Goal: Information Seeking & Learning: Learn about a topic

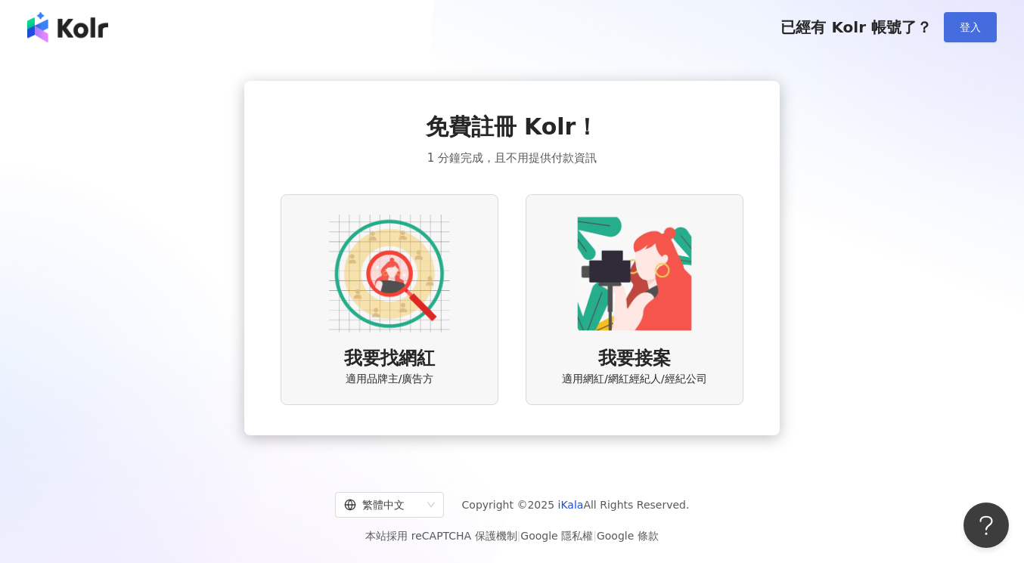
click at [975, 35] on button "登入" at bounding box center [970, 27] width 53 height 30
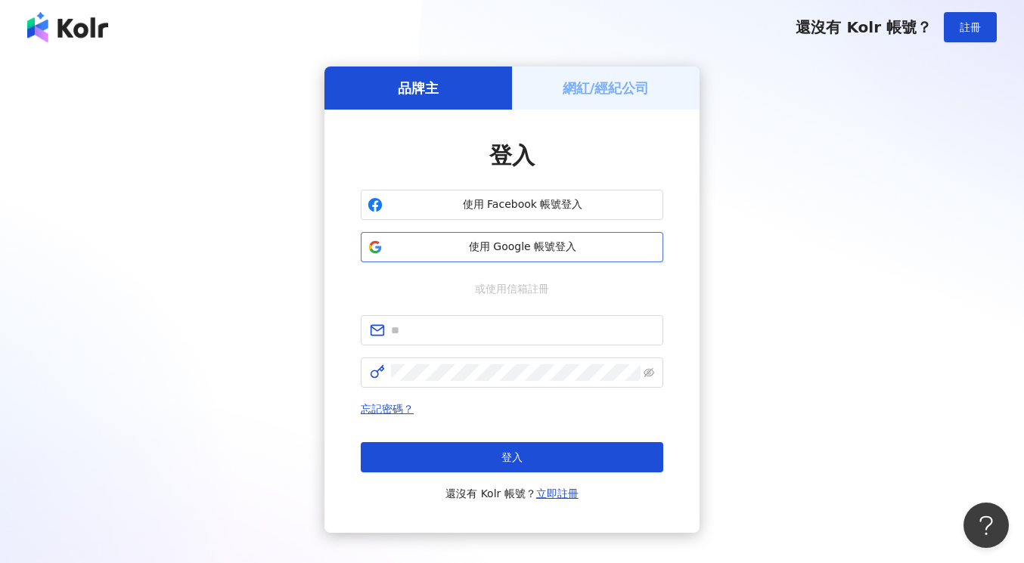
click at [510, 259] on button "使用 Google 帳號登入" at bounding box center [512, 247] width 302 height 30
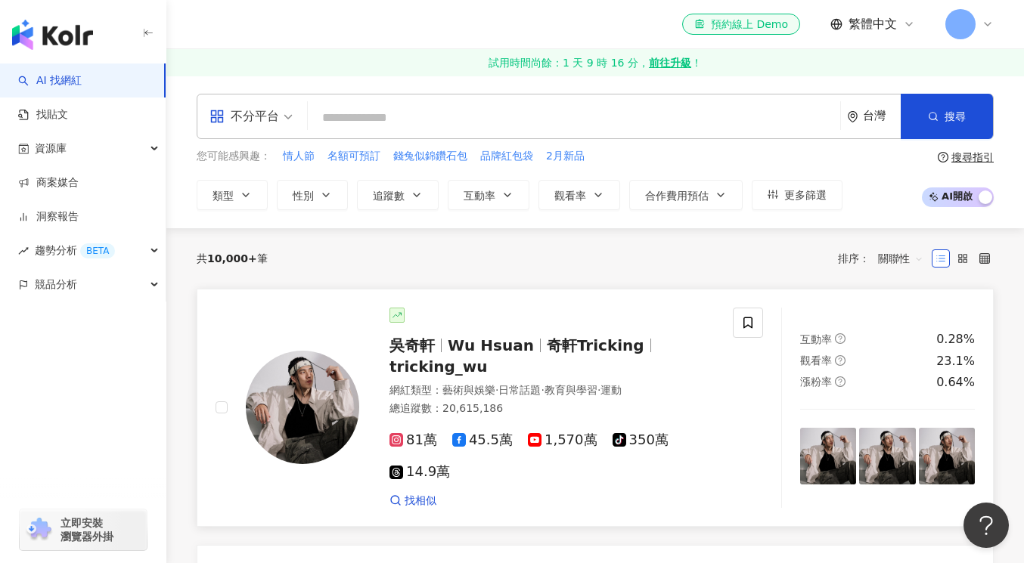
click at [408, 438] on span "81萬" at bounding box center [413, 440] width 48 height 16
click at [255, 198] on button "類型" at bounding box center [232, 195] width 71 height 30
click at [386, 193] on span "追蹤數" at bounding box center [389, 196] width 32 height 12
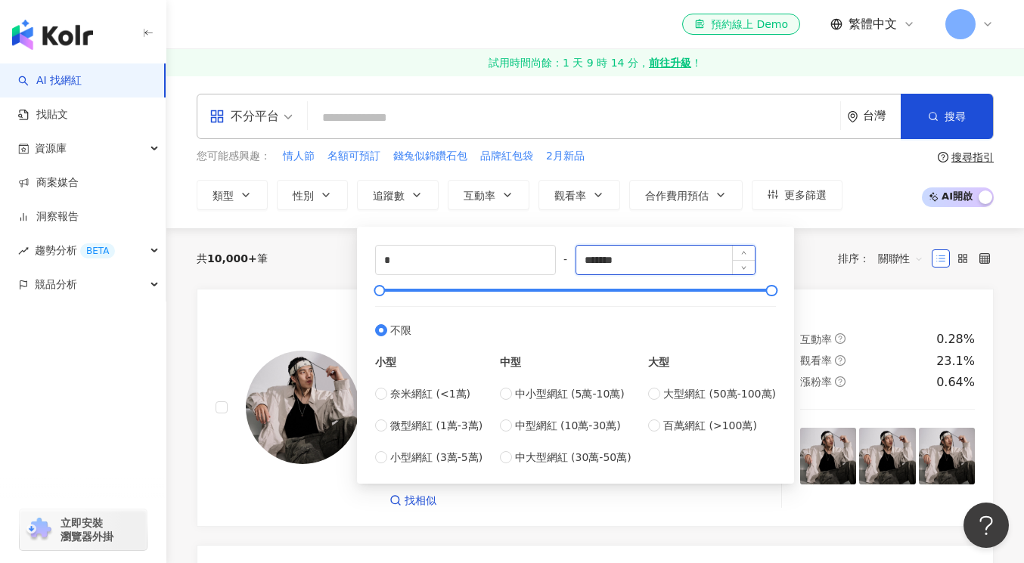
click at [637, 256] on input "*******" at bounding box center [665, 260] width 179 height 29
click at [371, 393] on div "* - ******* 不限 小型 奈米網紅 (<1萬) 微型網紅 (1萬-3萬) 小型網紅 (3萬-5萬) 中型 中小型網紅 (5萬-10萬) 中型網紅 (…" at bounding box center [575, 355] width 419 height 239
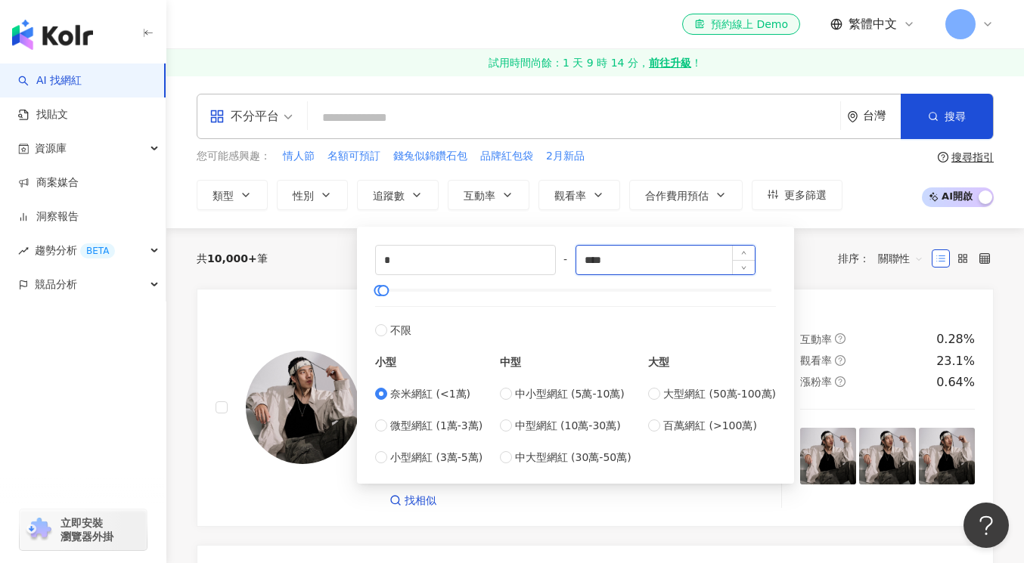
click at [632, 258] on input "****" at bounding box center [665, 260] width 179 height 29
drag, startPoint x: 628, startPoint y: 262, endPoint x: 558, endPoint y: 259, distance: 70.4
click at [558, 259] on div "* - **** 不限 小型 奈米網紅 (<1萬) 微型網紅 (1萬-3萬) 小型網紅 (3萬-5萬) 中型 中小型網紅 (5萬-10萬) 中型網紅 (10萬…" at bounding box center [575, 355] width 401 height 221
type input "*****"
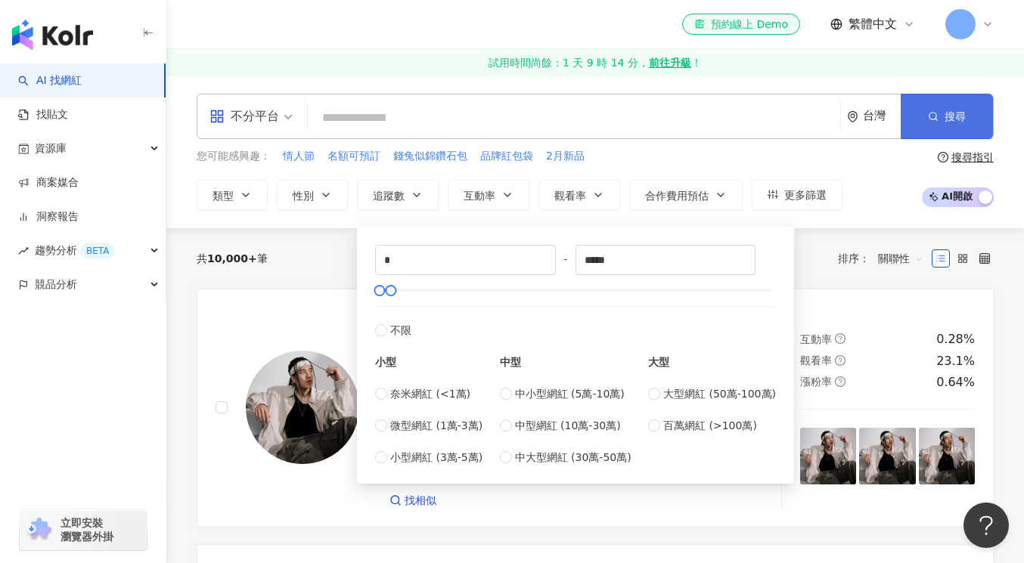
click at [916, 116] on button "搜尋" at bounding box center [946, 116] width 92 height 45
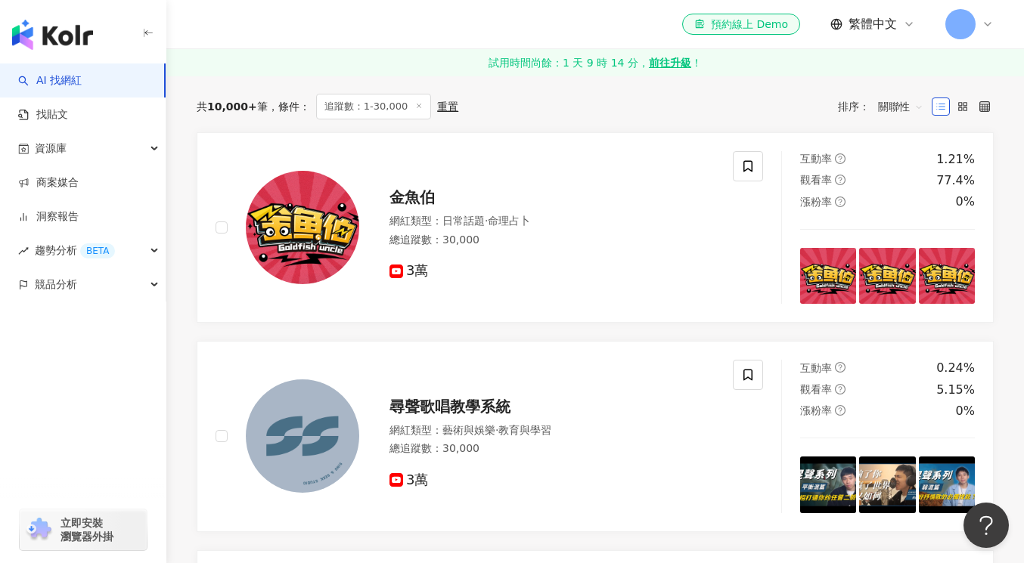
scroll to position [463, 0]
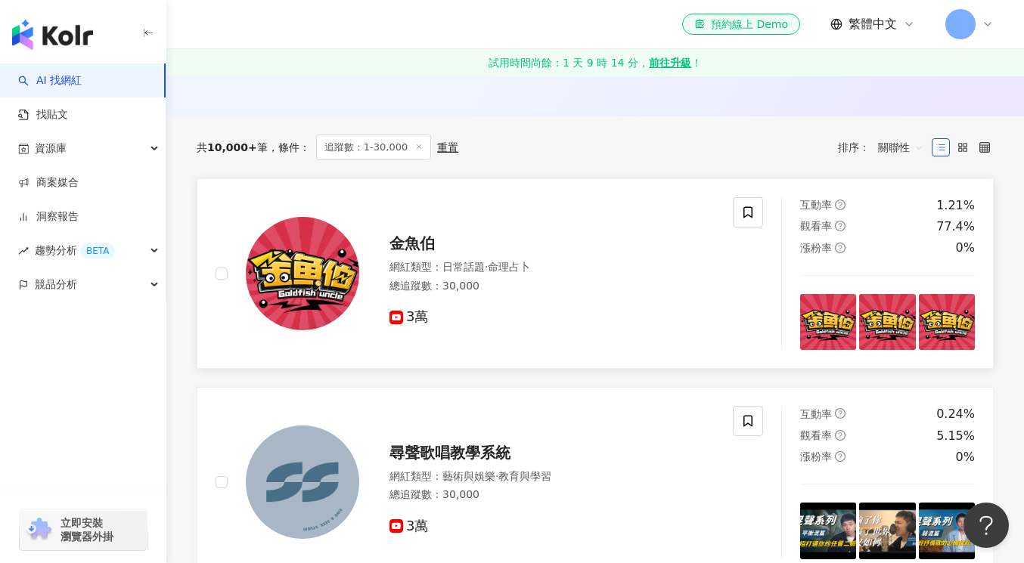
click at [389, 323] on icon at bounding box center [396, 318] width 14 height 14
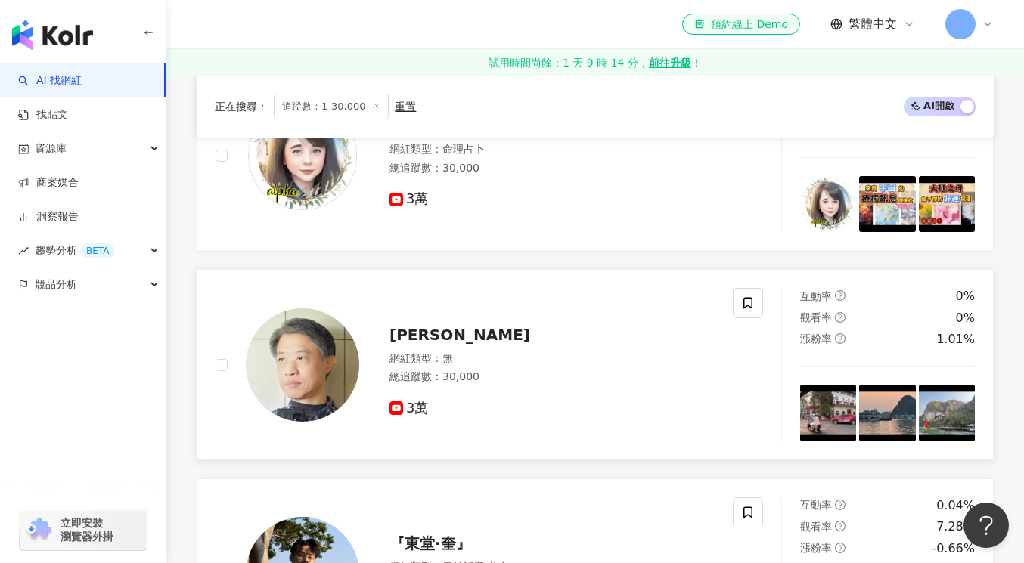
scroll to position [1170, 0]
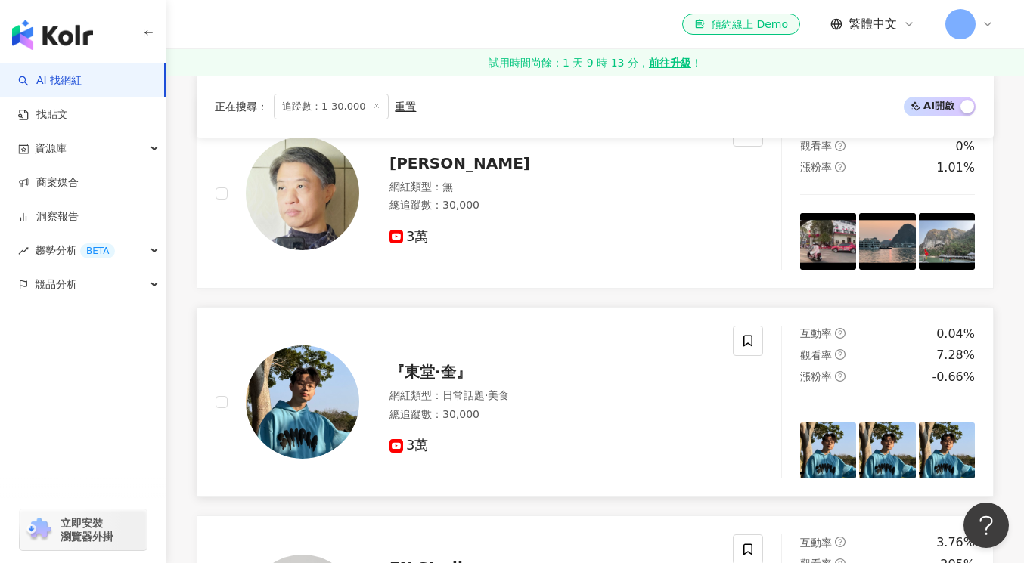
click at [419, 368] on span "『東堂·奎』" at bounding box center [430, 372] width 82 height 18
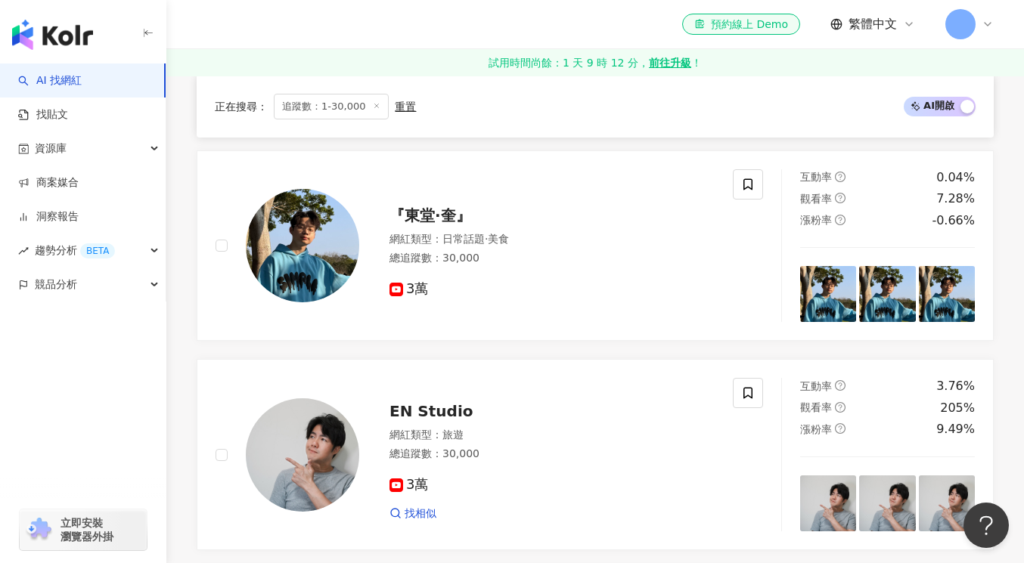
scroll to position [1392, 0]
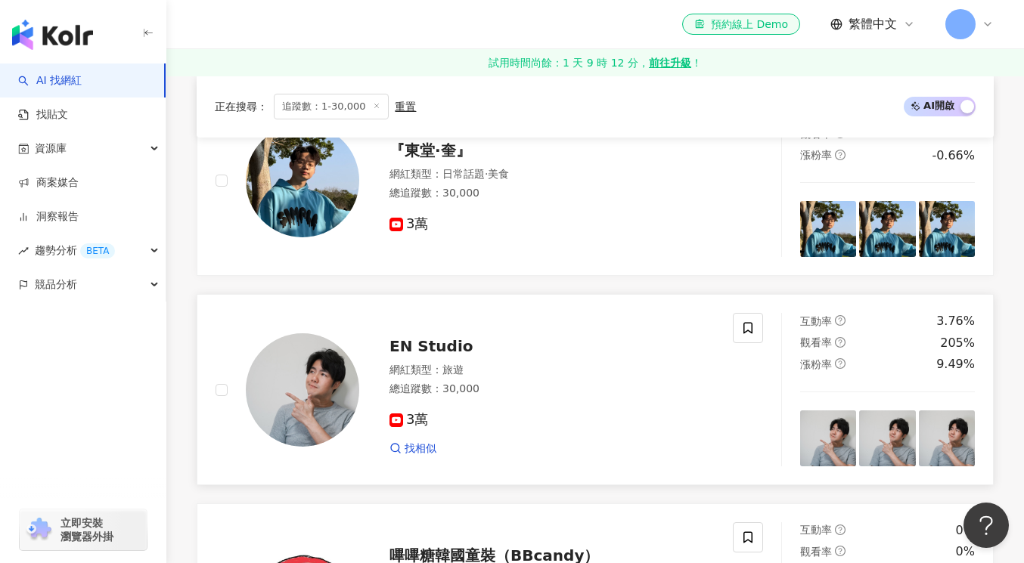
click at [405, 423] on span "3萬" at bounding box center [408, 420] width 39 height 16
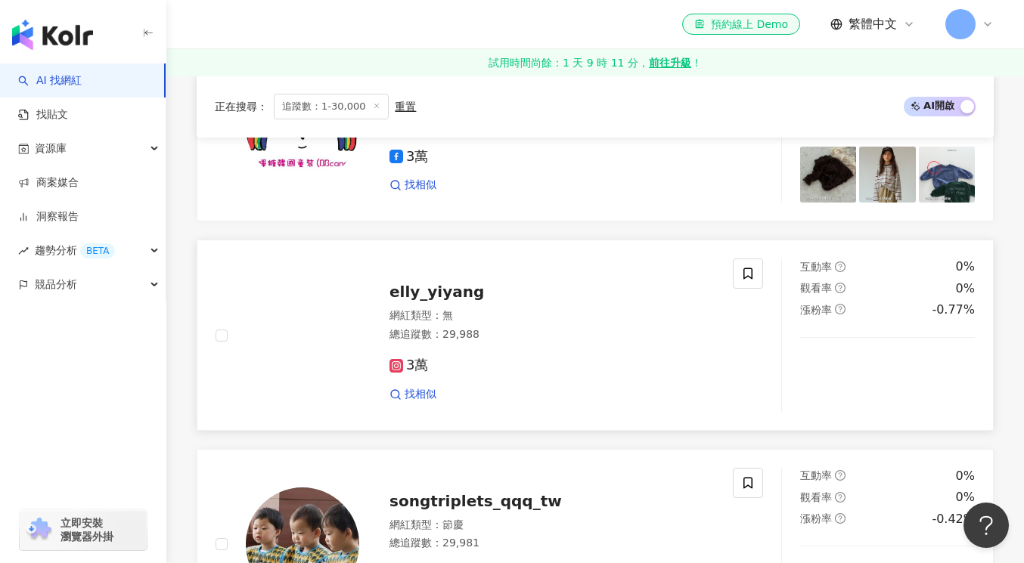
scroll to position [1863, 0]
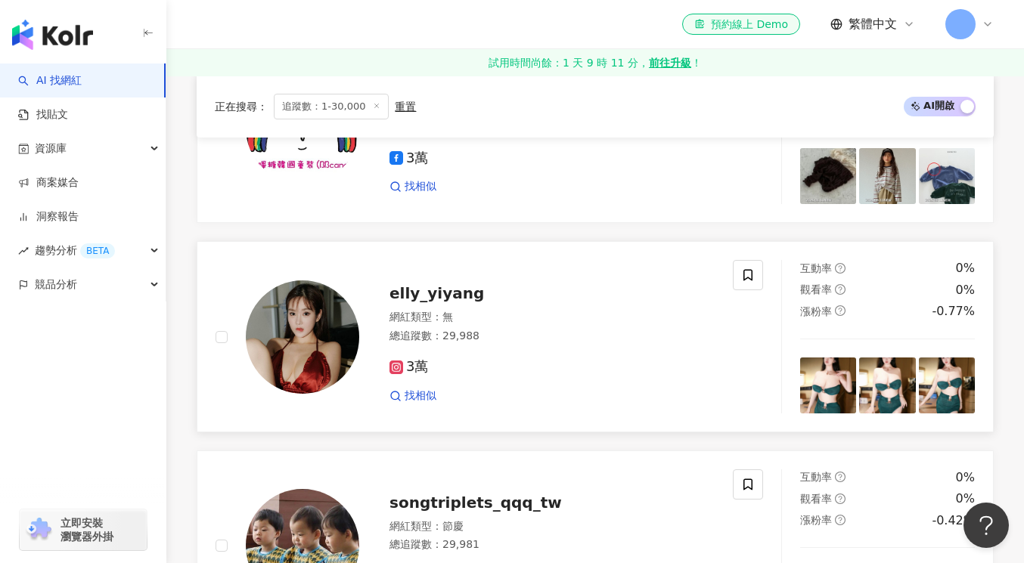
click at [431, 297] on span "elly_yiyang" at bounding box center [436, 293] width 95 height 18
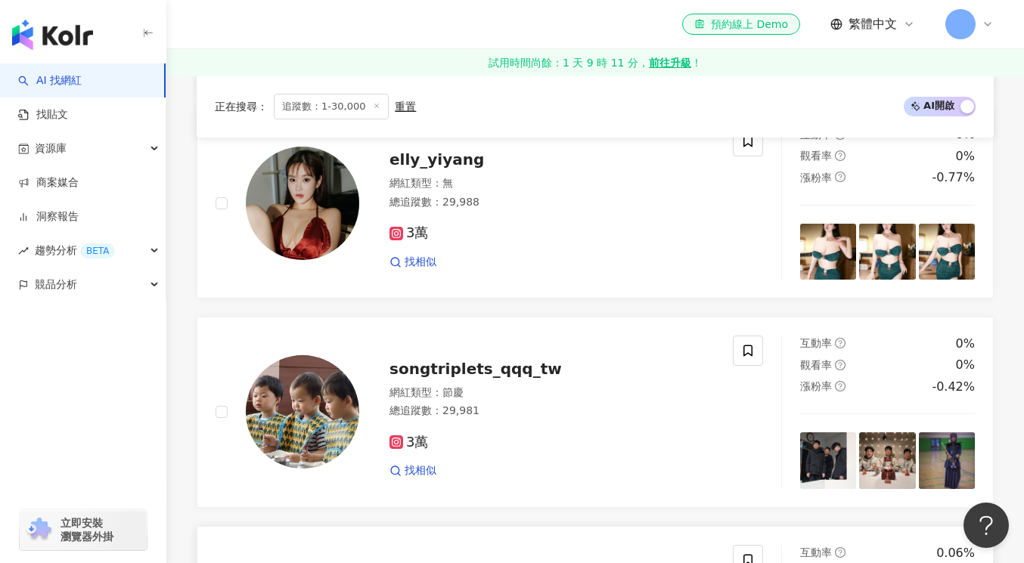
scroll to position [2006, 0]
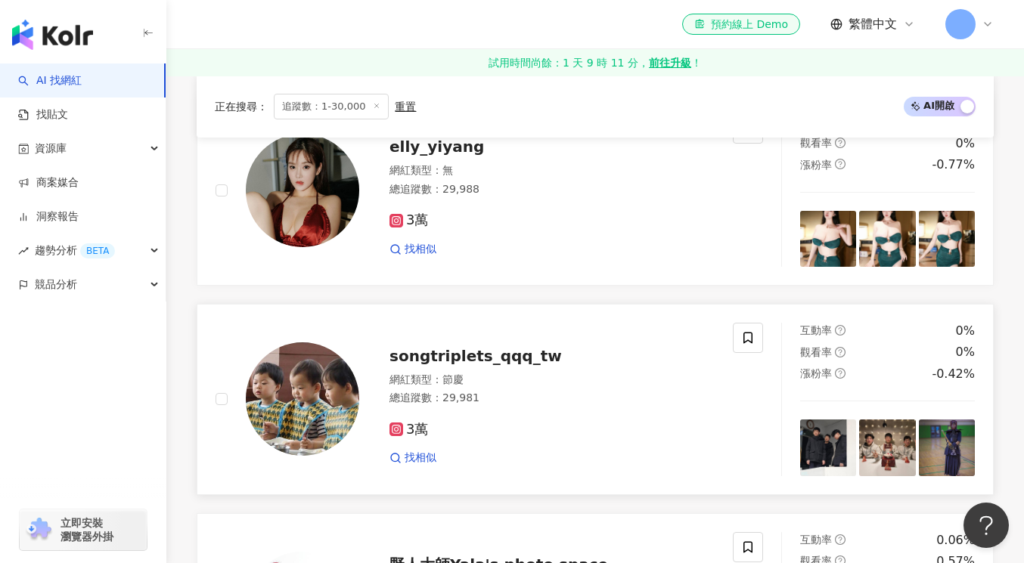
click at [448, 367] on div "songtriplets_qqq_tw" at bounding box center [551, 356] width 325 height 21
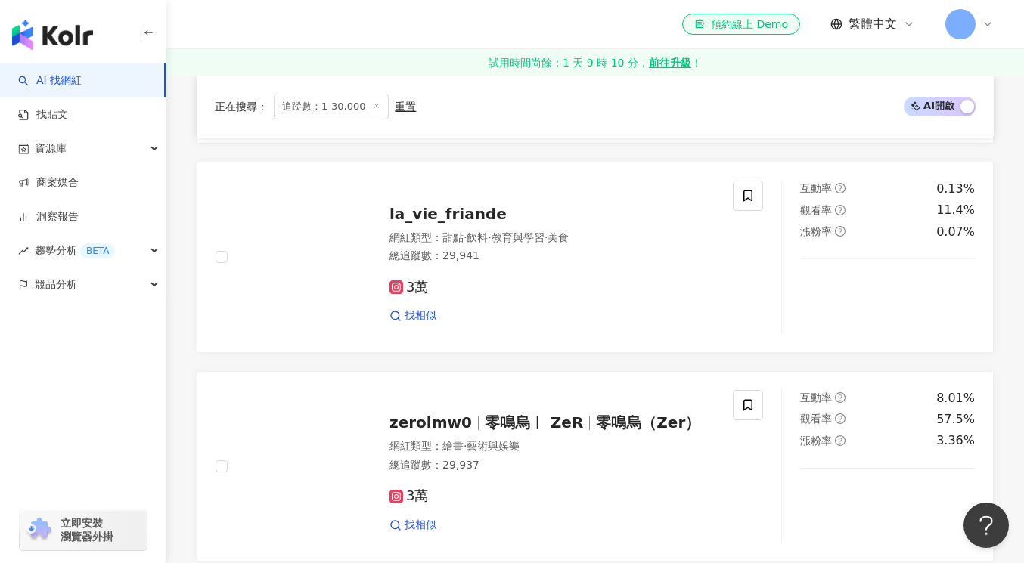
scroll to position [2588, 0]
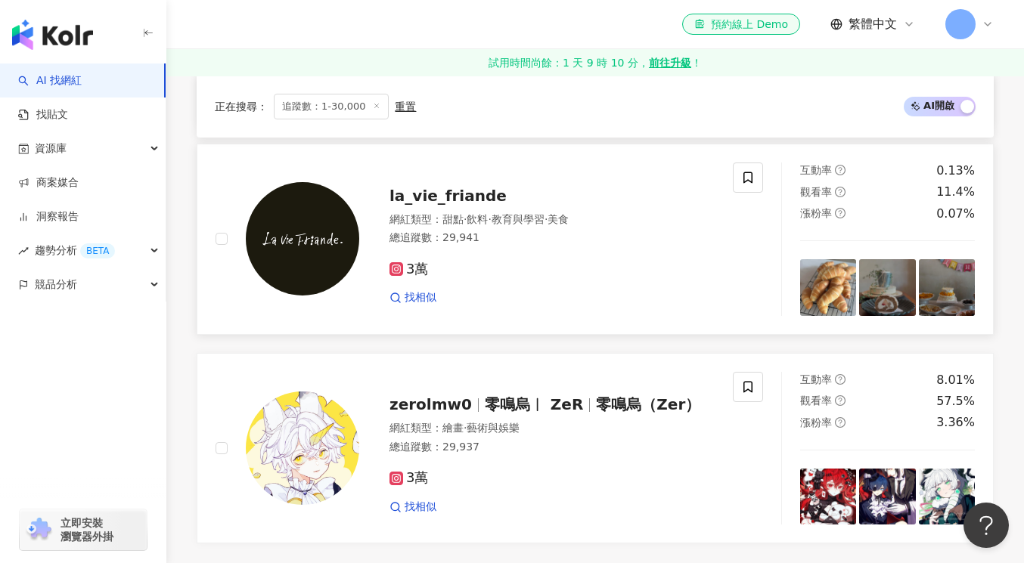
click at [327, 247] on img at bounding box center [302, 238] width 113 height 113
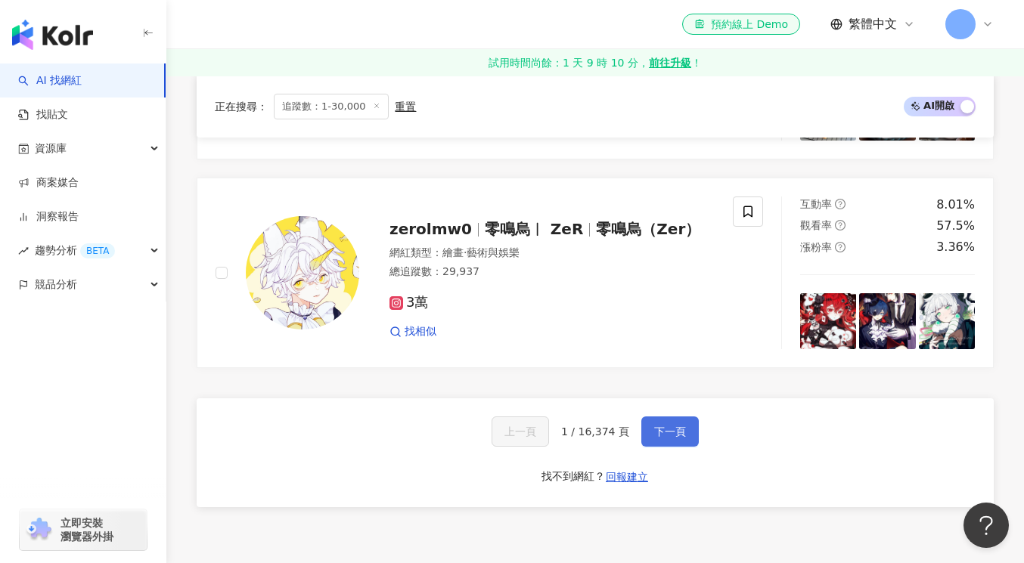
click at [677, 434] on span "下一頁" at bounding box center [670, 432] width 32 height 12
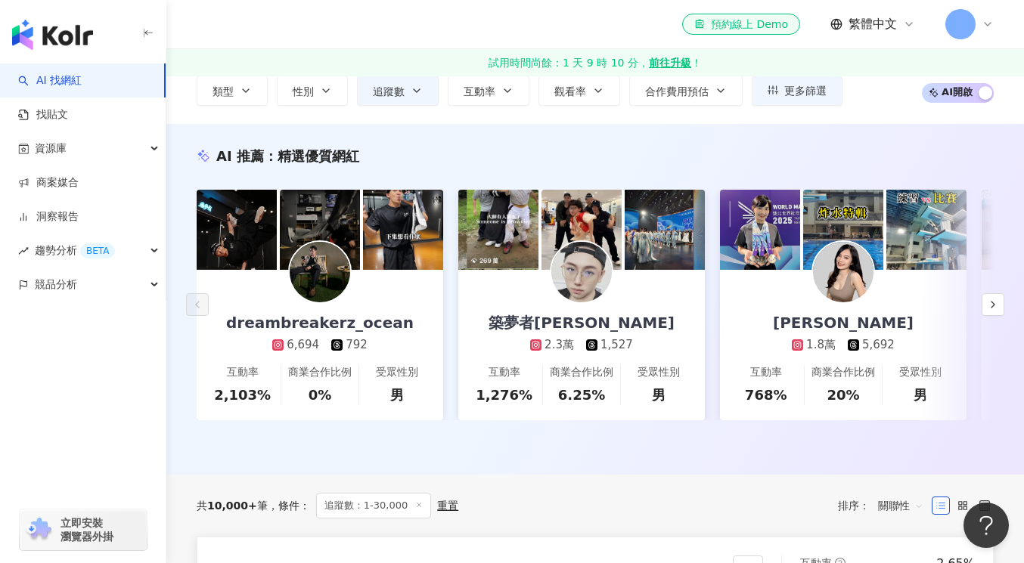
scroll to position [0, 0]
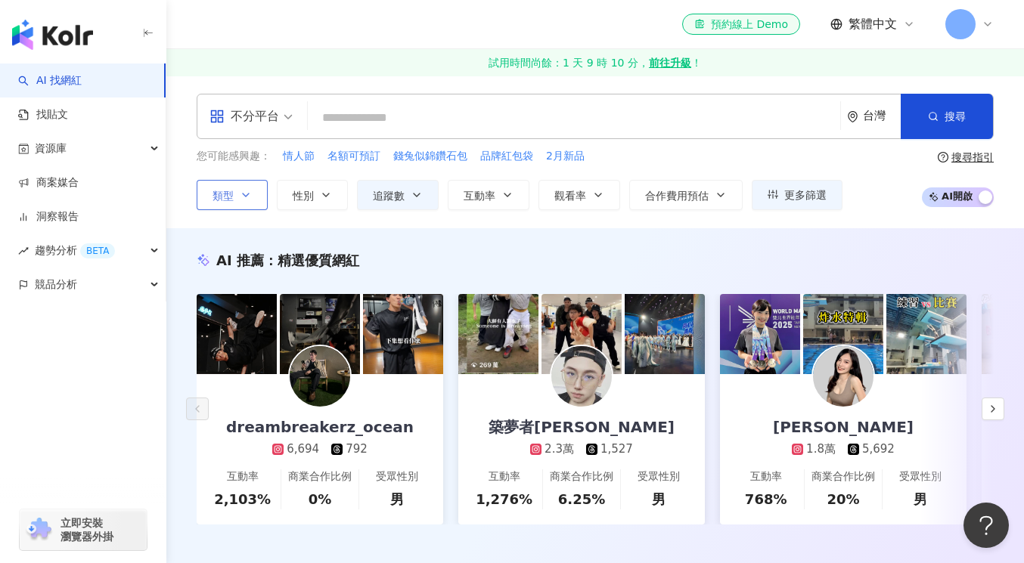
click at [251, 197] on icon "button" at bounding box center [246, 195] width 12 height 12
click at [398, 198] on span "追蹤數" at bounding box center [389, 196] width 32 height 12
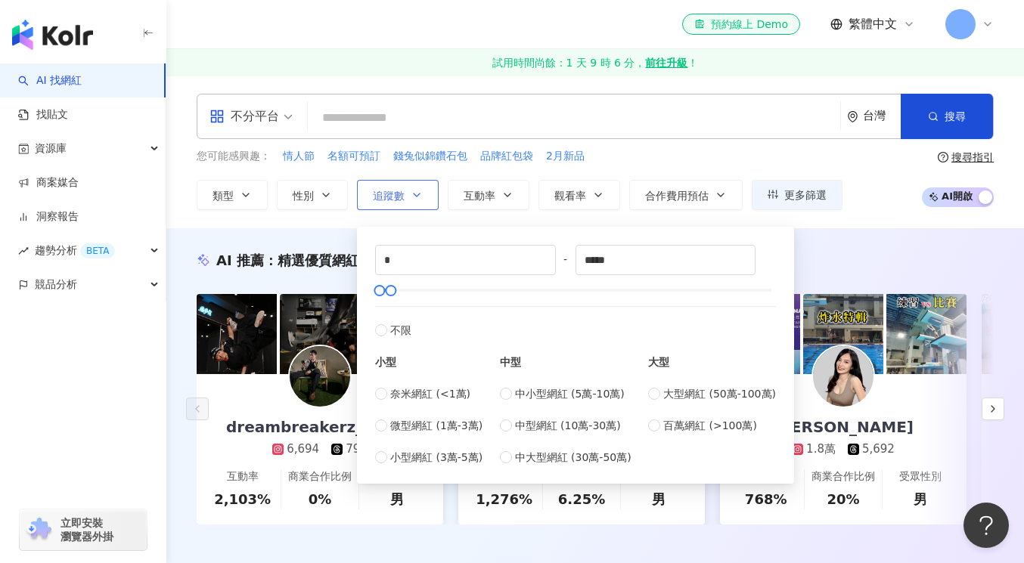
click at [398, 198] on span "追蹤數" at bounding box center [389, 196] width 32 height 12
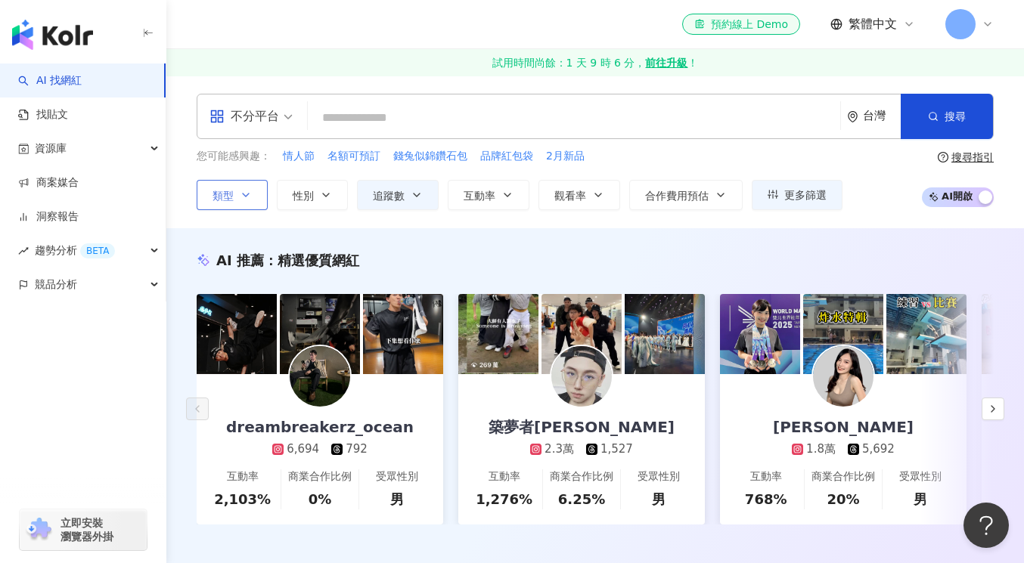
click at [253, 194] on button "類型" at bounding box center [232, 195] width 71 height 30
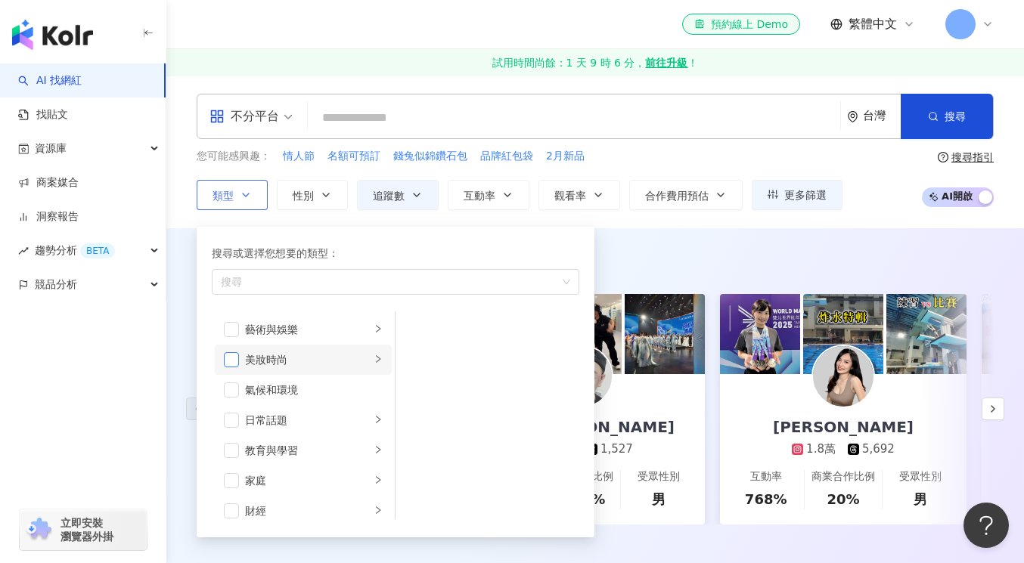
click at [228, 358] on span "button" at bounding box center [231, 359] width 15 height 15
click at [233, 419] on span "button" at bounding box center [231, 420] width 15 height 15
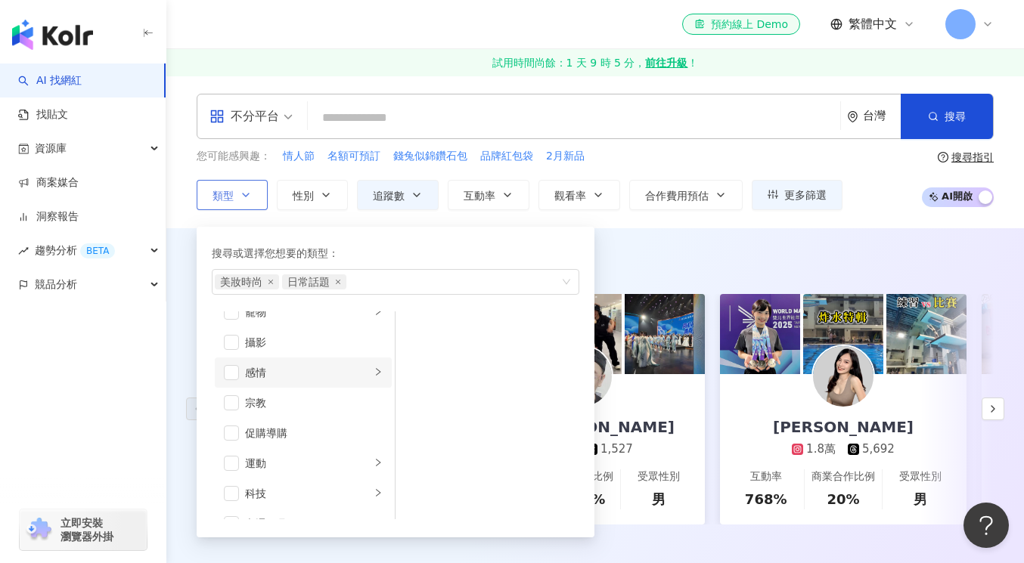
scroll to position [443, 0]
click at [229, 429] on span "button" at bounding box center [231, 430] width 15 height 15
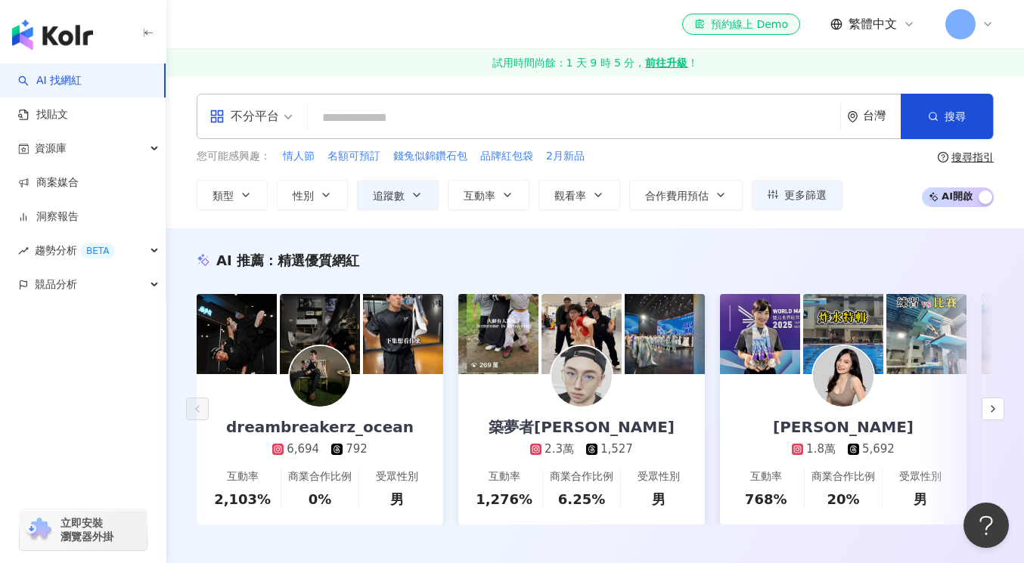
click at [696, 245] on div "AI 推薦 ： 精選優質網紅 dreambreakerz_ocean 6,694 792 互動率 2,103% 商業合作比例 0% 受眾性別 男 築夢者杰哥 …" at bounding box center [594, 403] width 857 height 351
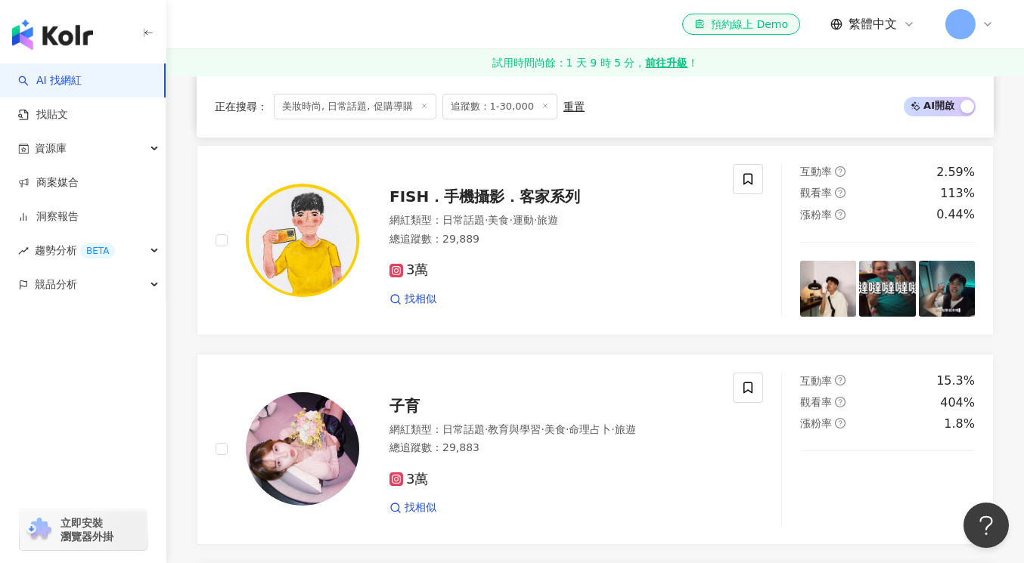
scroll to position [1709, 0]
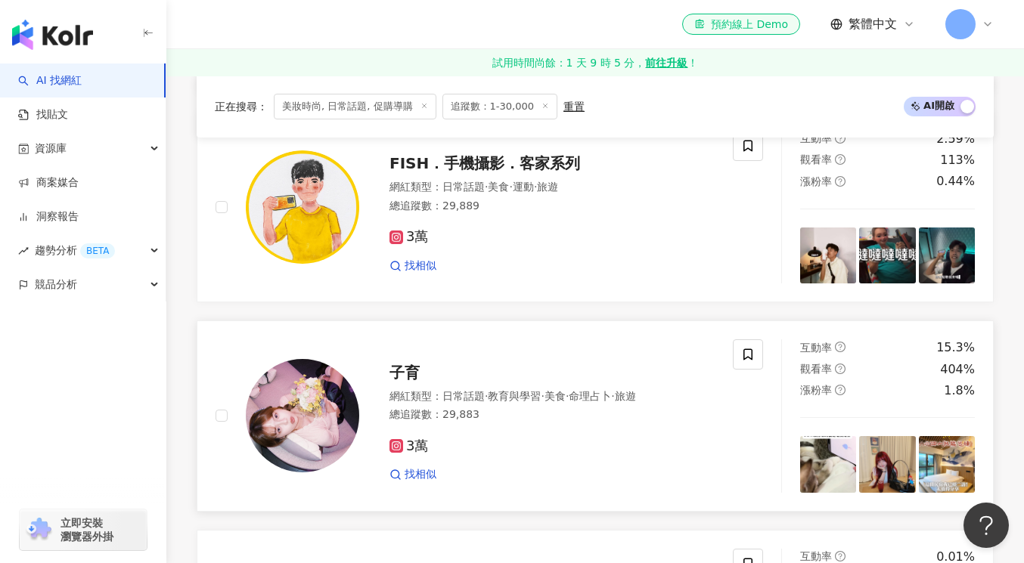
click at [386, 369] on div "子育 網紅類型 ： 日常話題 · 教育與學習 · 美食 · 命理占卜 · 旅遊 總追蹤數 ： 29,883 3萬 找相似" at bounding box center [536, 416] width 355 height 132
click at [416, 474] on span "找相似" at bounding box center [420, 474] width 32 height 15
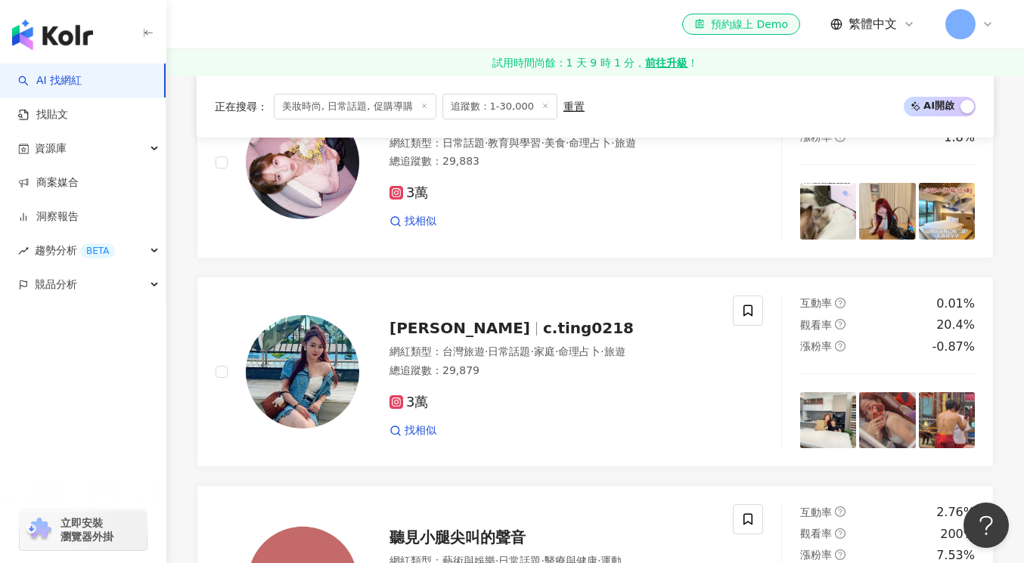
scroll to position [1990, 0]
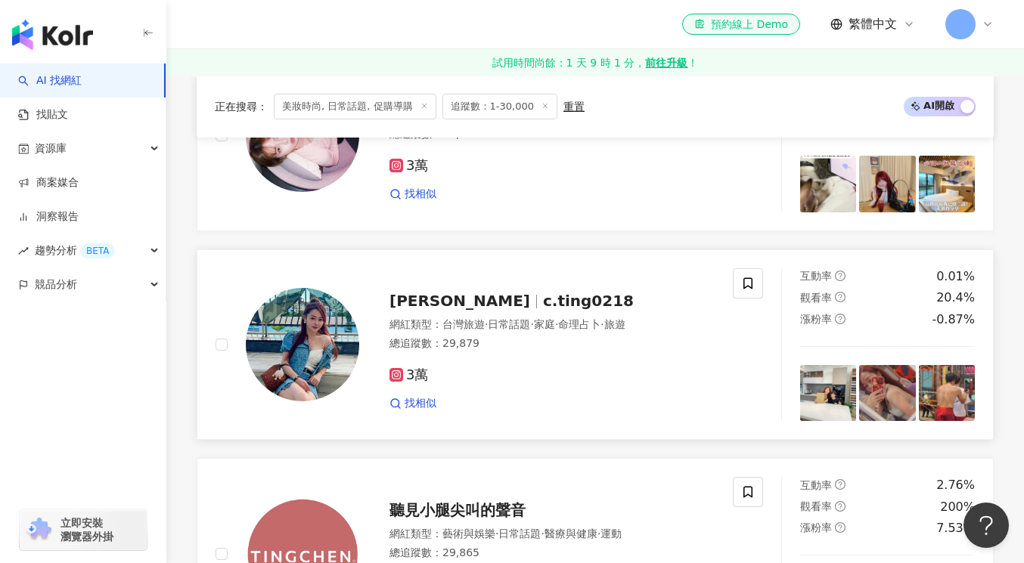
click at [404, 377] on span "3萬" at bounding box center [408, 375] width 39 height 16
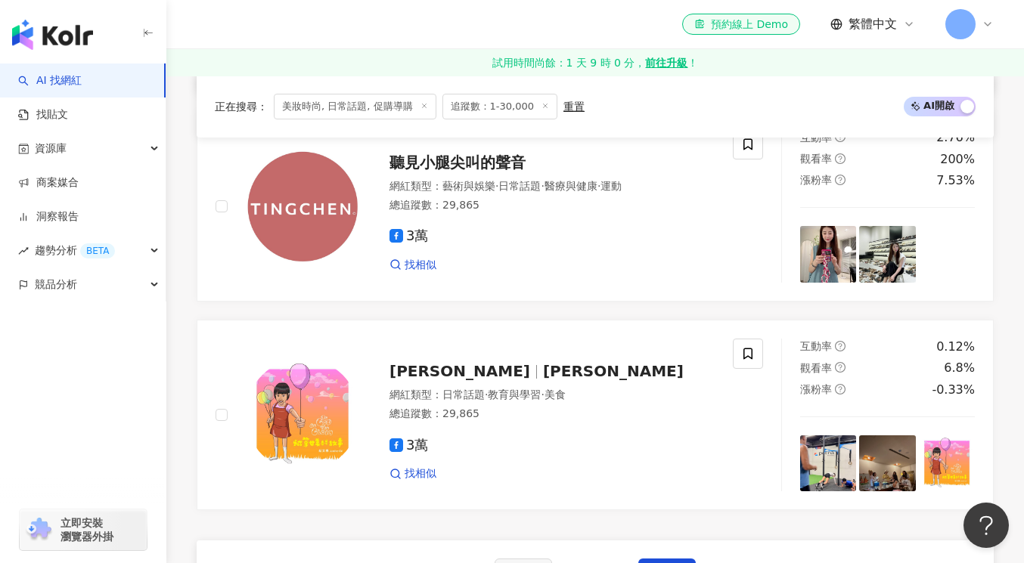
scroll to position [2242, 0]
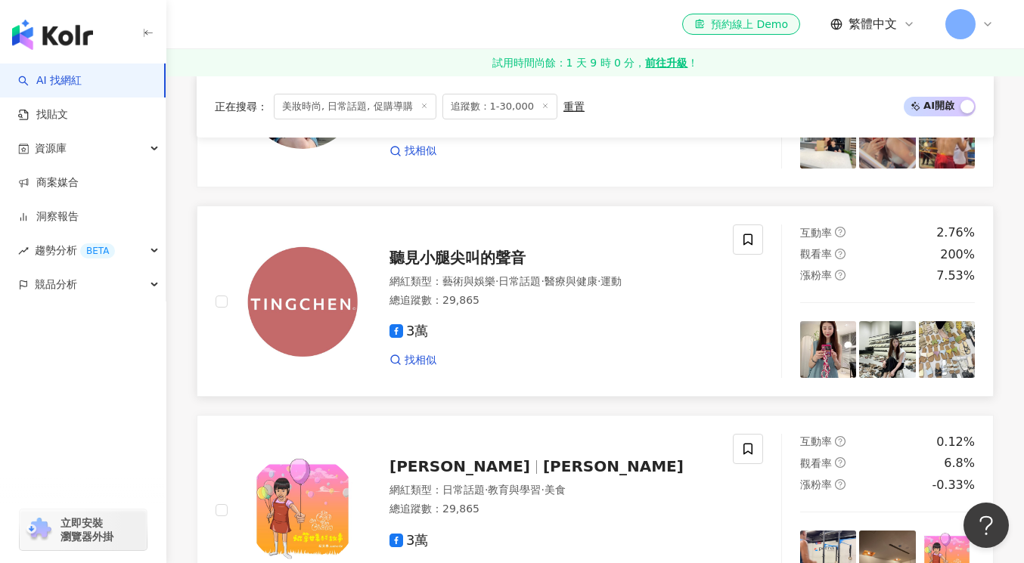
click at [455, 259] on span "聽見小腿尖叫的聲音" at bounding box center [457, 258] width 136 height 18
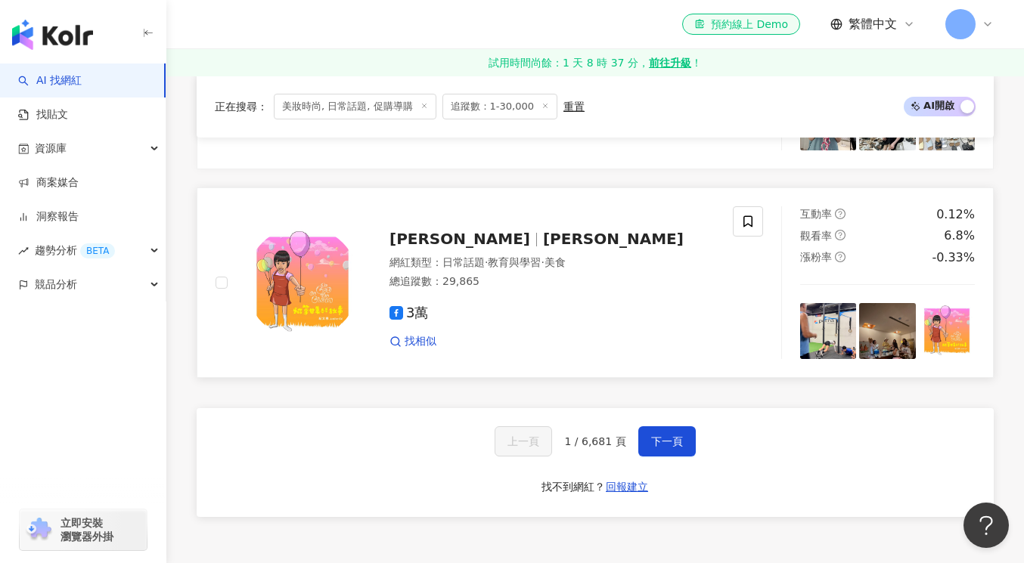
scroll to position [2513, 0]
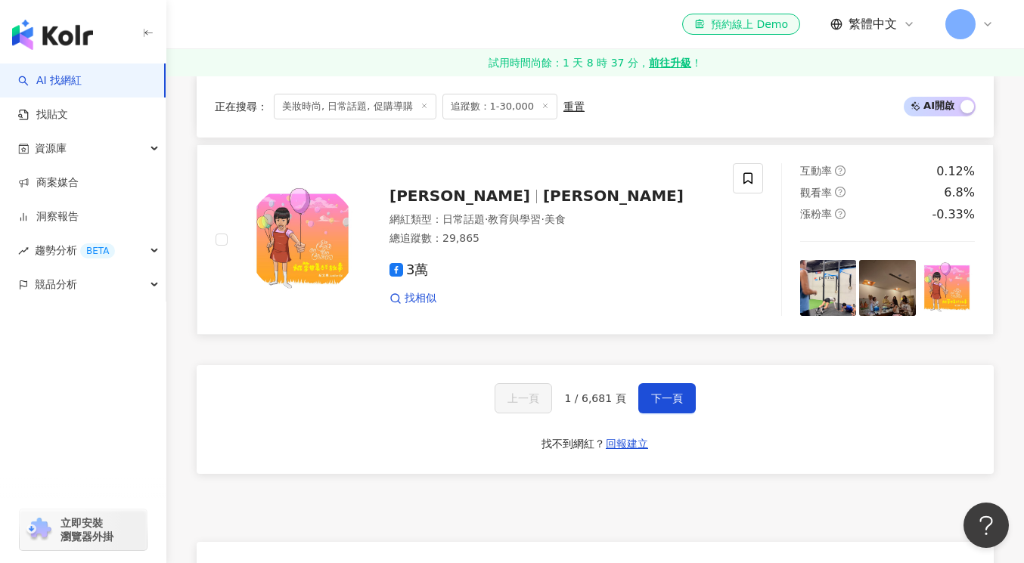
click at [543, 197] on span "Justine Chi紀文惠" at bounding box center [613, 196] width 141 height 18
click at [664, 398] on span "下一頁" at bounding box center [667, 398] width 32 height 12
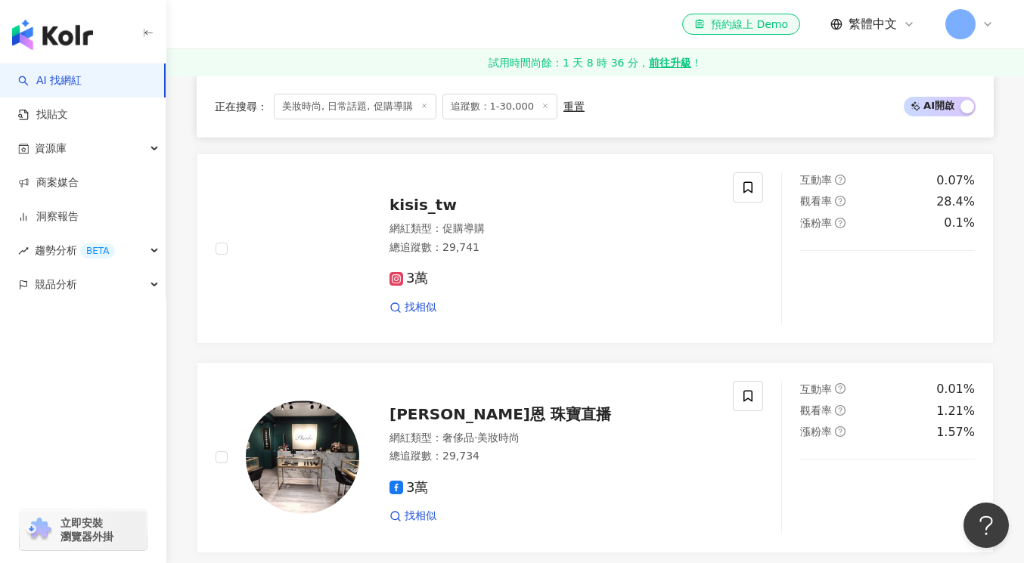
scroll to position [1737, 0]
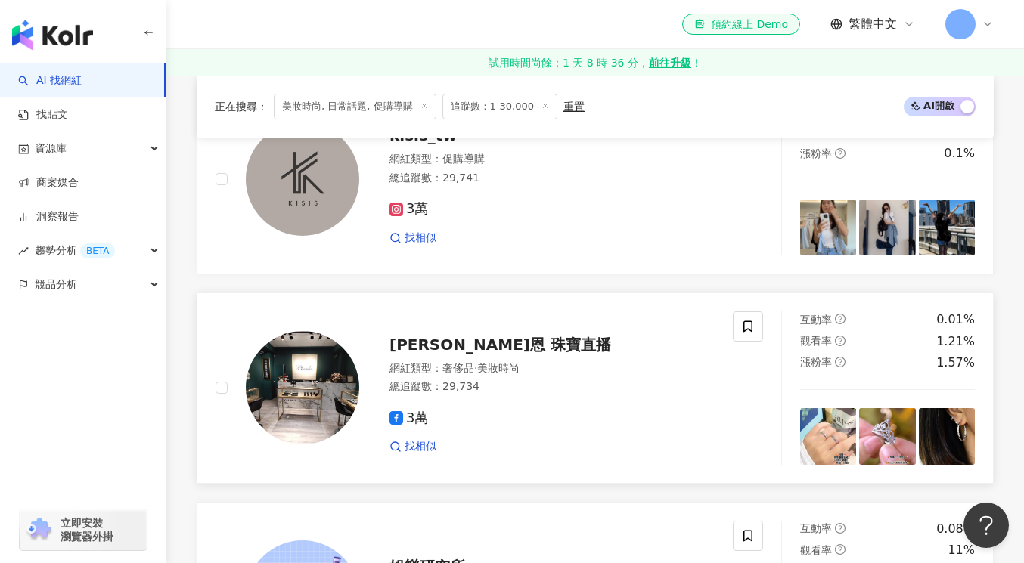
click at [468, 340] on span "艾蕎恩 珠寶直播" at bounding box center [500, 345] width 222 height 18
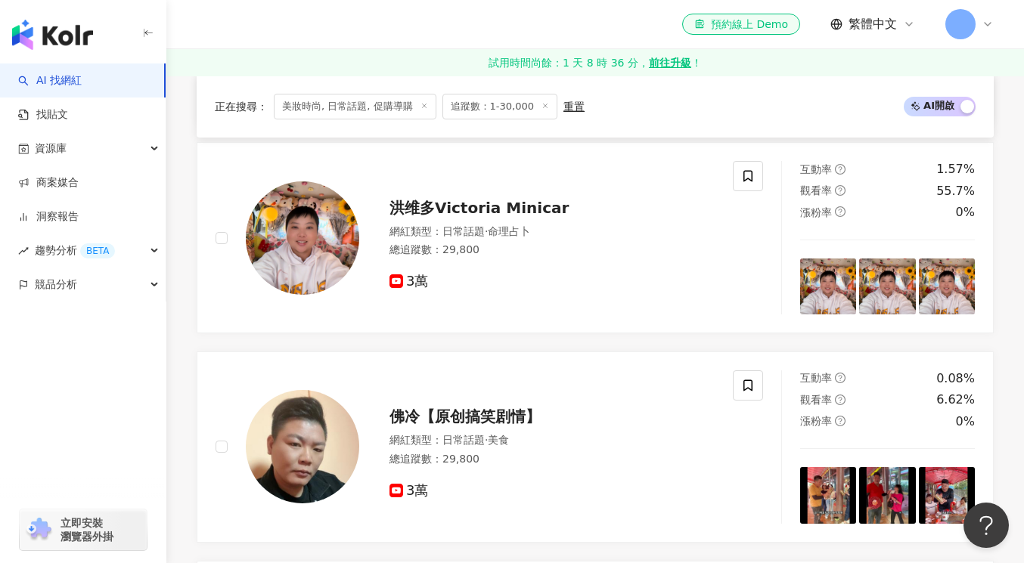
click at [424, 106] on icon at bounding box center [424, 106] width 8 height 8
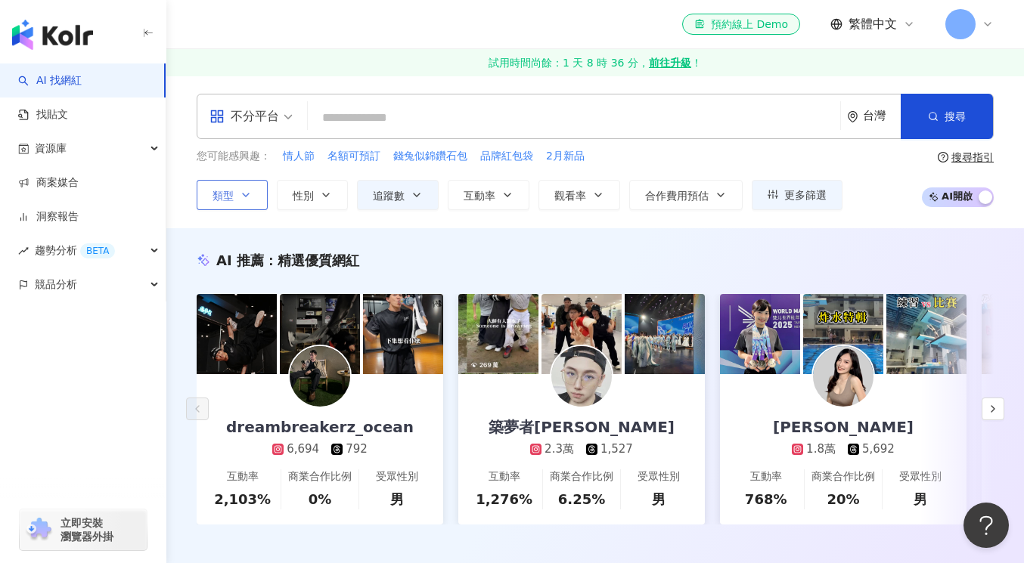
click at [253, 197] on button "類型" at bounding box center [232, 195] width 71 height 30
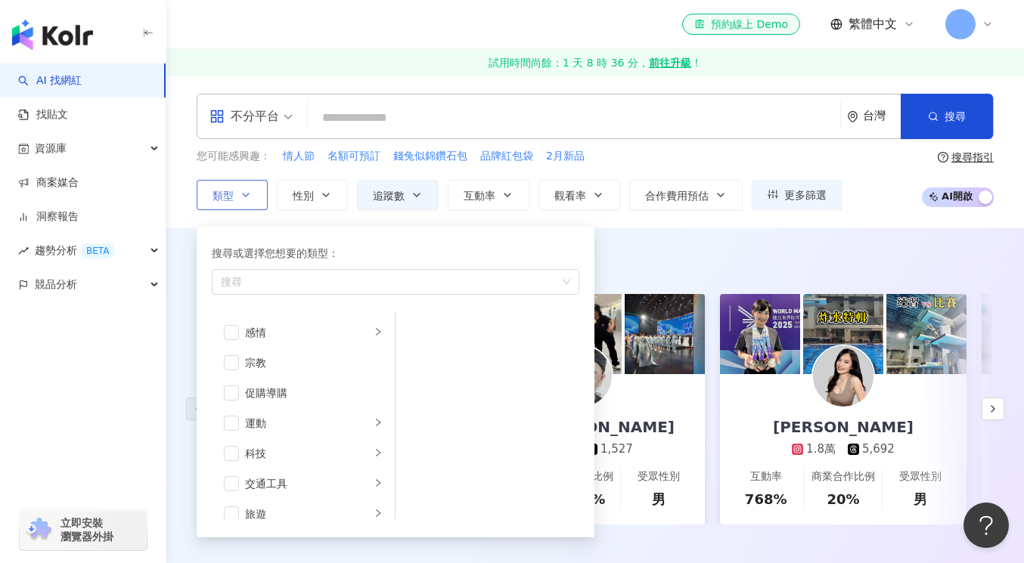
scroll to position [524, 0]
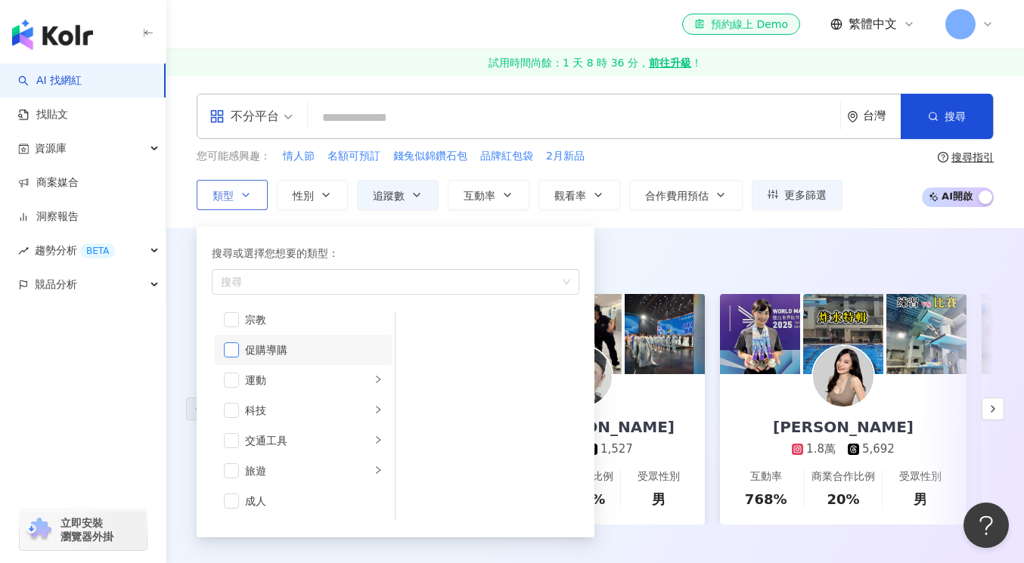
click at [228, 350] on span "button" at bounding box center [231, 349] width 15 height 15
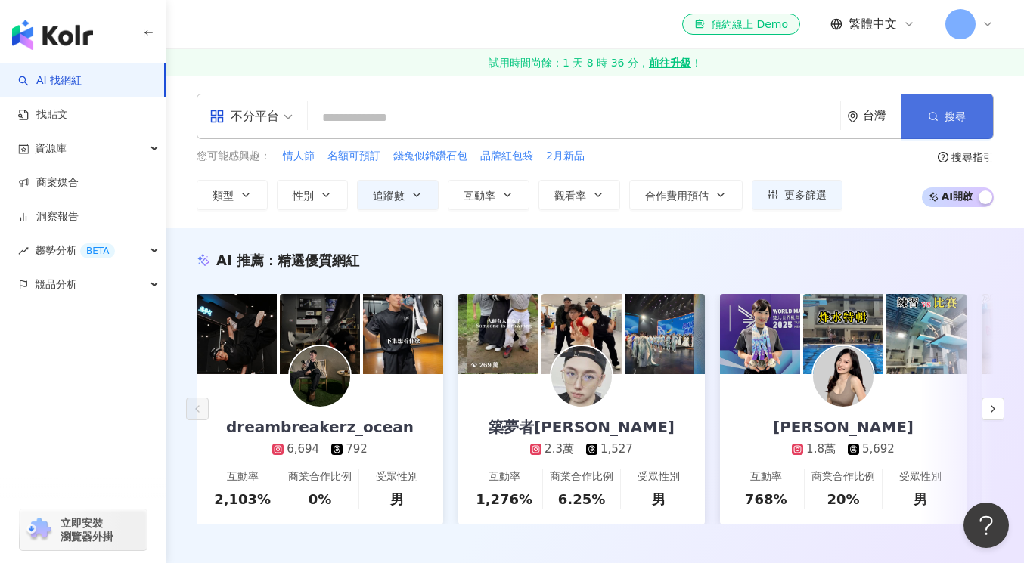
click at [936, 107] on button "搜尋" at bounding box center [946, 116] width 92 height 45
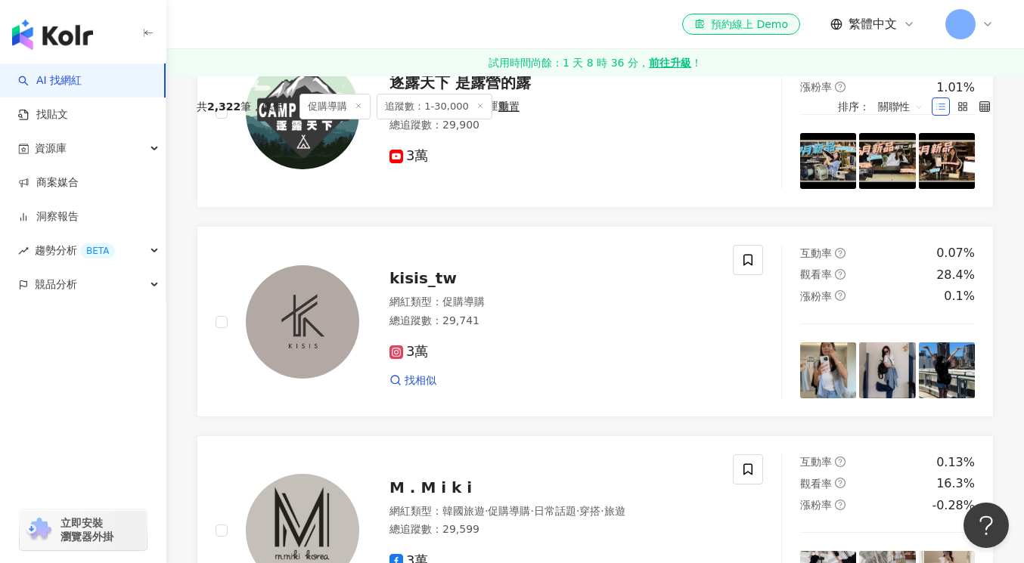
scroll to position [390, 0]
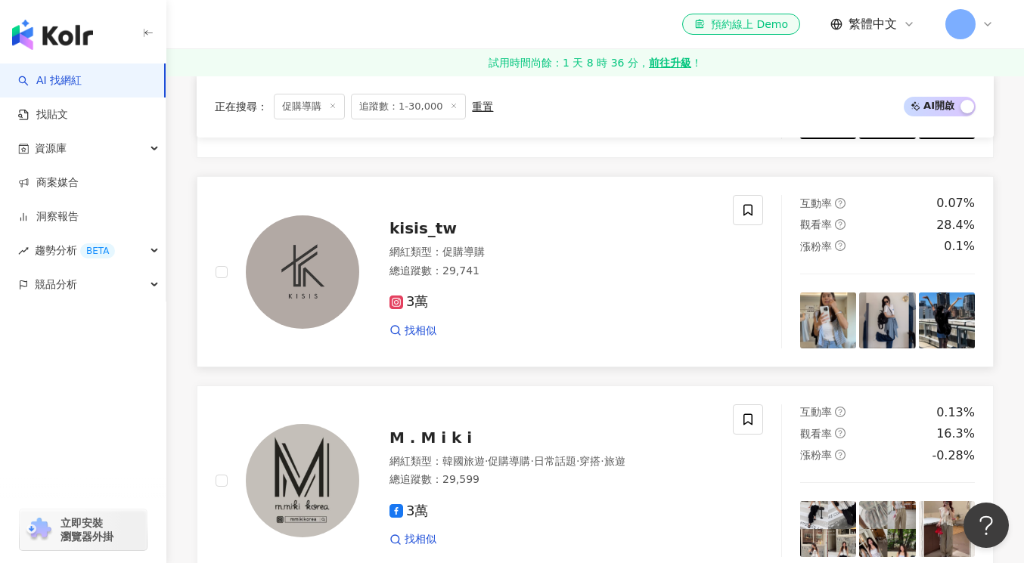
click at [414, 228] on span "kisis_tw" at bounding box center [422, 228] width 67 height 18
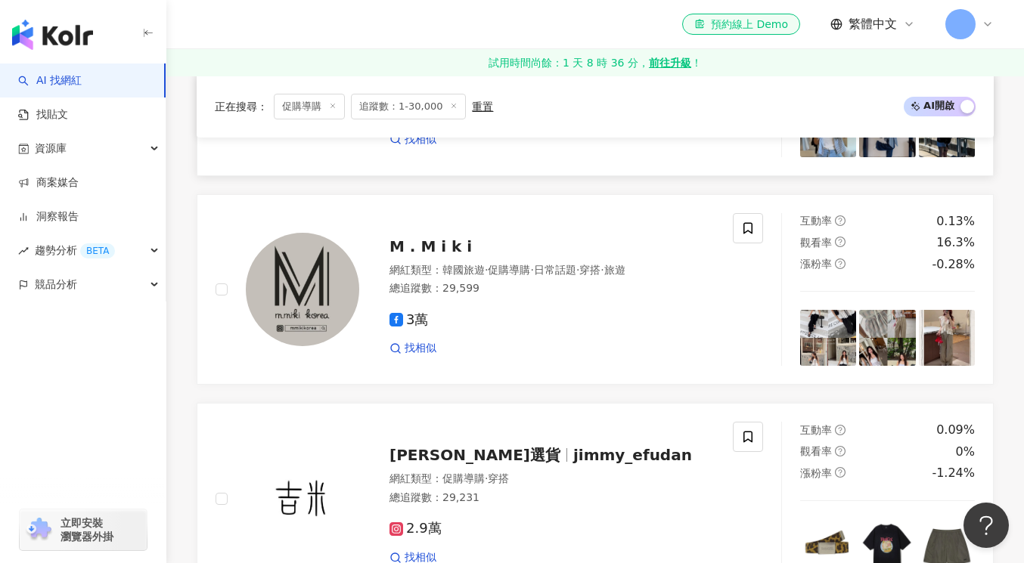
scroll to position [664, 0]
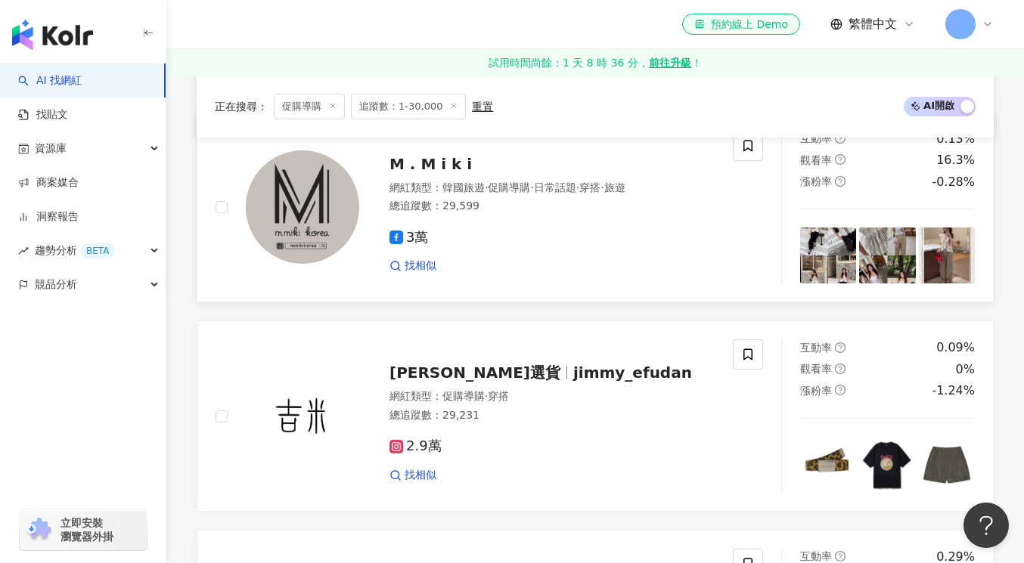
click at [438, 162] on span "M . M i k i" at bounding box center [430, 164] width 82 height 18
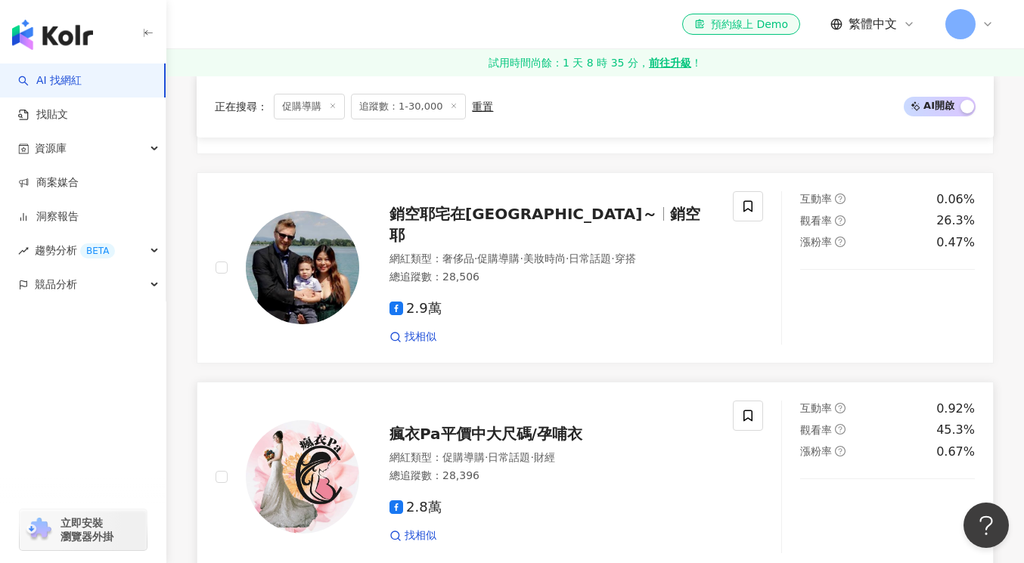
scroll to position [1632, 0]
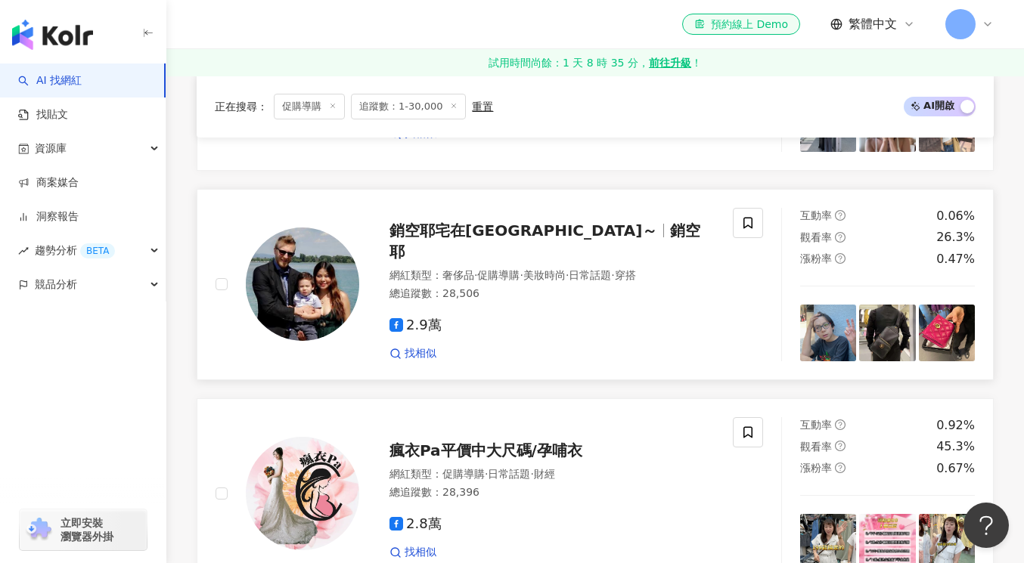
click at [499, 237] on span "銷空耶宅在義大利～" at bounding box center [523, 231] width 268 height 18
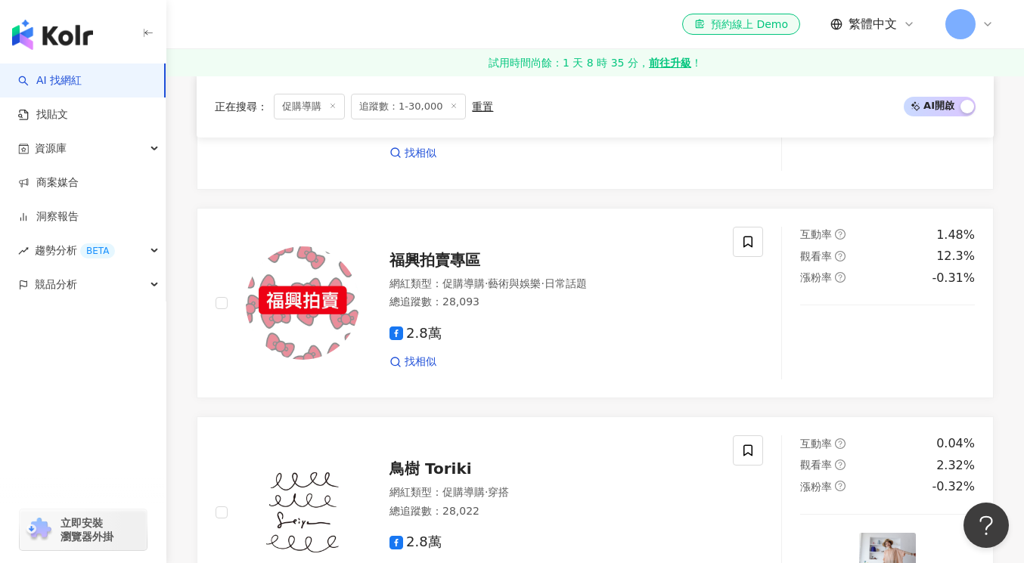
scroll to position [2294, 0]
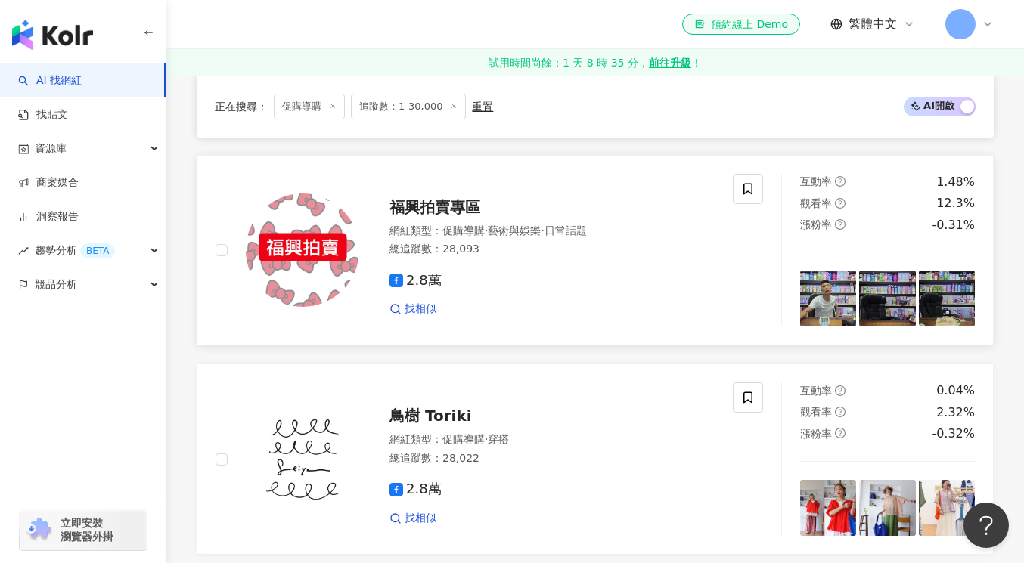
click at [442, 206] on span "福興拍賣專區" at bounding box center [434, 207] width 91 height 18
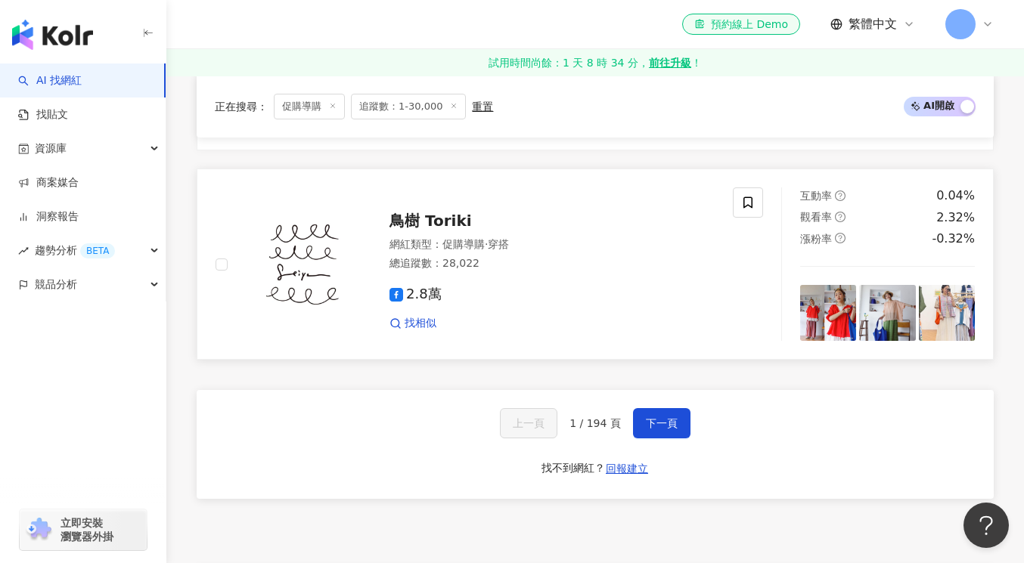
scroll to position [2458, 0]
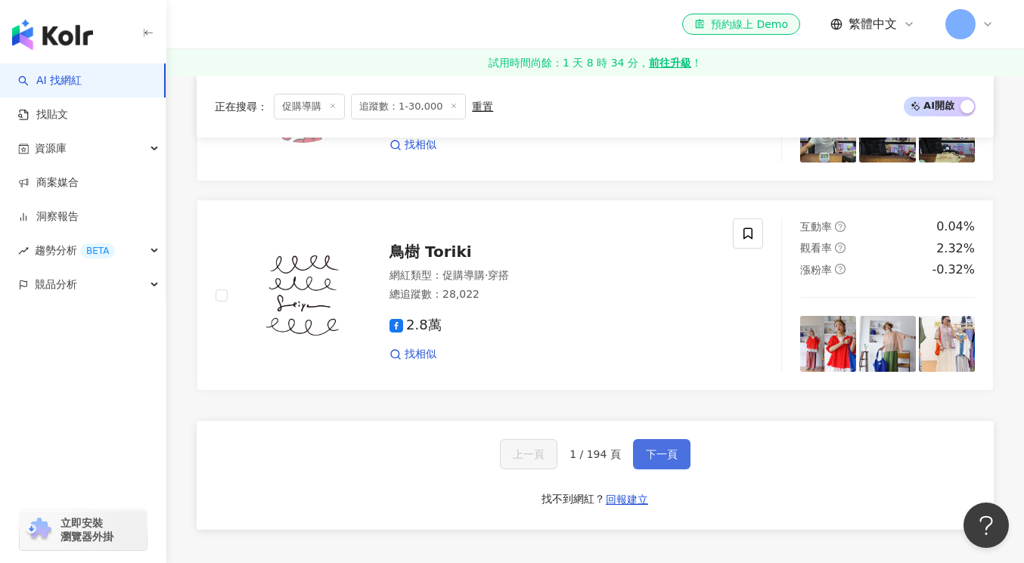
click at [656, 454] on span "下一頁" at bounding box center [662, 454] width 32 height 12
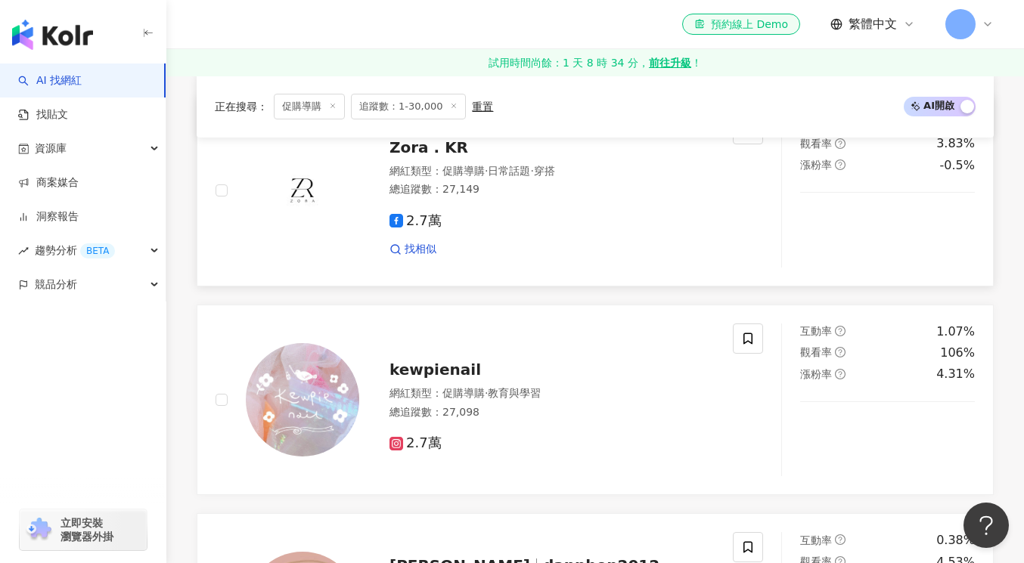
scroll to position [2007, 0]
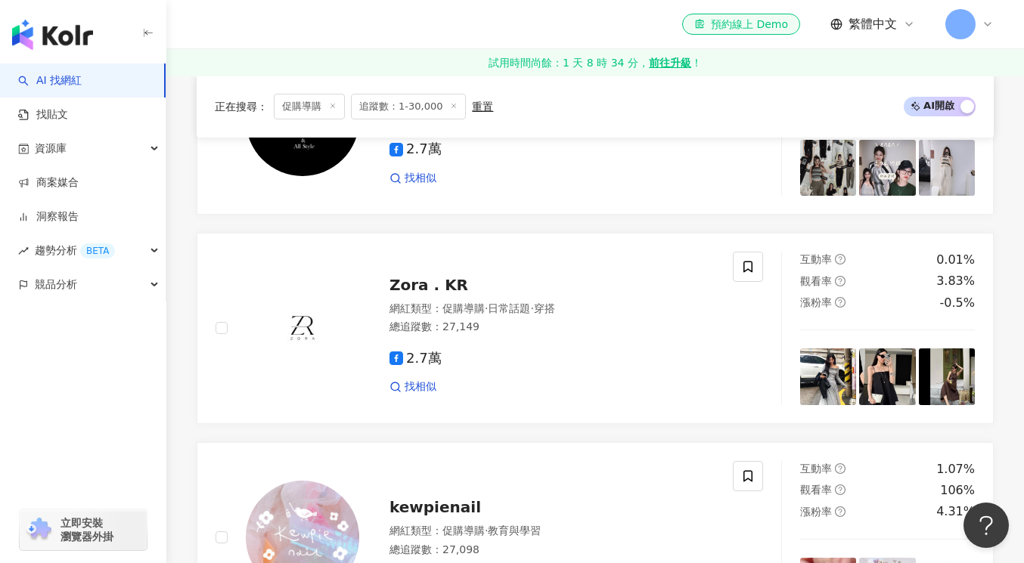
click at [317, 108] on span "促購導購" at bounding box center [309, 107] width 71 height 26
click at [304, 105] on span "促購導購" at bounding box center [309, 107] width 71 height 26
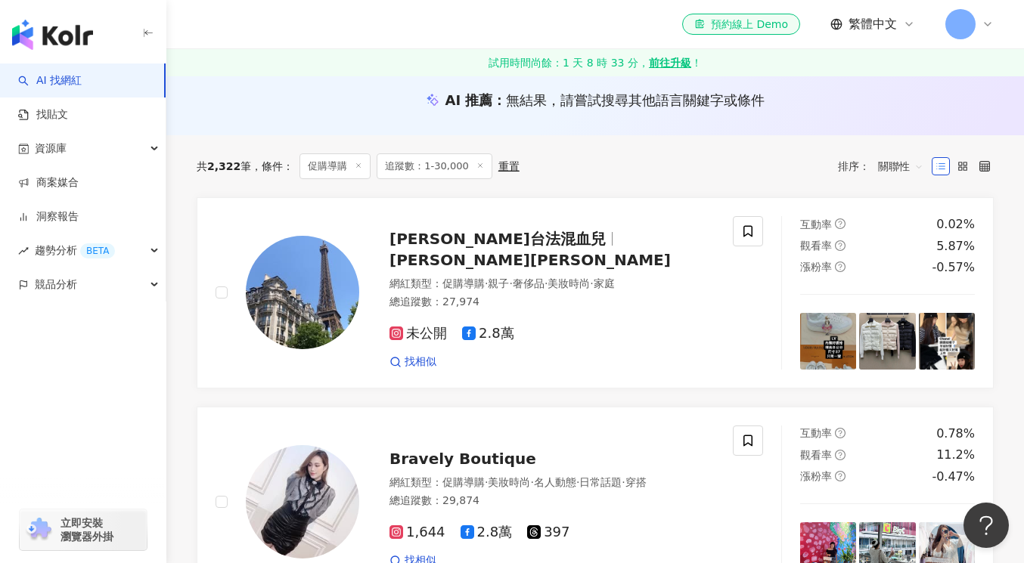
scroll to position [197, 0]
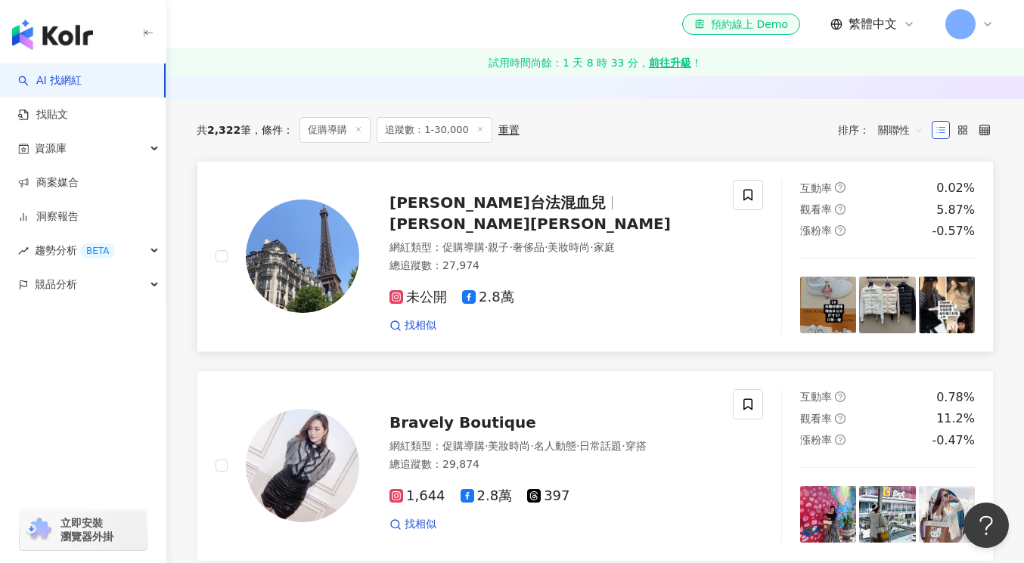
click at [488, 209] on span "Wendy雙子座台法混血兒" at bounding box center [497, 203] width 216 height 18
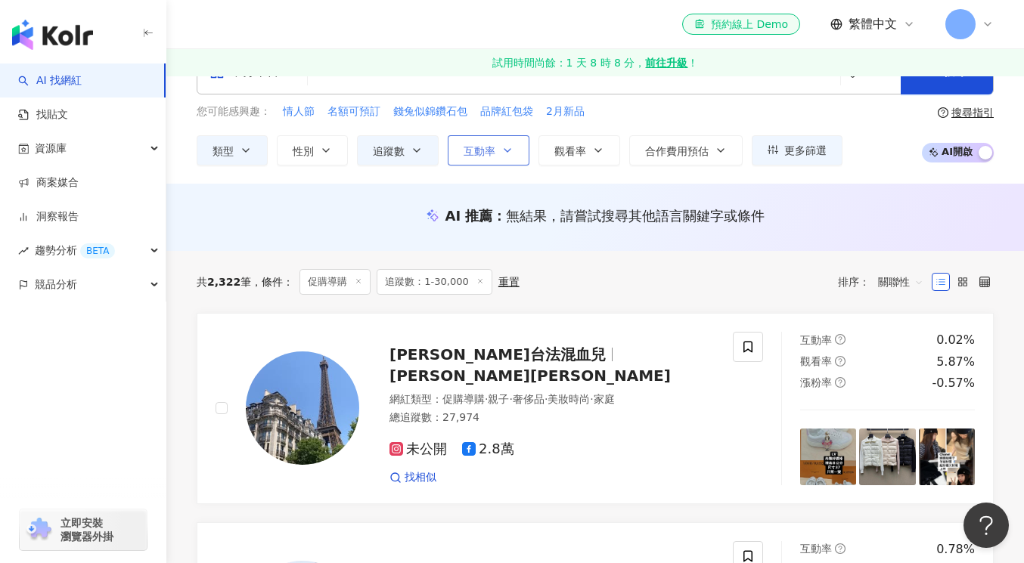
scroll to position [0, 0]
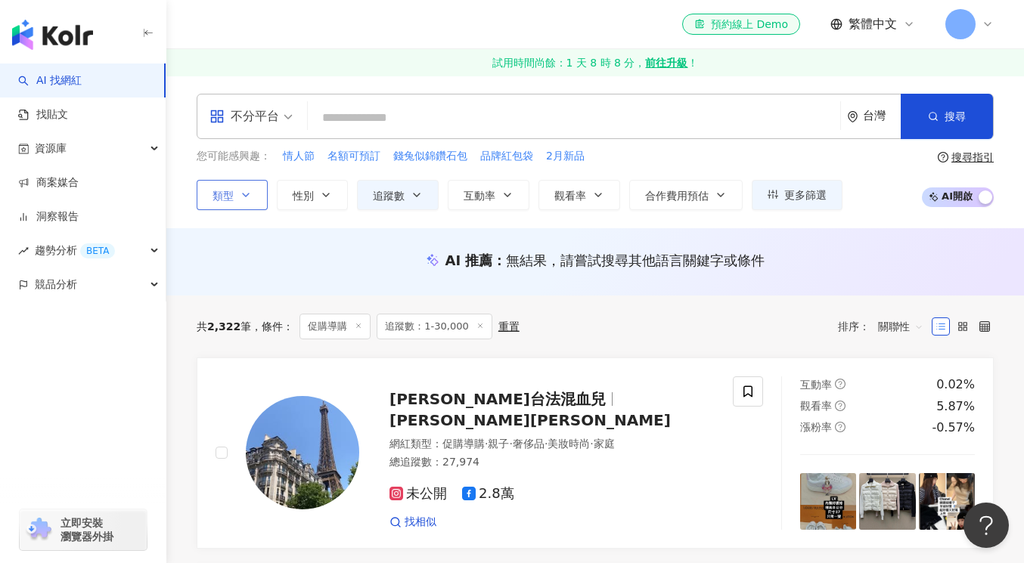
click at [256, 194] on button "類型" at bounding box center [232, 195] width 71 height 30
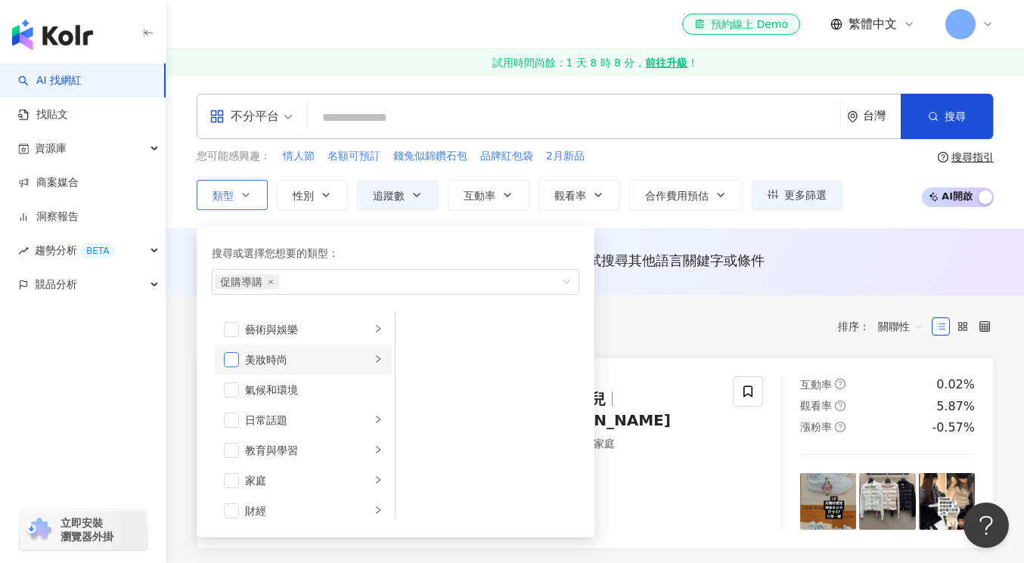
click at [234, 356] on span "button" at bounding box center [231, 359] width 15 height 15
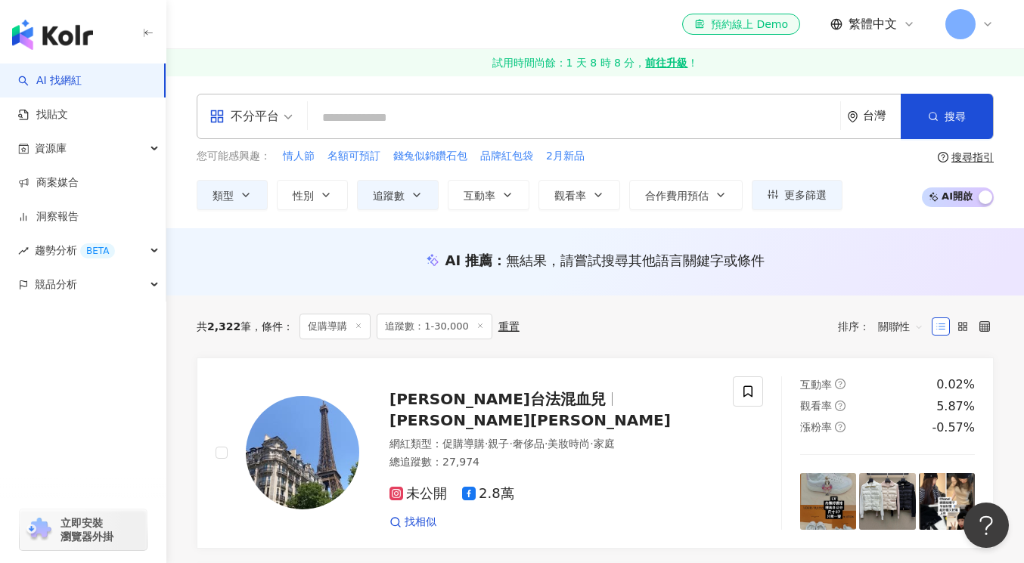
click at [671, 234] on div "AI 推薦 ： 無結果，請嘗試搜尋其他語言關鍵字或條件" at bounding box center [594, 261] width 857 height 67
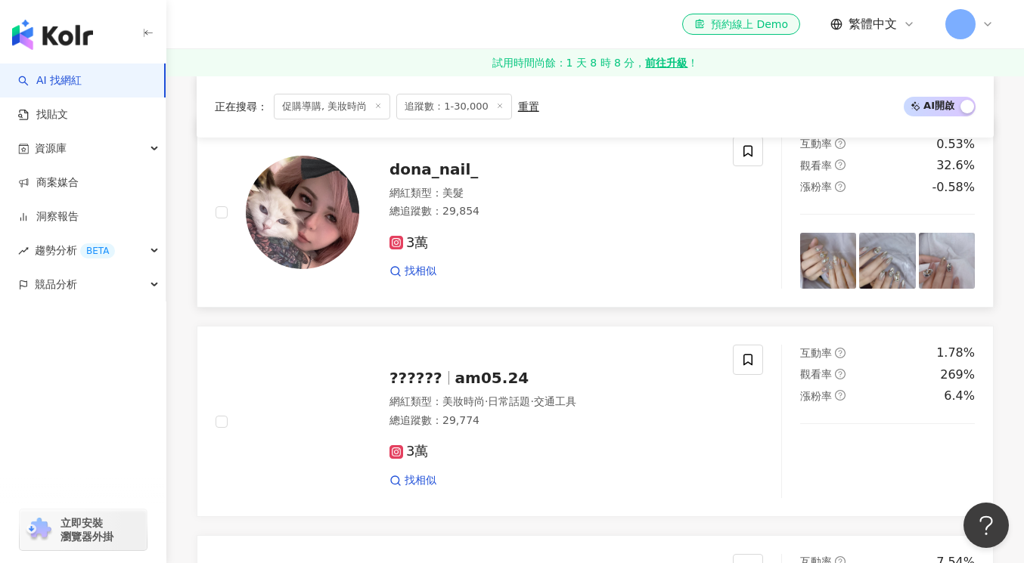
scroll to position [701, 0]
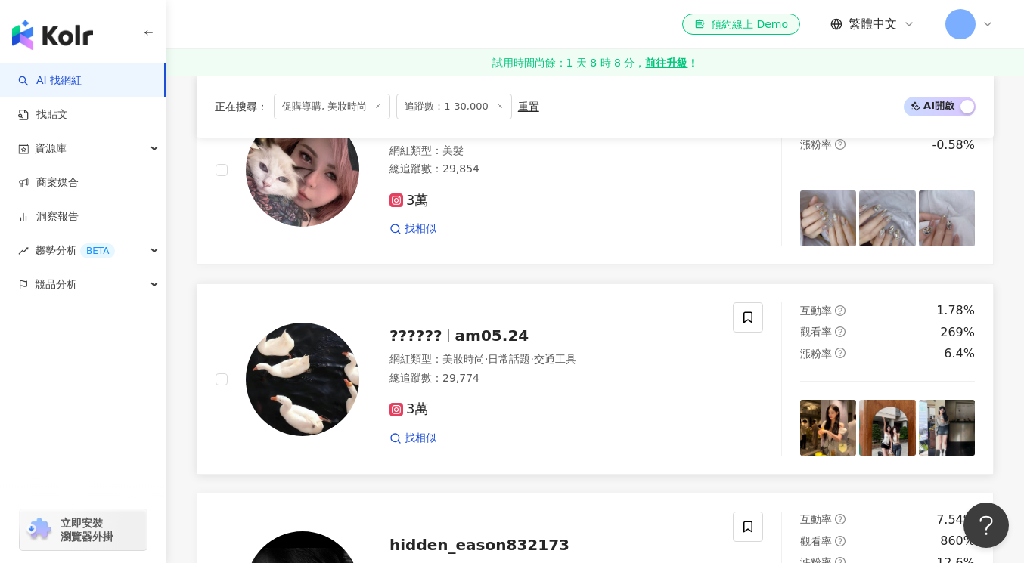
click at [473, 330] on span "am05.24" at bounding box center [492, 336] width 74 height 18
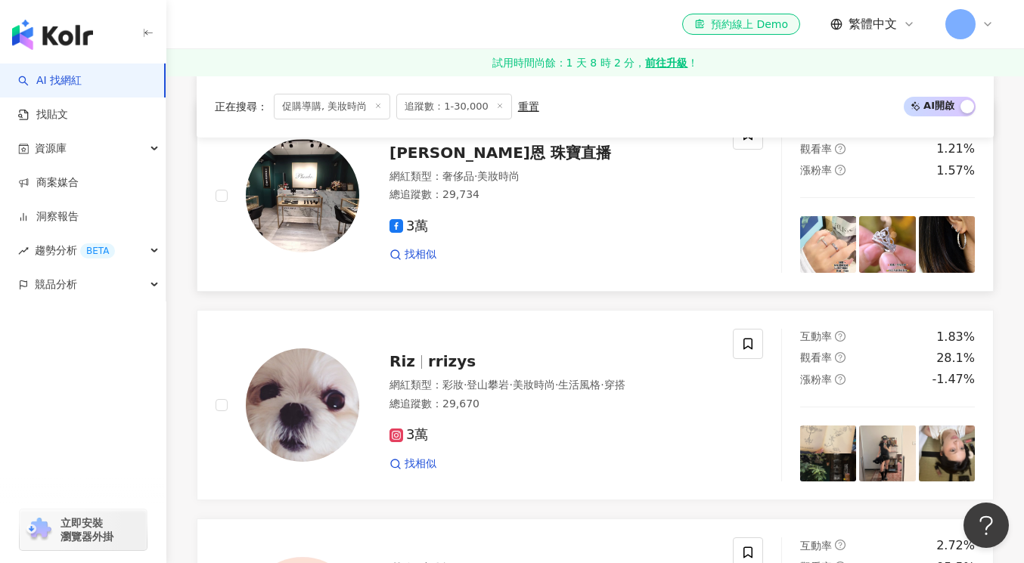
scroll to position [1622, 0]
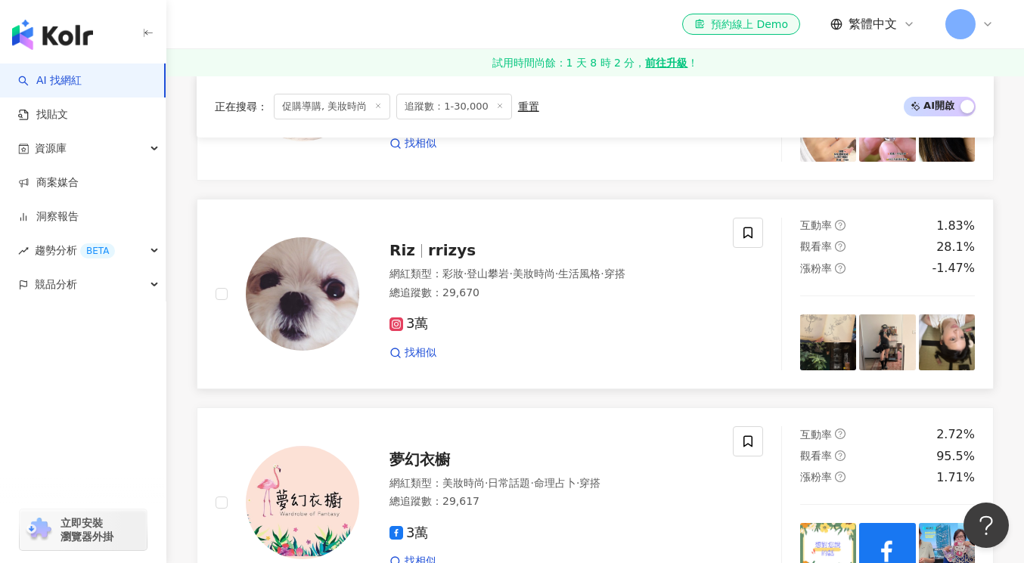
click at [324, 305] on img at bounding box center [302, 293] width 113 height 113
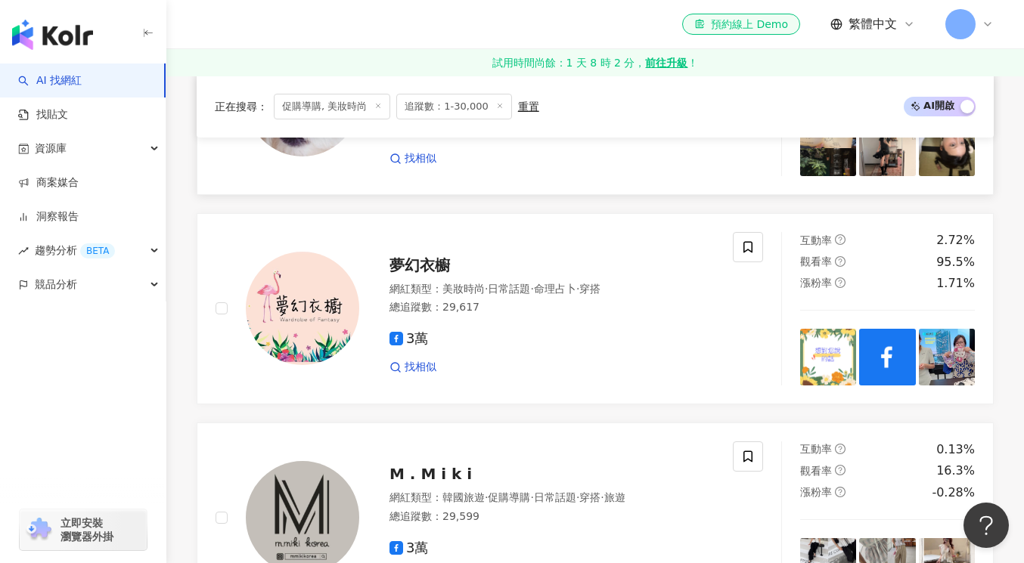
scroll to position [1879, 0]
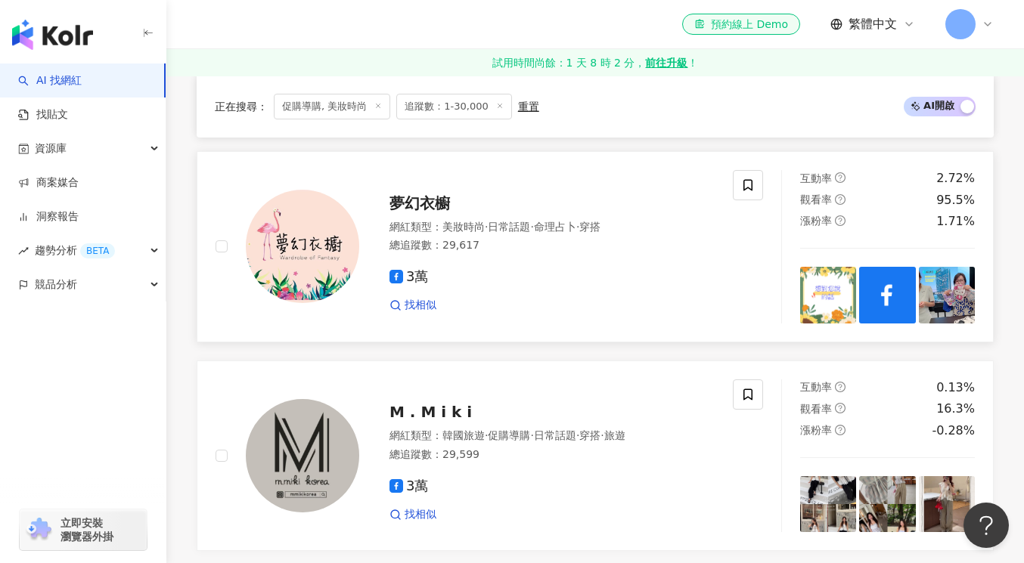
click at [489, 234] on div "網紅類型 ： 美妝時尚 · 日常話題 · 命理占卜 · 穿搭" at bounding box center [551, 227] width 325 height 15
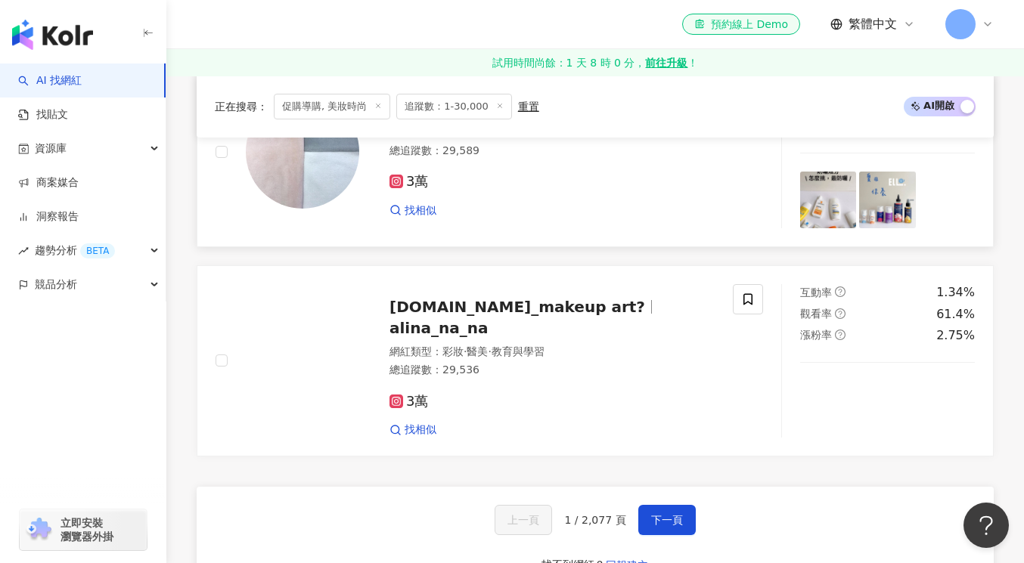
scroll to position [2469, 0]
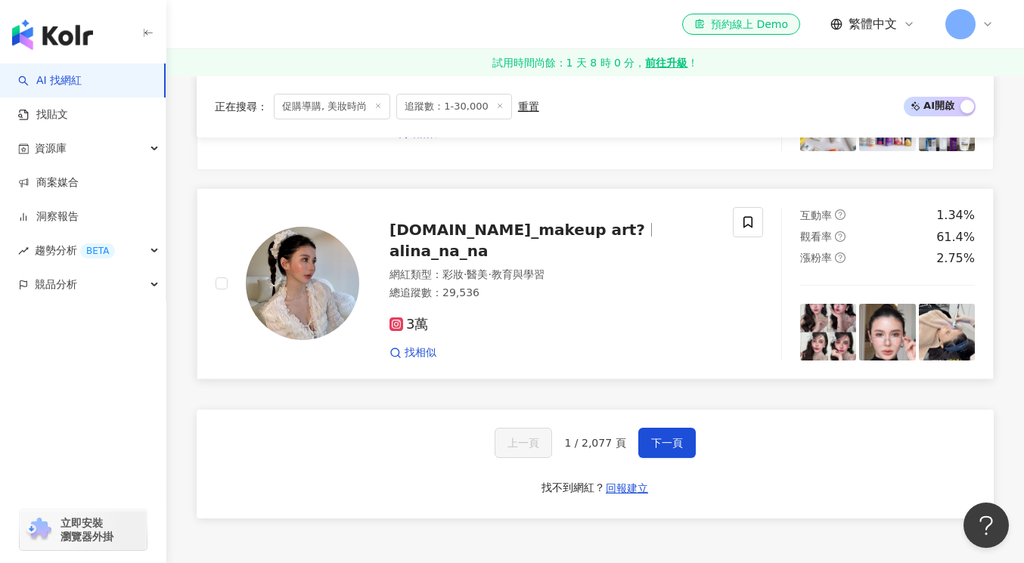
click at [490, 239] on span "na.na_makeup art?" at bounding box center [517, 230] width 256 height 18
click at [672, 447] on span "下一頁" at bounding box center [667, 443] width 32 height 12
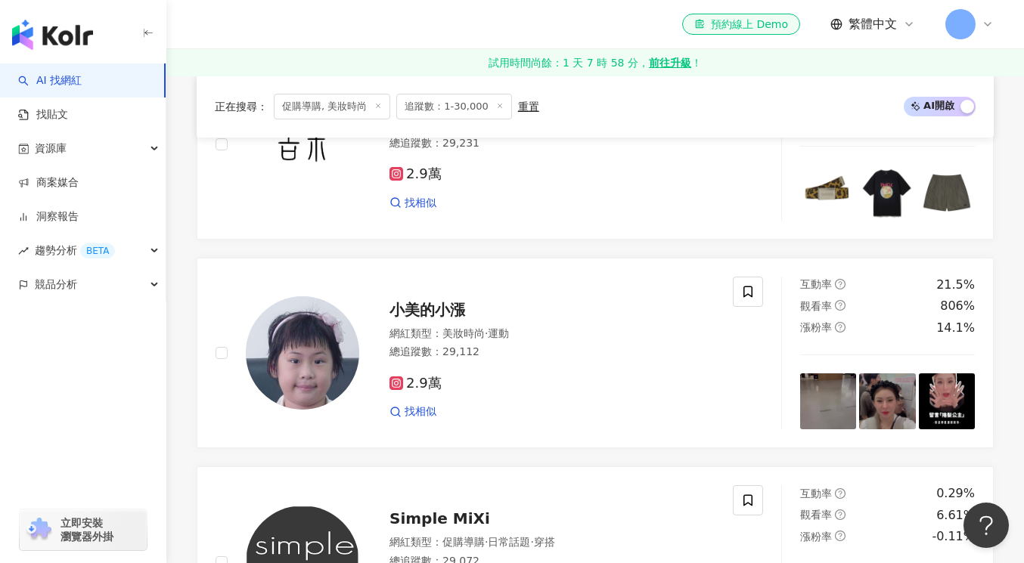
scroll to position [1760, 0]
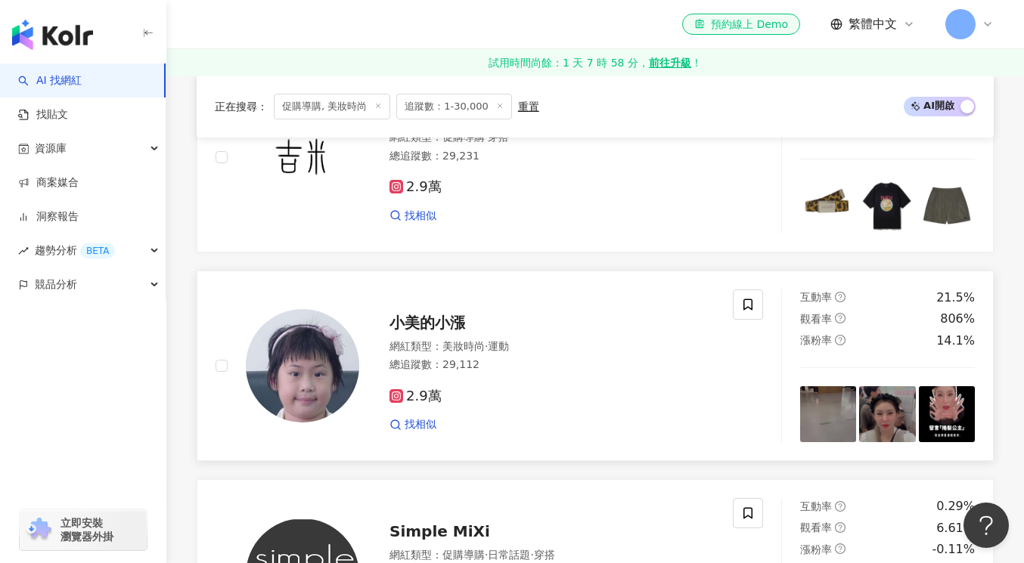
click at [439, 321] on span "小美的小漲" at bounding box center [427, 323] width 76 height 18
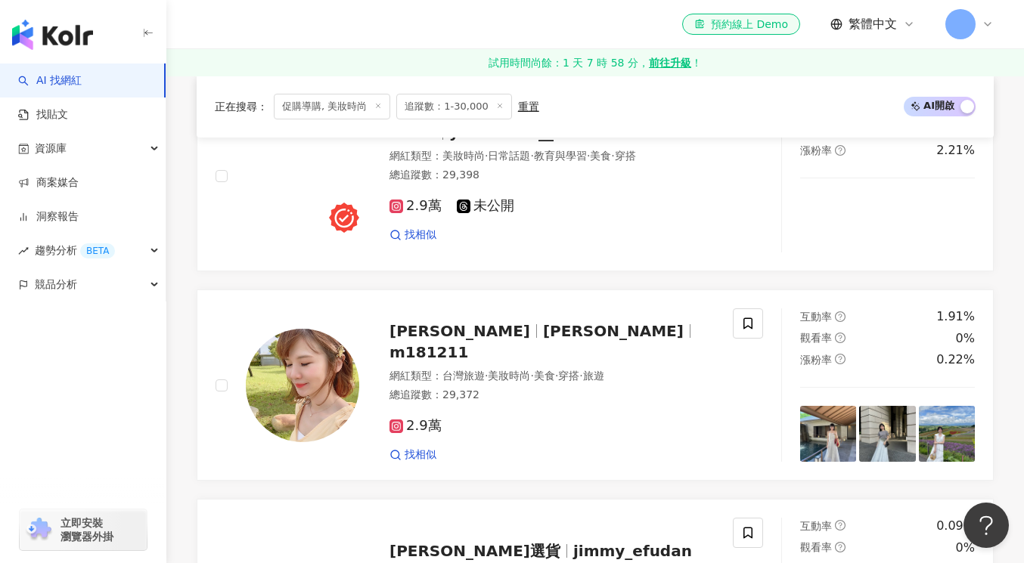
scroll to position [1294, 0]
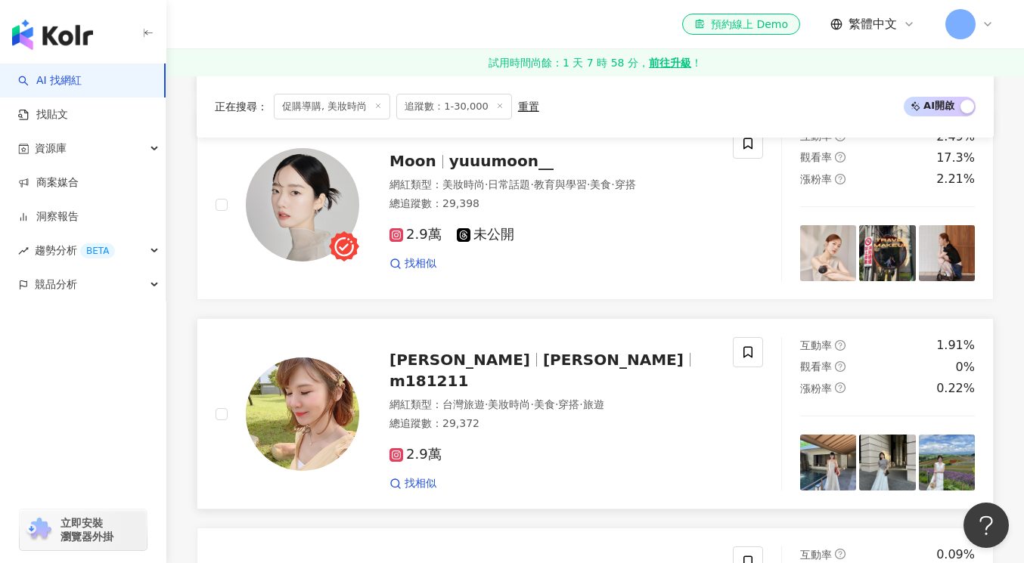
click at [468, 373] on span "m181211" at bounding box center [428, 381] width 79 height 18
click at [489, 163] on span "yuuumoon__" at bounding box center [501, 161] width 104 height 18
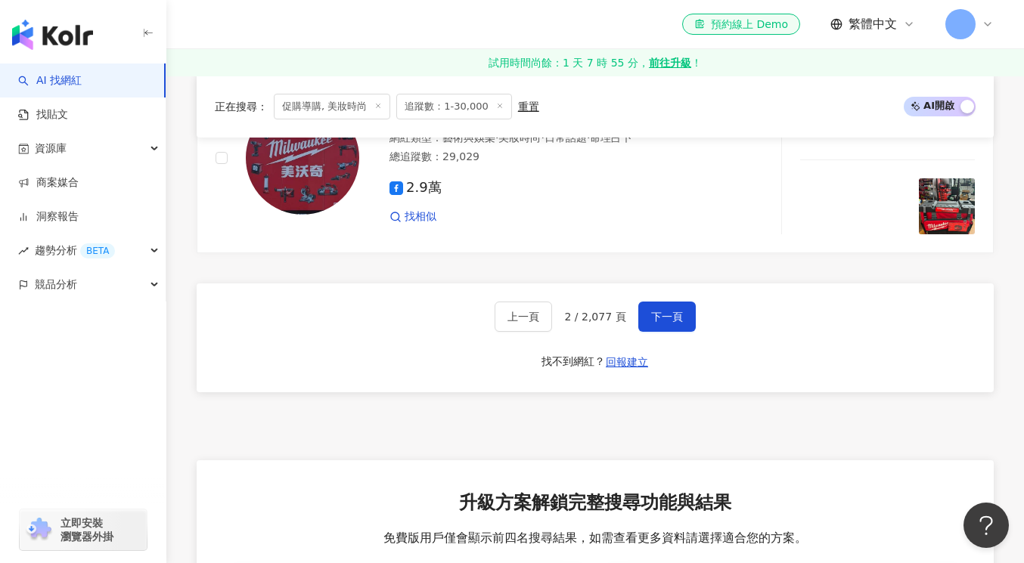
scroll to position [2596, 0]
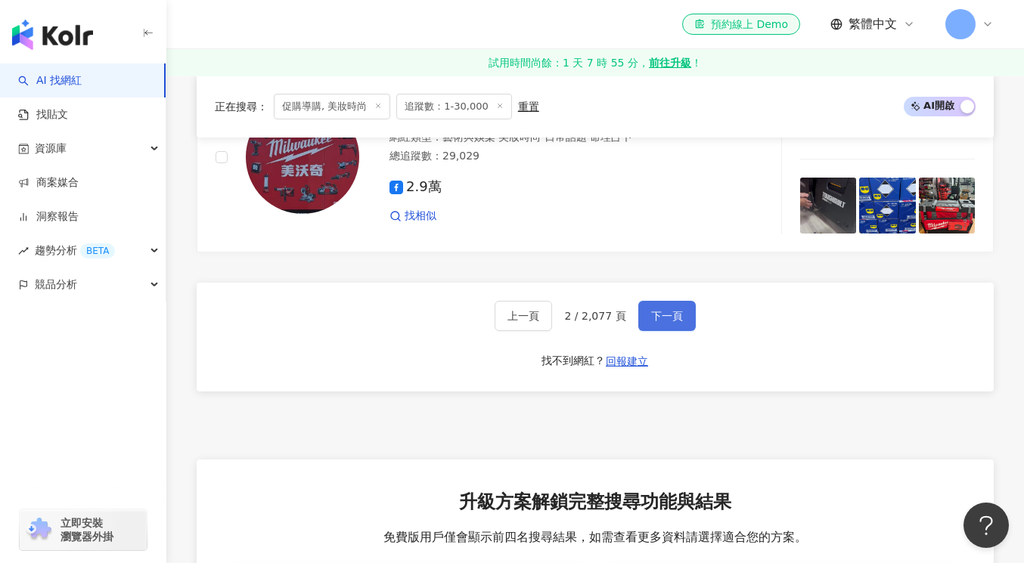
click at [674, 311] on span "下一頁" at bounding box center [667, 316] width 32 height 12
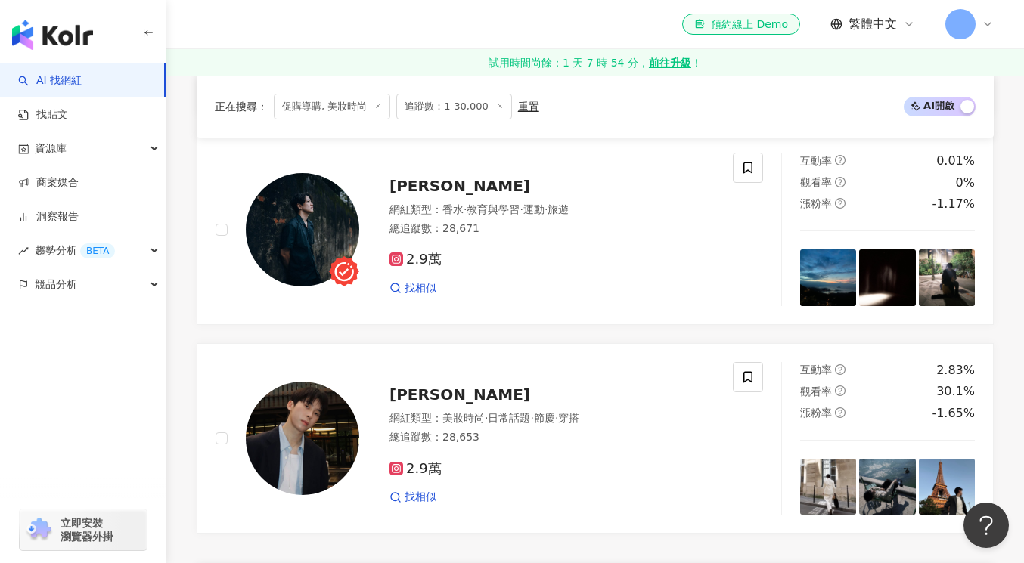
scroll to position [2330, 0]
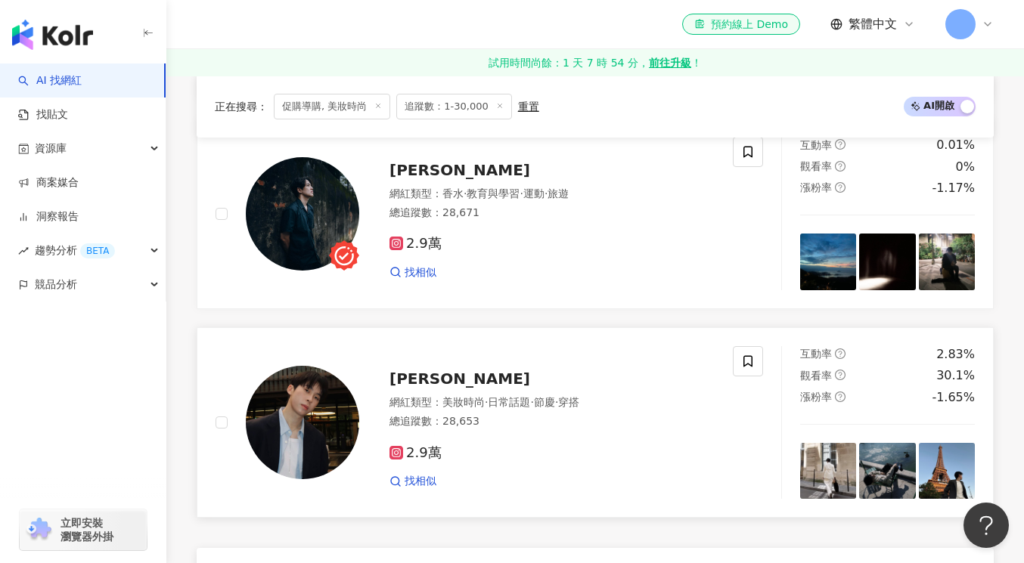
click at [444, 382] on span "SHANE劉權" at bounding box center [459, 379] width 141 height 18
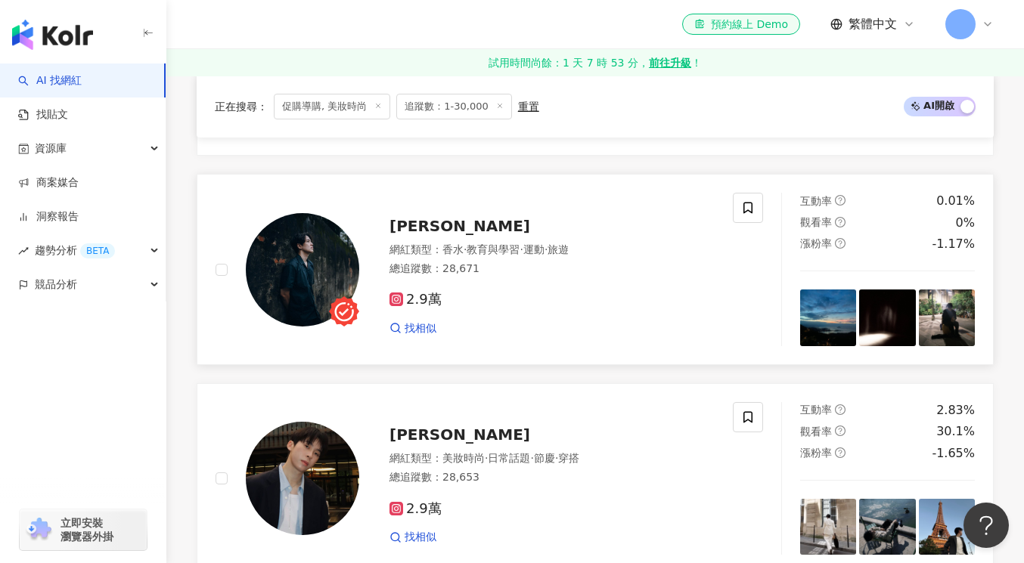
click at [330, 268] on img at bounding box center [302, 269] width 113 height 113
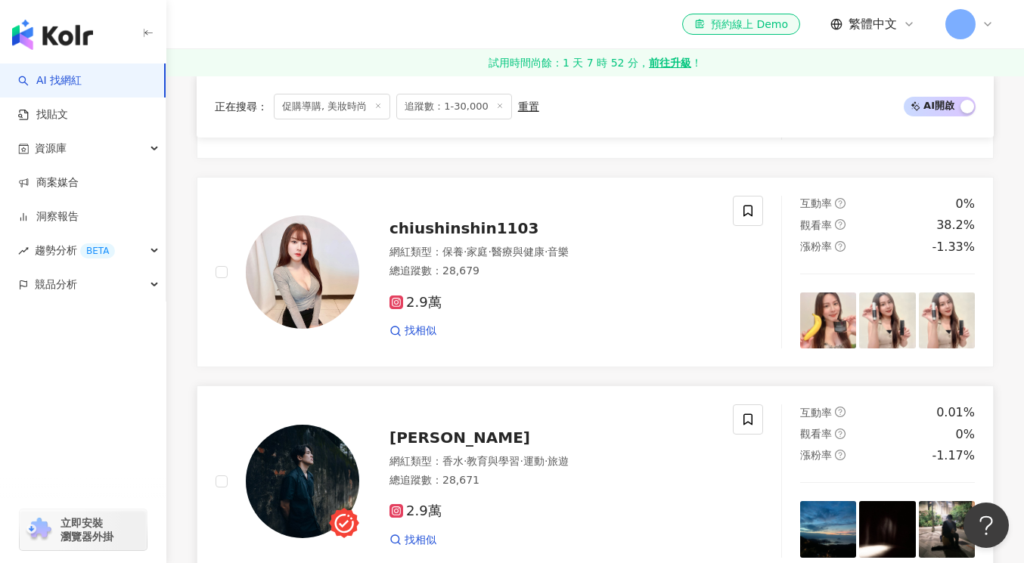
scroll to position [1950, 0]
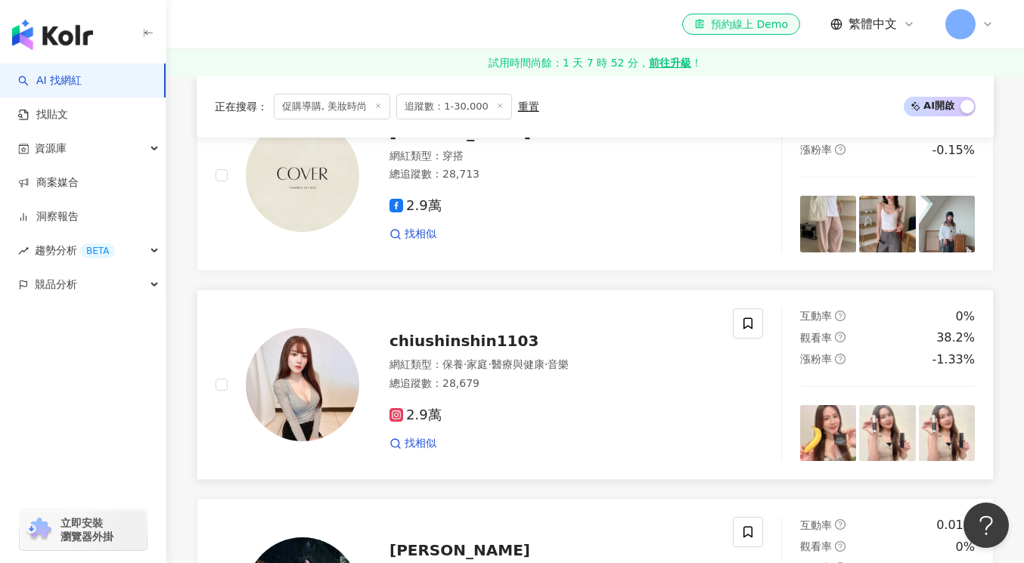
click at [454, 342] on span "chiushinshin1103" at bounding box center [463, 341] width 149 height 18
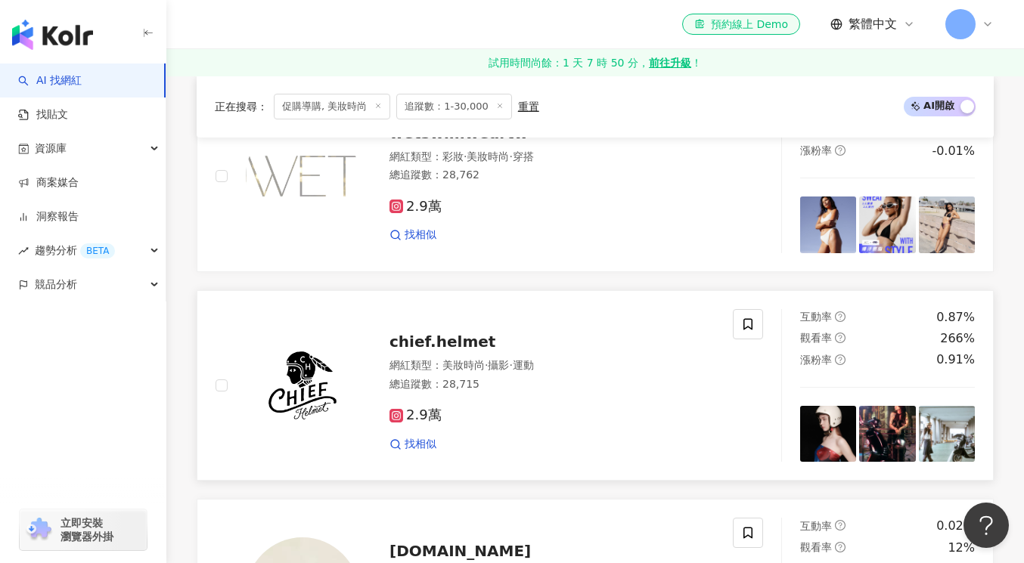
scroll to position [1533, 0]
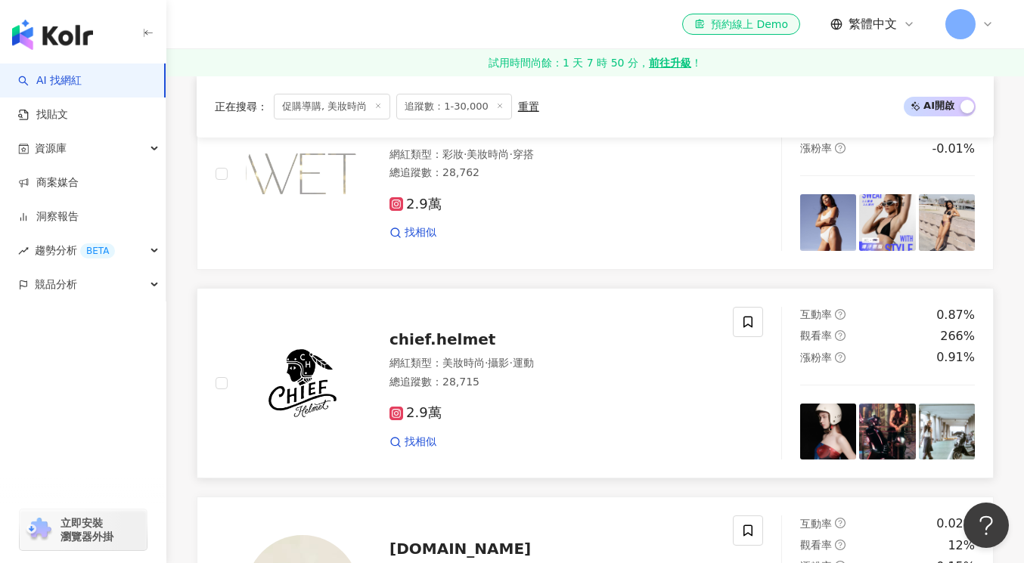
click at [469, 359] on div "網紅類型 ： 美妝時尚 · 攝影 · 運動" at bounding box center [551, 363] width 325 height 15
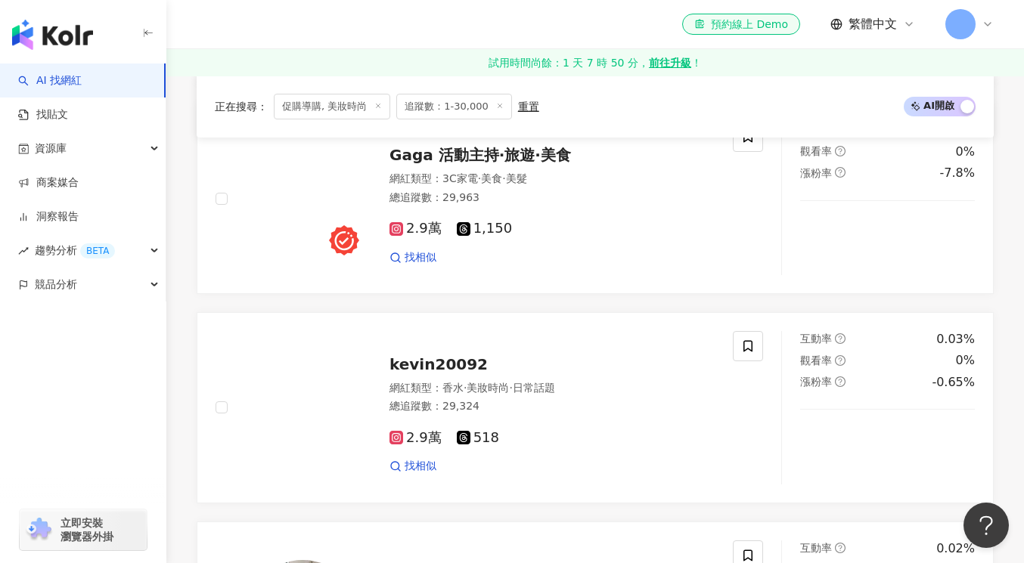
scroll to position [899, 0]
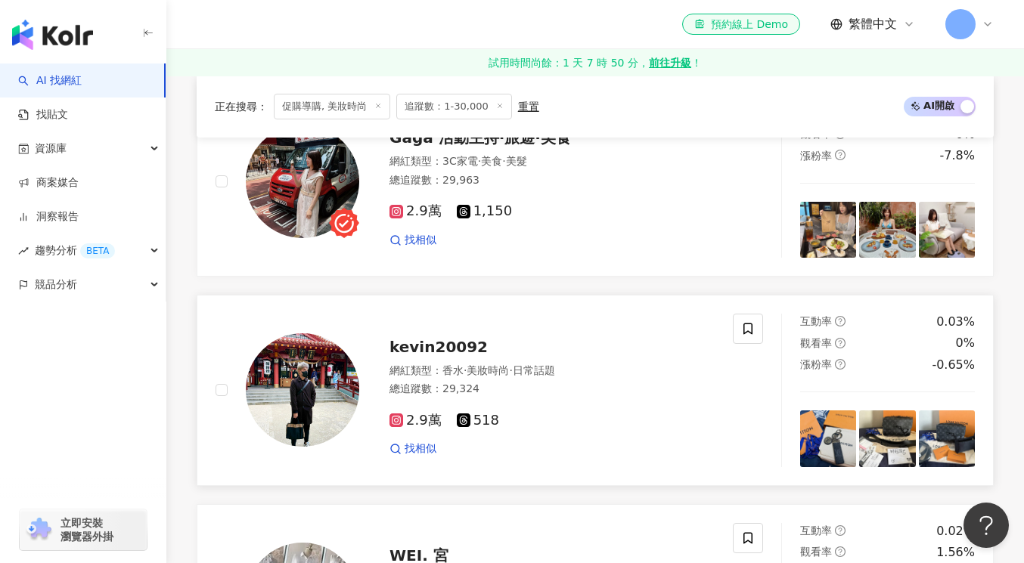
click at [432, 340] on span "kevin20092" at bounding box center [438, 347] width 98 height 18
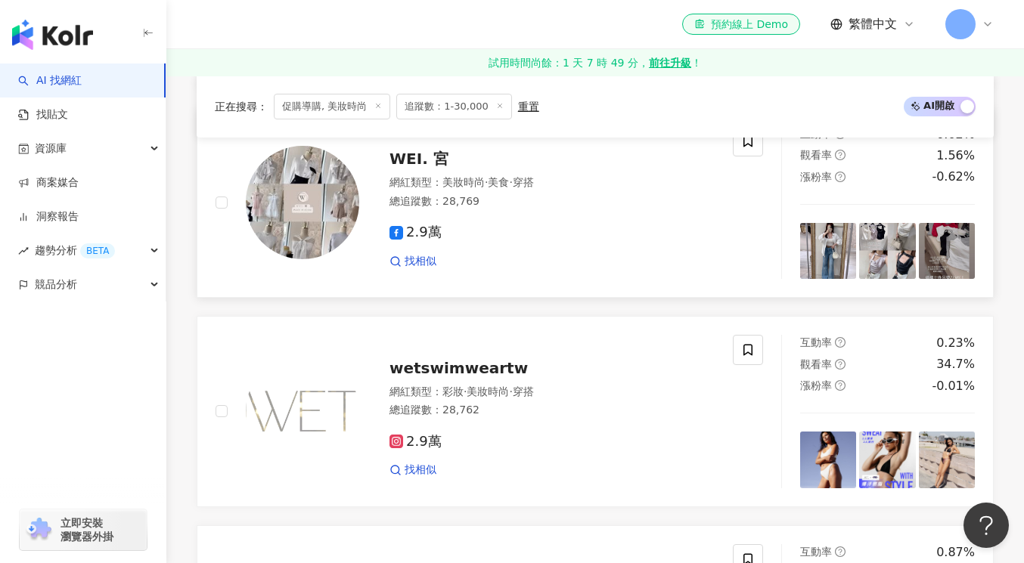
scroll to position [1253, 0]
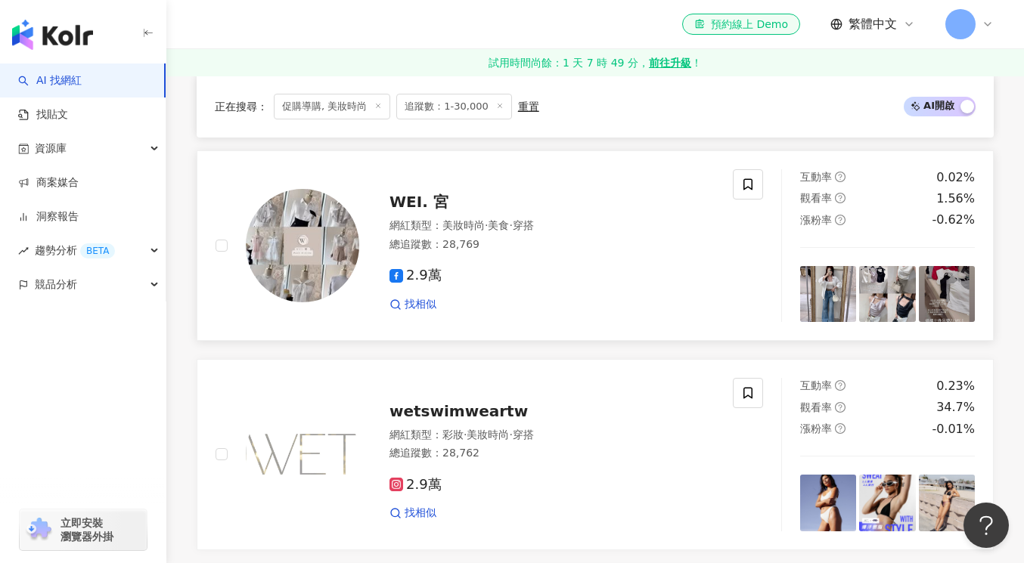
click at [322, 222] on img at bounding box center [302, 245] width 113 height 113
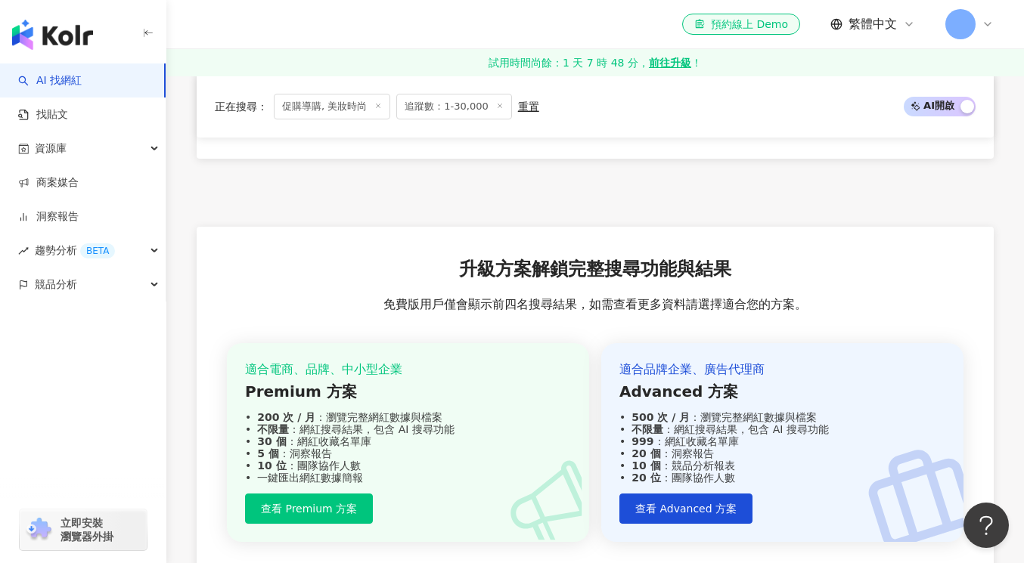
scroll to position [2706, 0]
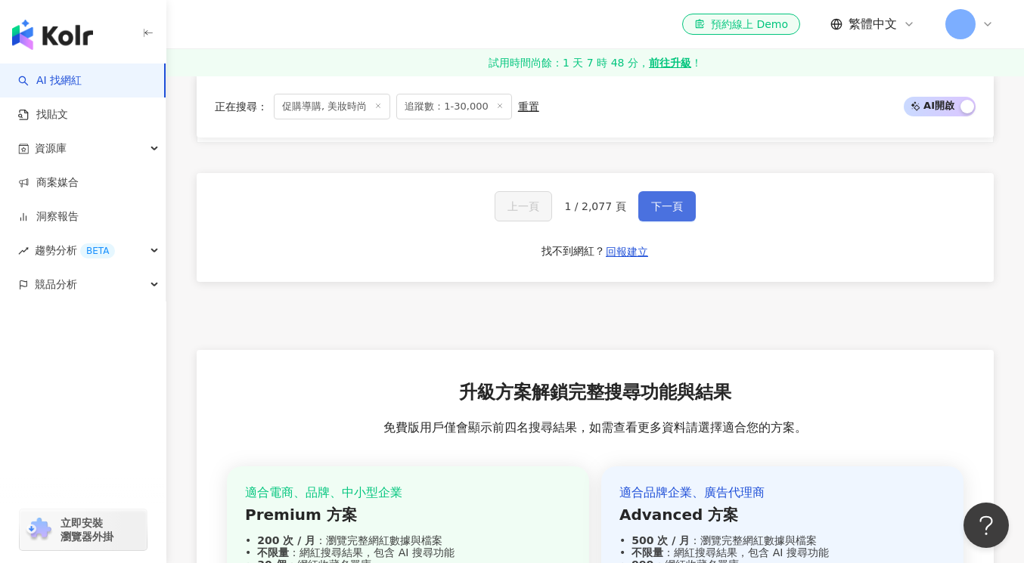
click at [665, 212] on button "下一頁" at bounding box center [666, 206] width 57 height 30
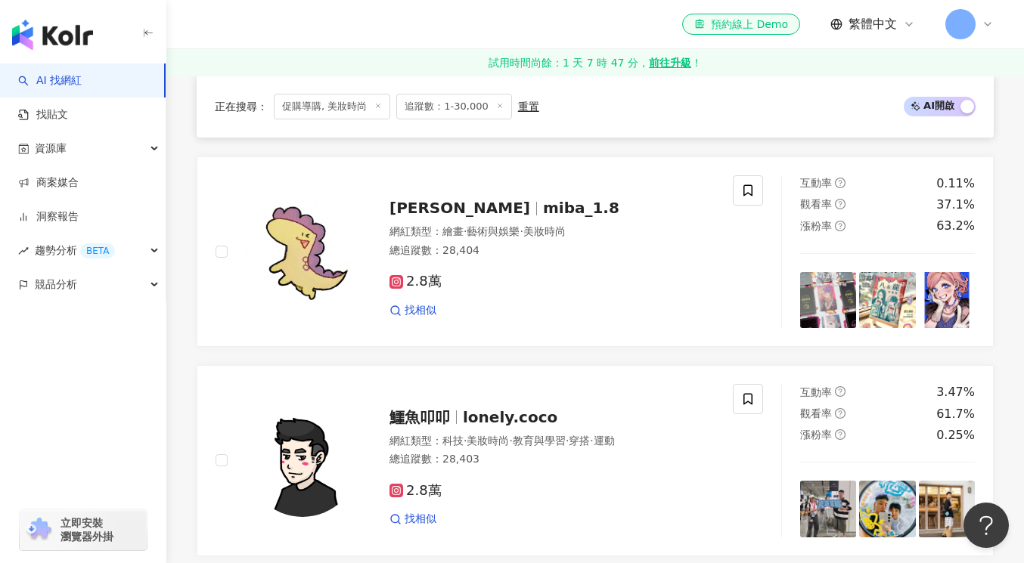
scroll to position [2295, 0]
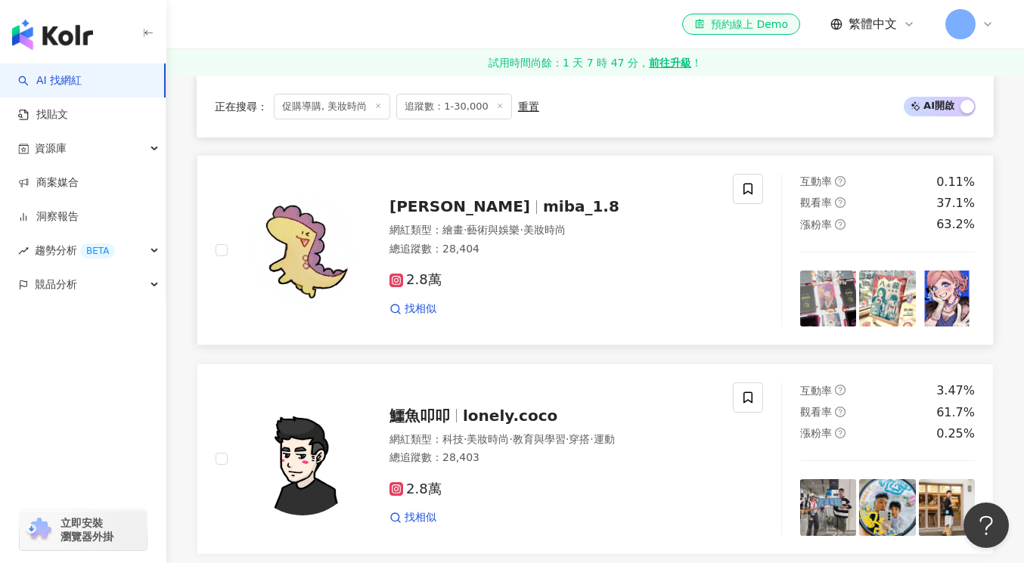
click at [543, 206] on span "miba_1.8" at bounding box center [581, 206] width 76 height 18
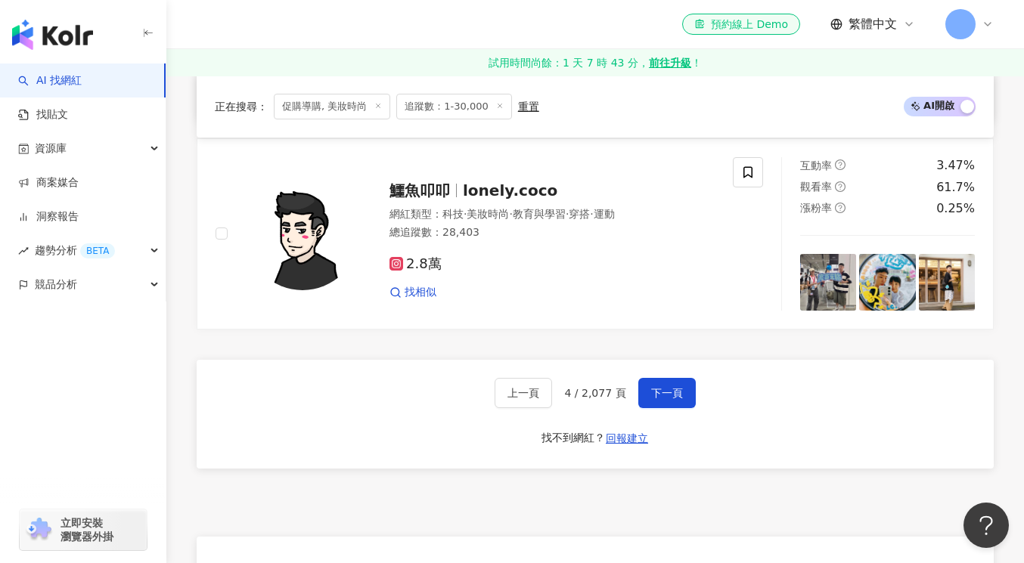
scroll to position [2563, 0]
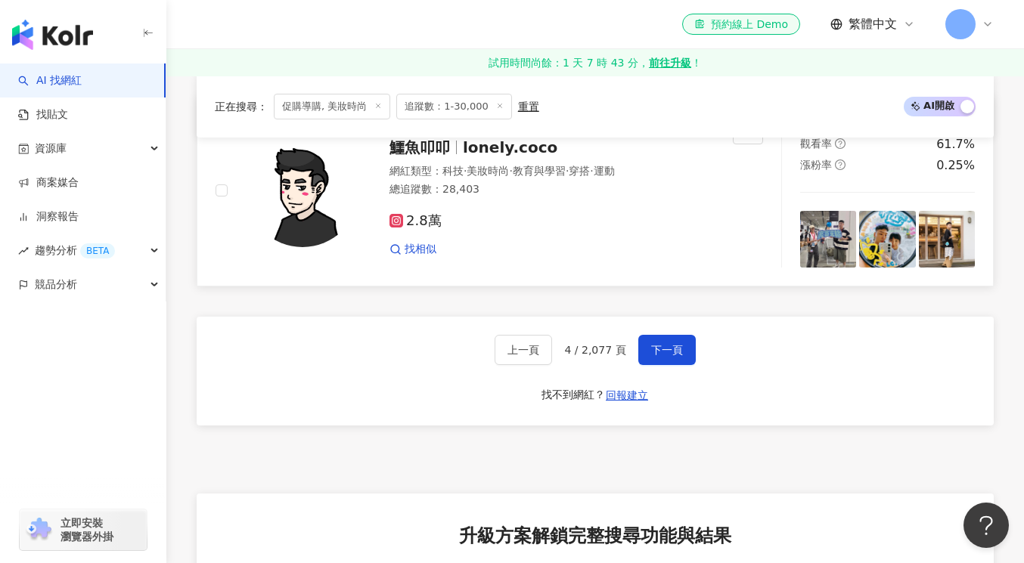
click at [316, 198] on img at bounding box center [302, 190] width 113 height 113
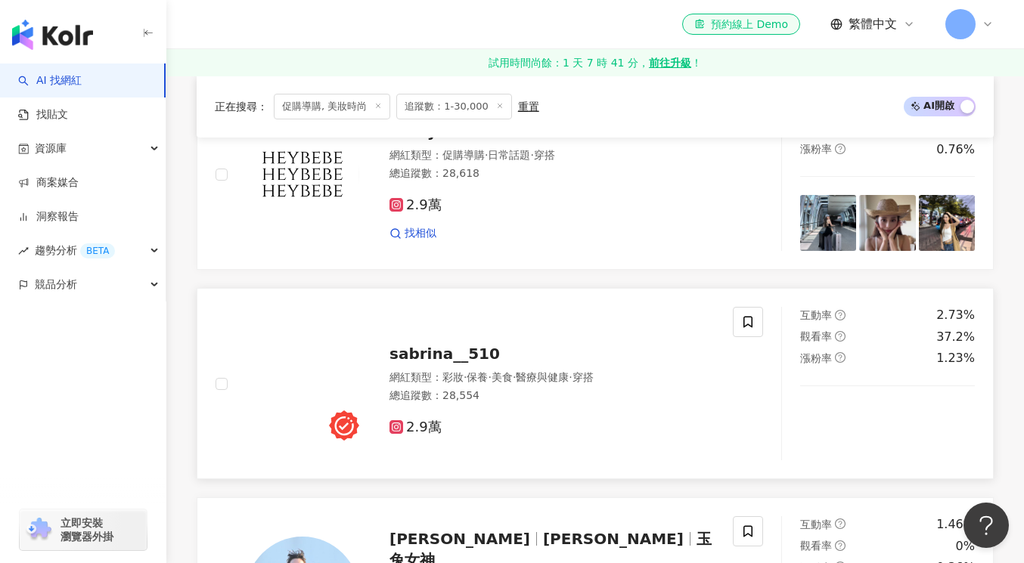
scroll to position [686, 0]
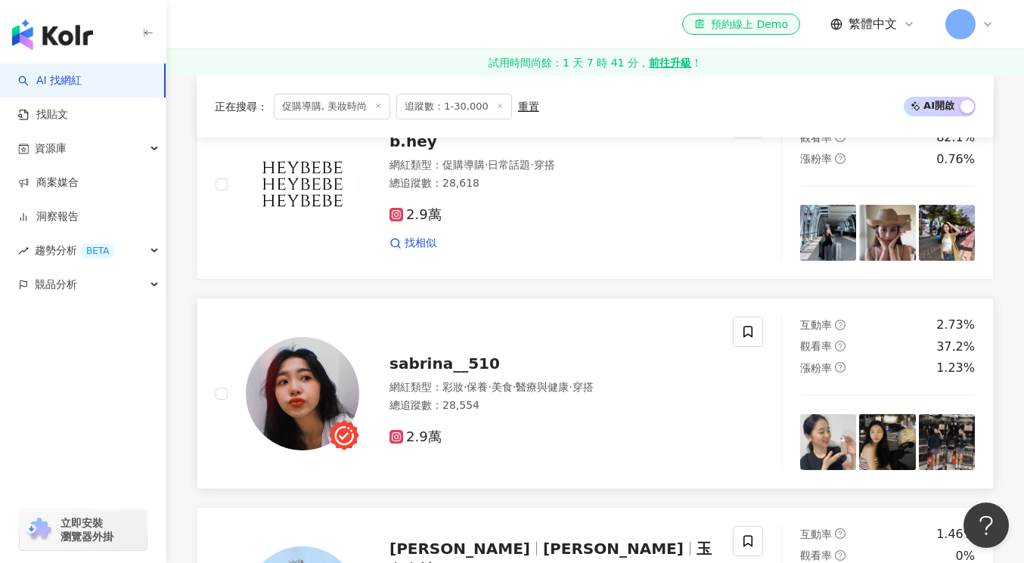
click at [456, 366] on span "sabrina__510" at bounding box center [444, 364] width 110 height 18
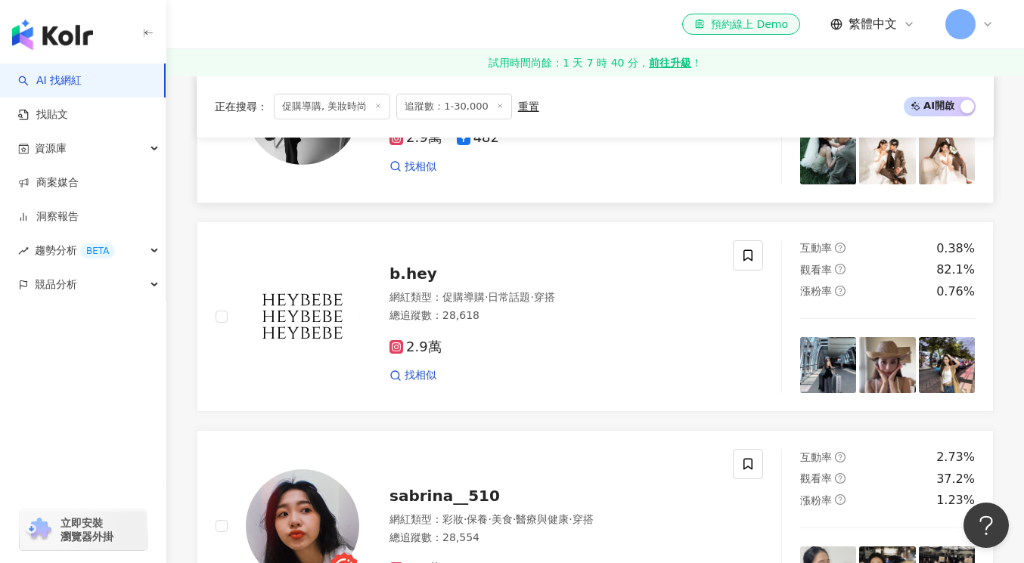
scroll to position [541, 0]
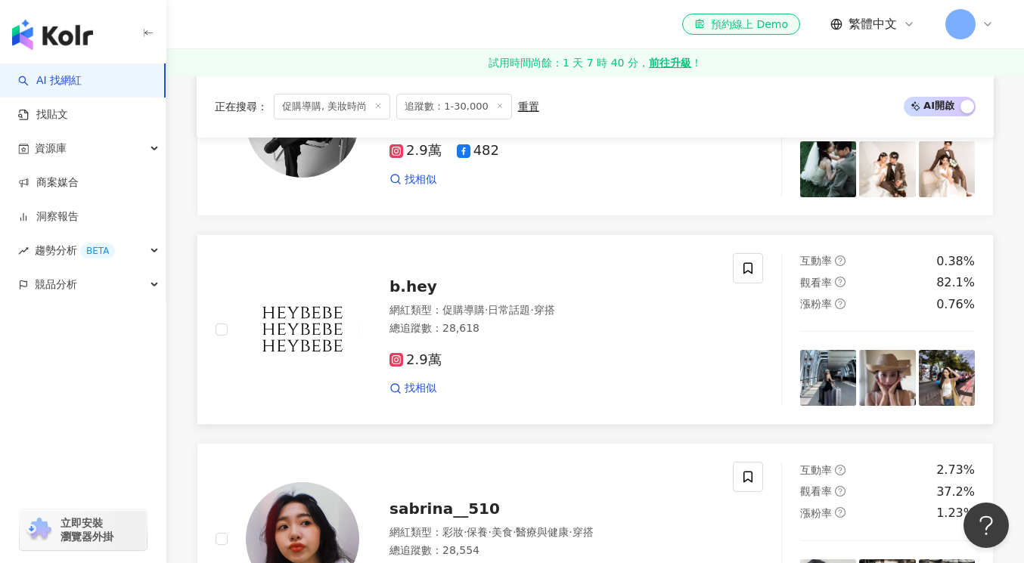
click at [414, 287] on span "b.hey" at bounding box center [413, 286] width 48 height 18
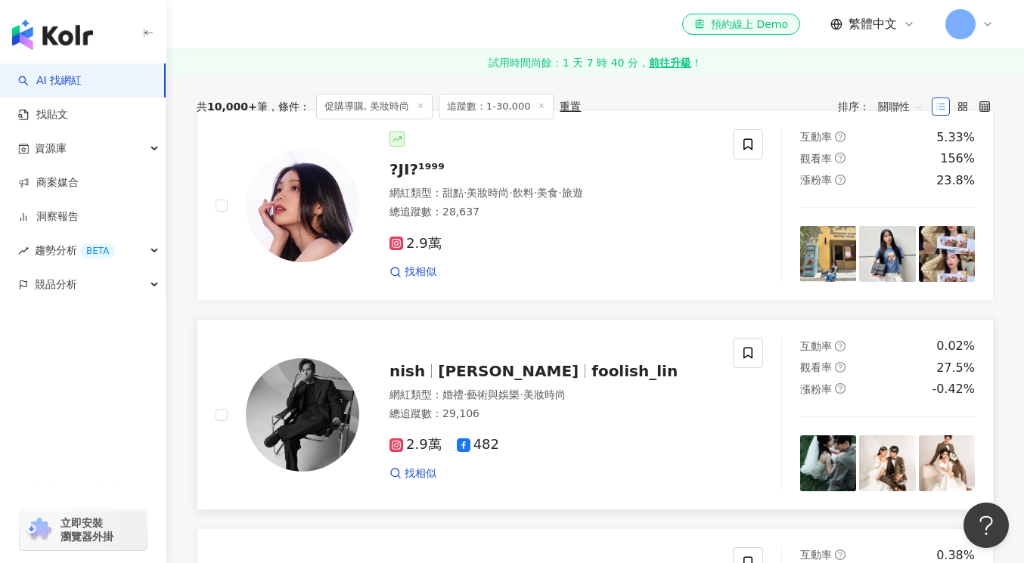
scroll to position [67, 0]
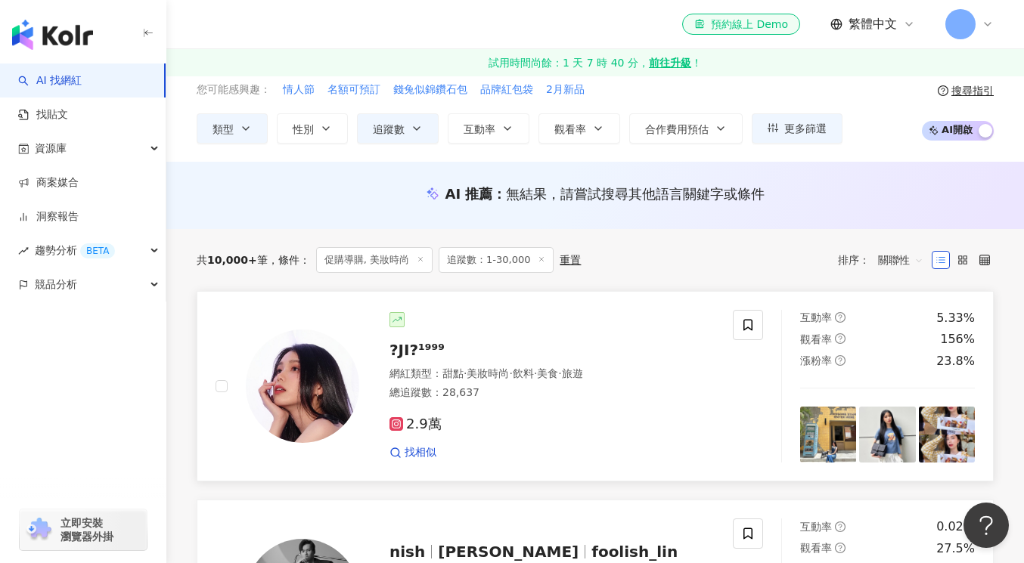
click at [404, 350] on span "?JI?¹⁹⁹⁹" at bounding box center [416, 350] width 55 height 18
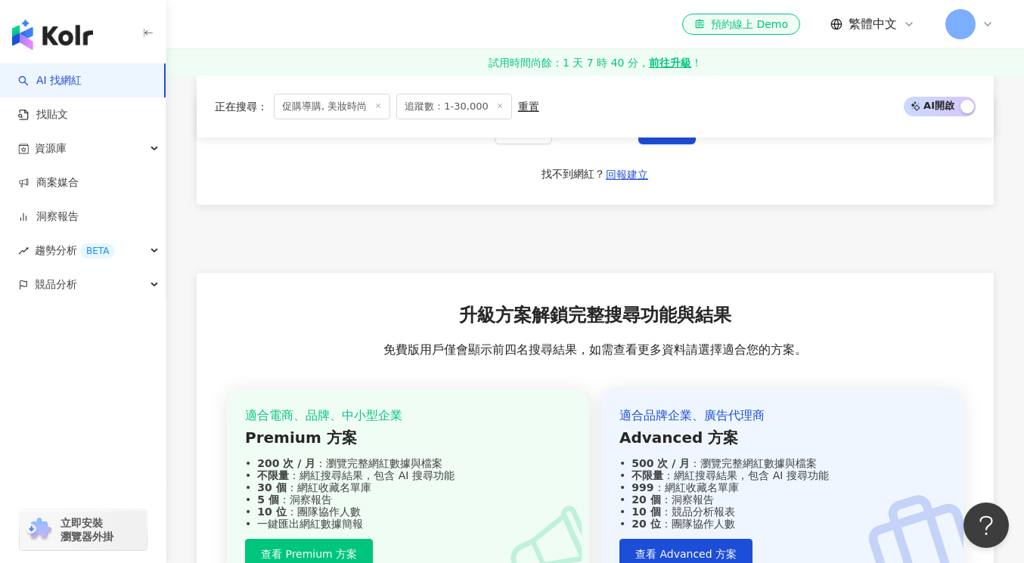
scroll to position [2634, 0]
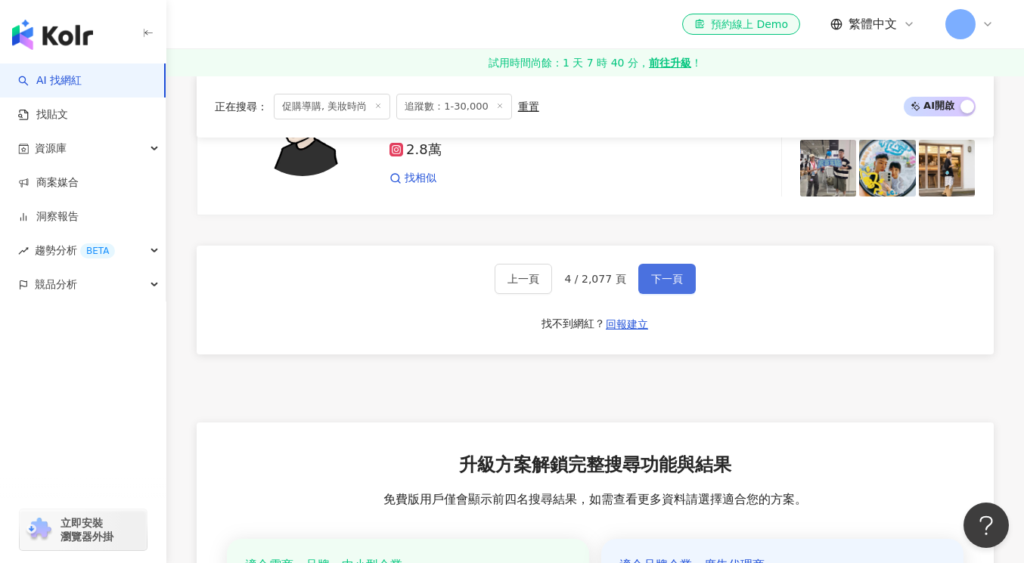
click at [659, 280] on span "下一頁" at bounding box center [667, 279] width 32 height 12
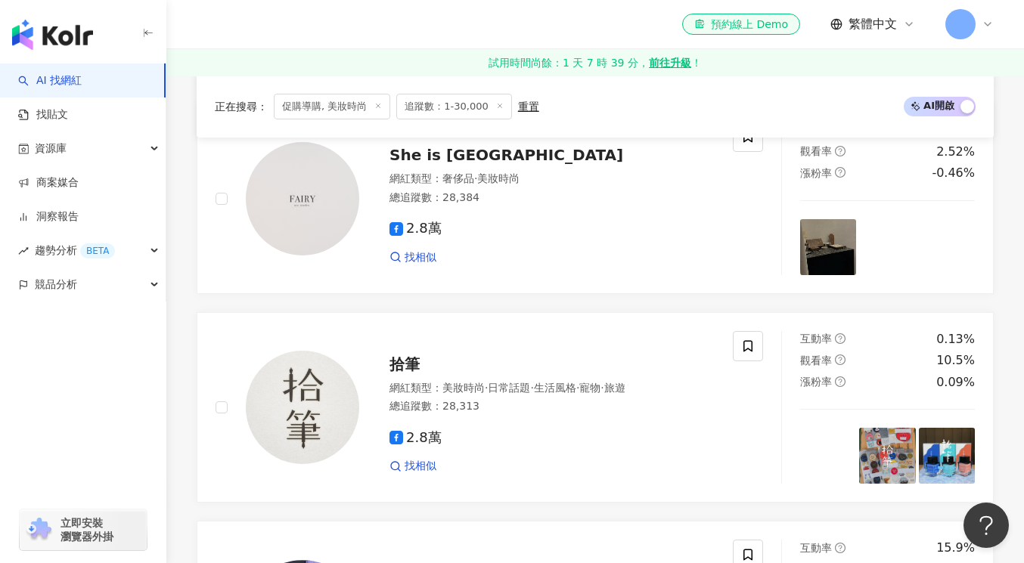
scroll to position [608, 0]
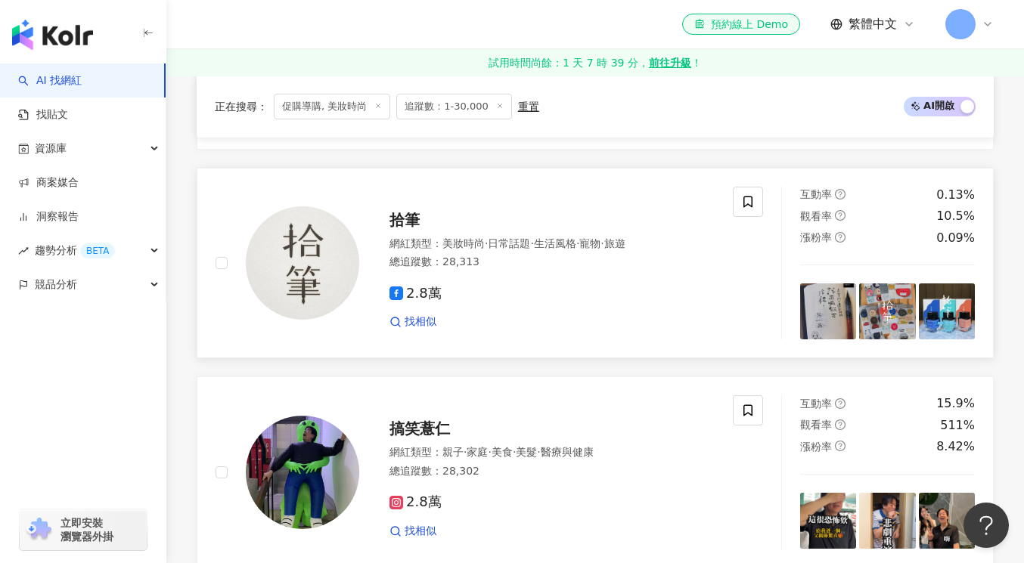
click at [410, 219] on span "拾筆" at bounding box center [404, 220] width 30 height 18
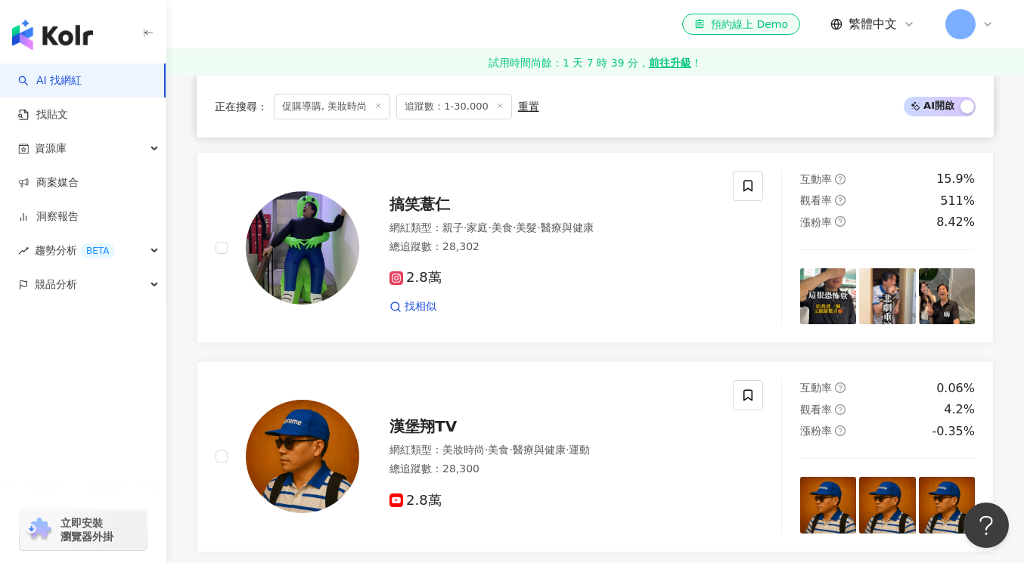
scroll to position [848, 0]
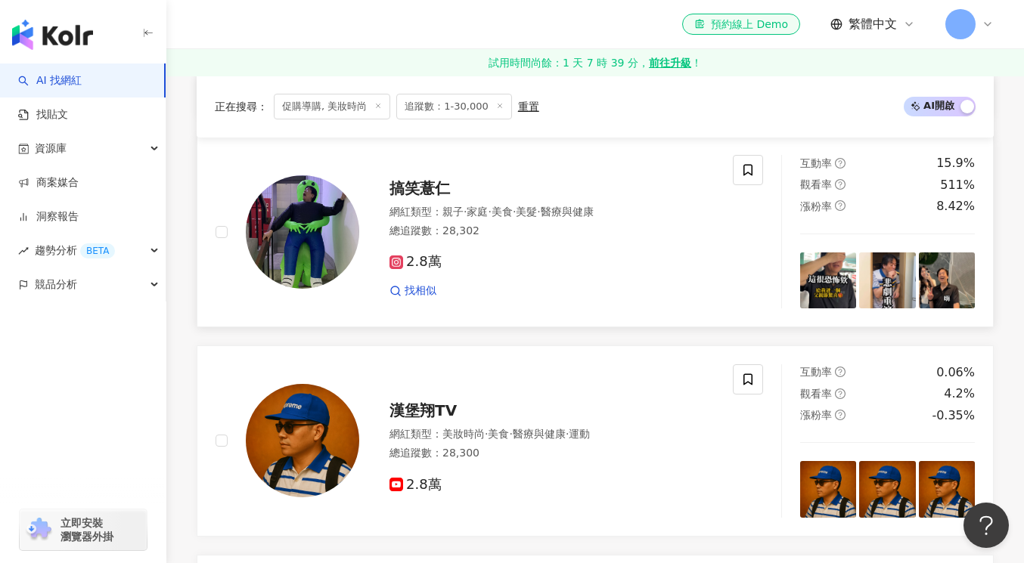
click at [414, 187] on span "搞笑薏仁" at bounding box center [419, 188] width 60 height 18
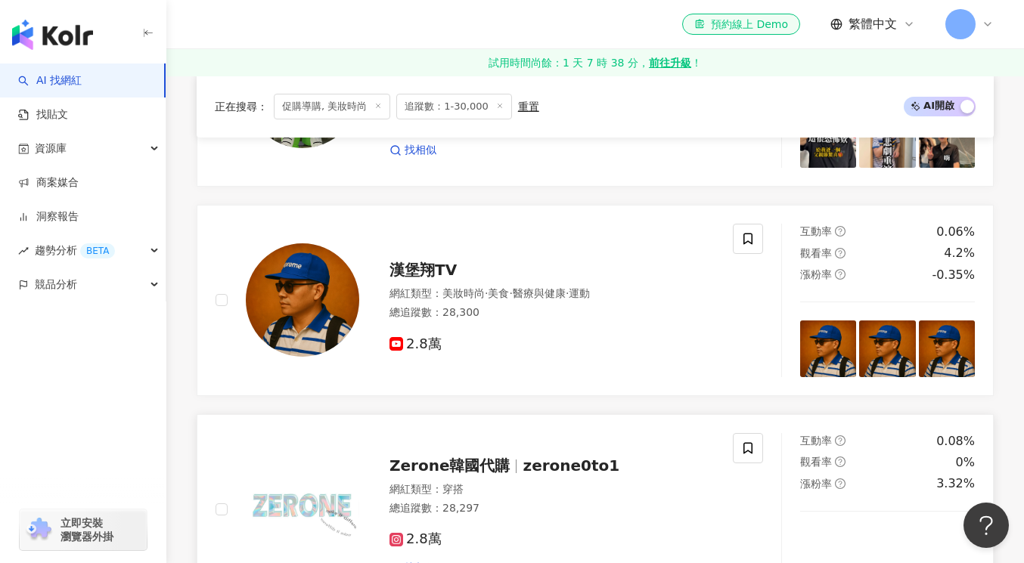
scroll to position [980, 0]
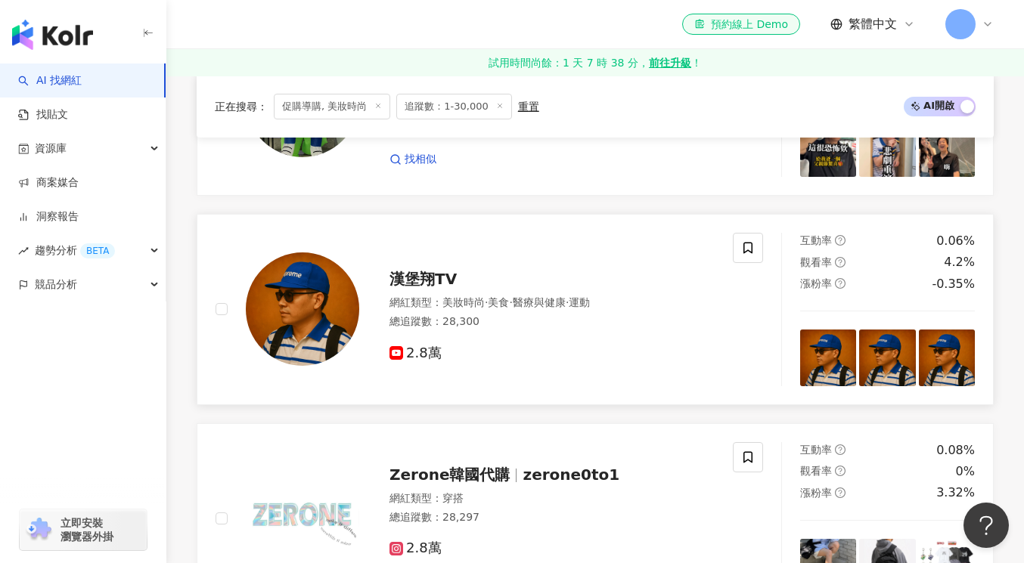
click at [424, 274] on span "漢堡翔TV" at bounding box center [422, 279] width 67 height 18
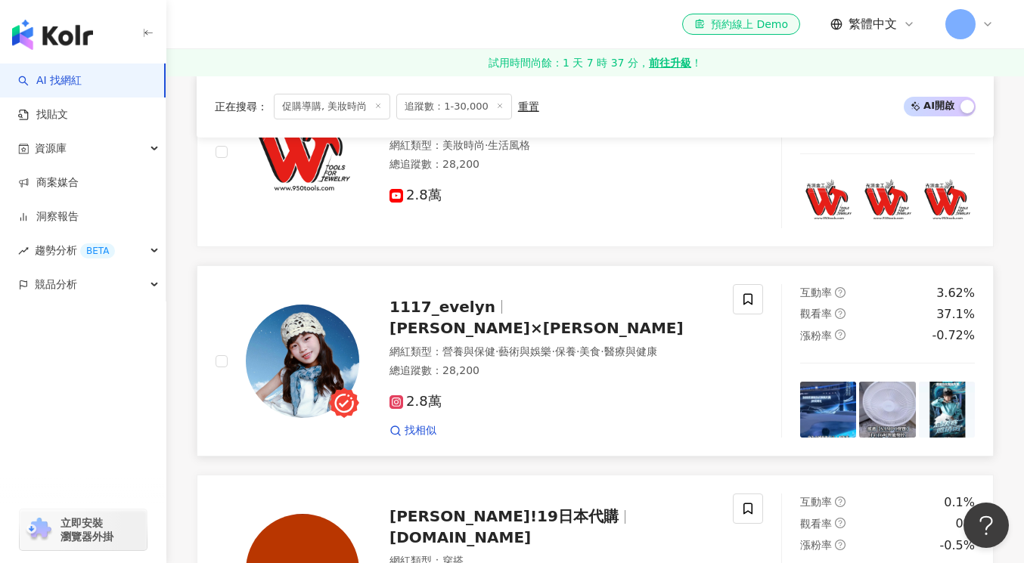
scroll to position [1910, 0]
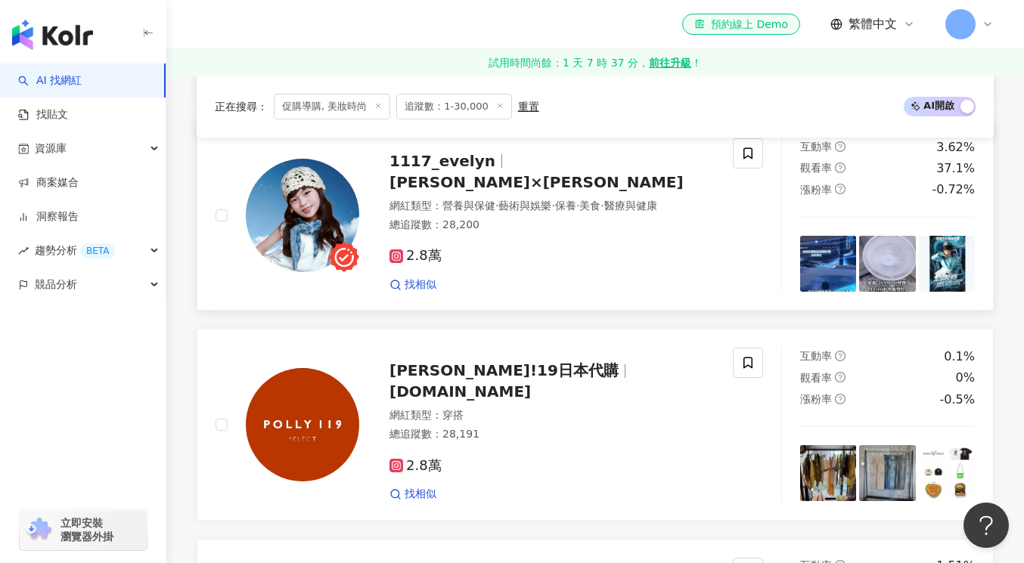
click at [486, 168] on span "1117_evelyn" at bounding box center [448, 161] width 119 height 18
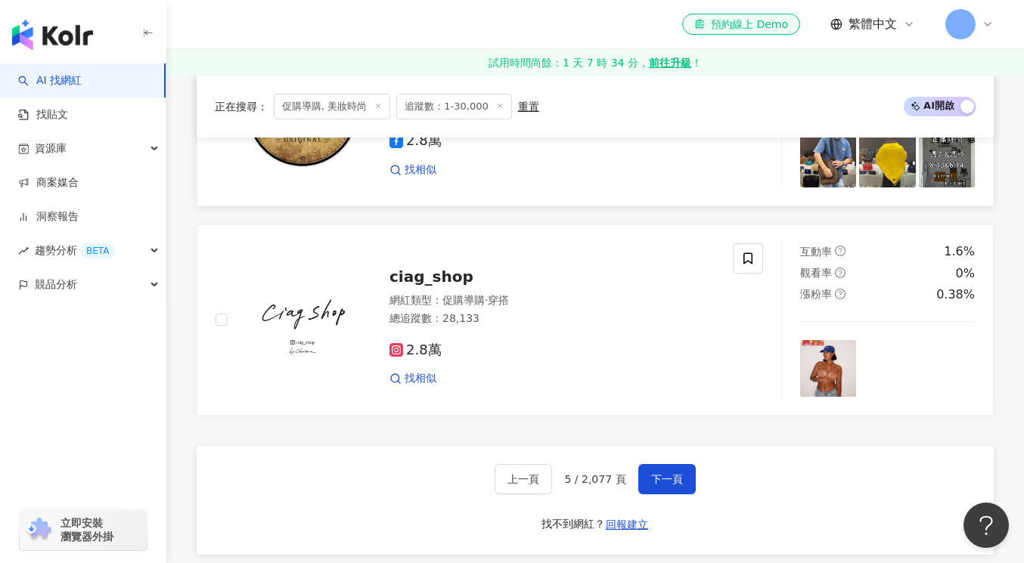
scroll to position [2448, 0]
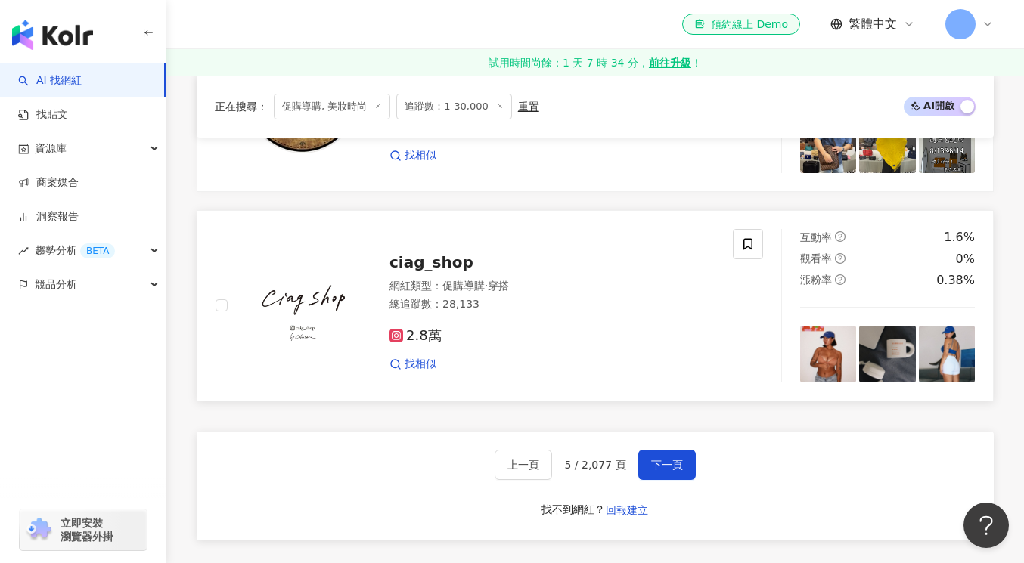
click at [435, 267] on span "ciag_shop" at bounding box center [431, 262] width 84 height 18
click at [662, 470] on button "下一頁" at bounding box center [666, 465] width 57 height 30
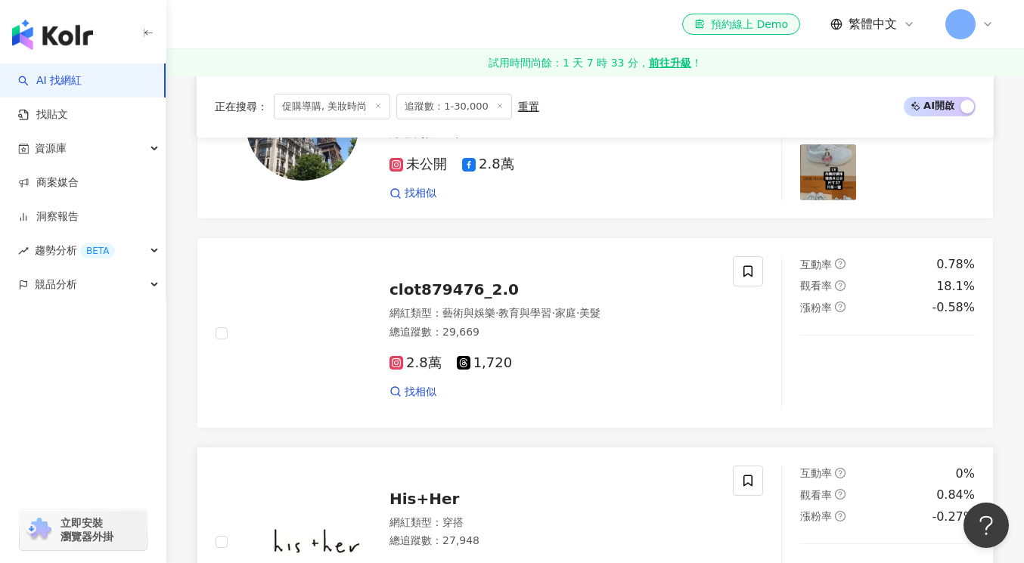
scroll to position [1551, 0]
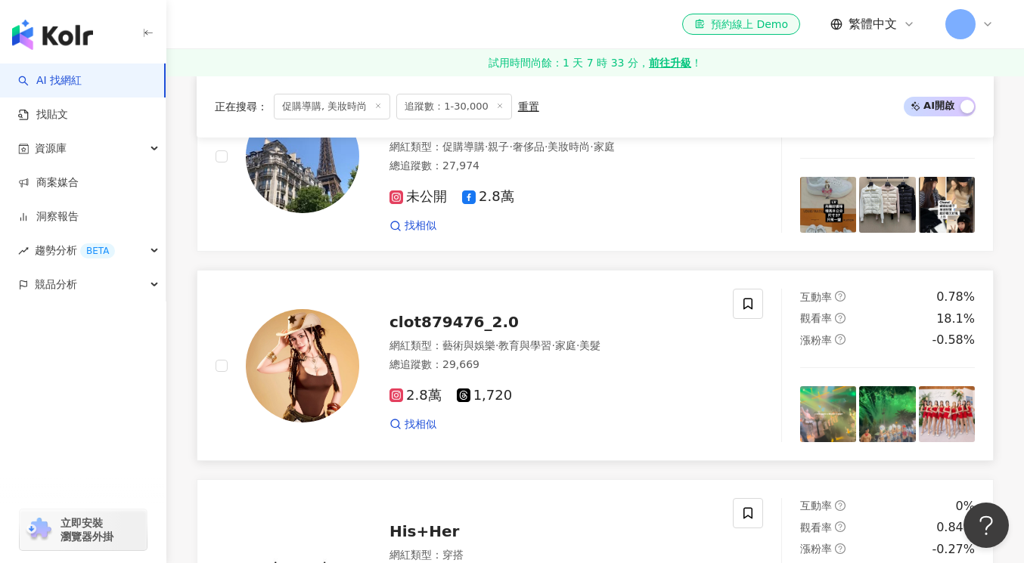
click at [461, 324] on span "clot879476_2.0" at bounding box center [453, 322] width 129 height 18
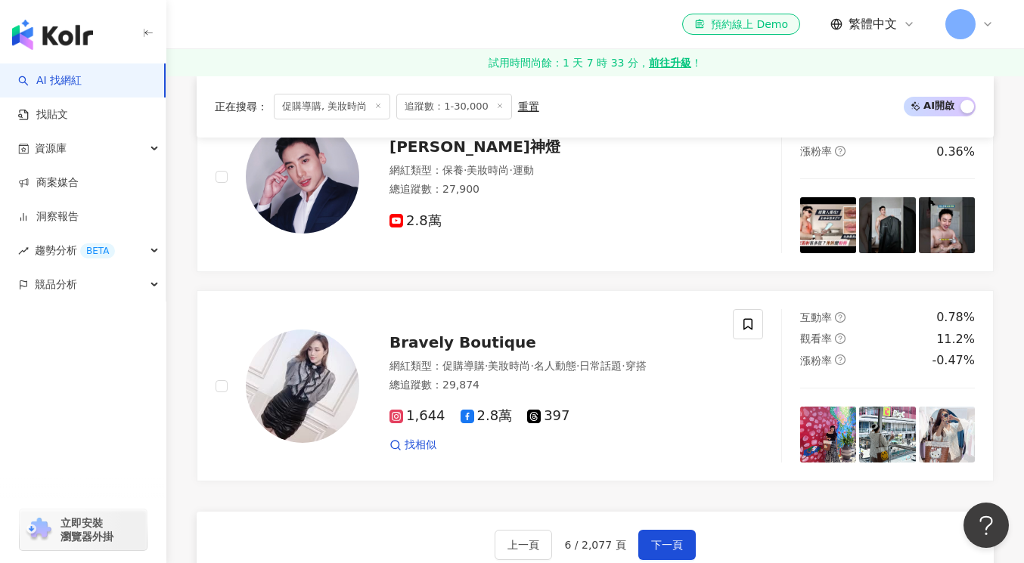
scroll to position [2441, 0]
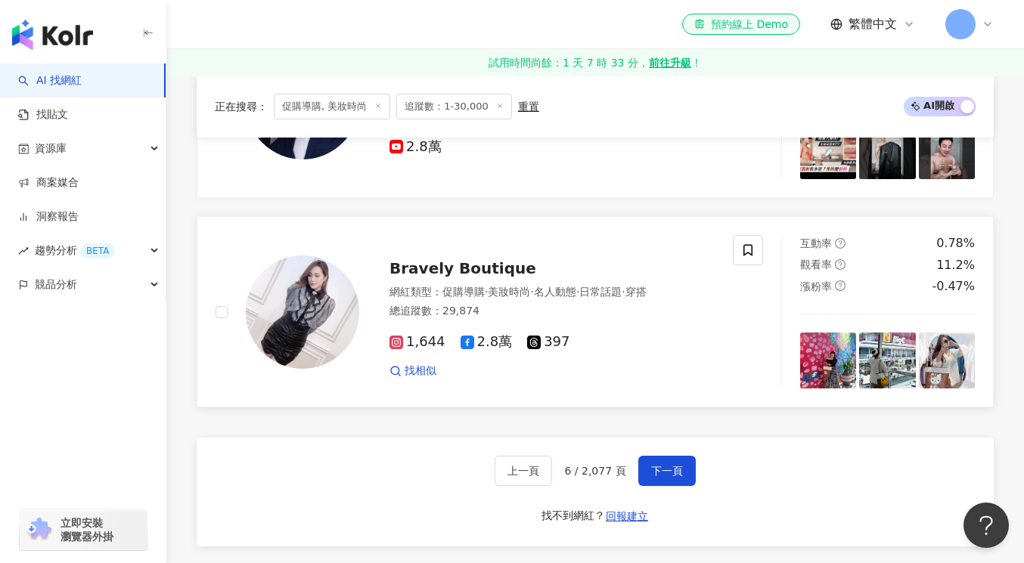
click at [484, 274] on span "Bravely Boutique" at bounding box center [462, 268] width 147 height 18
click at [669, 465] on span "下一頁" at bounding box center [667, 471] width 32 height 12
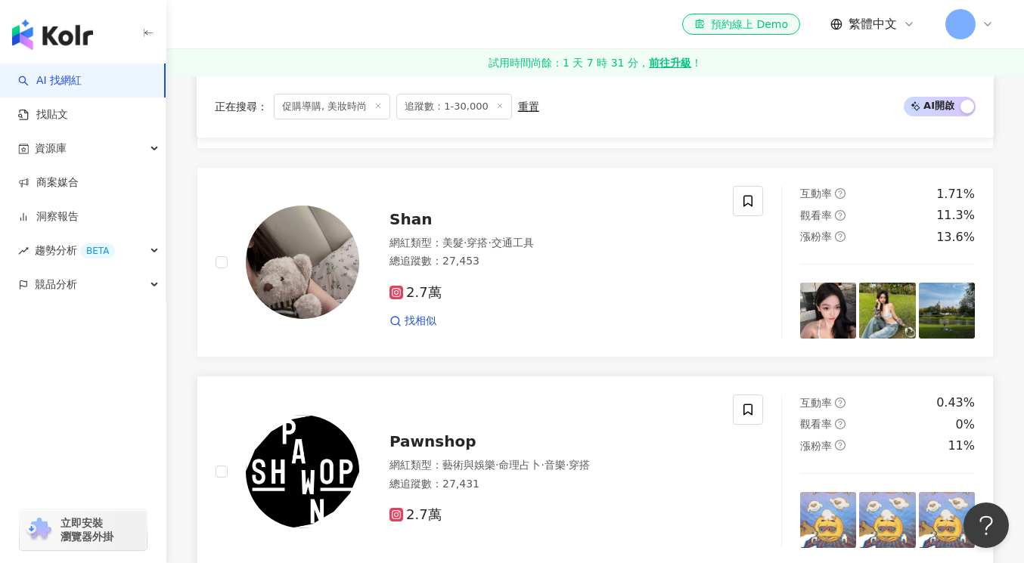
scroll to position [2166, 0]
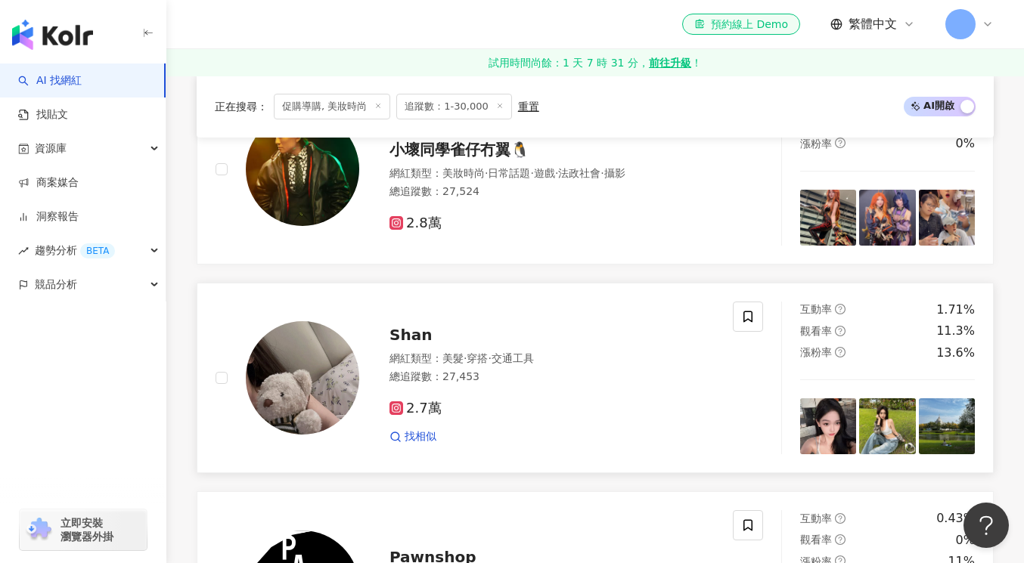
click at [407, 333] on span "Shan" at bounding box center [410, 335] width 42 height 18
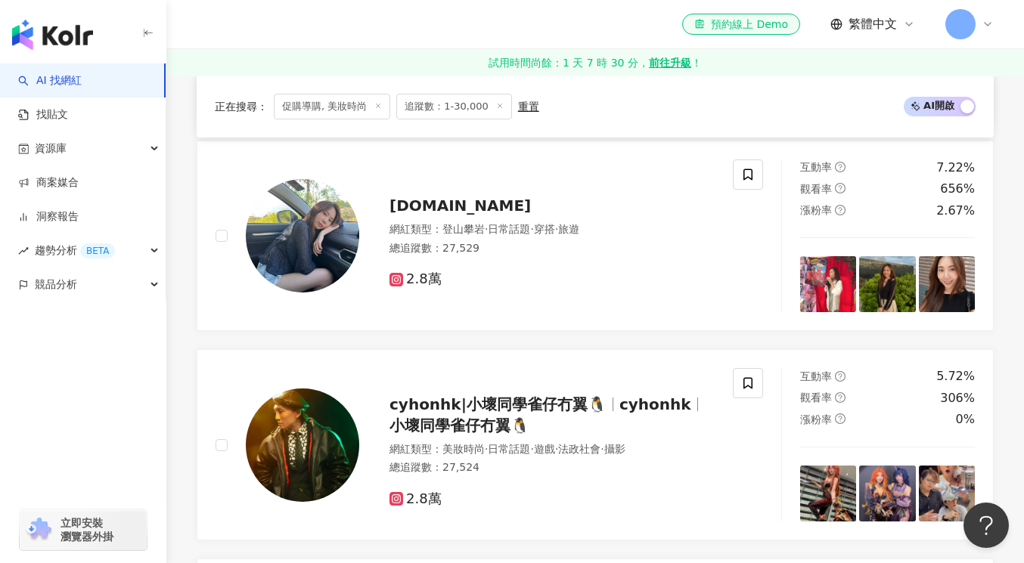
scroll to position [1718, 0]
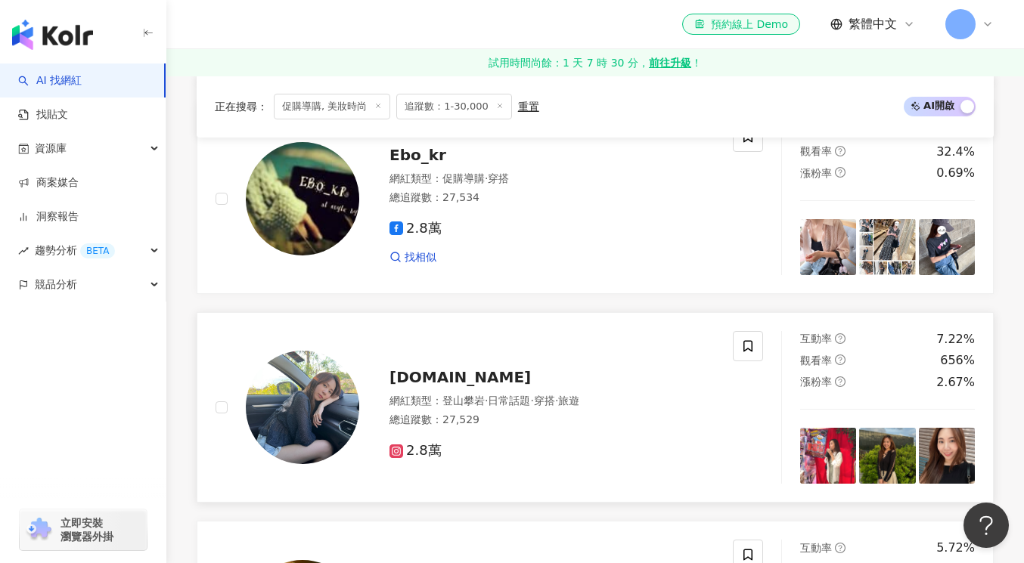
click at [410, 383] on span "nat.blue" at bounding box center [459, 377] width 141 height 18
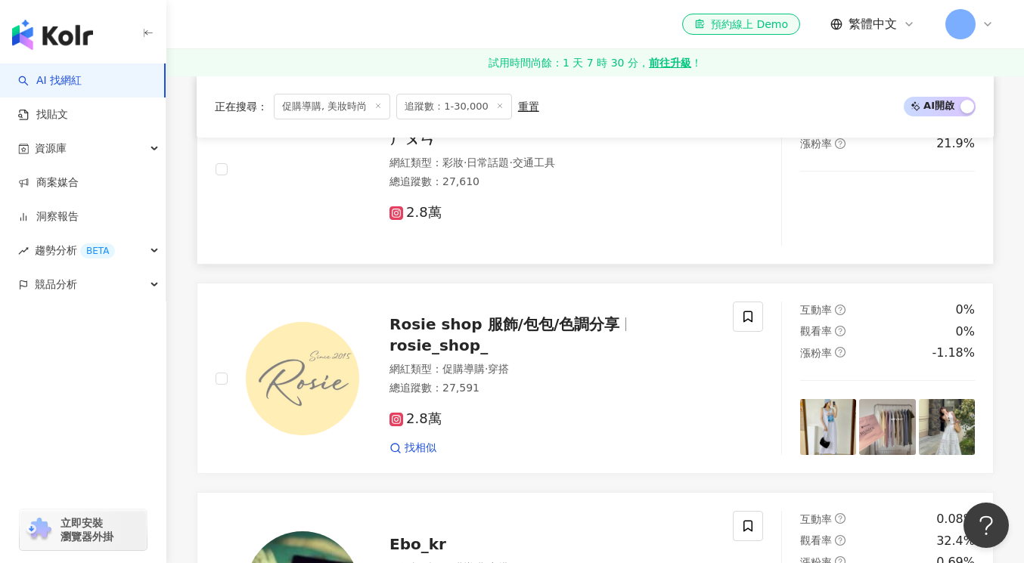
scroll to position [1160, 0]
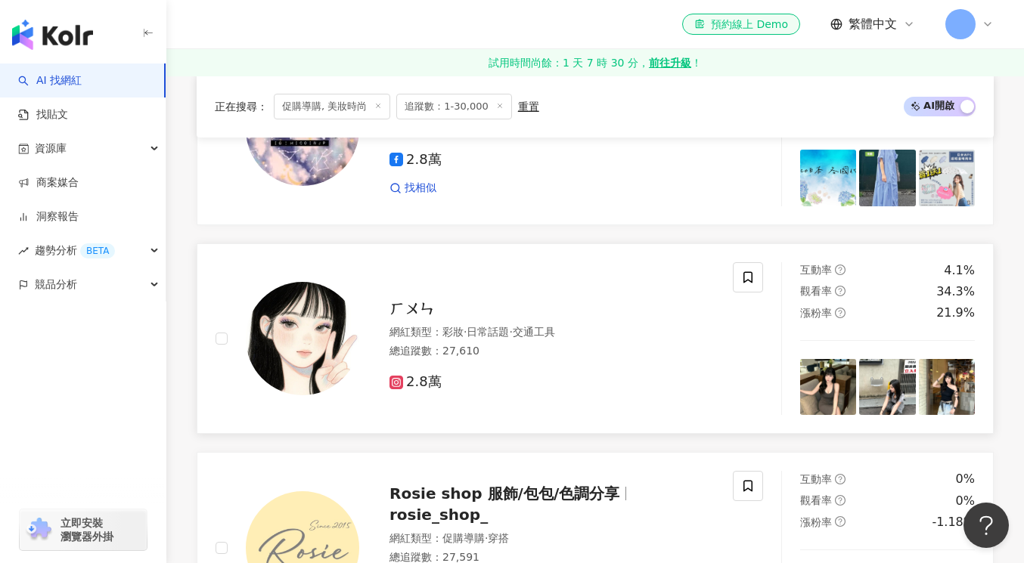
click at [411, 314] on span "ㄏㄨㄣ" at bounding box center [411, 308] width 45 height 18
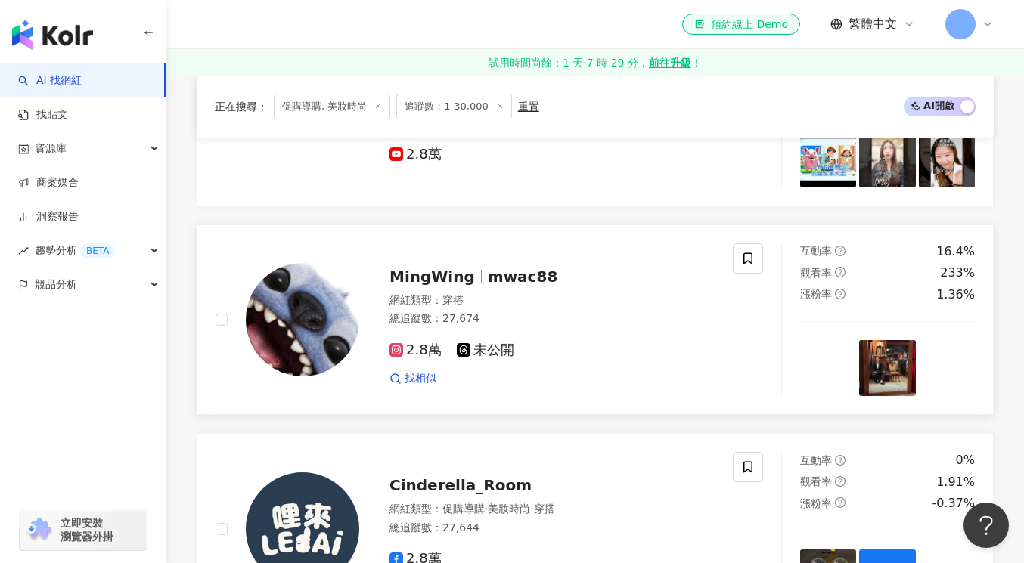
scroll to position [679, 0]
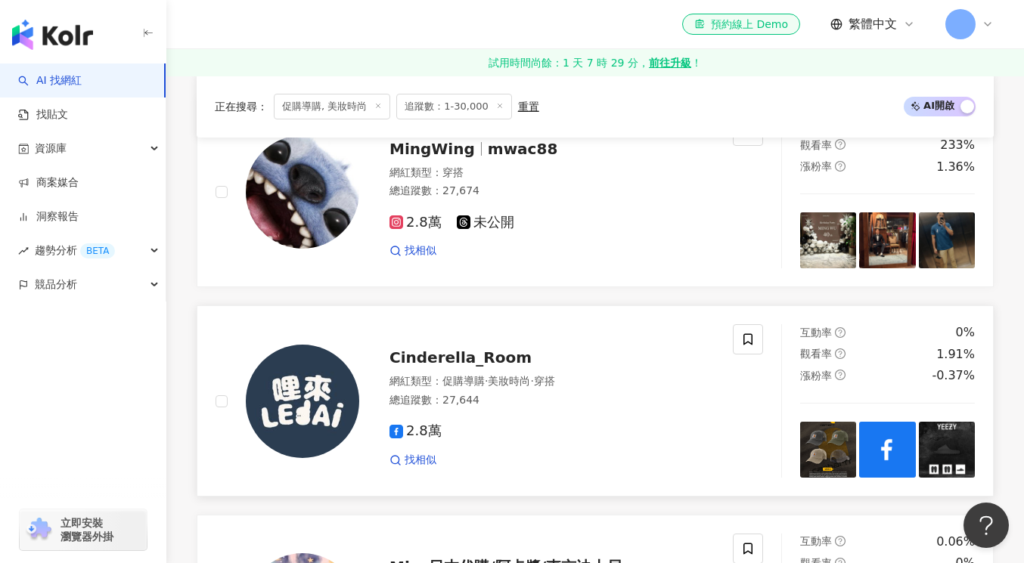
click at [469, 357] on span "Cinderella_Room" at bounding box center [460, 358] width 142 height 18
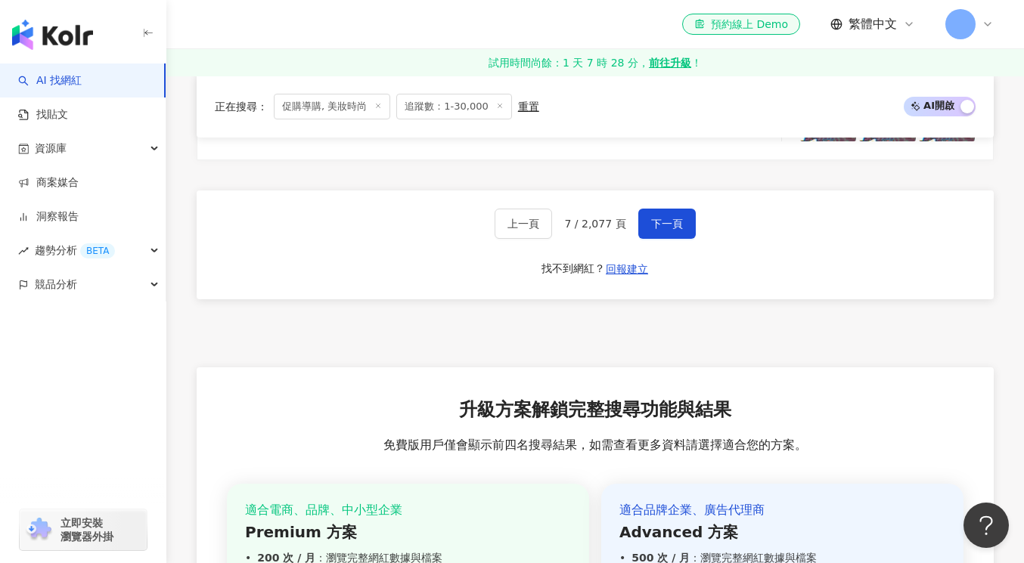
scroll to position [2669, 0]
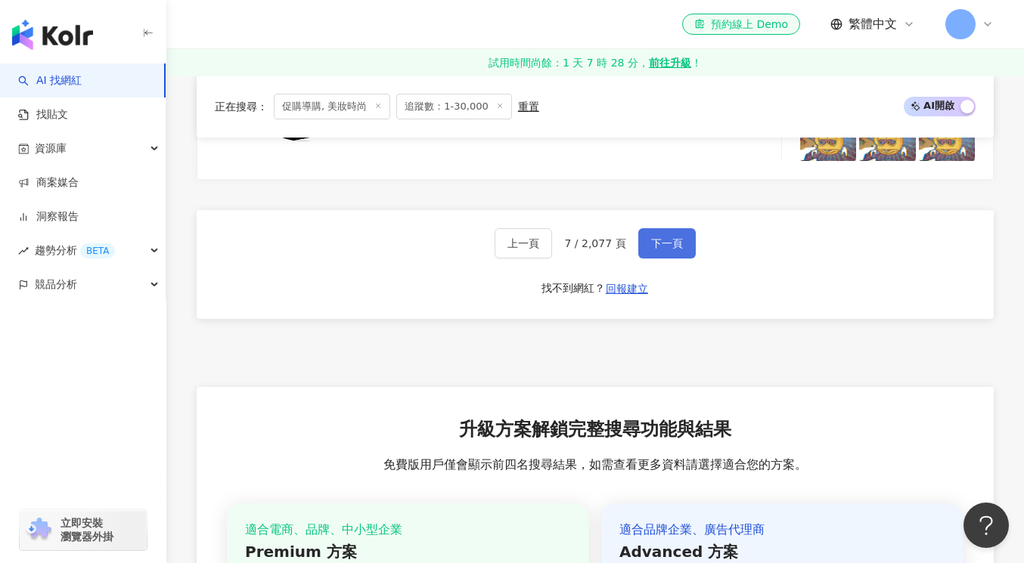
click at [661, 243] on span "下一頁" at bounding box center [667, 243] width 32 height 12
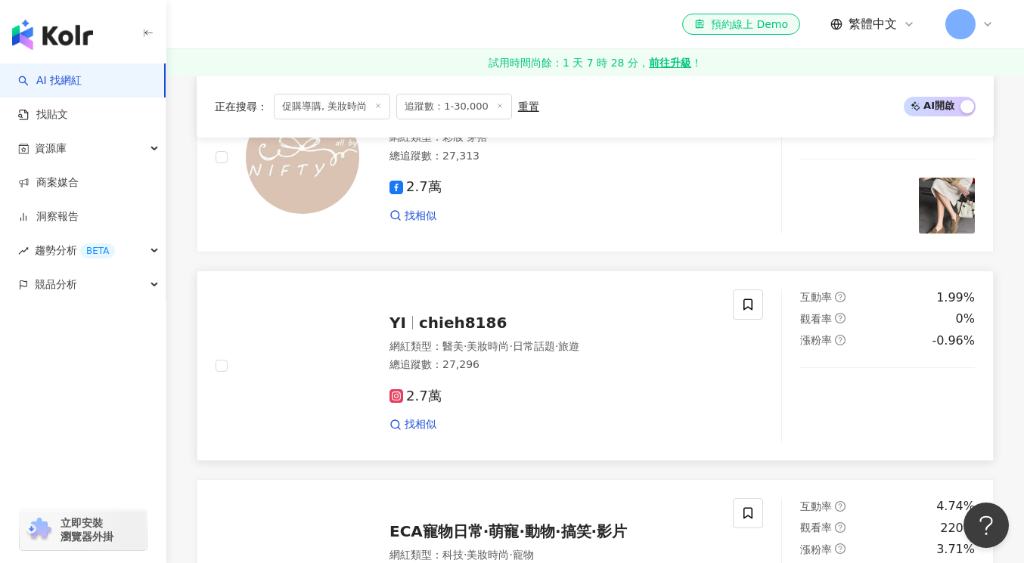
scroll to position [528, 0]
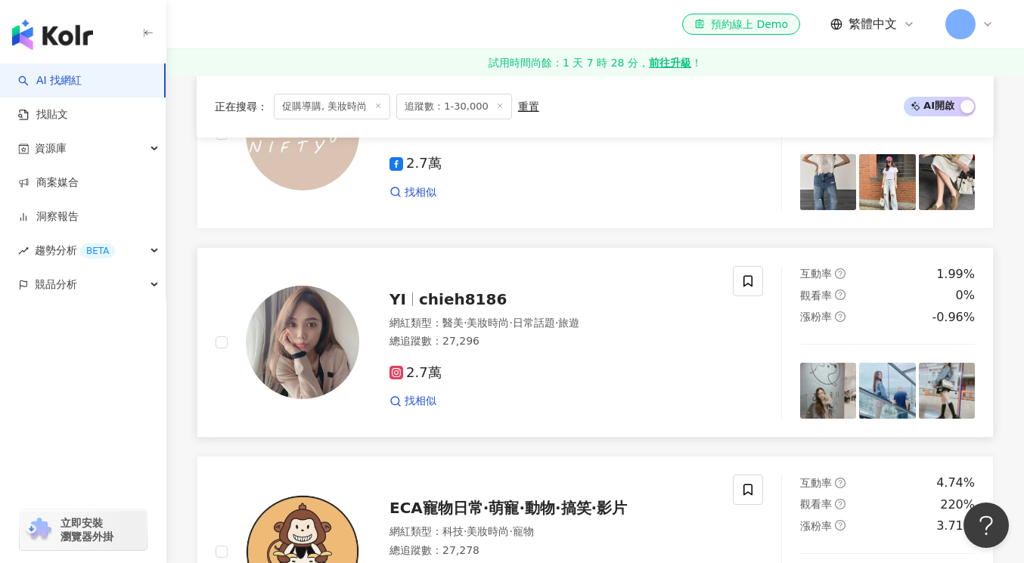
click at [410, 302] on span "YI" at bounding box center [403, 299] width 29 height 18
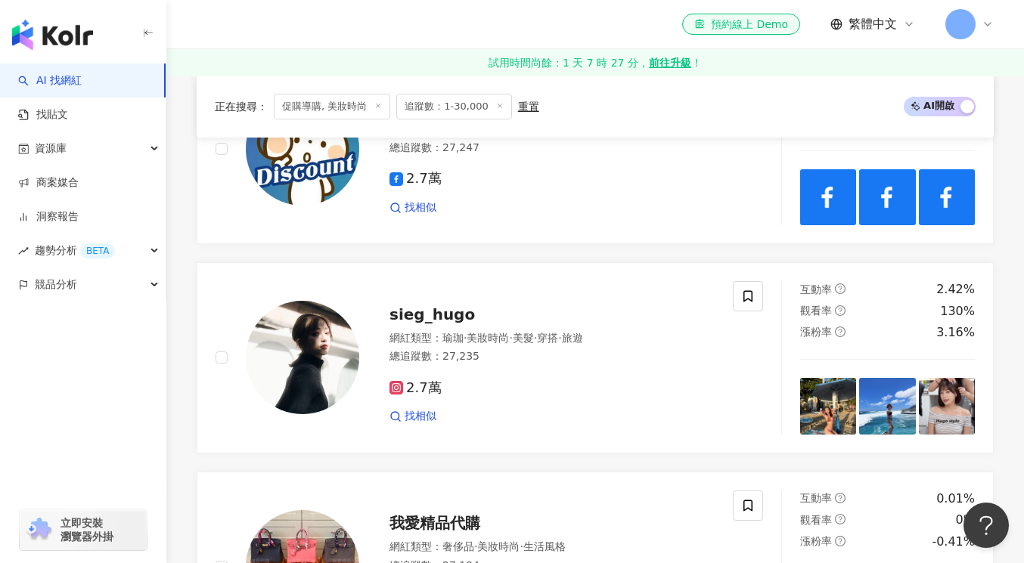
scroll to position [1861, 0]
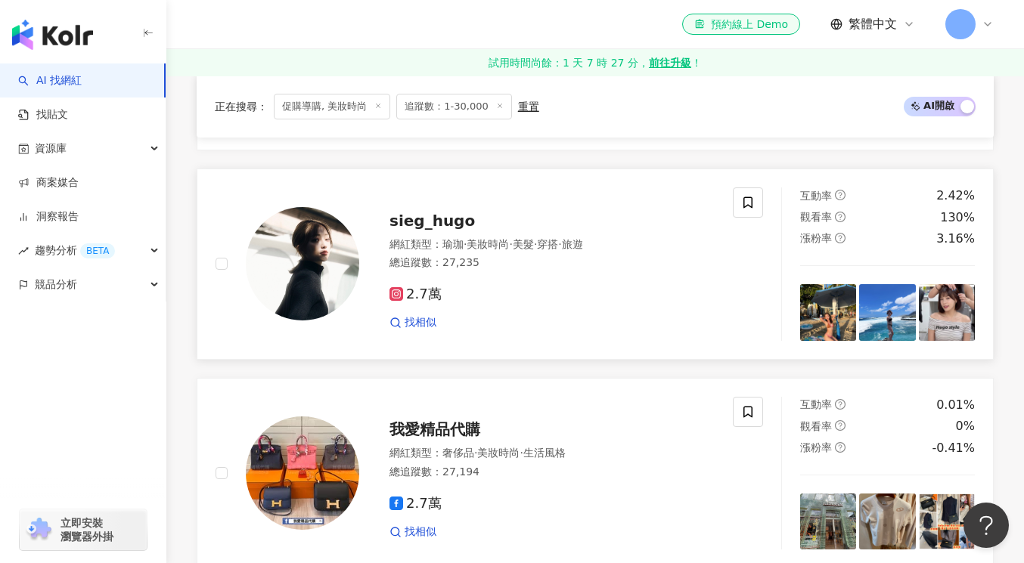
click at [493, 217] on div "sieg_hugo" at bounding box center [551, 220] width 325 height 21
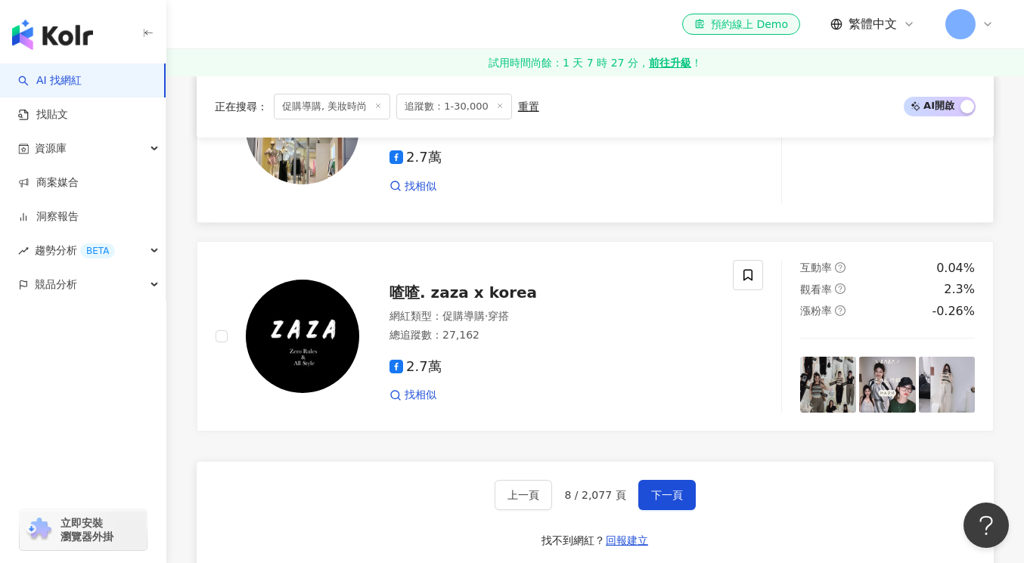
scroll to position [2417, 0]
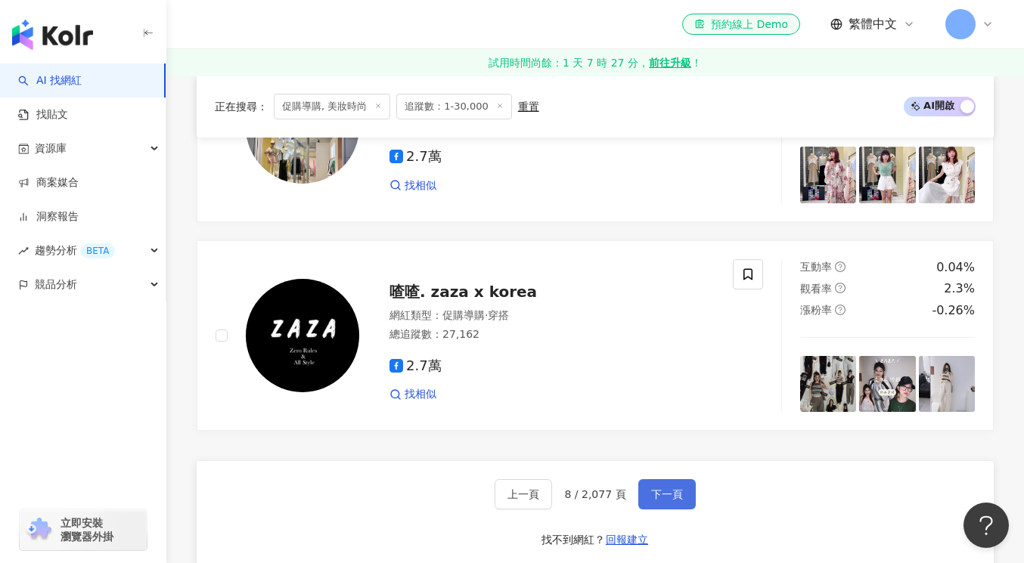
click at [656, 486] on button "下一頁" at bounding box center [666, 494] width 57 height 30
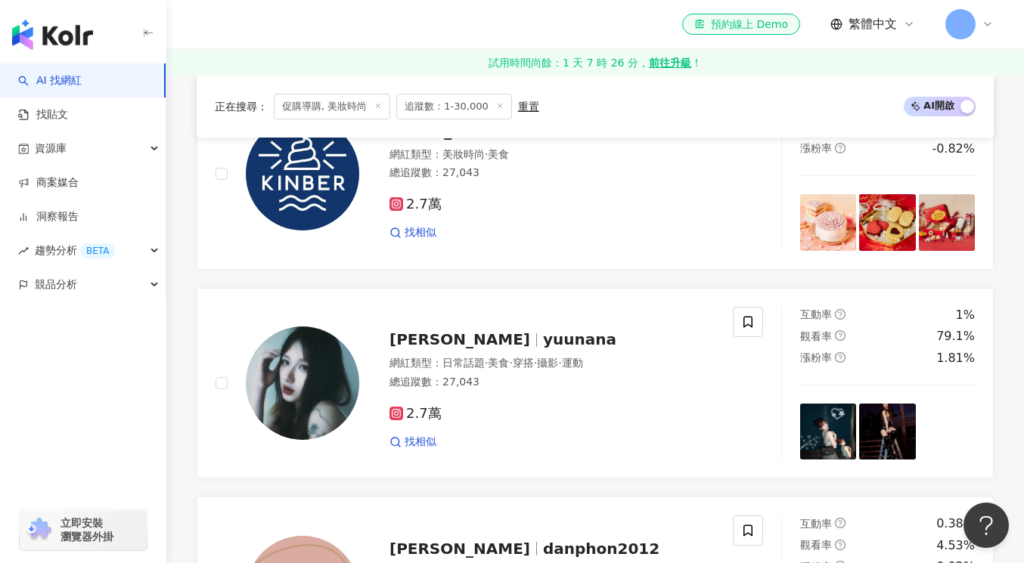
scroll to position [1318, 0]
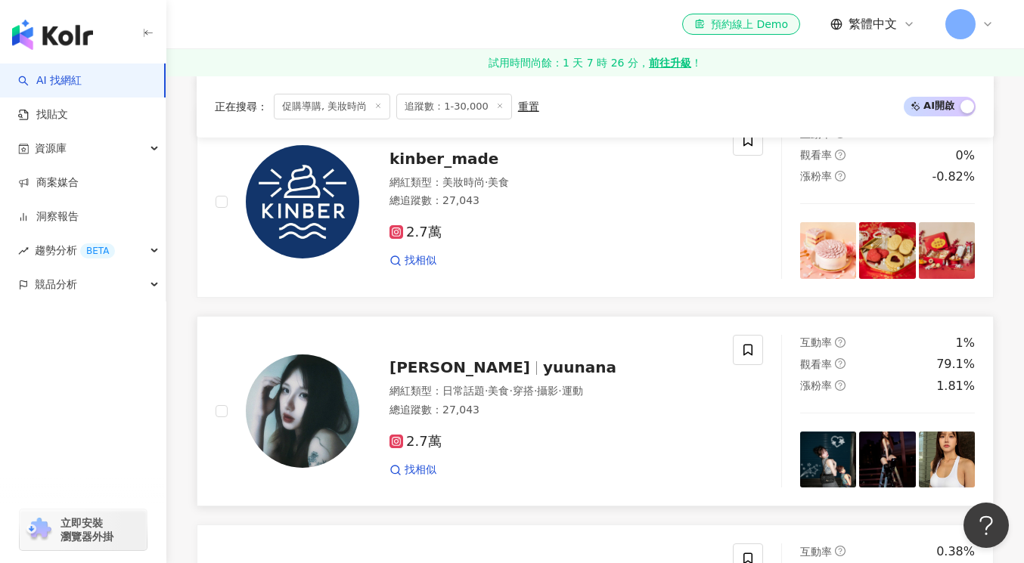
click at [463, 358] on span "yuuna尤娜" at bounding box center [459, 367] width 141 height 18
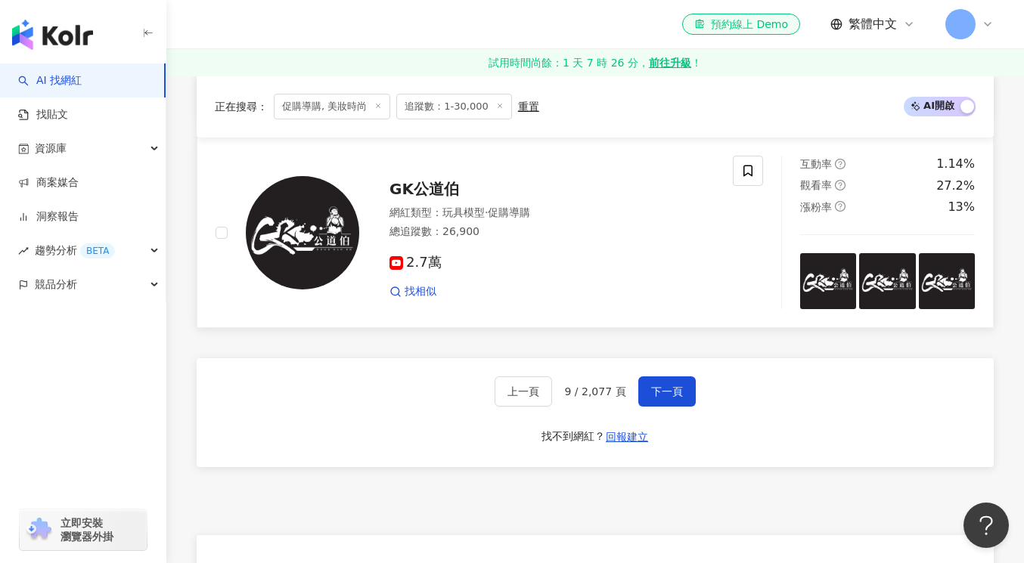
scroll to position [2455, 0]
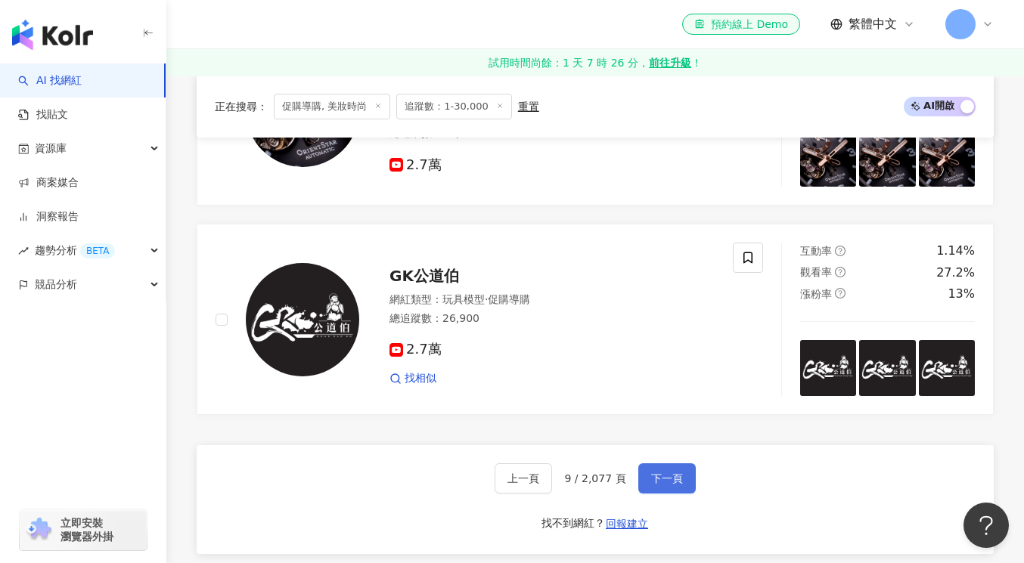
click at [675, 473] on span "下一頁" at bounding box center [667, 479] width 32 height 12
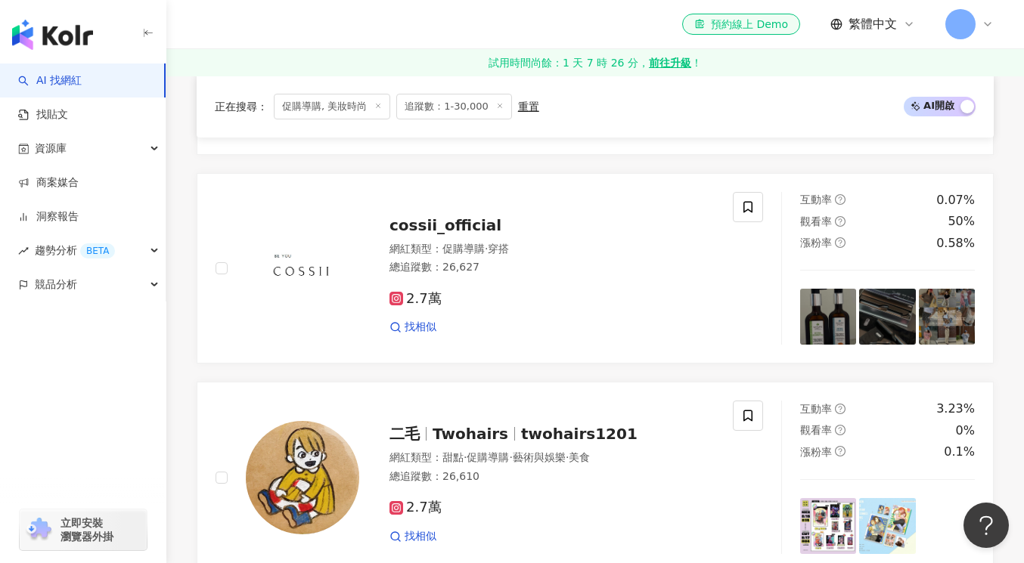
scroll to position [2471, 0]
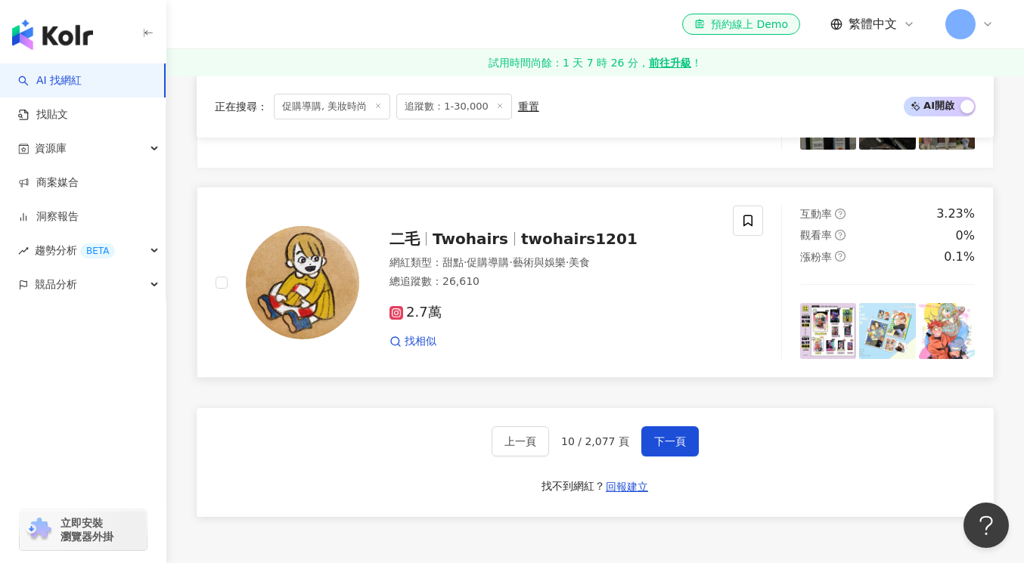
click at [464, 256] on div "網紅類型 ： 甜點 · 促購導購 · 藝術與娛樂 · 美食" at bounding box center [551, 263] width 325 height 15
click at [693, 460] on div "上一頁 10 / 2,077 頁 下一頁 找不到網紅？ 回報建立" at bounding box center [595, 462] width 797 height 109
click at [664, 435] on span "下一頁" at bounding box center [670, 441] width 32 height 12
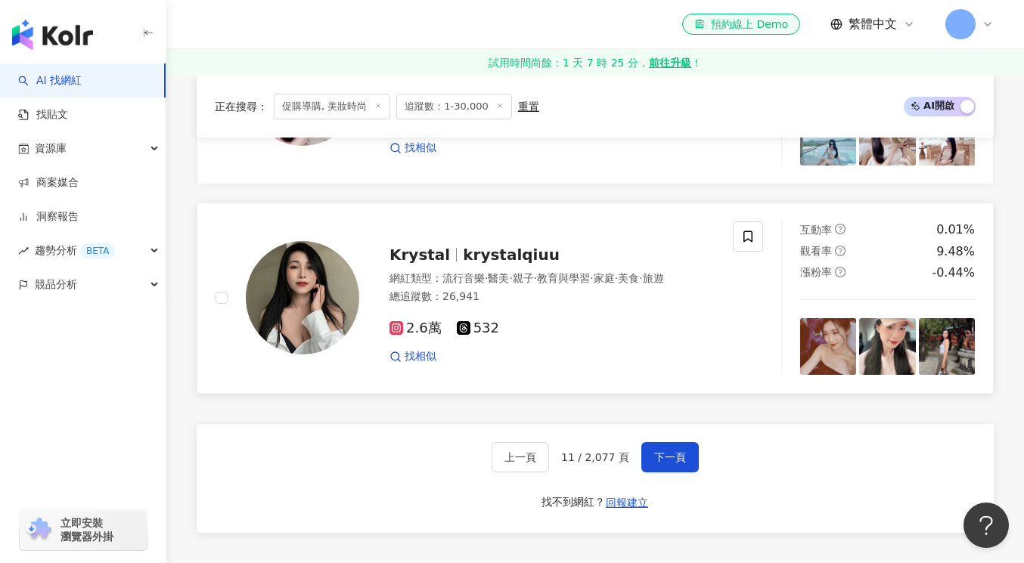
click at [488, 246] on span "krystalqiuu" at bounding box center [511, 255] width 97 height 18
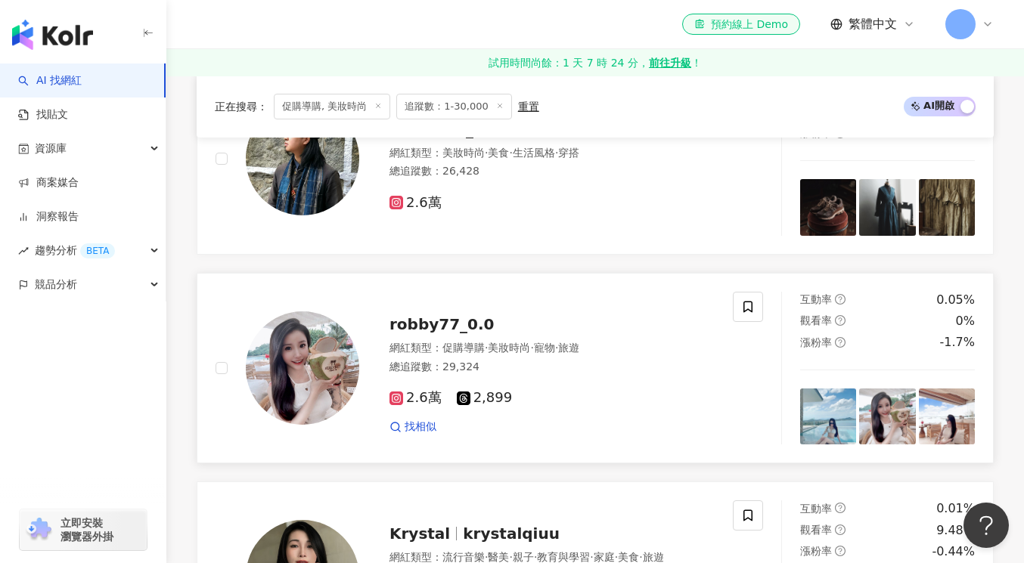
click at [442, 315] on span "robby77_0.0" at bounding box center [441, 324] width 105 height 18
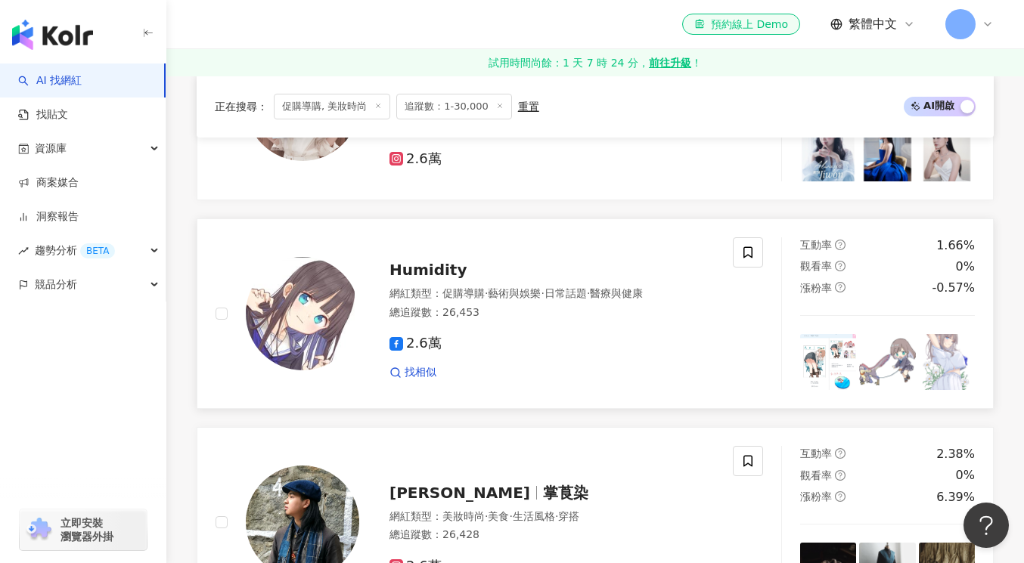
scroll to position [1931, 0]
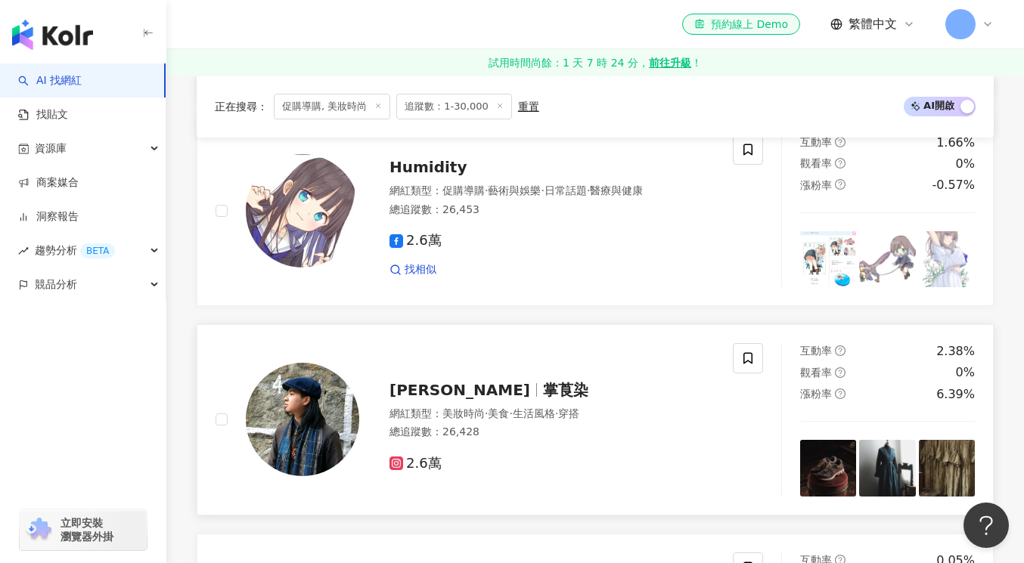
click at [492, 381] on span "Onka 安加俊" at bounding box center [465, 390] width 153 height 18
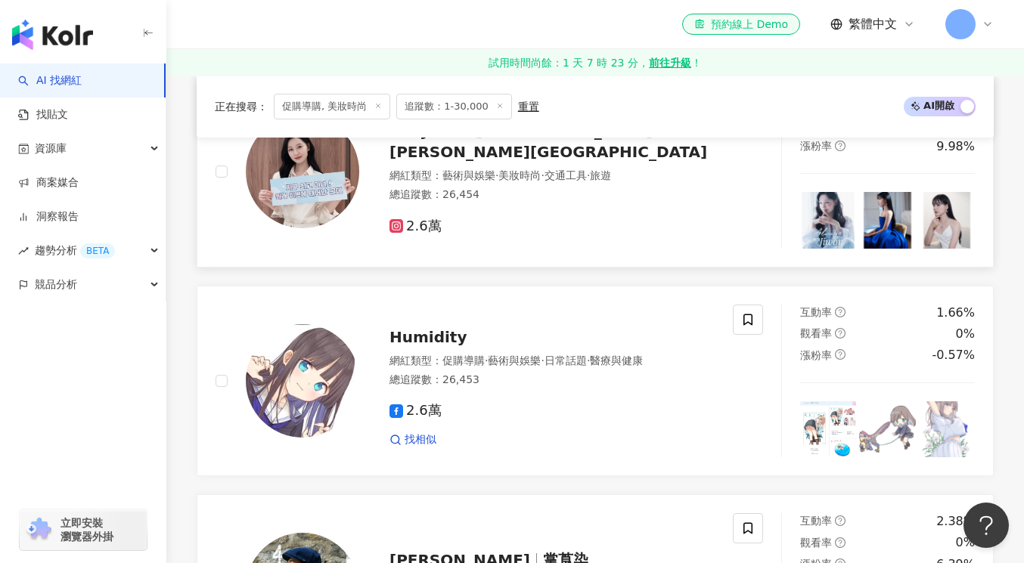
scroll to position [1795, 0]
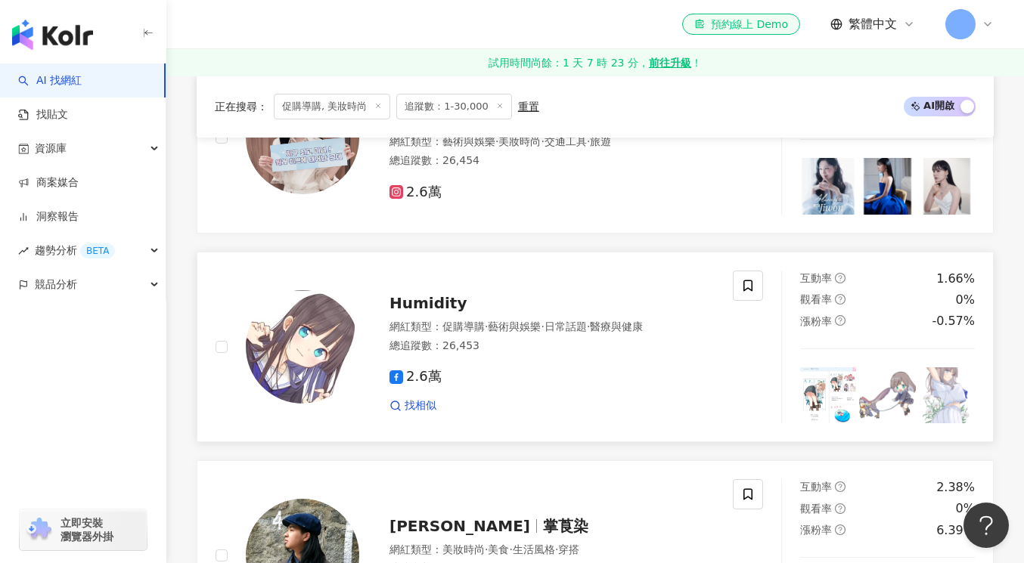
click at [410, 294] on span "Humidity" at bounding box center [427, 303] width 77 height 18
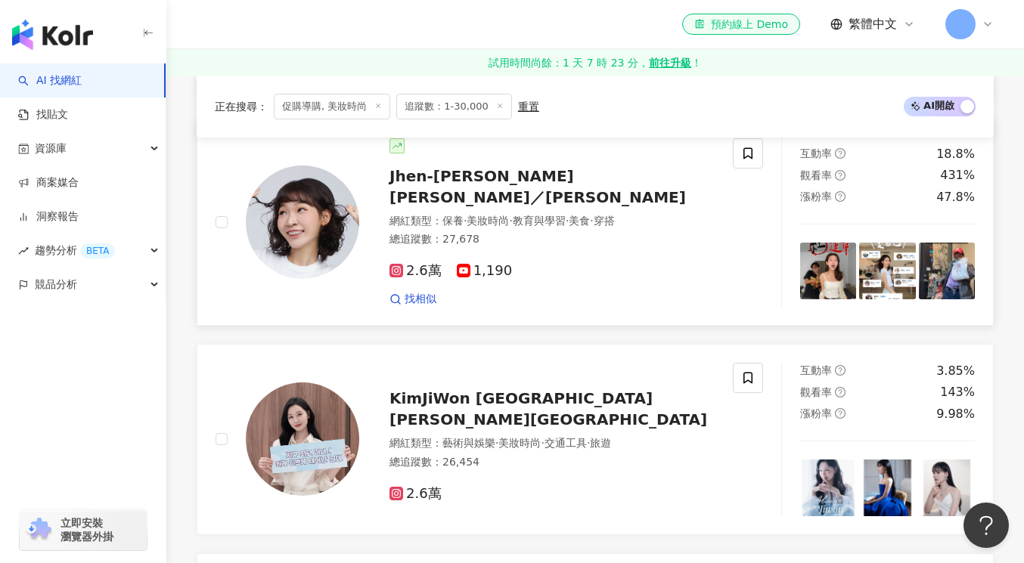
scroll to position [1395, 0]
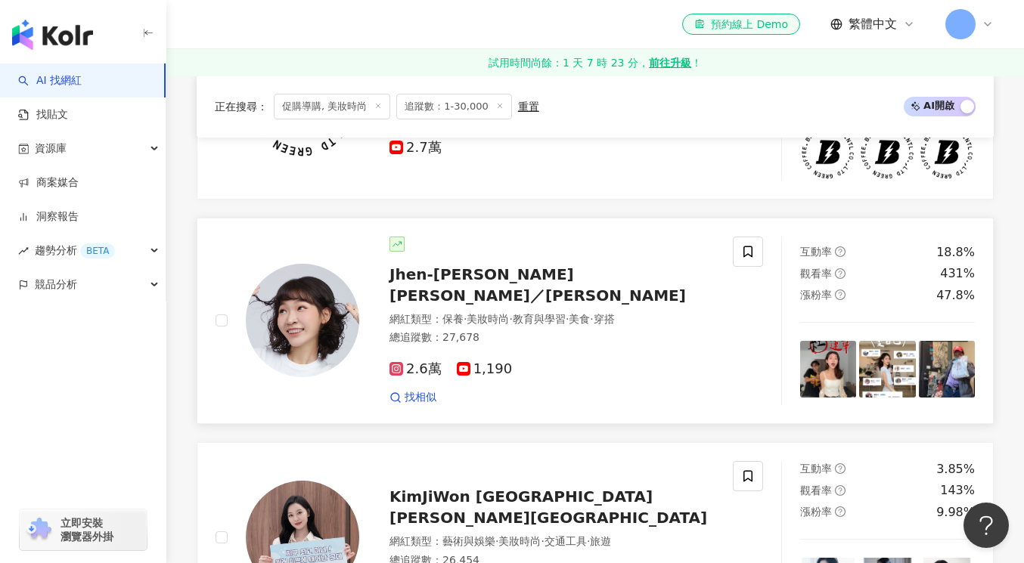
click at [432, 312] on div "網紅類型 ： 保養 · 美妝時尚 · 教育與學習 · 美食 · 穿搭" at bounding box center [551, 319] width 325 height 15
drag, startPoint x: 484, startPoint y: 293, endPoint x: 474, endPoint y: 293, distance: 9.9
click at [484, 312] on div "網紅類型 ： 保養 · 美妝時尚 · 教育與學習 · 美食 · 穿搭" at bounding box center [551, 319] width 325 height 15
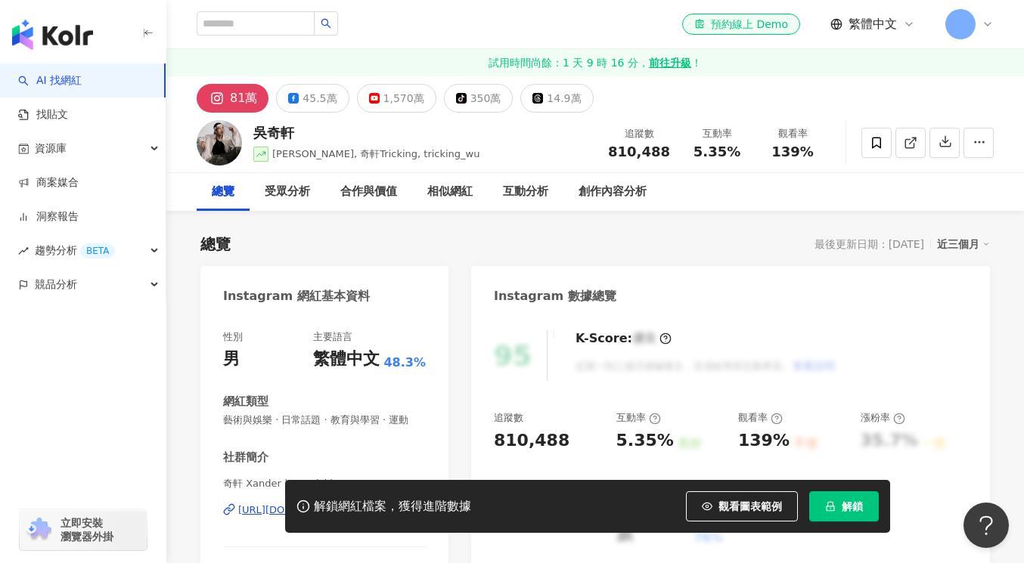
scroll to position [202, 0]
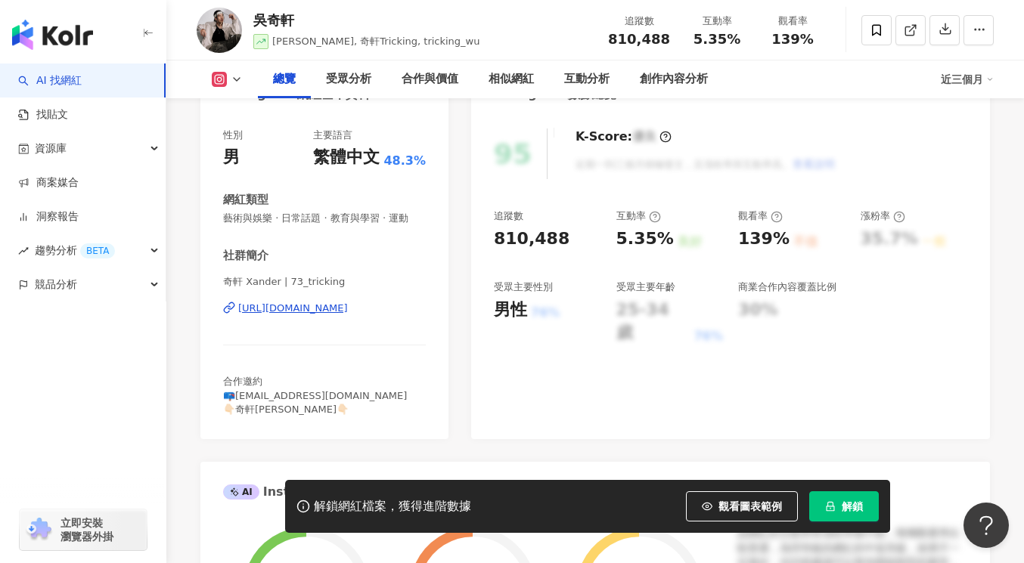
click at [329, 310] on div "https://www.instagram.com/73_tricking/" at bounding box center [293, 309] width 110 height 14
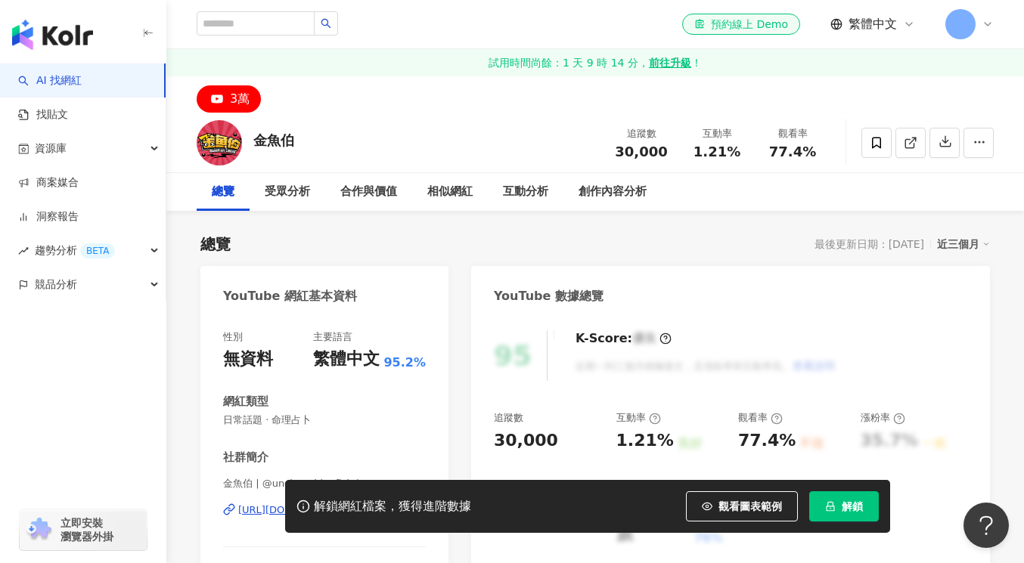
click at [242, 104] on div "3萬" at bounding box center [240, 98] width 20 height 21
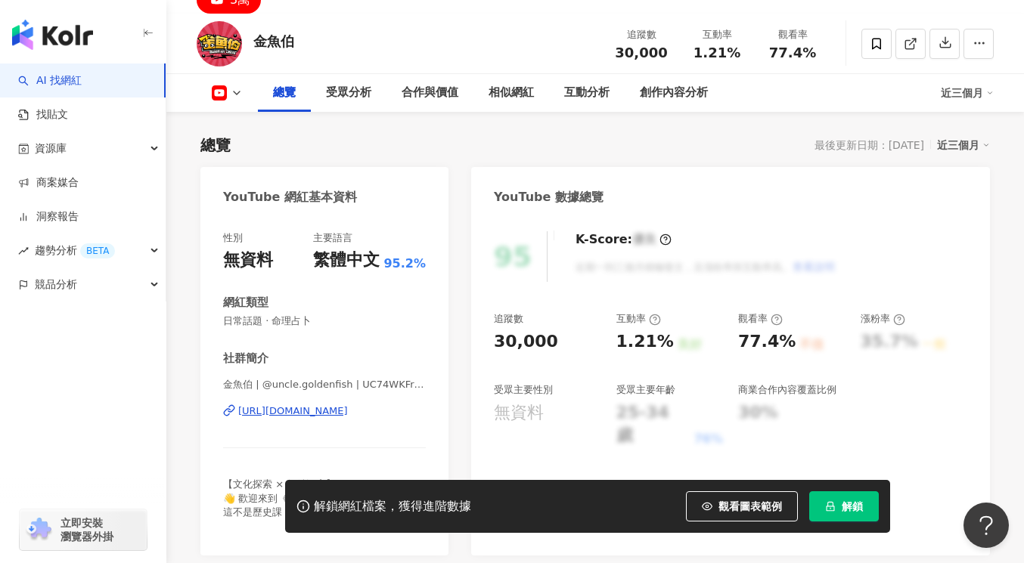
scroll to position [250, 0]
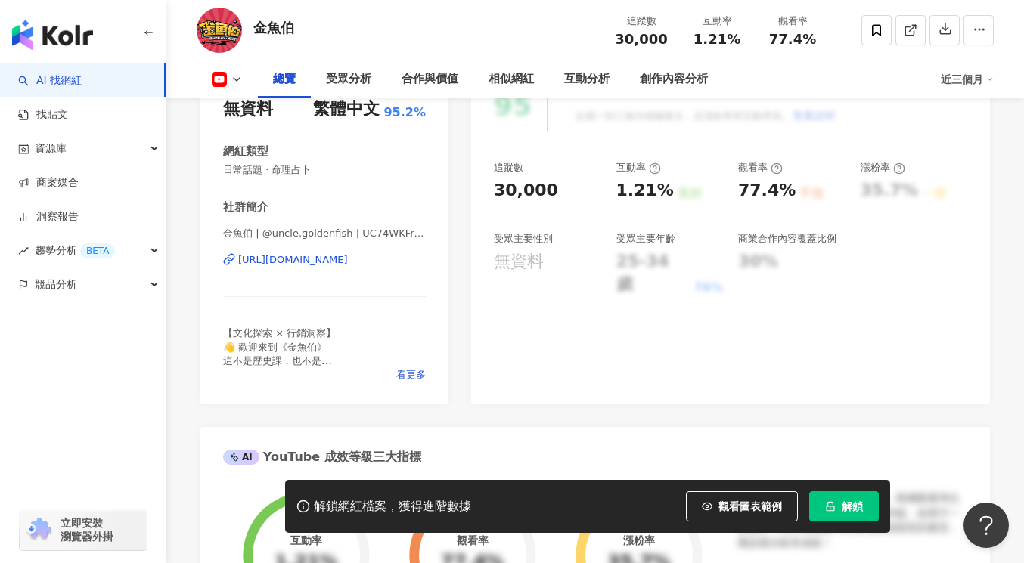
click at [308, 265] on div "https://www.youtube.com/channel/UC74WKFrCciPDK_KxSlLXuOQ" at bounding box center [293, 260] width 110 height 14
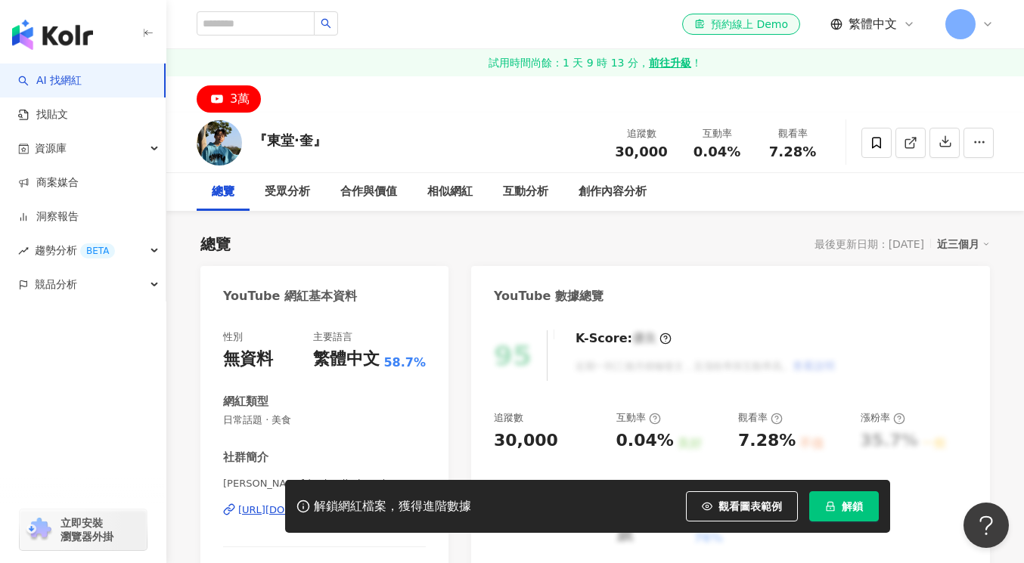
scroll to position [214, 0]
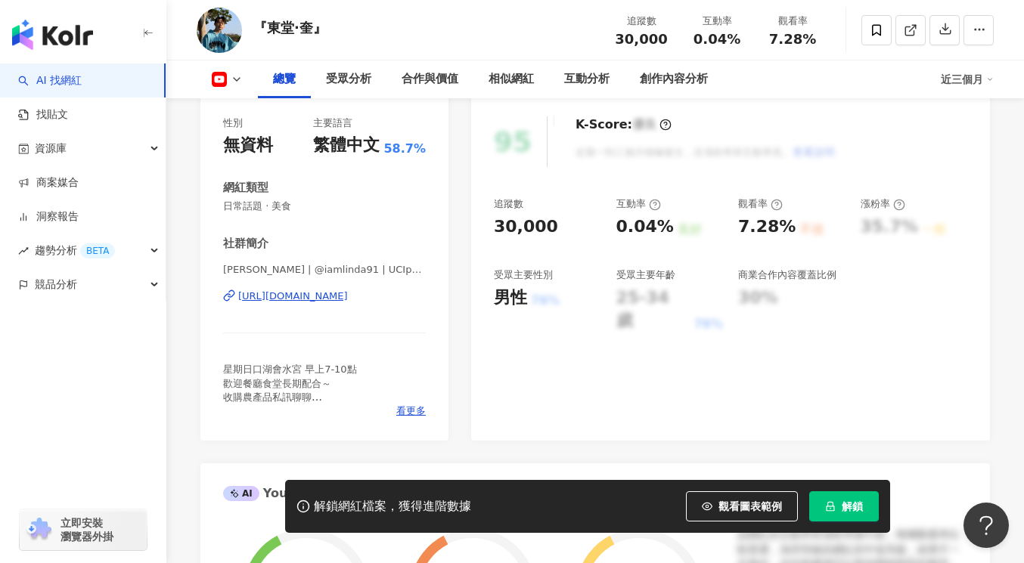
click at [328, 299] on div "https://www.youtube.com/channel/UCIp1D7ZONHVdQmhzmtPPc7g" at bounding box center [293, 297] width 110 height 14
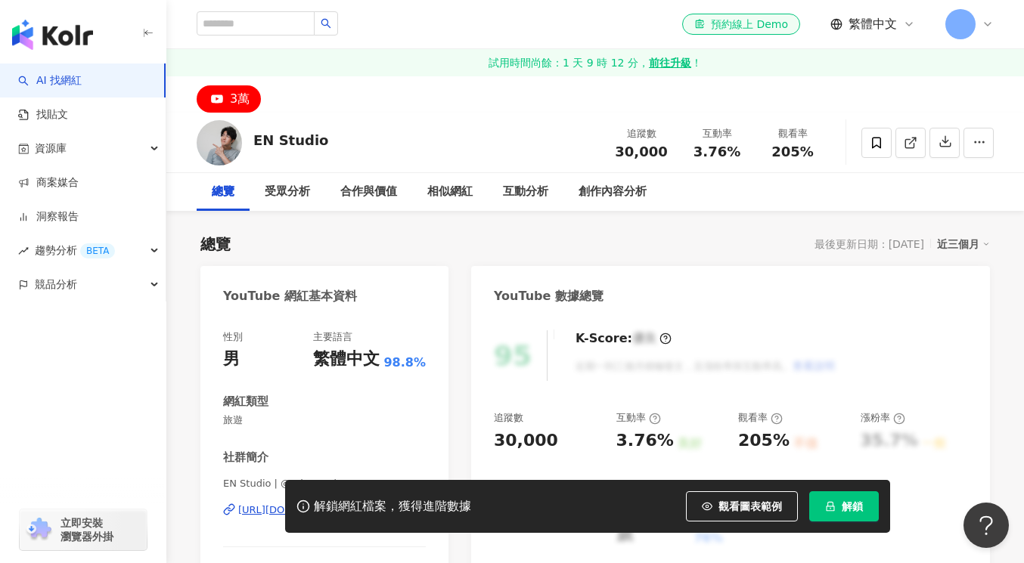
click at [255, 510] on div "解鎖網紅檔案，獲得進階數據 觀看圖表範例 解鎖" at bounding box center [512, 506] width 1024 height 53
click at [259, 512] on div "解鎖網紅檔案，獲得進階數據 觀看圖表範例 解鎖" at bounding box center [512, 506] width 1024 height 53
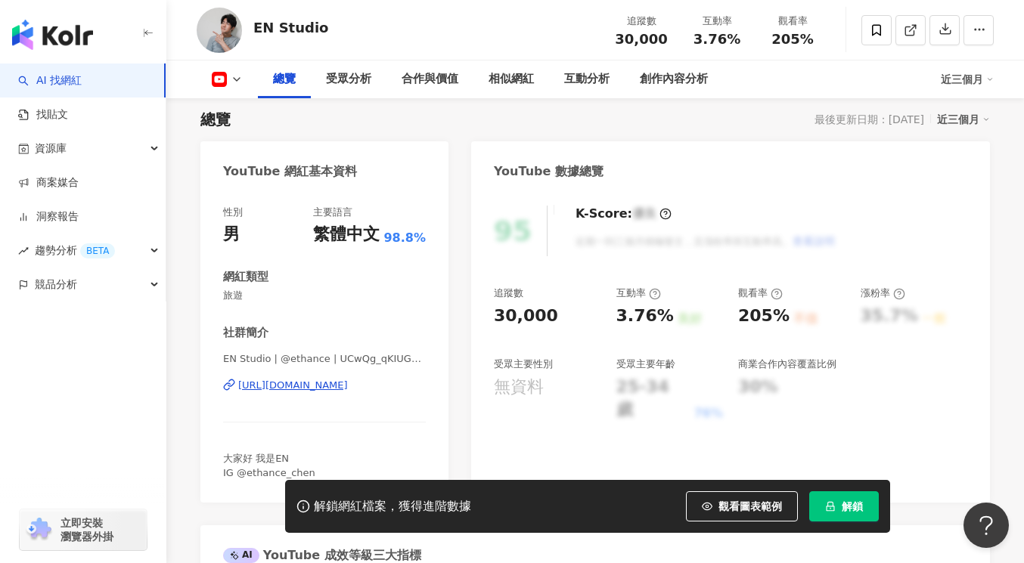
click at [290, 386] on div "https://www.youtube.com/channel/UCwQg_qKIUGPkTaGnGJBVMOw" at bounding box center [293, 386] width 110 height 14
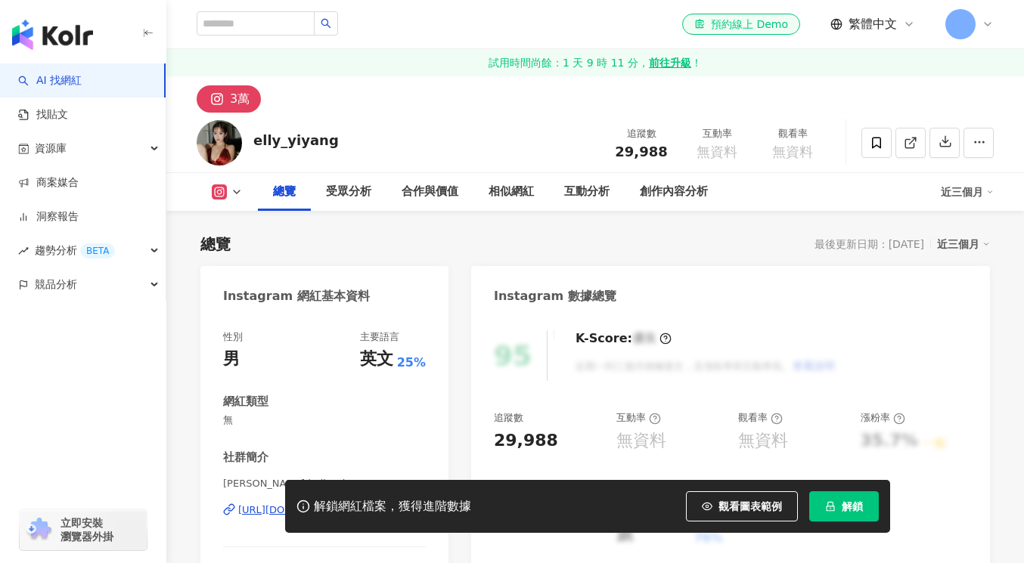
scroll to position [205, 0]
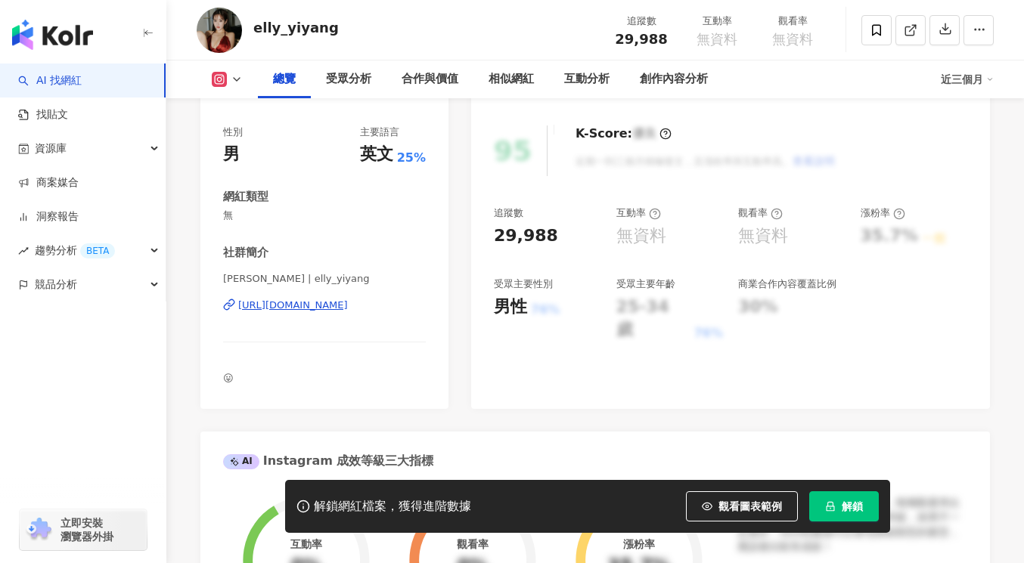
click at [305, 303] on div "https://www.instagram.com/elly_yiyang/" at bounding box center [293, 306] width 110 height 14
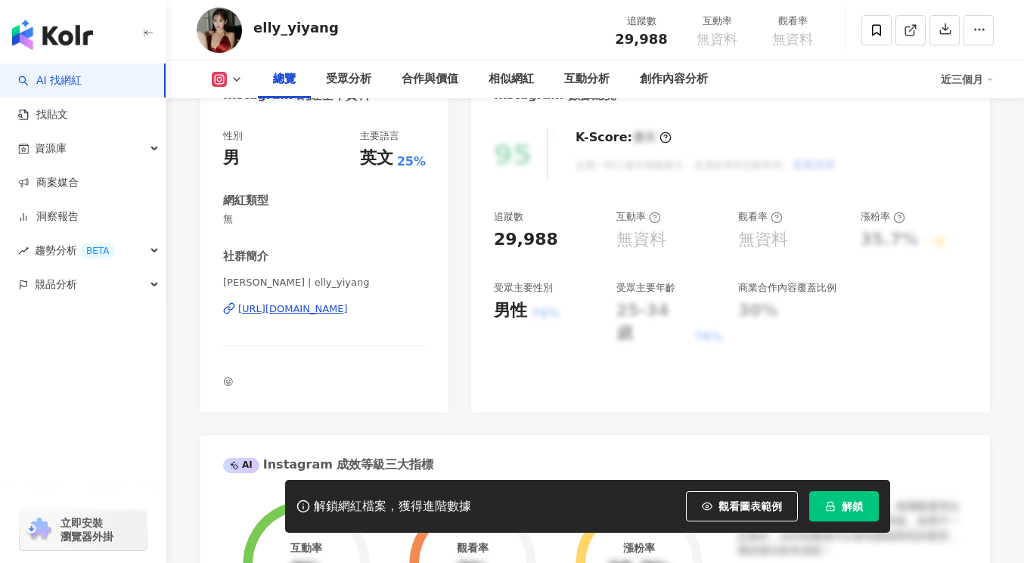
scroll to position [0, 0]
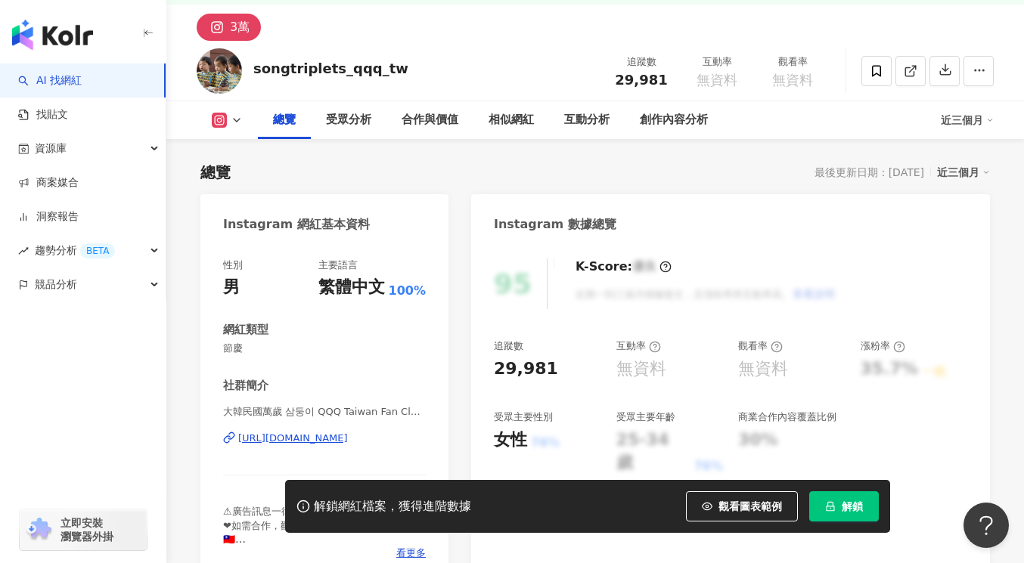
scroll to position [126, 0]
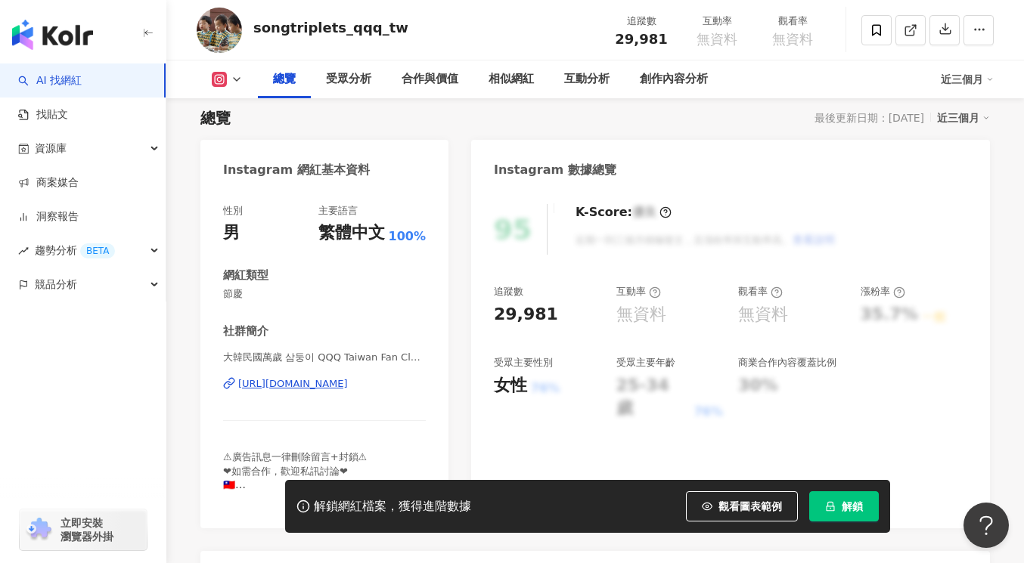
click at [348, 384] on div "[URL][DOMAIN_NAME]" at bounding box center [293, 384] width 110 height 14
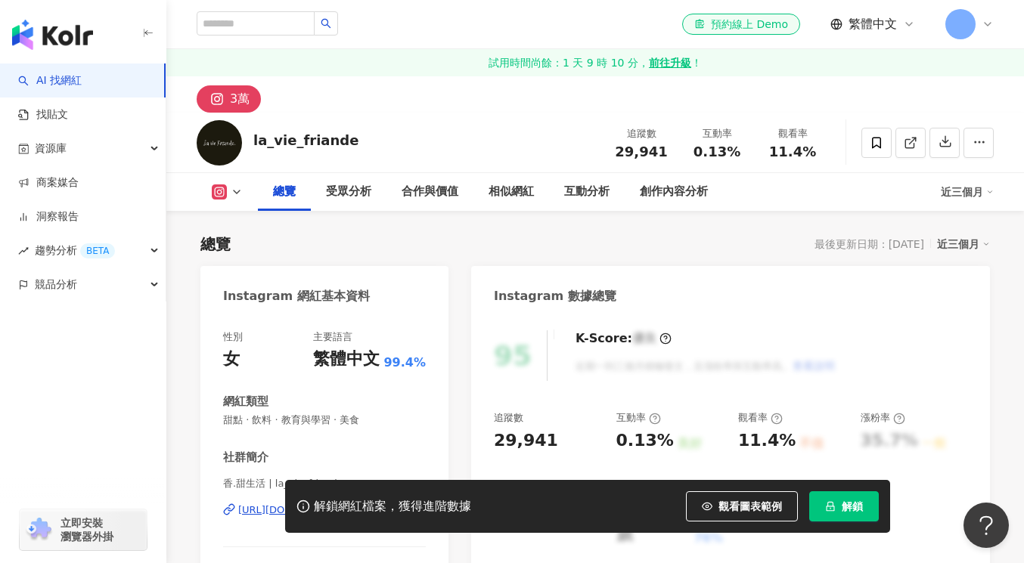
scroll to position [262, 0]
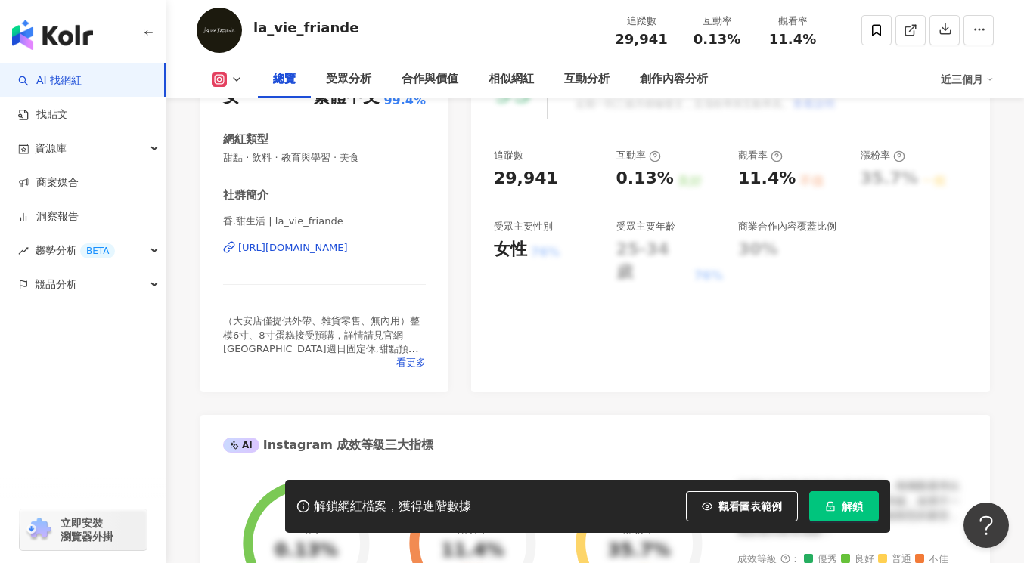
click at [339, 252] on div "https://www.instagram.com/la_vie_friande/" at bounding box center [293, 248] width 110 height 14
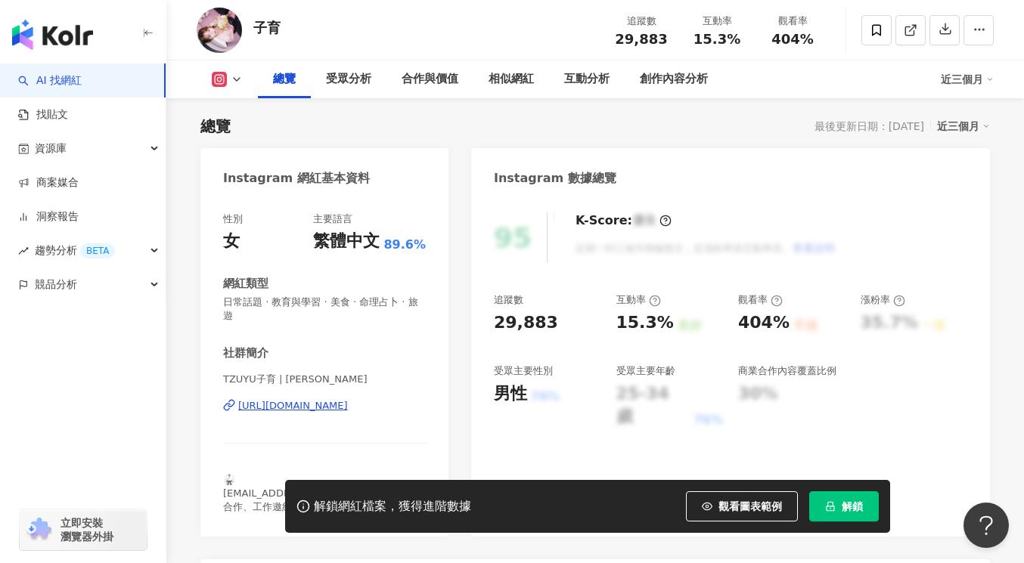
scroll to position [339, 0]
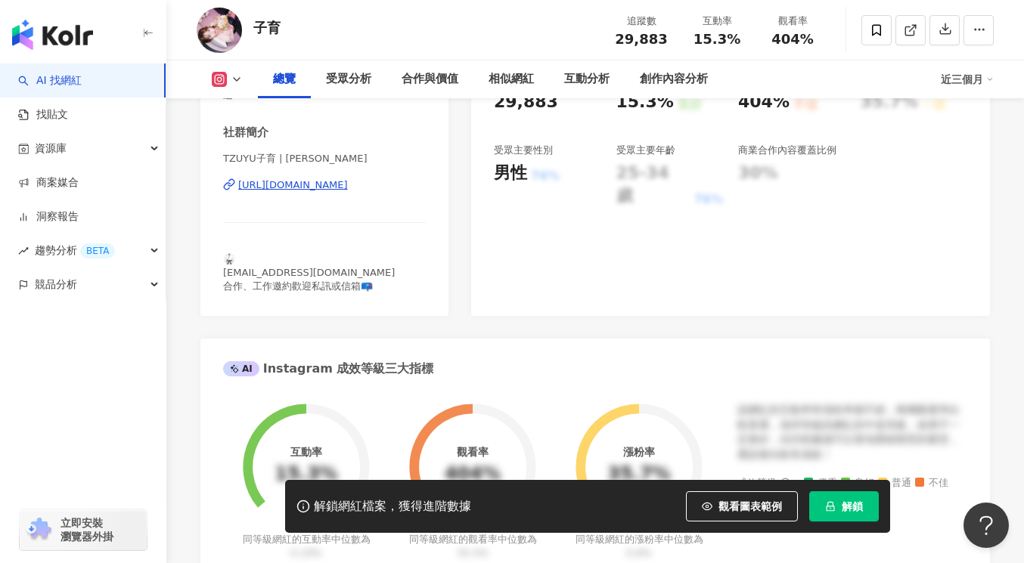
click at [303, 178] on div "https://www.instagram.com/tzulill/" at bounding box center [293, 185] width 110 height 14
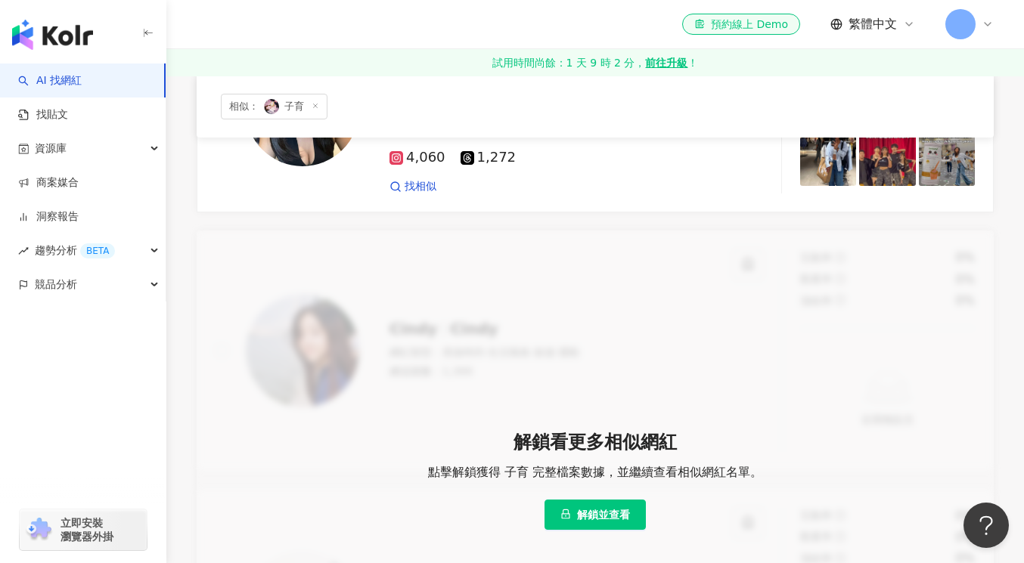
scroll to position [289, 0]
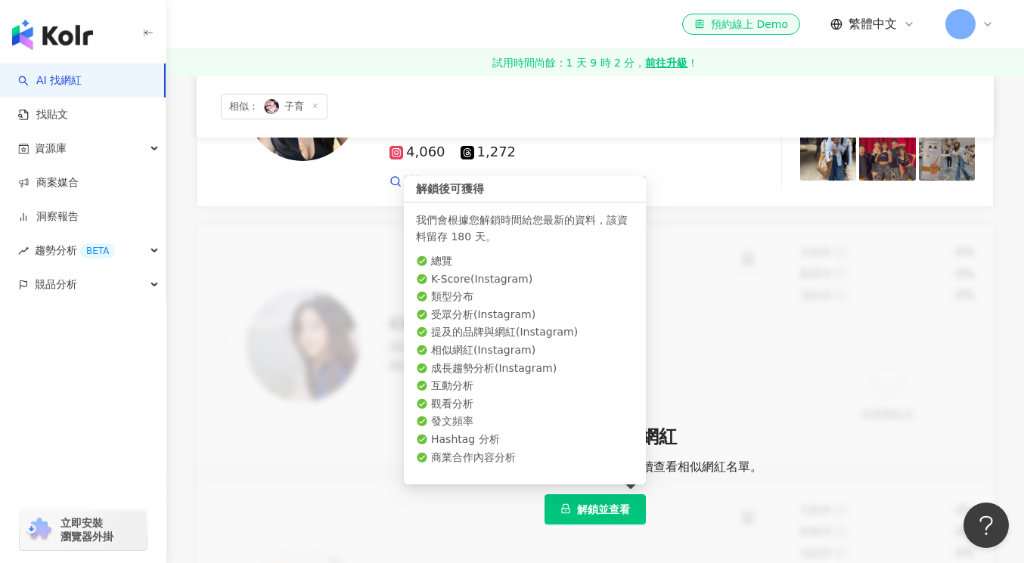
click at [585, 508] on span "解鎖並查看" at bounding box center [603, 510] width 53 height 12
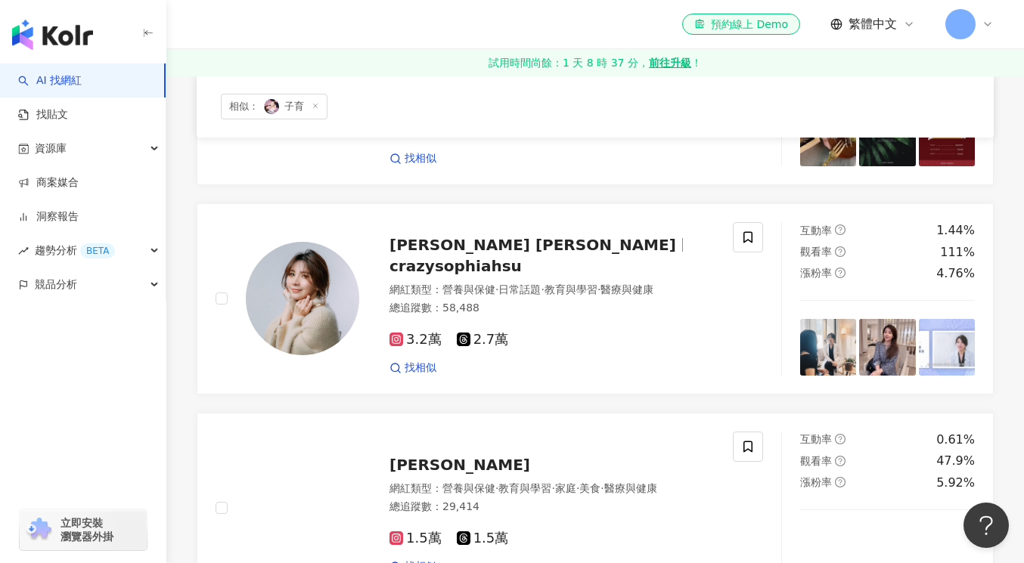
scroll to position [750, 0]
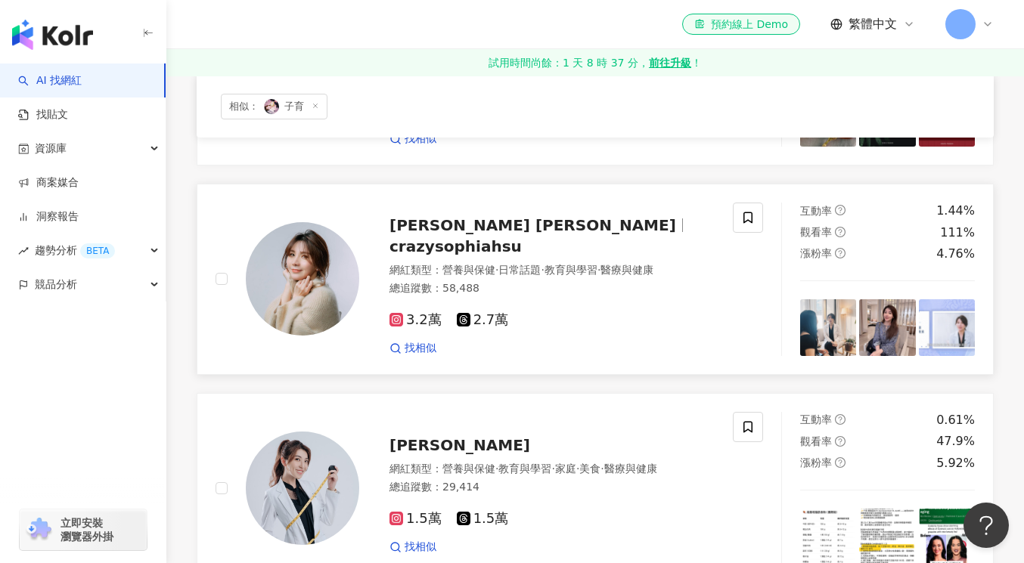
click at [536, 234] on span "Shu-Hua Hsu 許書華" at bounding box center [532, 225] width 287 height 18
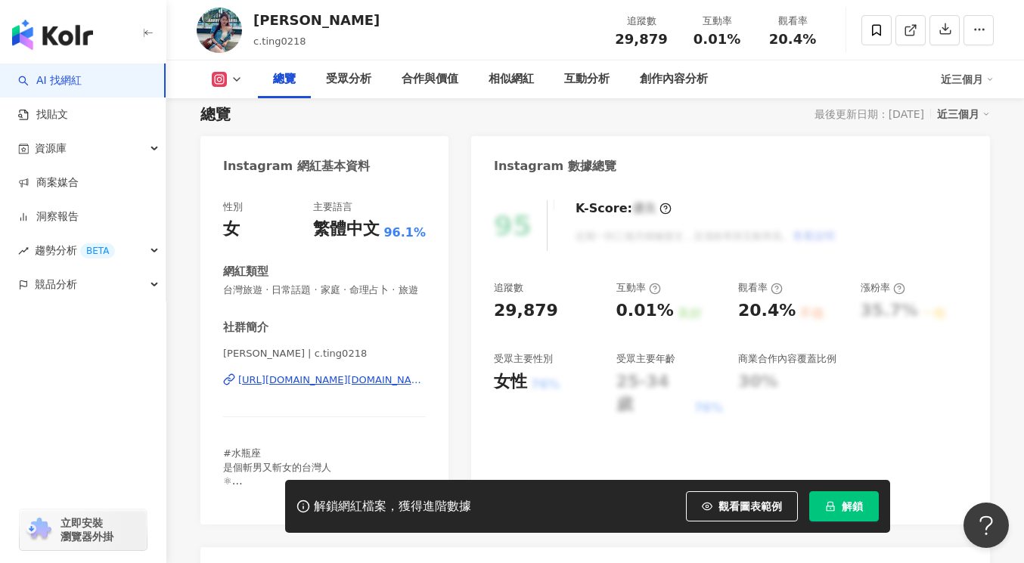
scroll to position [137, 0]
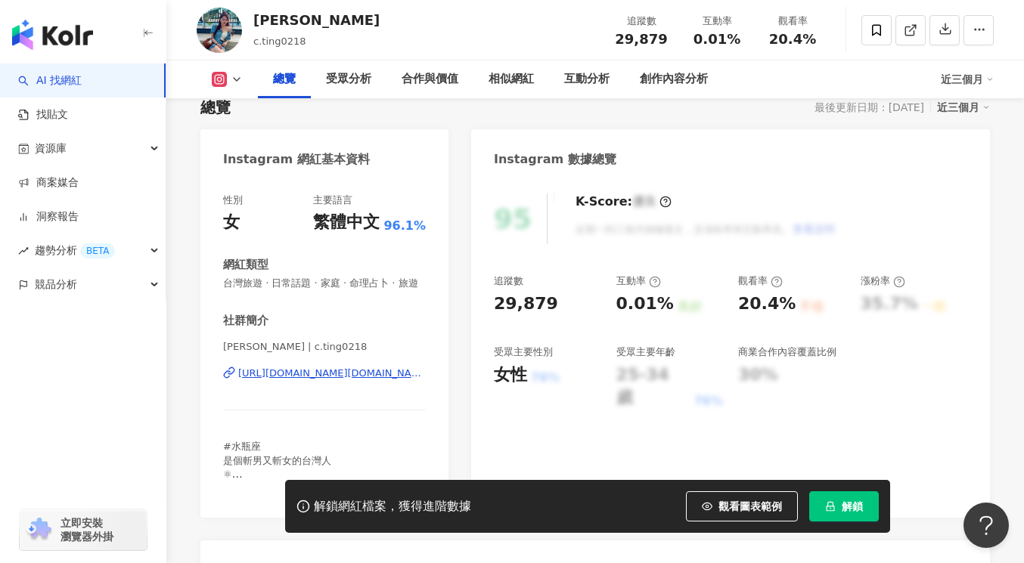
click at [342, 372] on div "https://www.instagram.com/c.ting0218/" at bounding box center [331, 374] width 187 height 14
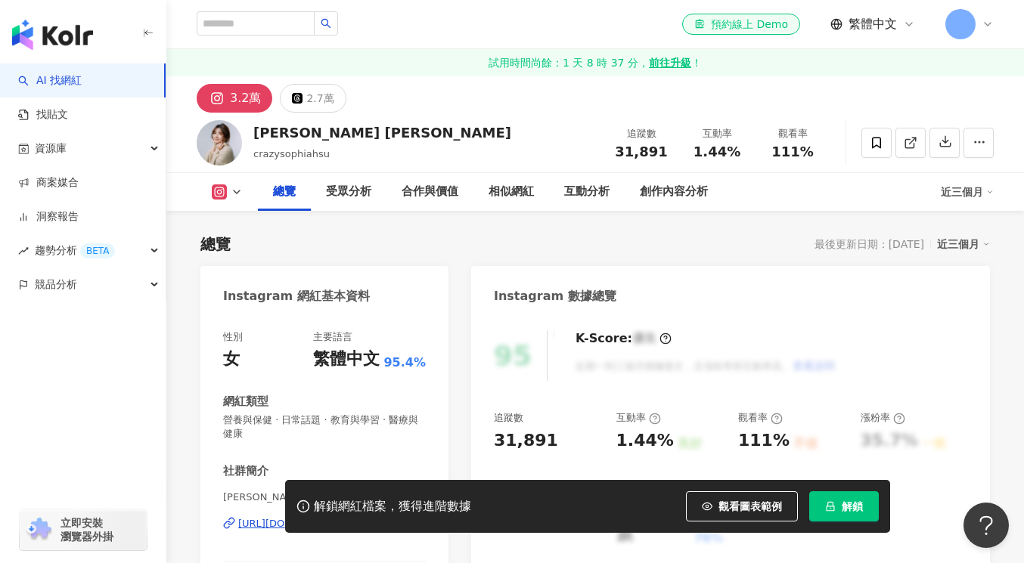
scroll to position [253, 0]
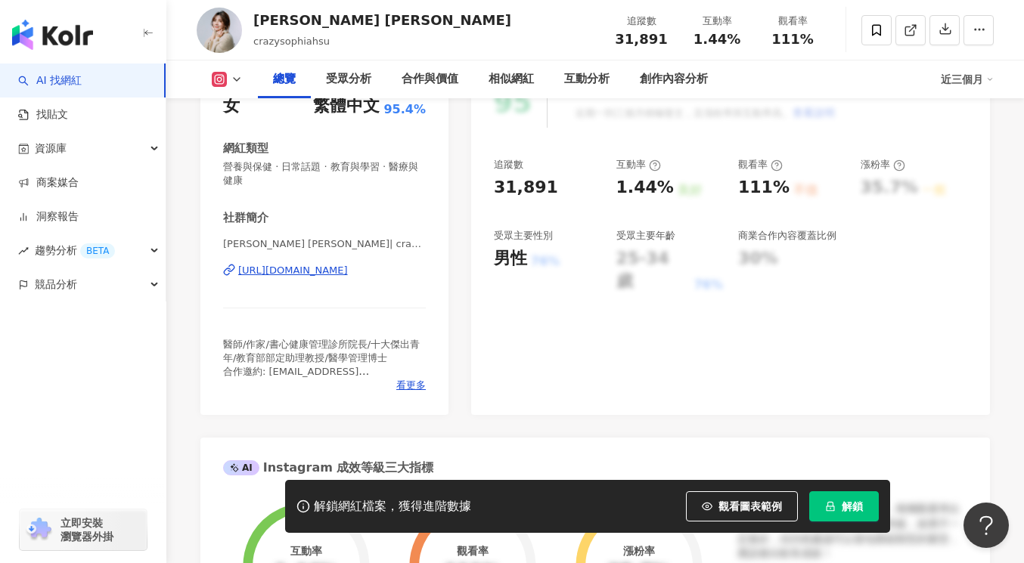
click at [348, 266] on div "https://www.instagram.com/crazysophiahsu/" at bounding box center [293, 271] width 110 height 14
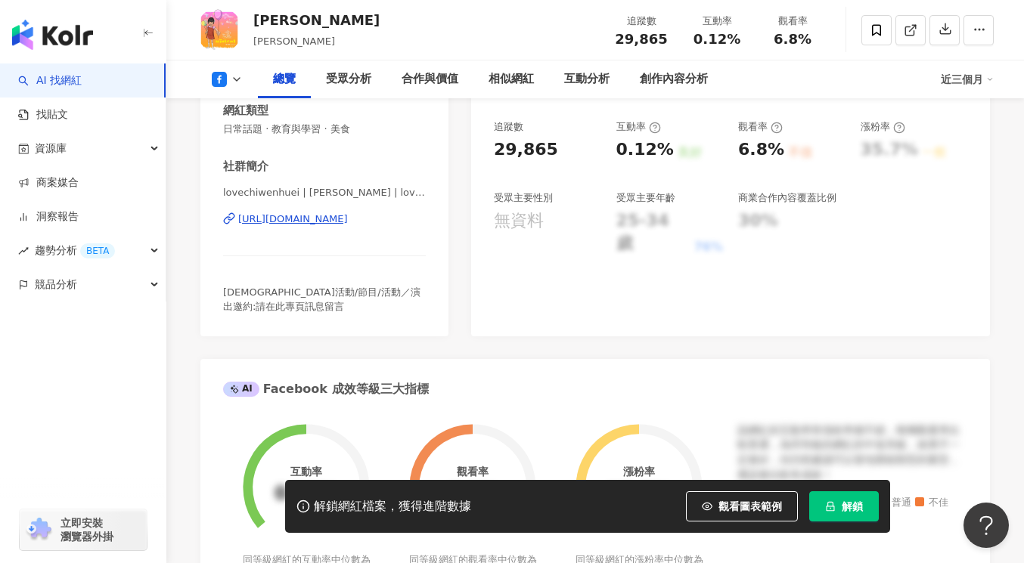
click at [348, 223] on div "[URL][DOMAIN_NAME]" at bounding box center [293, 219] width 110 height 14
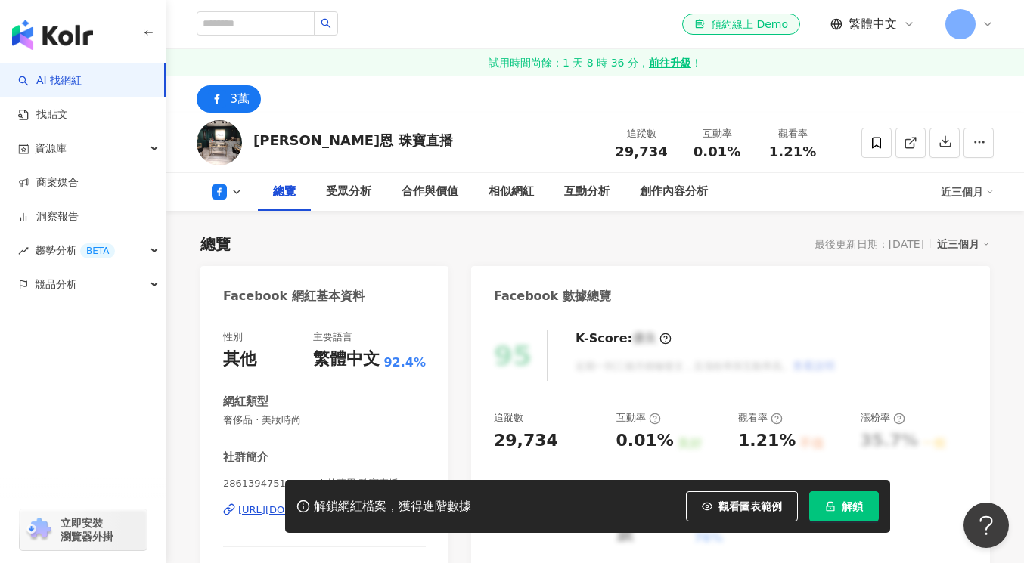
scroll to position [200, 0]
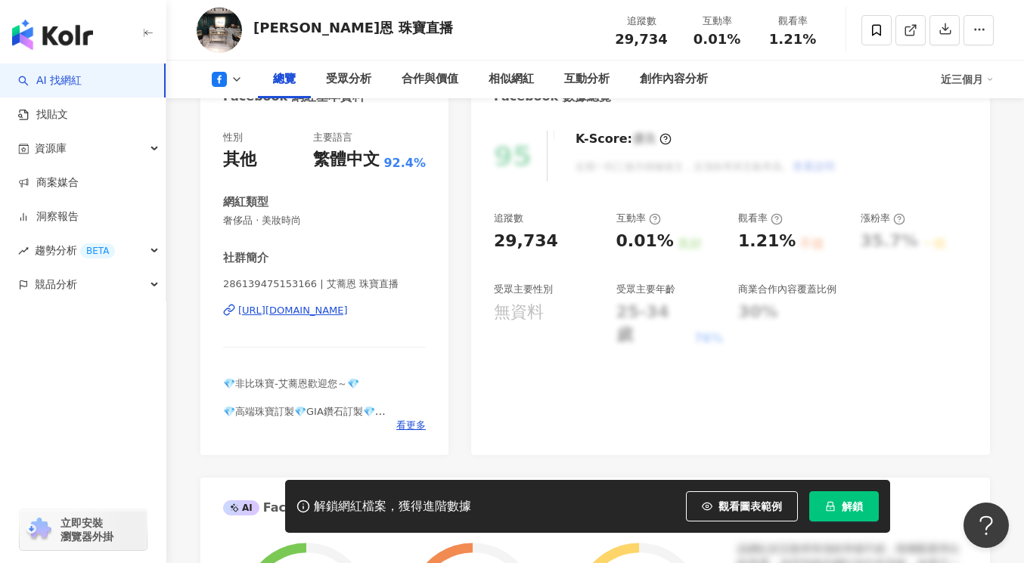
click at [348, 315] on div "https://www.facebook.com/286139475153166" at bounding box center [293, 311] width 110 height 14
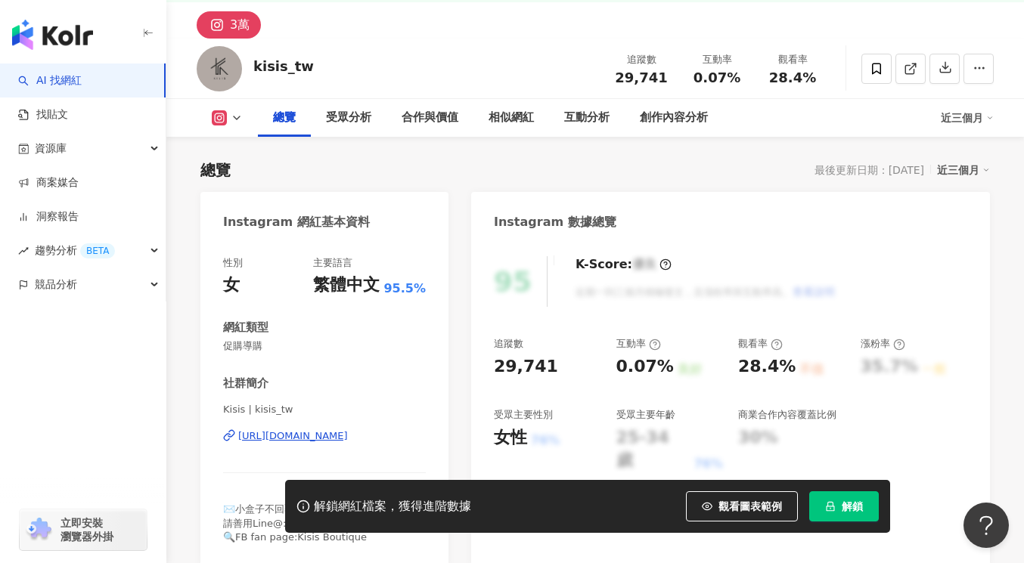
scroll to position [302, 0]
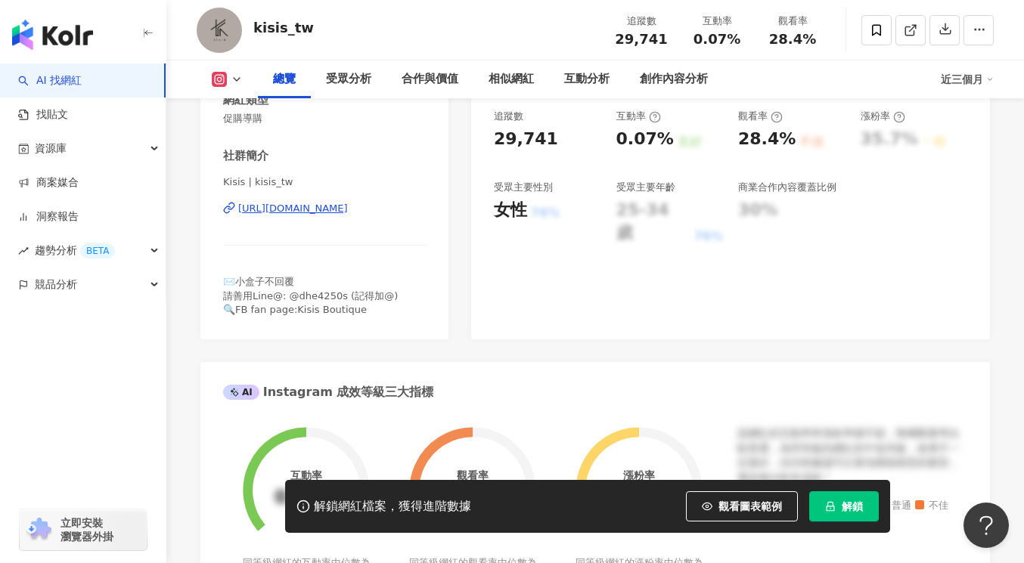
click at [348, 207] on div "[URL][DOMAIN_NAME]" at bounding box center [293, 209] width 110 height 14
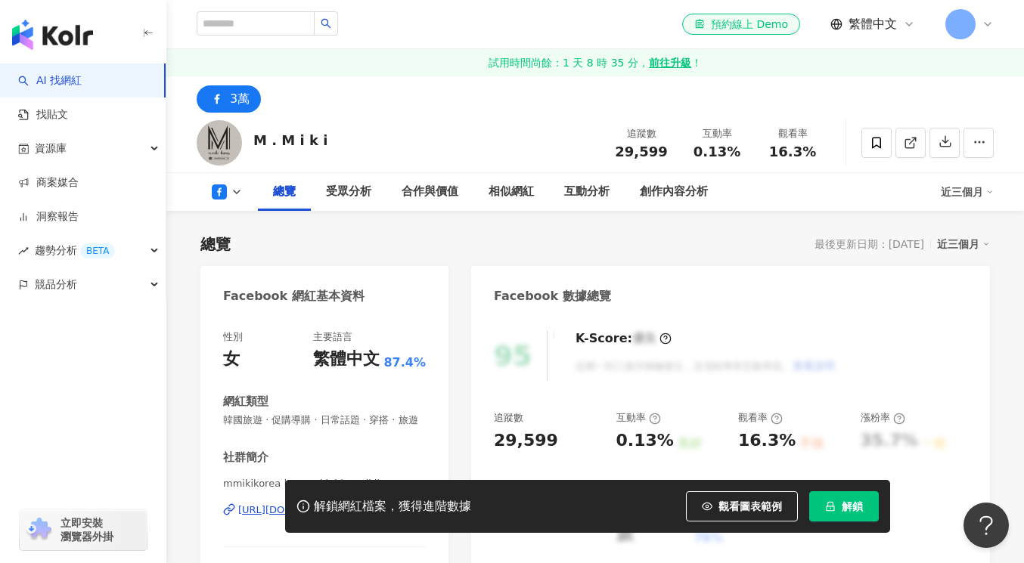
scroll to position [224, 0]
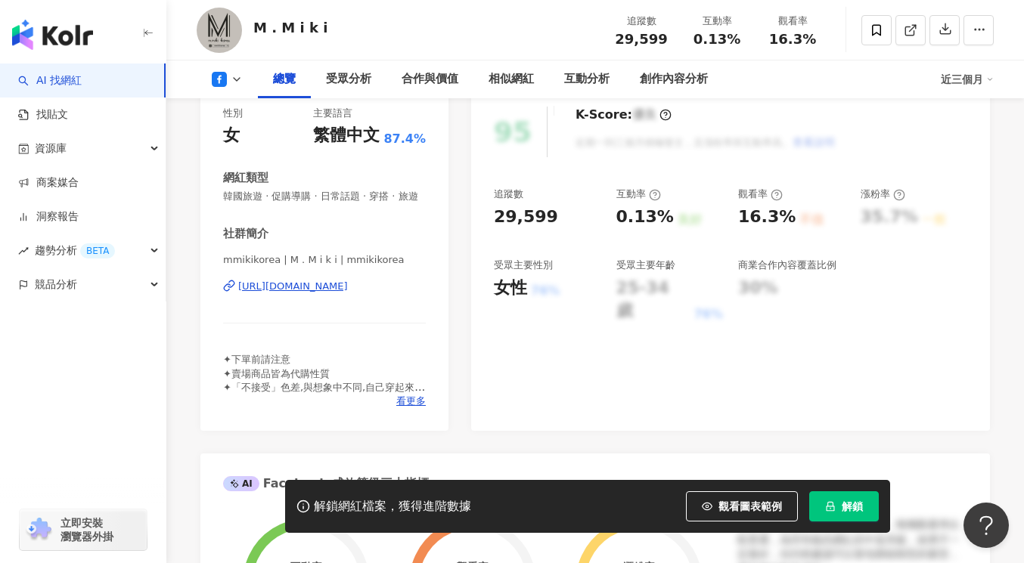
click at [348, 290] on div "https://www.facebook.com/317720304964682" at bounding box center [293, 287] width 110 height 14
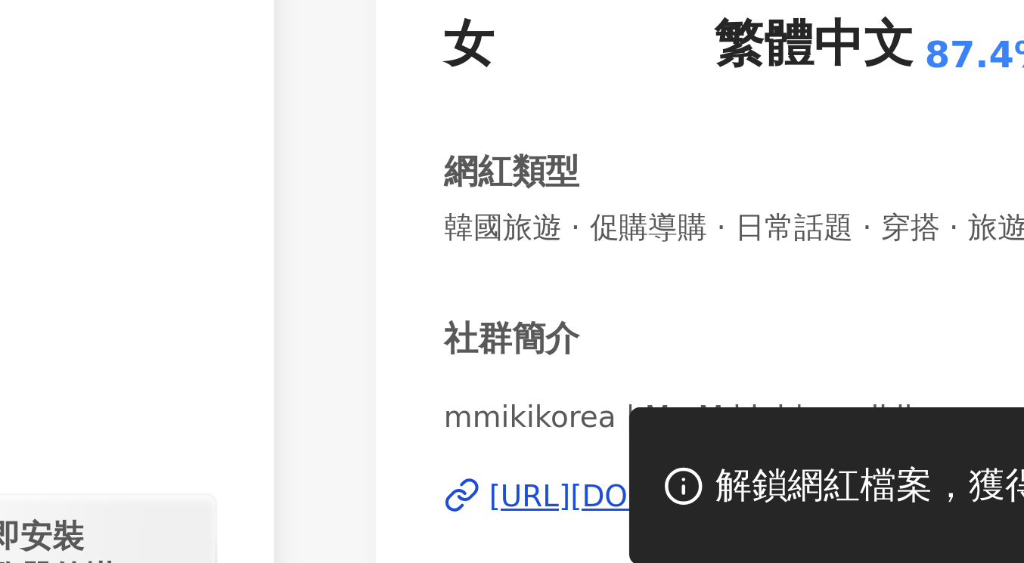
scroll to position [144, 0]
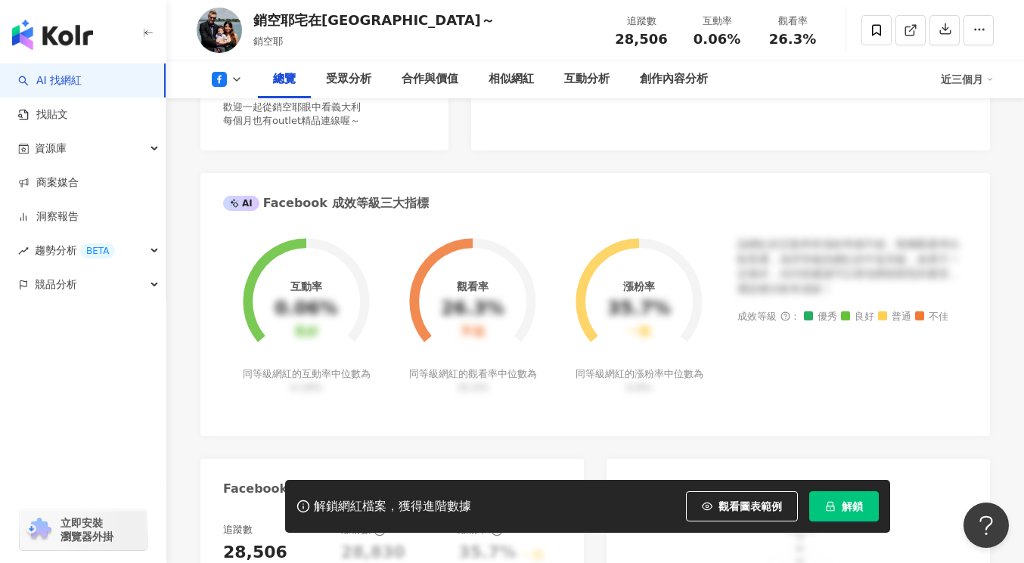
scroll to position [429, 0]
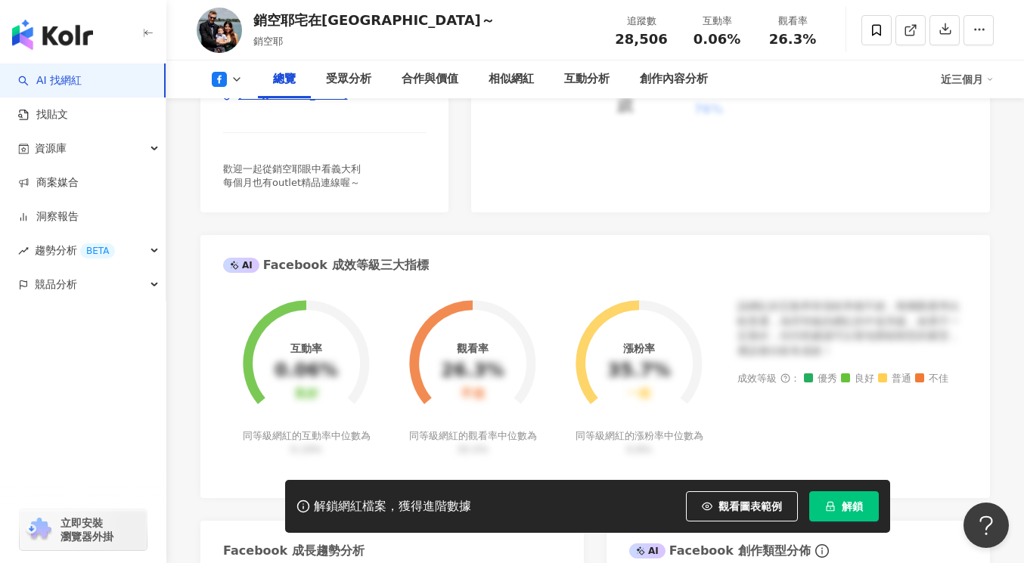
click at [293, 102] on div "[URL][DOMAIN_NAME]" at bounding box center [293, 95] width 110 height 14
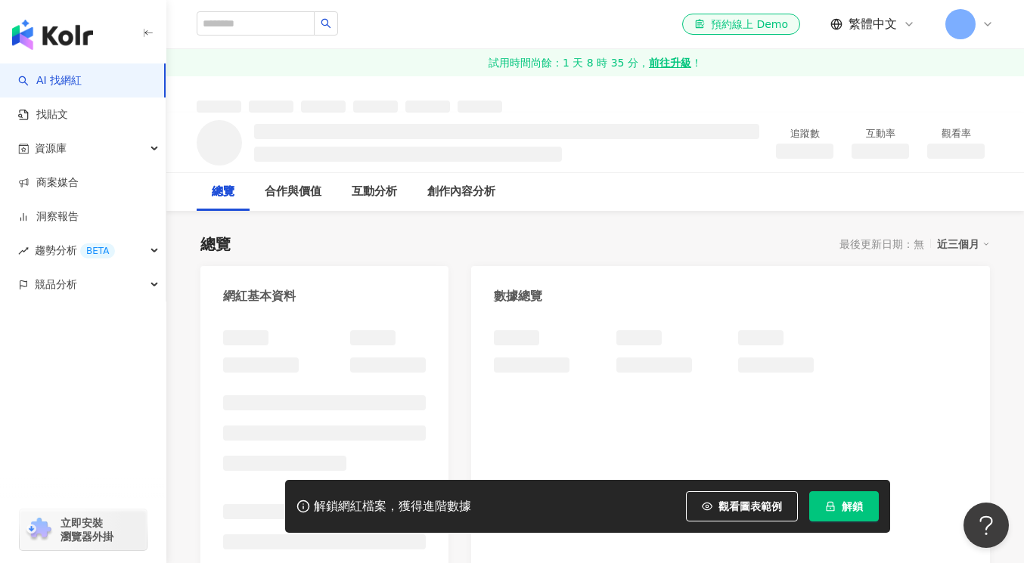
click at [392, 330] on div at bounding box center [324, 475] width 203 height 290
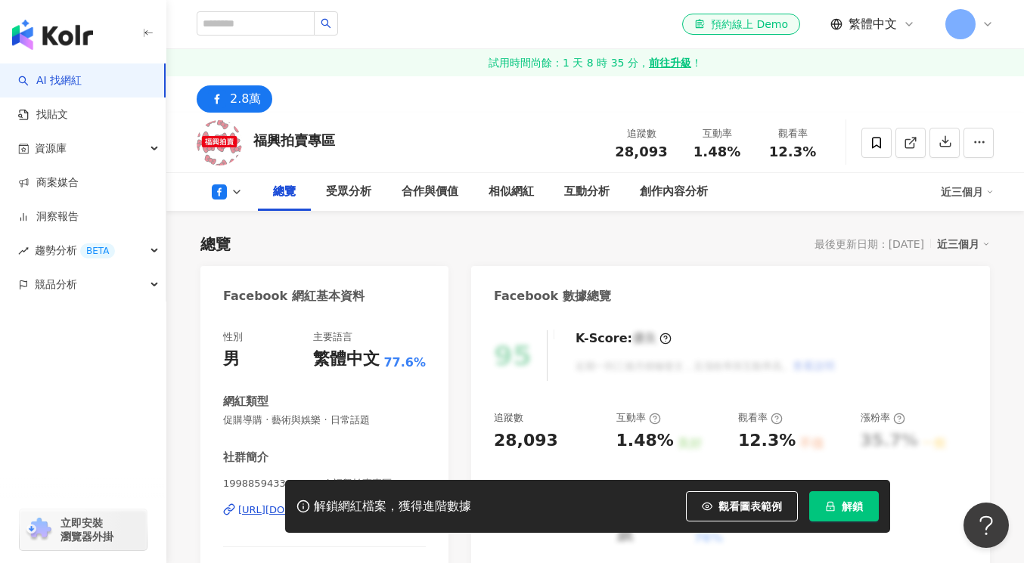
scroll to position [232, 0]
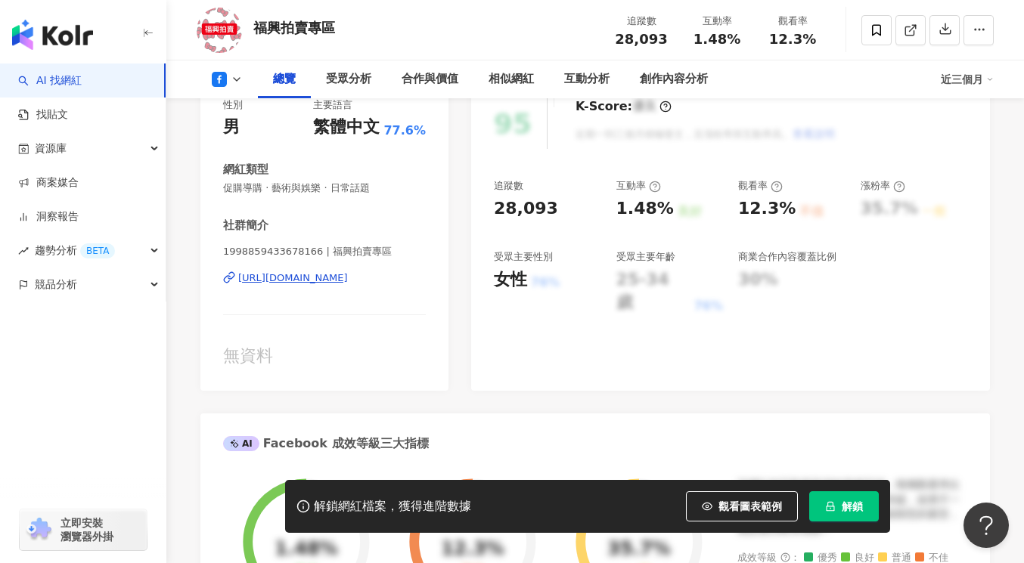
click at [348, 283] on div "https://www.facebook.com/1998859433678166" at bounding box center [293, 278] width 110 height 14
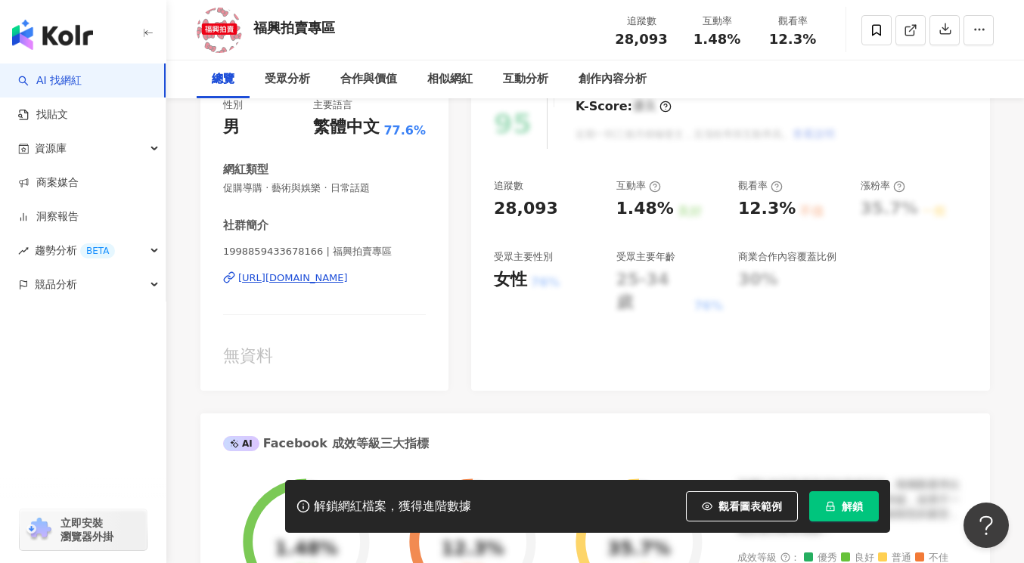
scroll to position [0, 0]
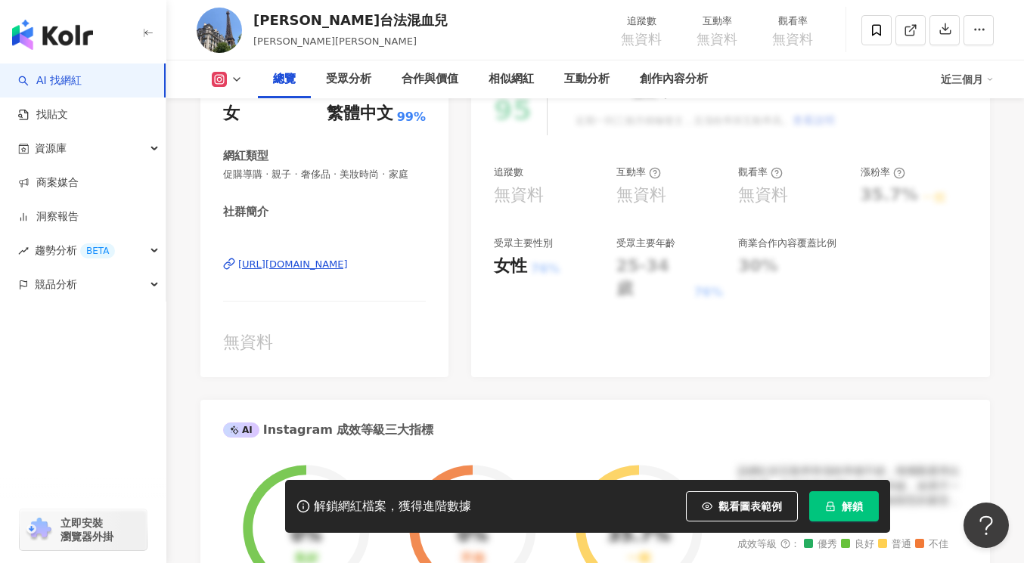
click at [322, 264] on div "[URL][DOMAIN_NAME]" at bounding box center [293, 265] width 110 height 14
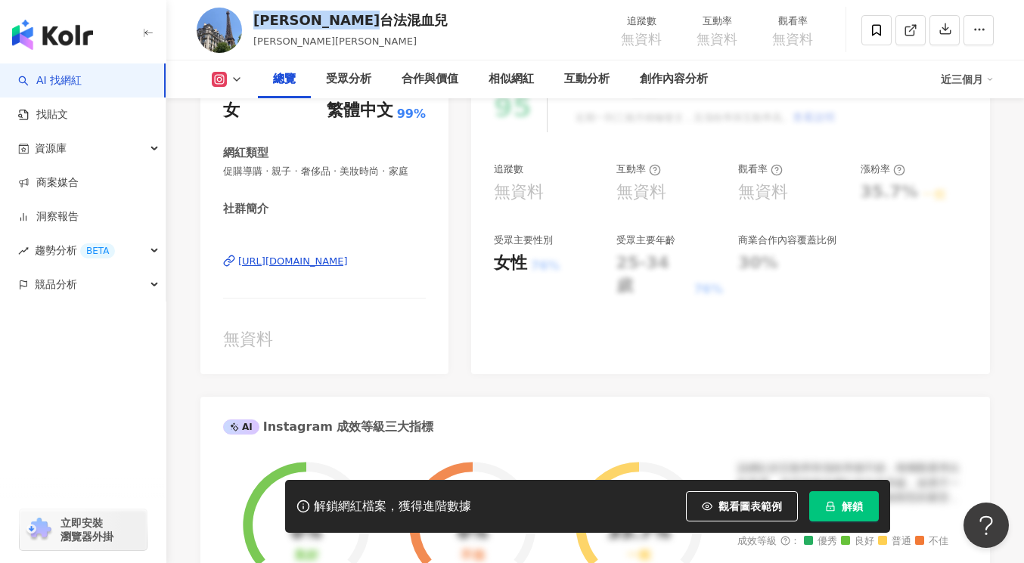
drag, startPoint x: 255, startPoint y: 17, endPoint x: 404, endPoint y: 24, distance: 149.8
click at [404, 24] on div "[PERSON_NAME]台法混血兒" at bounding box center [350, 20] width 194 height 19
copy div "[PERSON_NAME]台法混血兒"
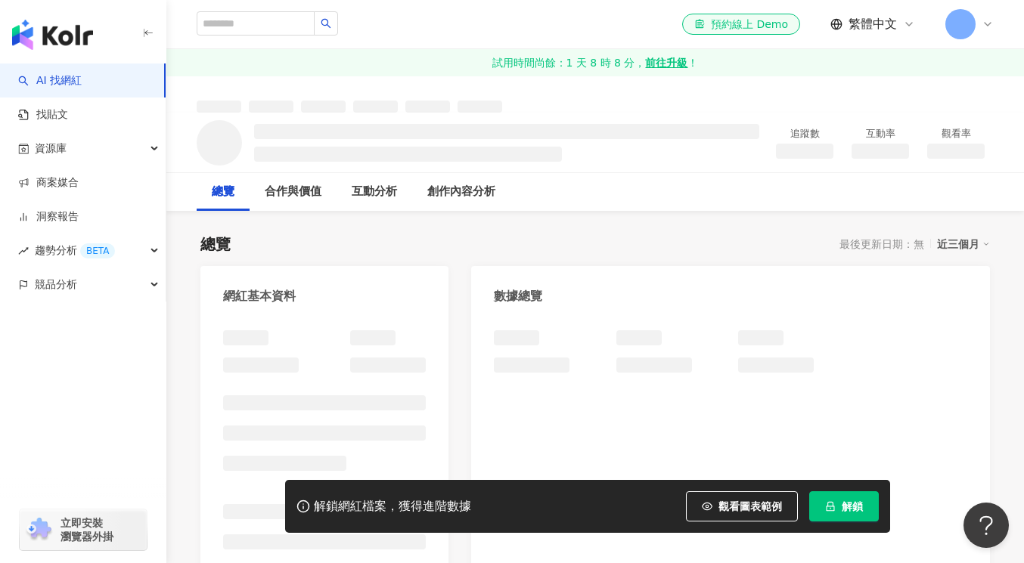
scroll to position [214, 0]
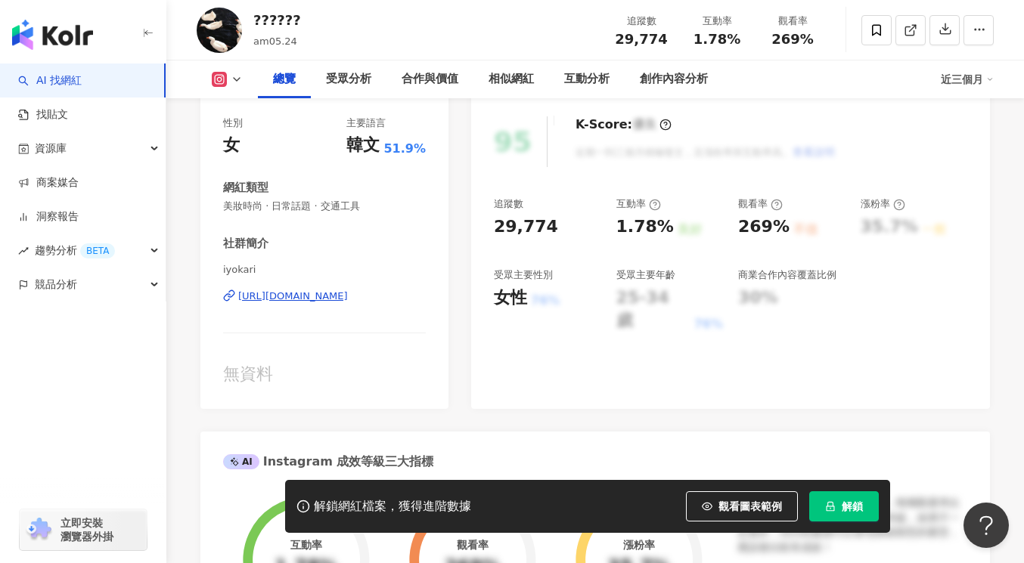
click at [314, 300] on div "https://www.instagram.com/iyokari/" at bounding box center [293, 297] width 110 height 14
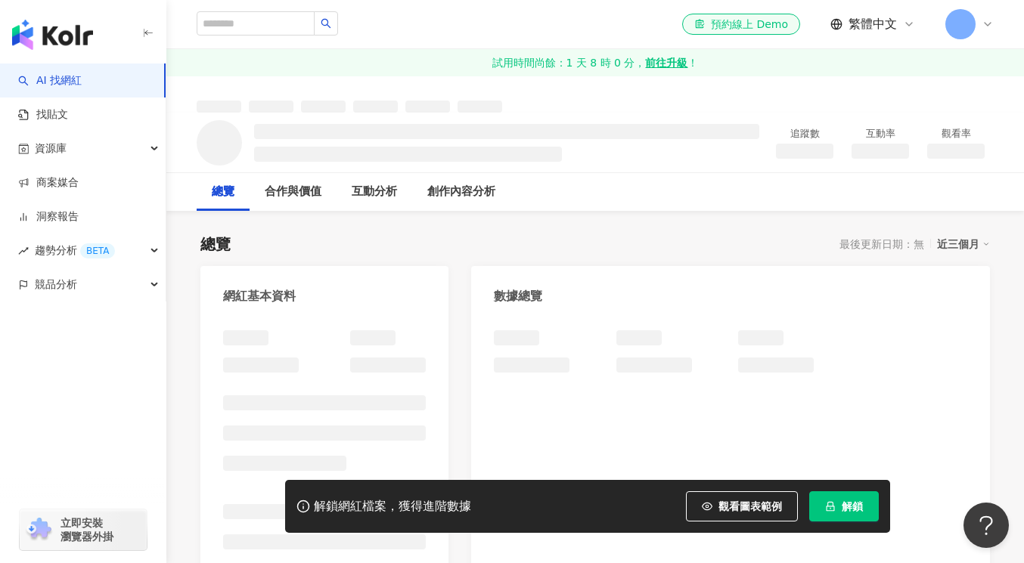
click at [347, 272] on div "網紅基本資料" at bounding box center [324, 290] width 248 height 49
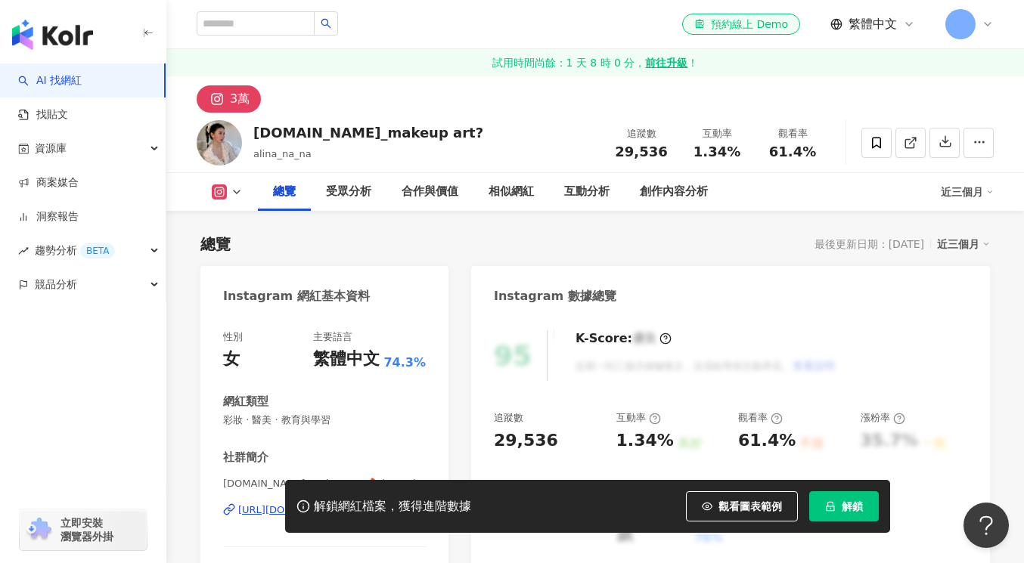
scroll to position [239, 0]
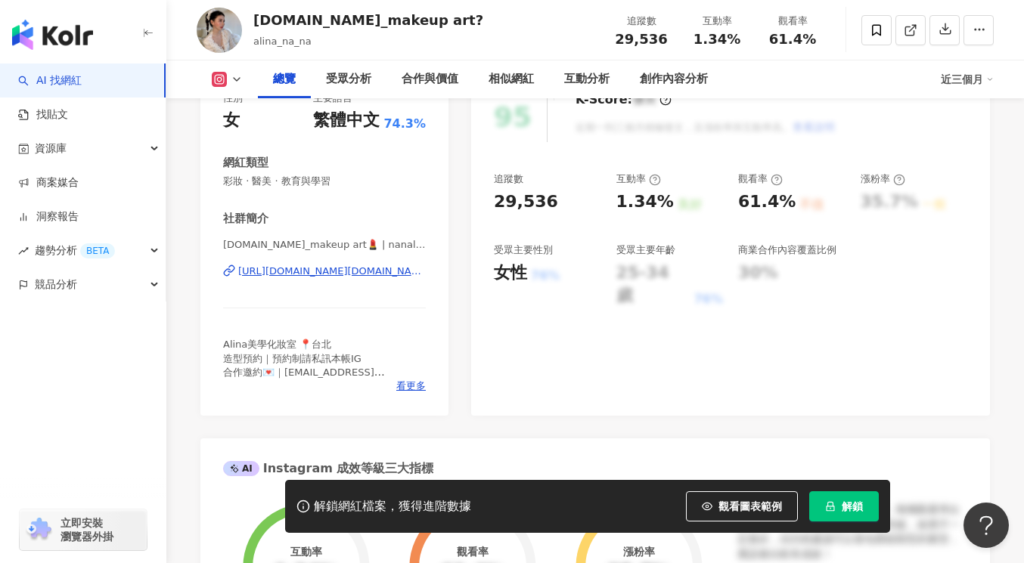
click at [351, 271] on div "[URL][DOMAIN_NAME][DOMAIN_NAME]" at bounding box center [331, 272] width 187 height 14
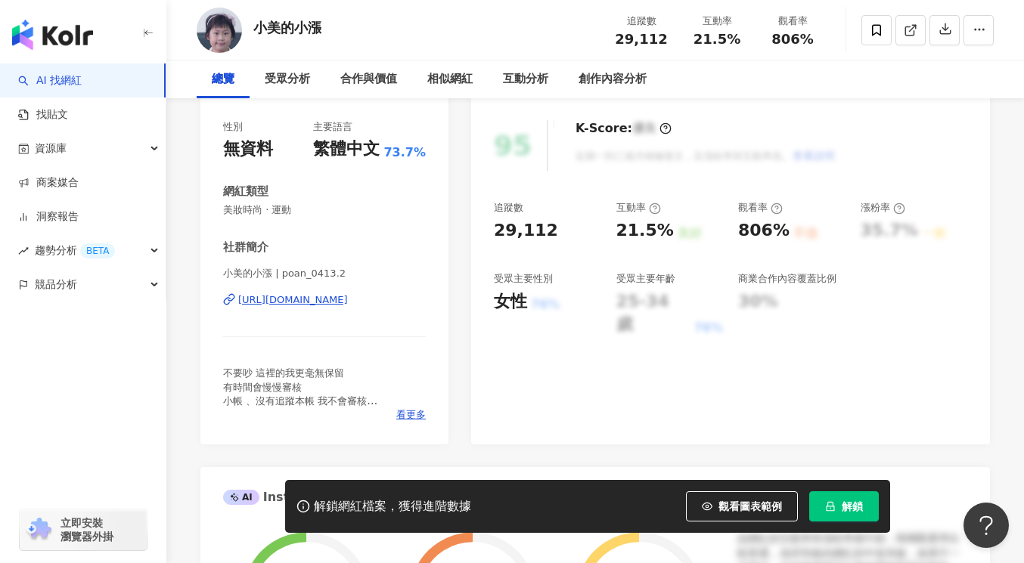
scroll to position [205, 0]
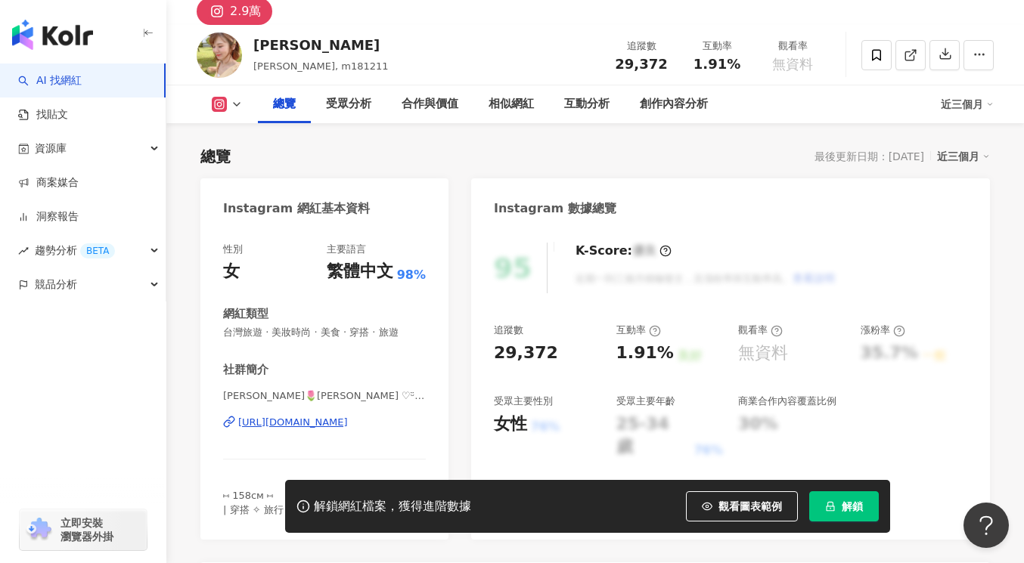
scroll to position [171, 0]
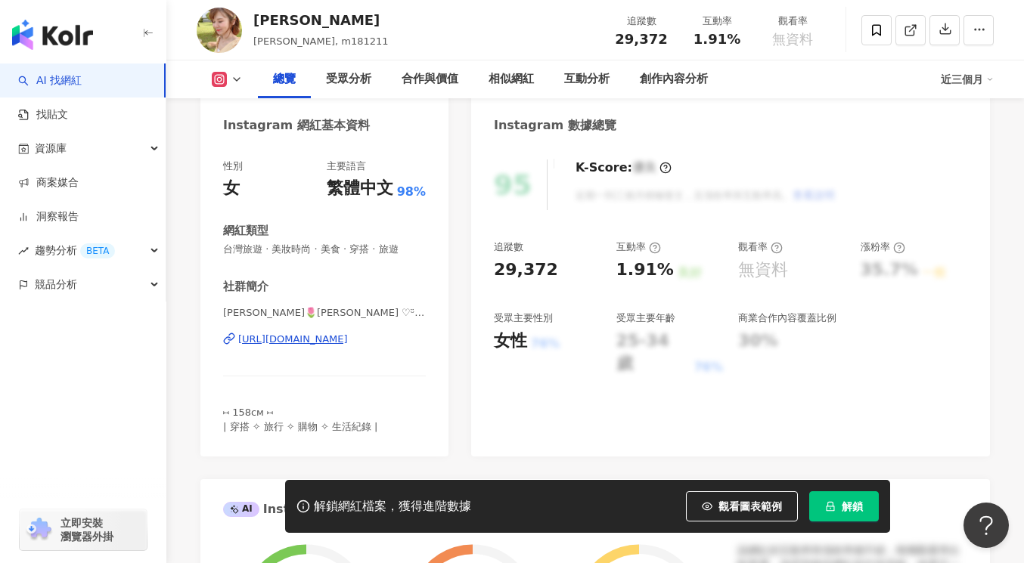
click at [348, 338] on div "https://www.instagram.com/m181211/" at bounding box center [293, 340] width 110 height 14
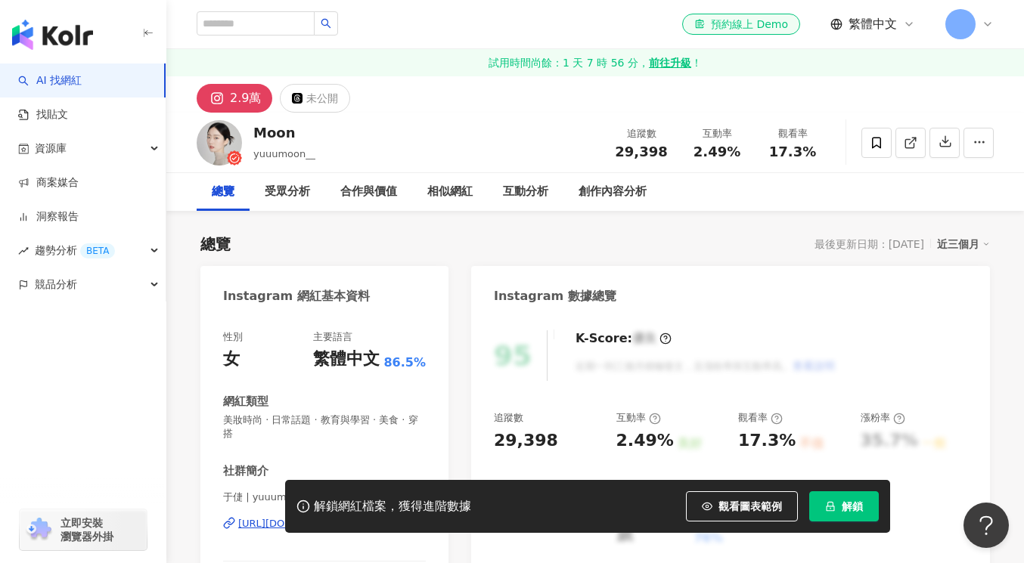
click at [290, 517] on div "[URL][DOMAIN_NAME]" at bounding box center [293, 524] width 110 height 14
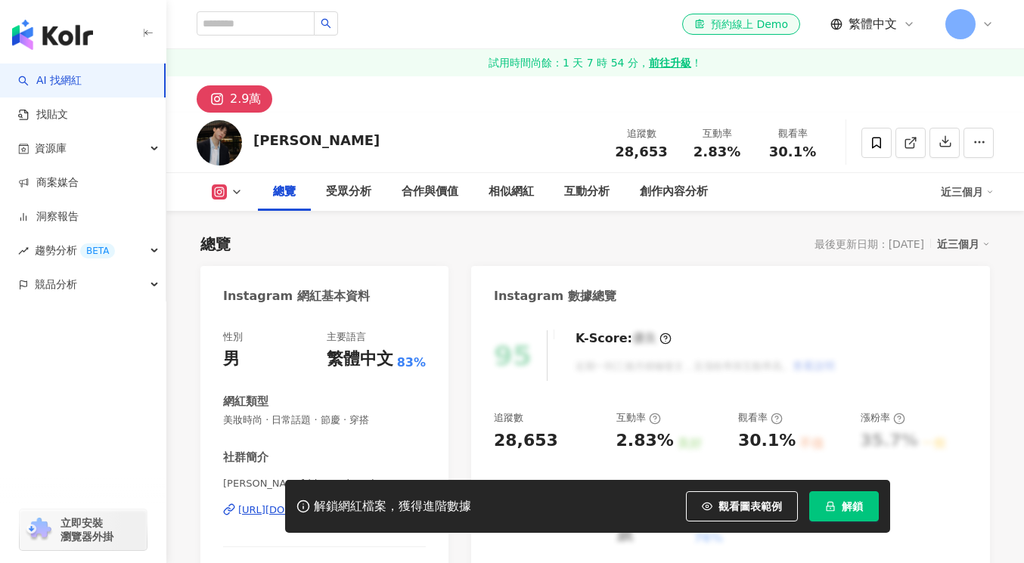
scroll to position [197, 0]
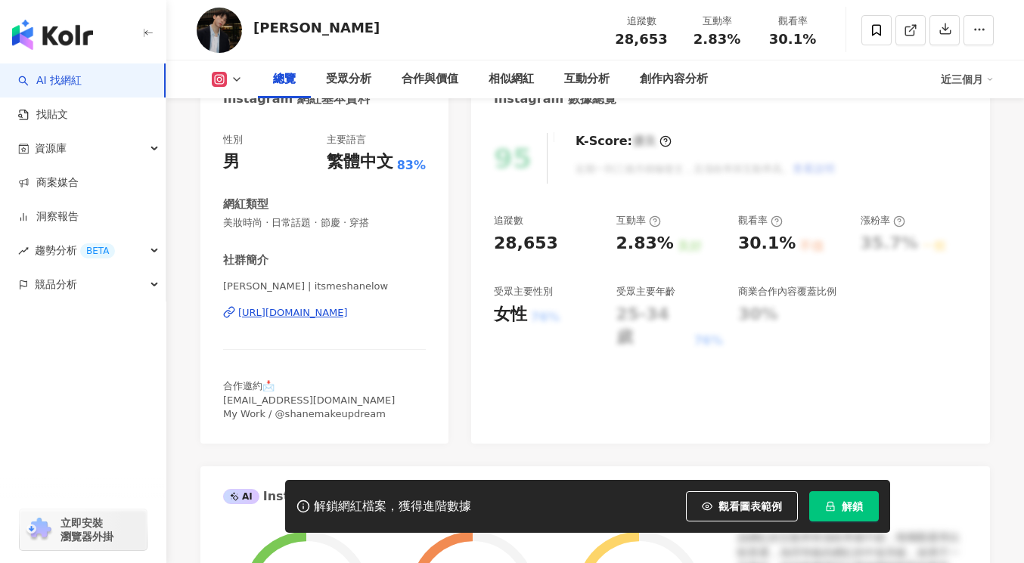
click at [320, 315] on div "https://www.instagram.com/itsmeshanelow/" at bounding box center [293, 313] width 110 height 14
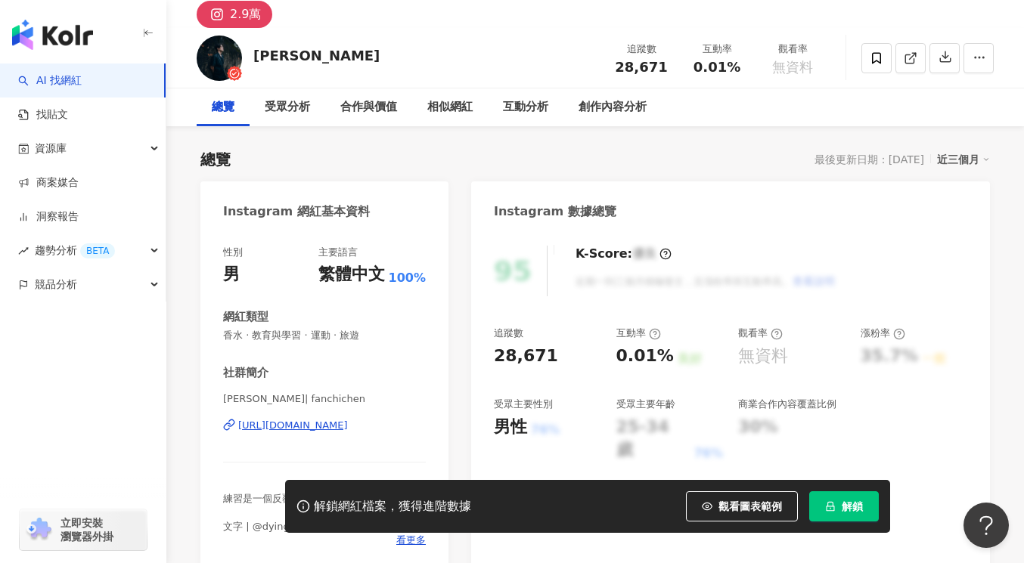
scroll to position [163, 0]
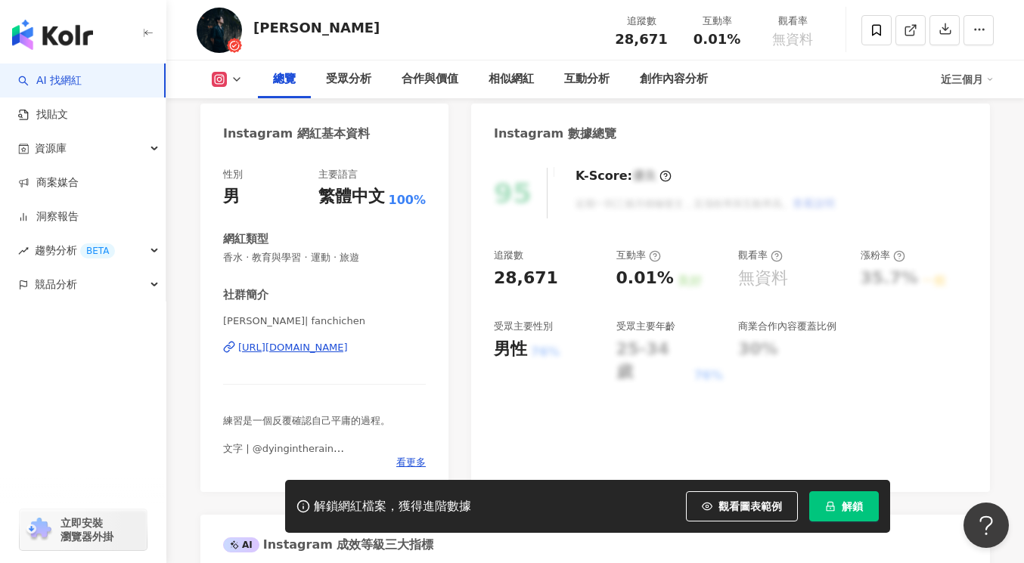
click at [318, 350] on div "https://www.instagram.com/fanchichen/" at bounding box center [293, 348] width 110 height 14
drag, startPoint x: 299, startPoint y: 27, endPoint x: 254, endPoint y: 33, distance: 45.8
click at [255, 30] on div "陳繁齊 追蹤數 28,671 互動率 0.01% 觀看率 無資料" at bounding box center [594, 30] width 857 height 60
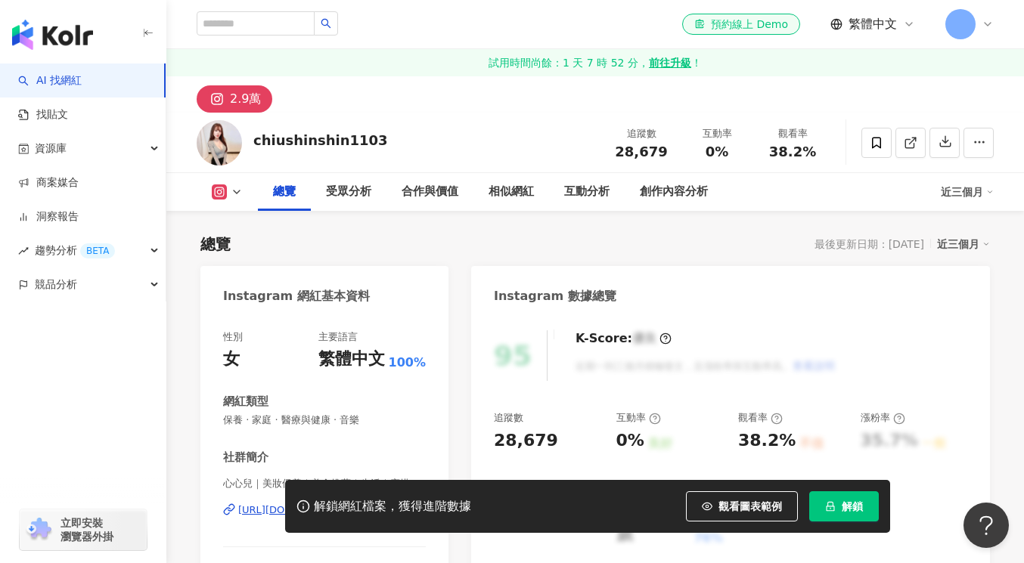
scroll to position [222, 0]
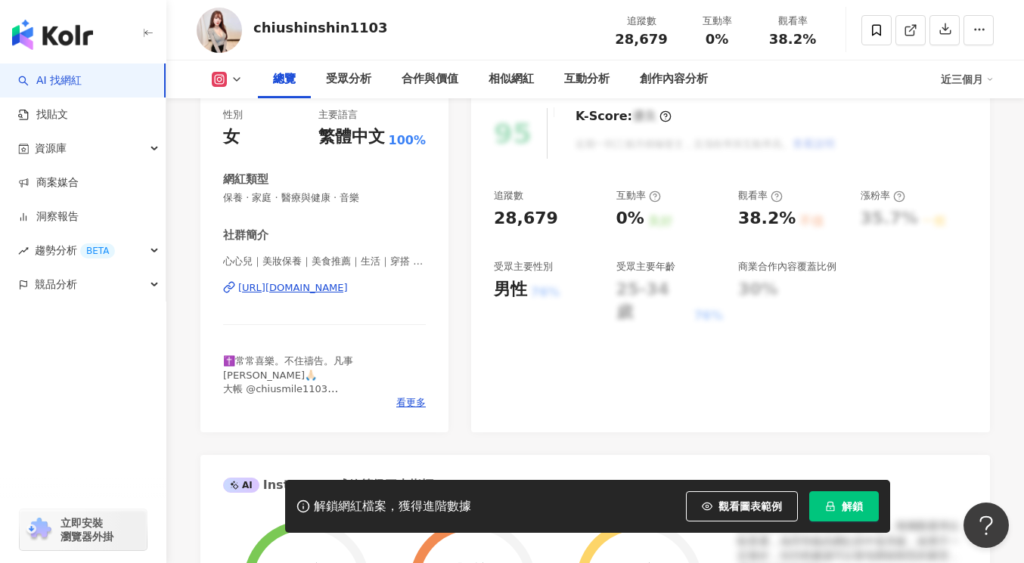
click at [348, 291] on div "[URL][DOMAIN_NAME]" at bounding box center [293, 288] width 110 height 14
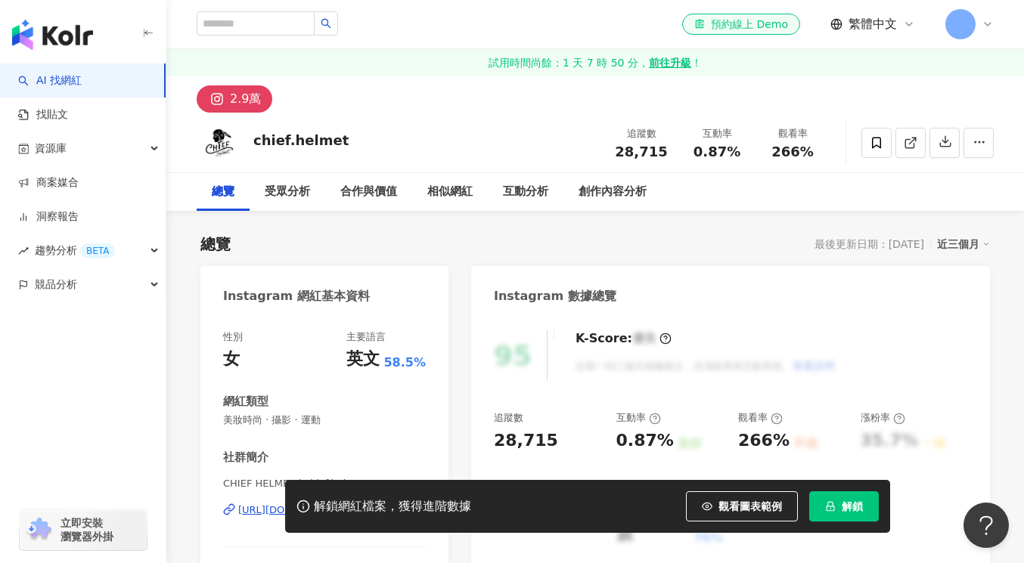
scroll to position [202, 0]
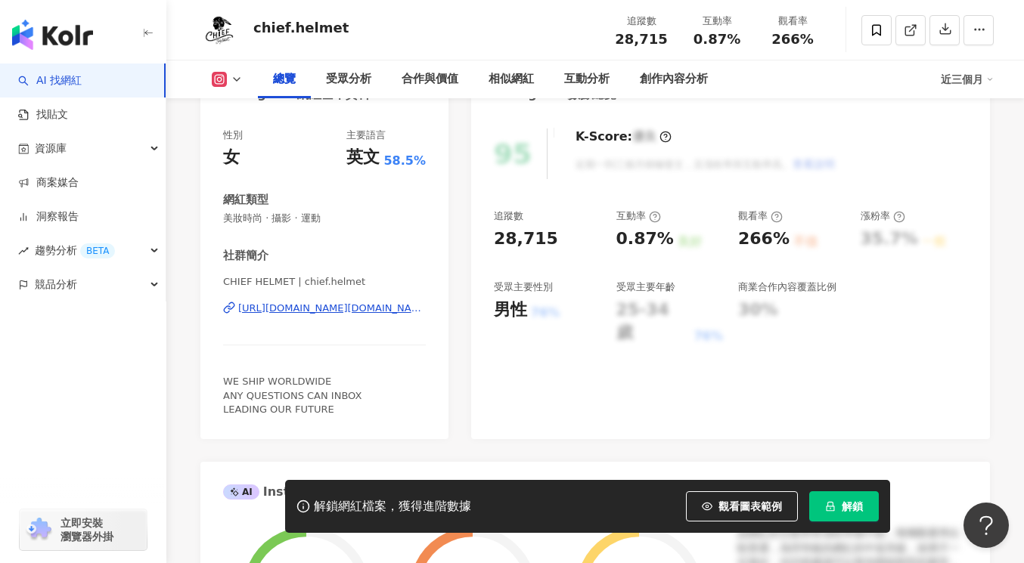
click at [361, 307] on div "https://www.instagram.com/chief.helmet/" at bounding box center [331, 309] width 187 height 14
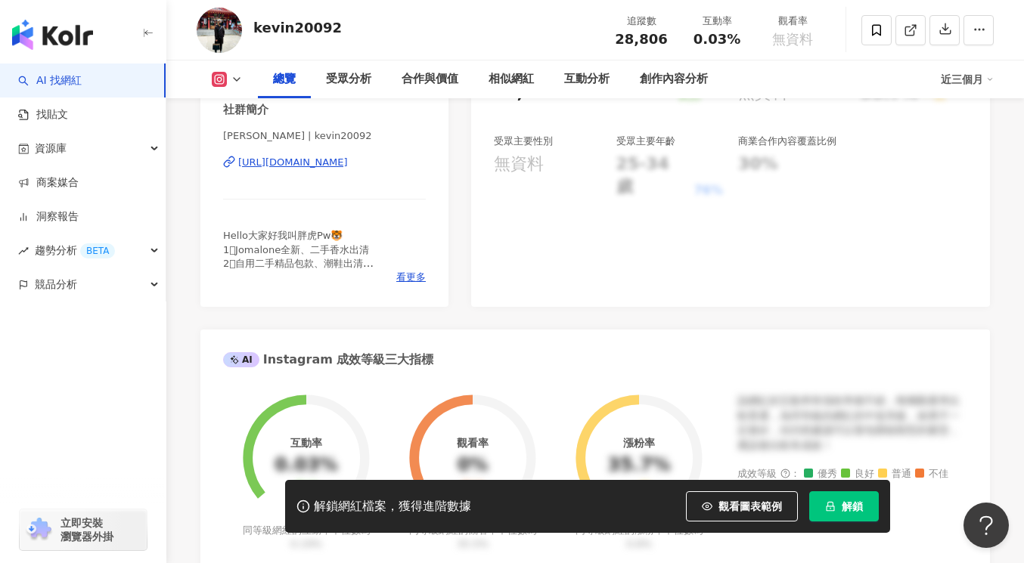
click at [336, 167] on div "[PERSON_NAME] | kevin20092 [URL][DOMAIN_NAME]" at bounding box center [324, 173] width 203 height 88
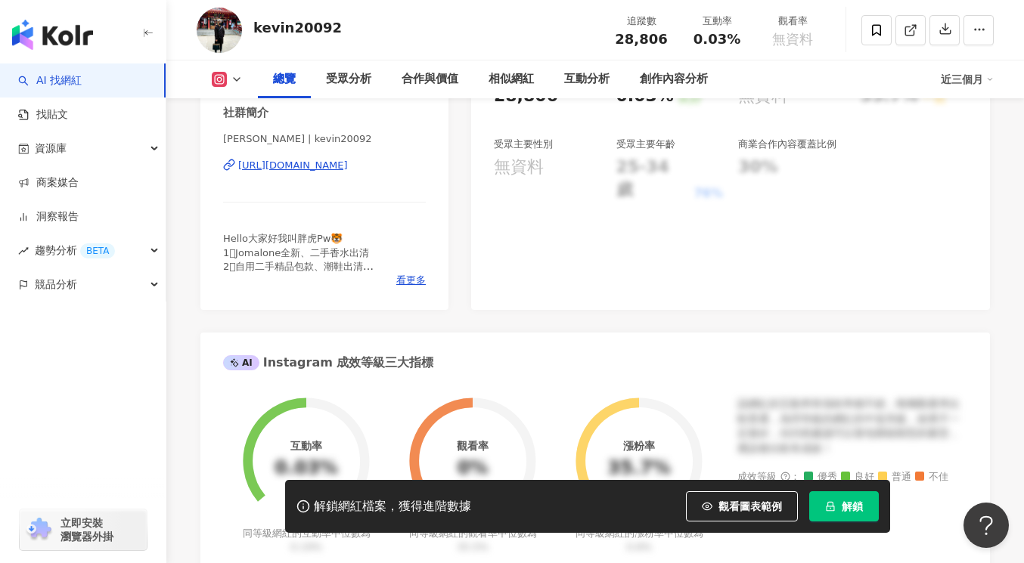
scroll to position [344, 0]
click at [336, 167] on div "https://www.instagram.com/kevin20092/" at bounding box center [293, 167] width 110 height 14
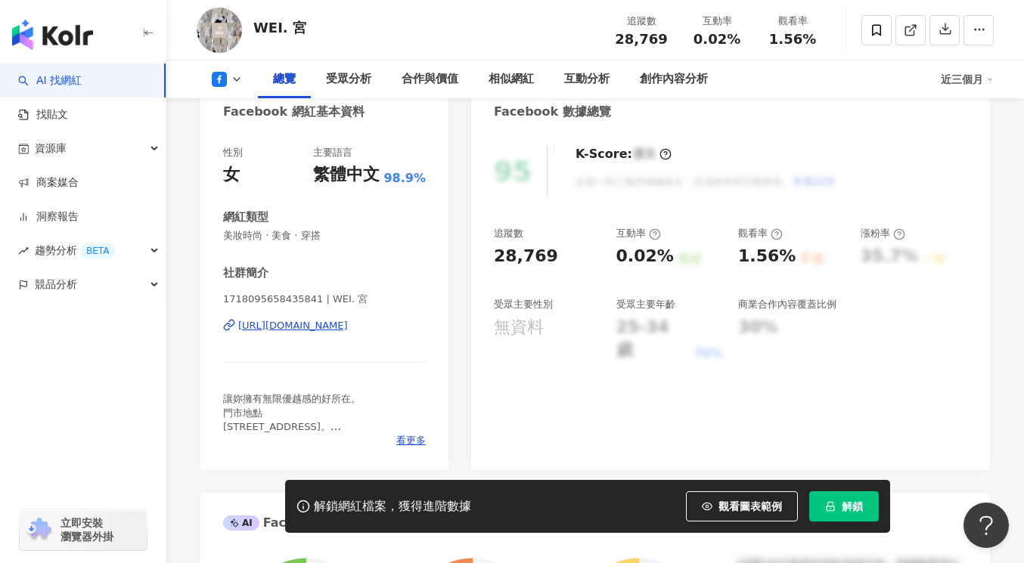
click at [315, 330] on div "https://www.facebook.com/1718095658435841" at bounding box center [293, 326] width 110 height 14
drag, startPoint x: 313, startPoint y: 31, endPoint x: 246, endPoint y: 29, distance: 66.6
click at [249, 29] on div "WEI. 宮 追蹤數 28,769 互動率 0.02% 觀看率 1.56%" at bounding box center [594, 30] width 857 height 60
copy div "WEI. 宮"
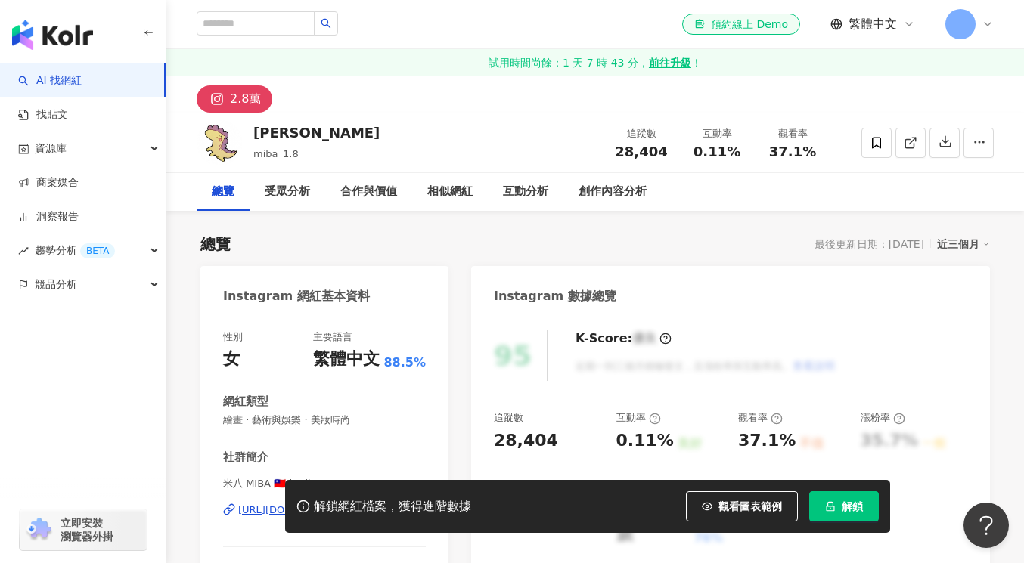
scroll to position [139, 0]
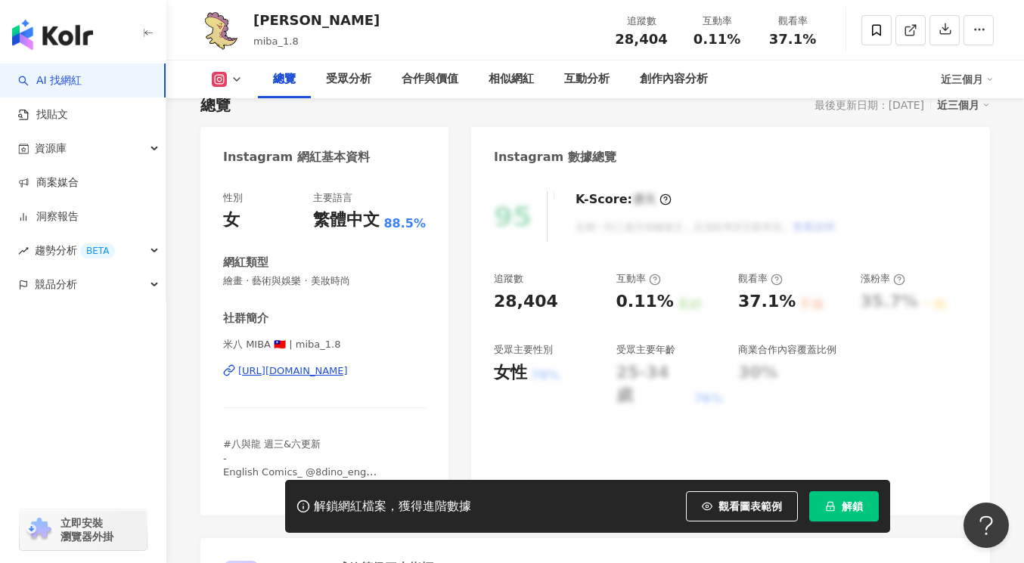
click at [311, 372] on div "https://www.instagram.com/miba_1.8/" at bounding box center [293, 371] width 110 height 14
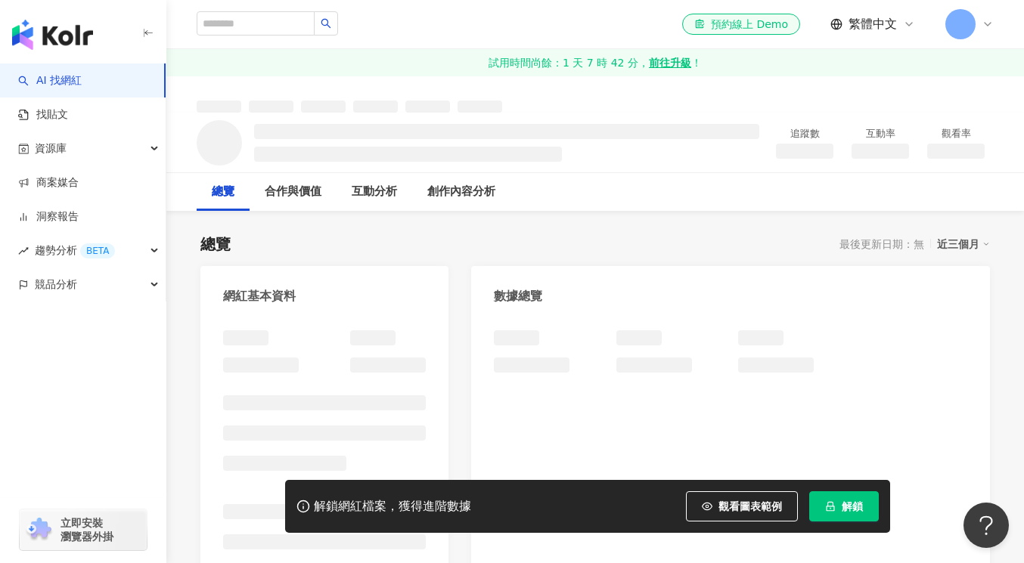
scroll to position [5, 0]
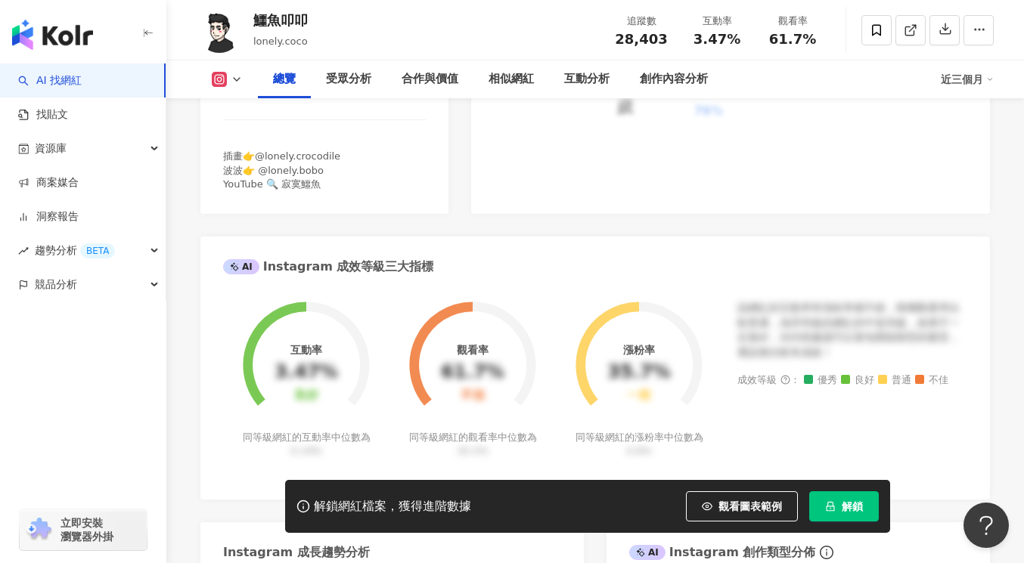
scroll to position [392, 0]
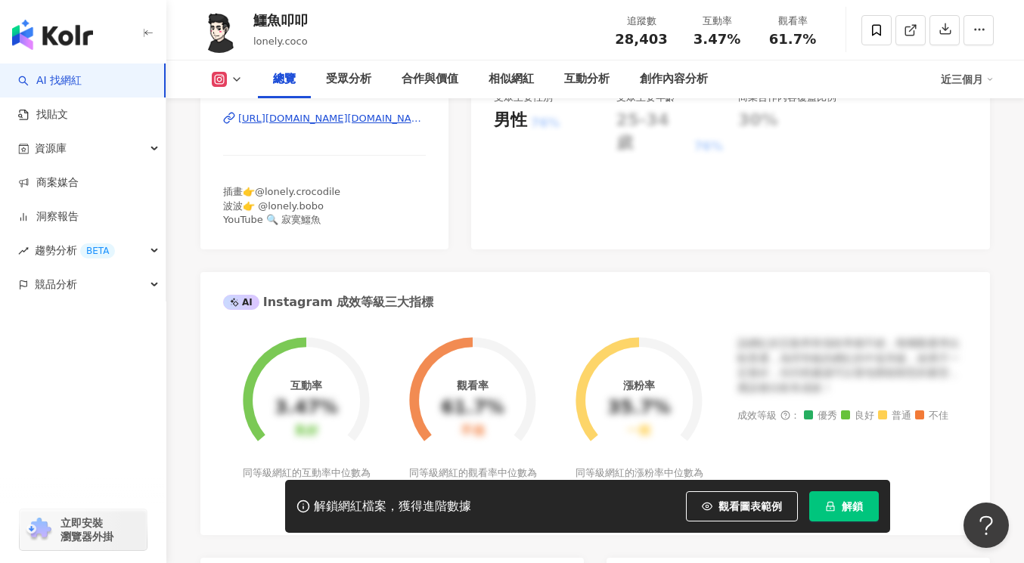
click at [356, 117] on div "[URL][DOMAIN_NAME][DOMAIN_NAME]" at bounding box center [331, 119] width 187 height 14
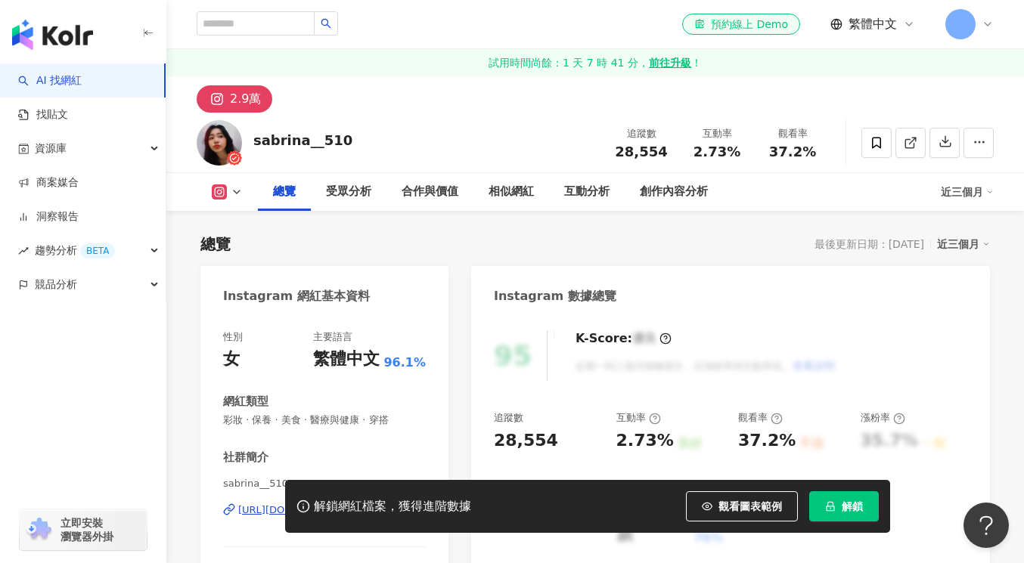
scroll to position [311, 0]
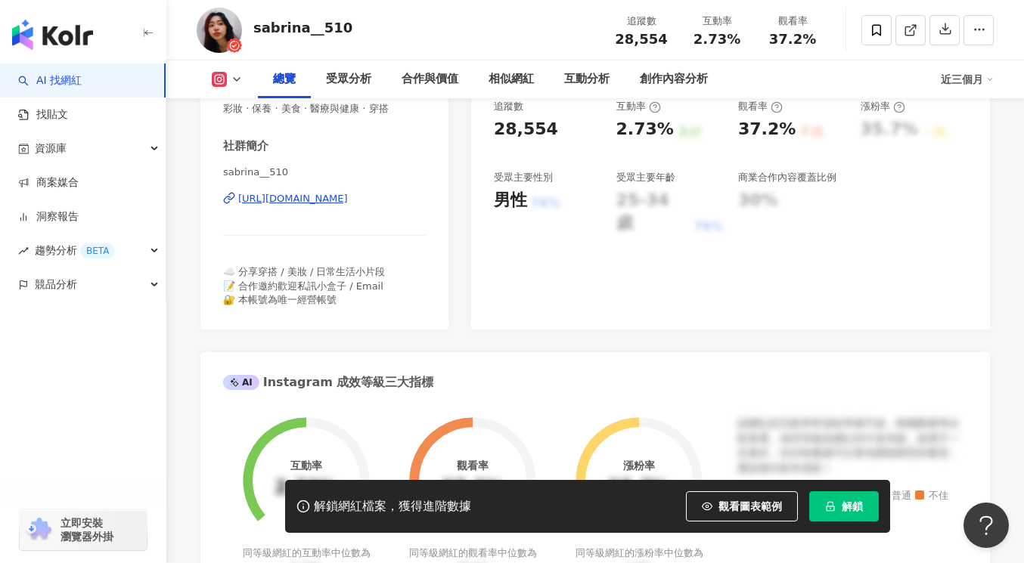
click at [304, 196] on div "https://www.instagram.com/sabrina__510/" at bounding box center [293, 199] width 110 height 14
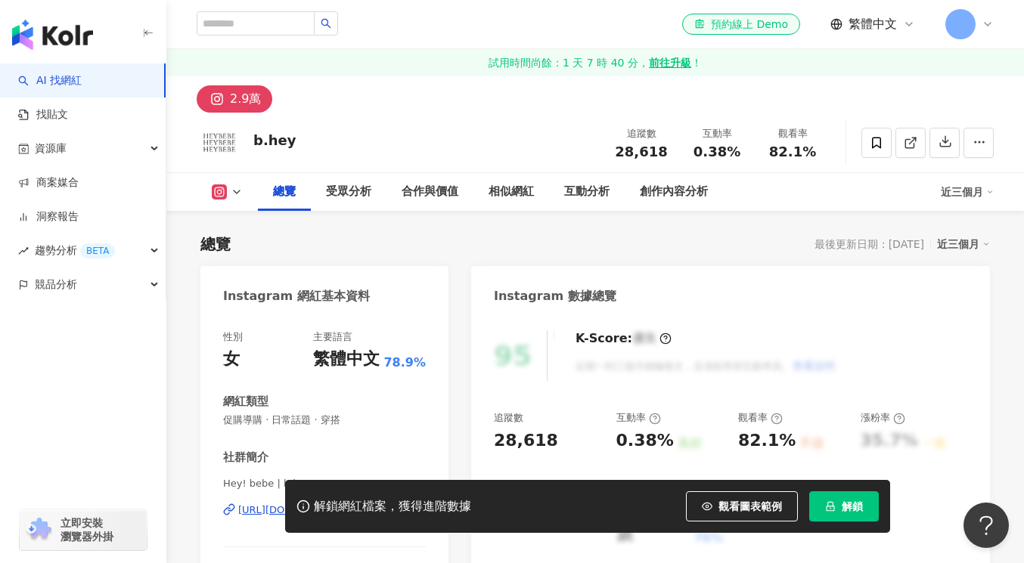
scroll to position [238, 0]
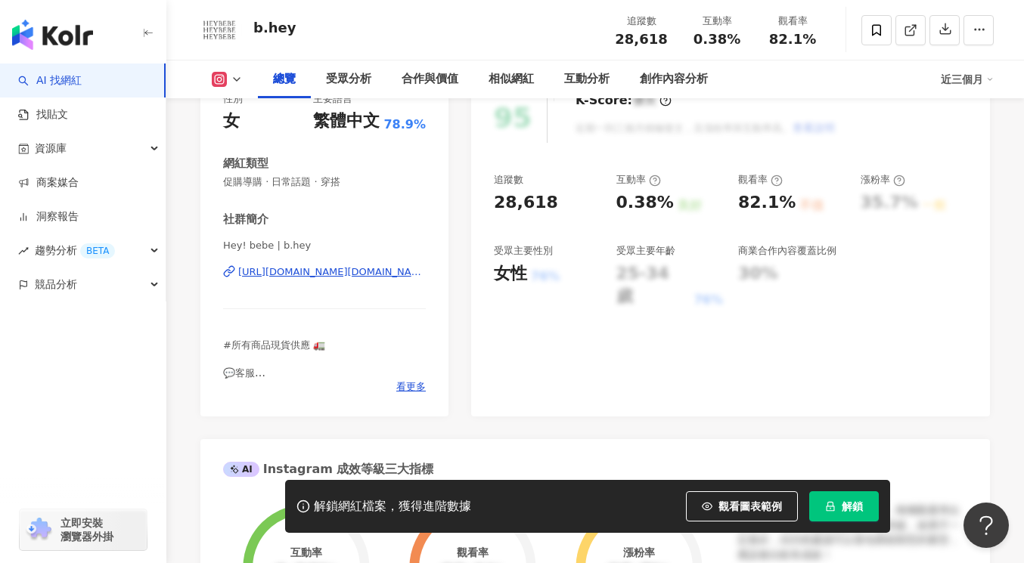
click at [315, 273] on div "https://www.instagram.com/b.hey/" at bounding box center [331, 272] width 187 height 14
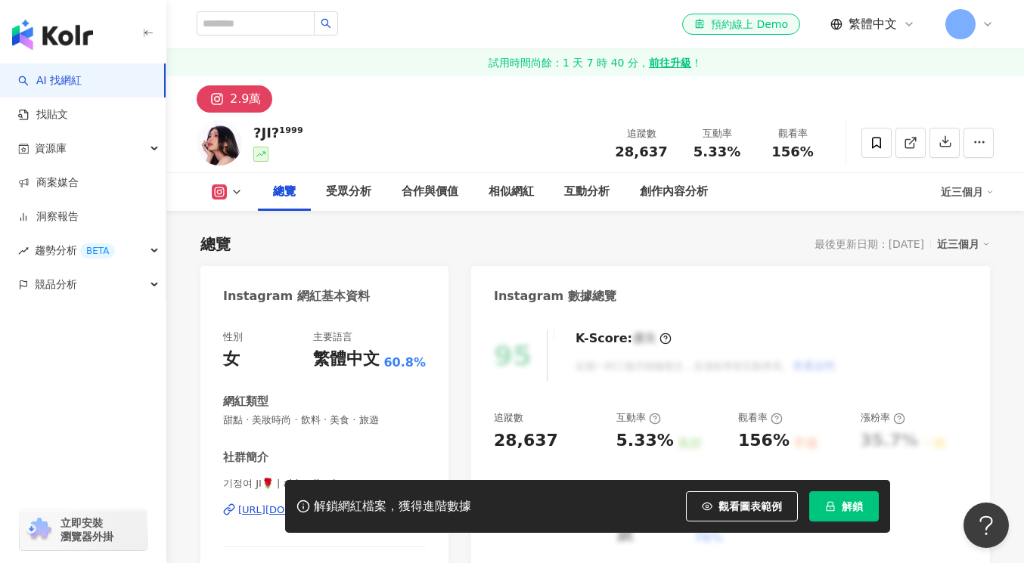
scroll to position [228, 0]
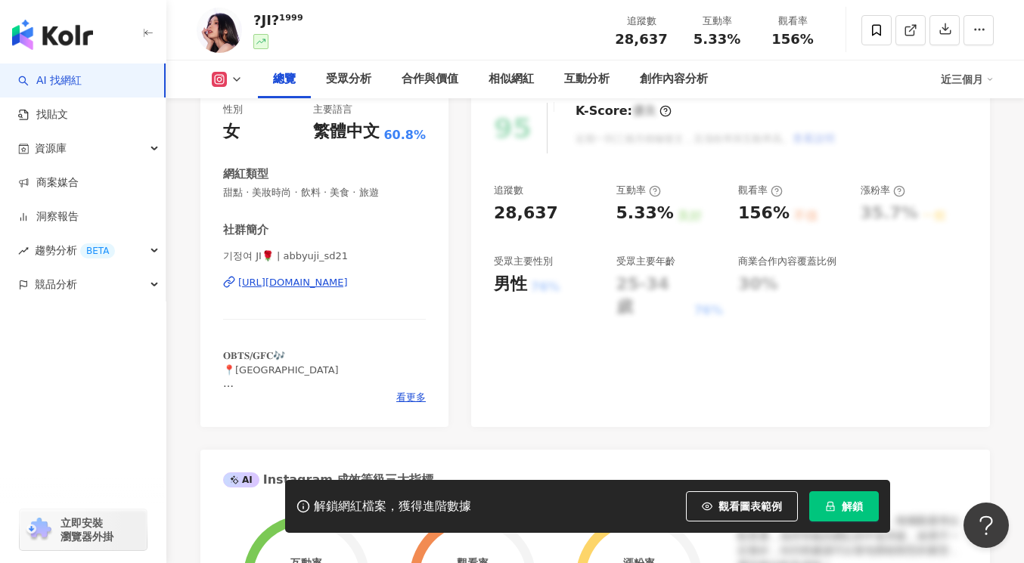
click at [326, 284] on div "[URL][DOMAIN_NAME]" at bounding box center [293, 283] width 110 height 14
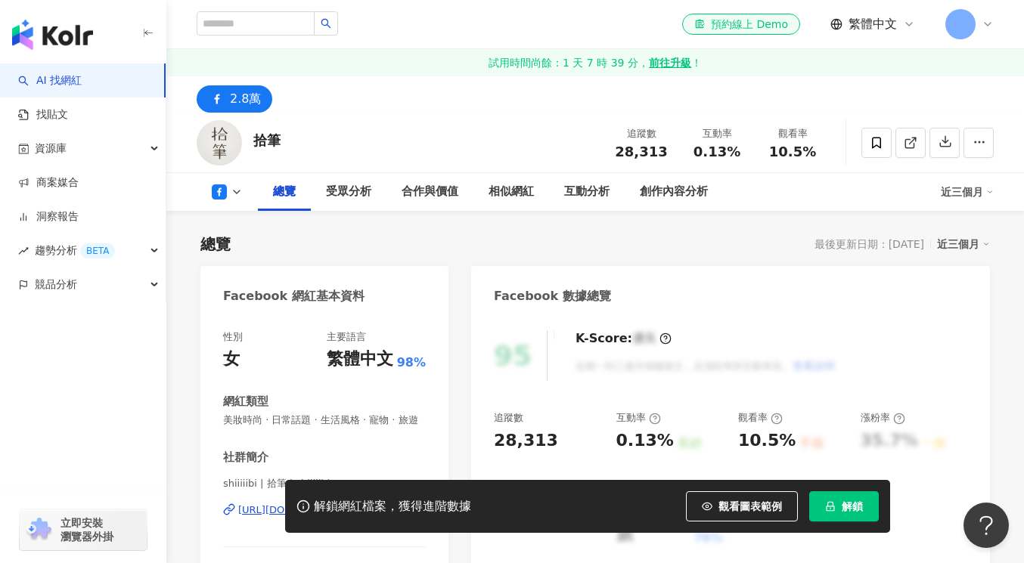
scroll to position [350, 0]
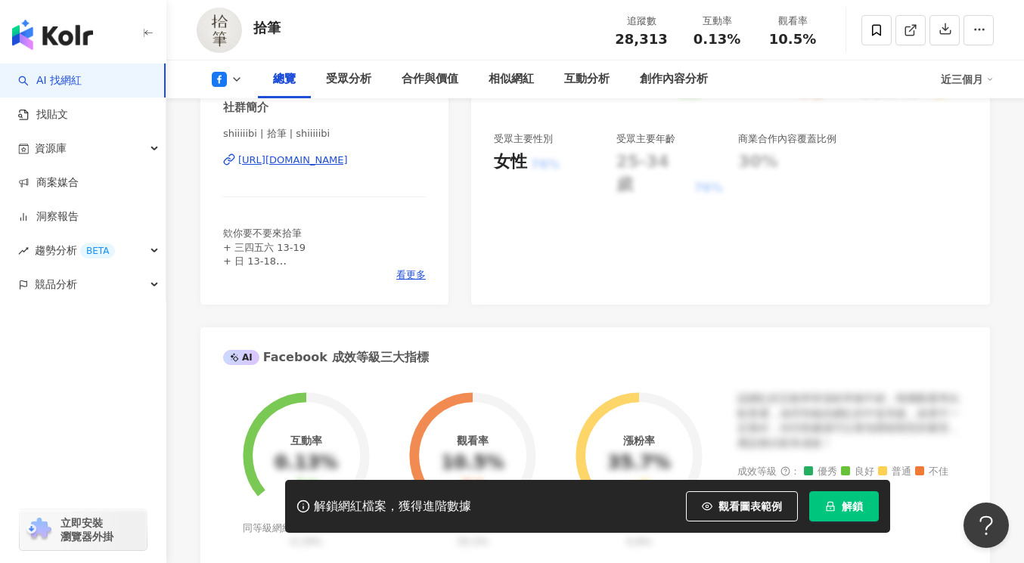
click at [312, 161] on div "[URL][DOMAIN_NAME]" at bounding box center [293, 160] width 110 height 14
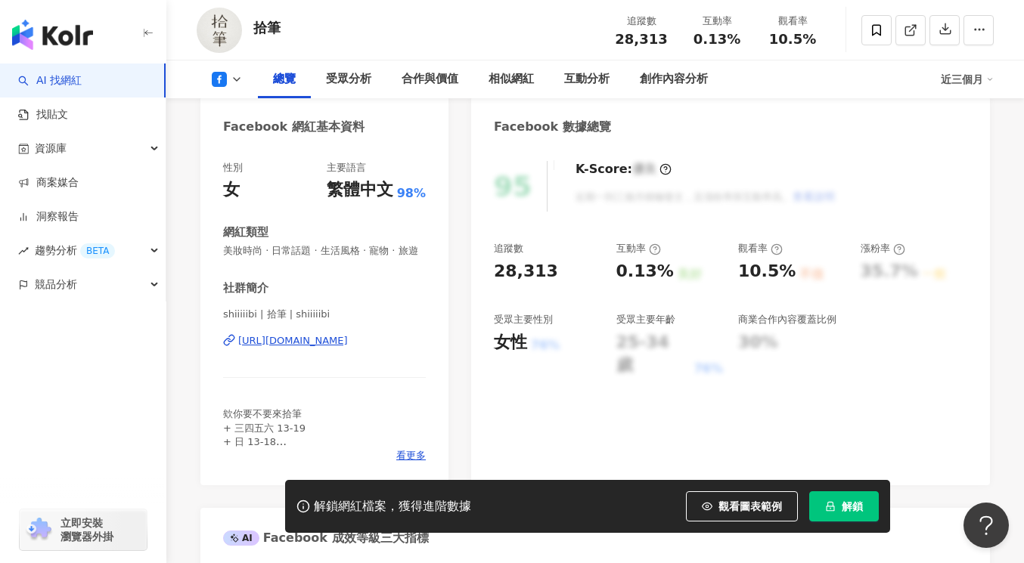
scroll to position [0, 0]
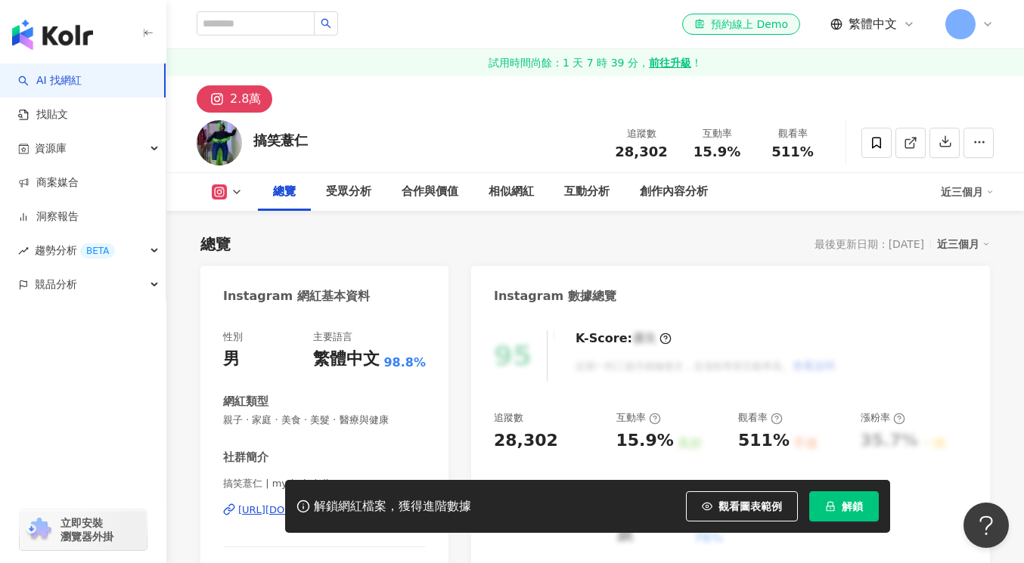
click at [324, 504] on div "https://www.instagram.com/mydad_daily/" at bounding box center [293, 511] width 110 height 14
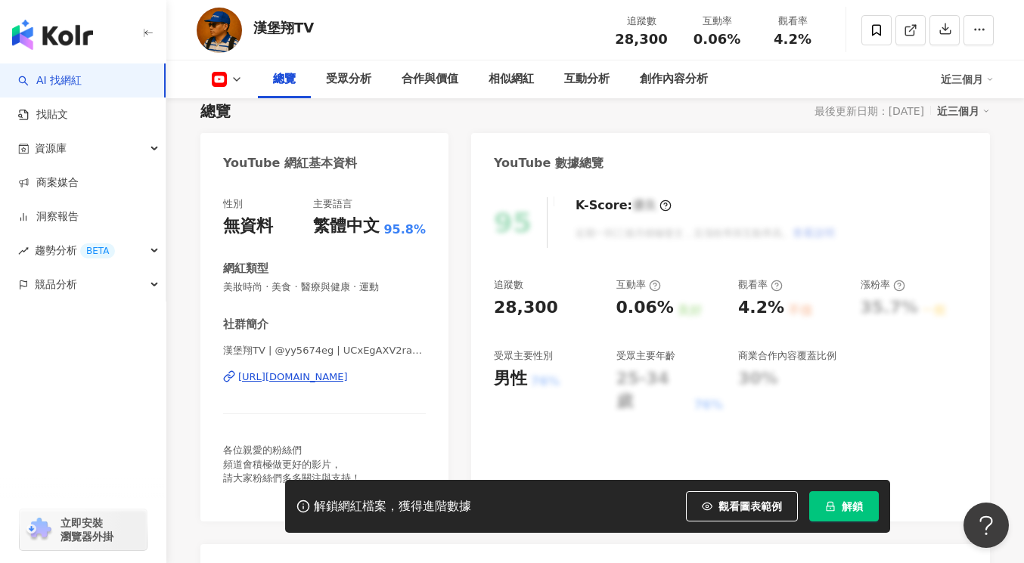
scroll to position [287, 0]
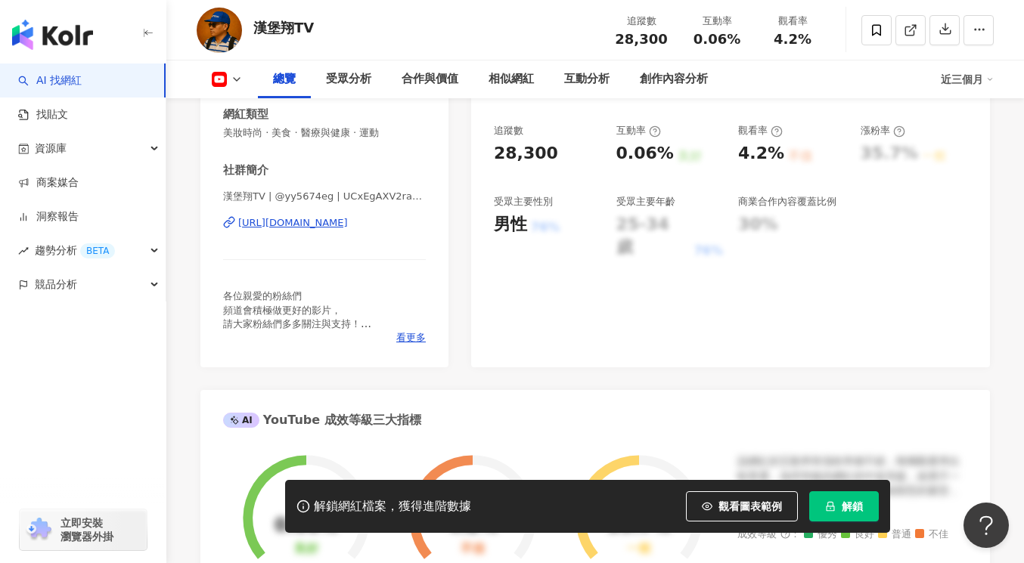
click at [321, 227] on div "https://www.youtube.com/channel/UCxEgAXV2rayEGsJOXQTtw8w" at bounding box center [293, 223] width 110 height 14
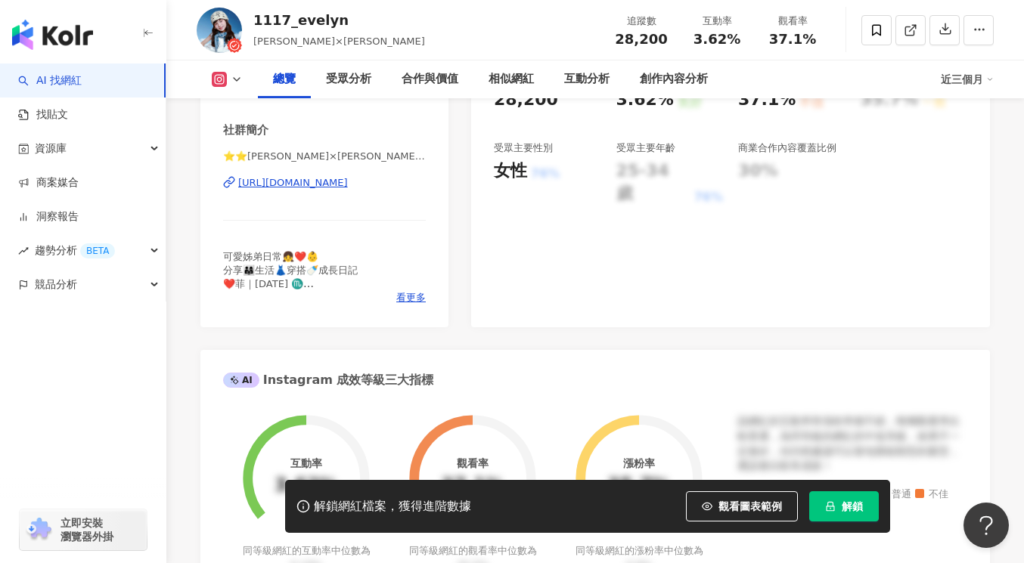
scroll to position [284, 0]
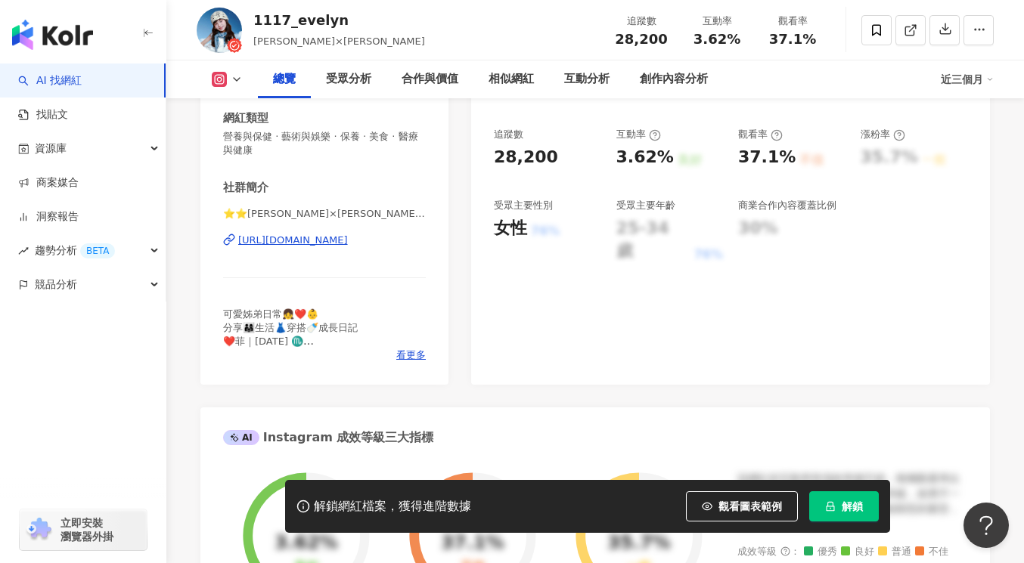
click at [337, 244] on div "https://www.instagram.com/1117_evelyn/" at bounding box center [293, 241] width 110 height 14
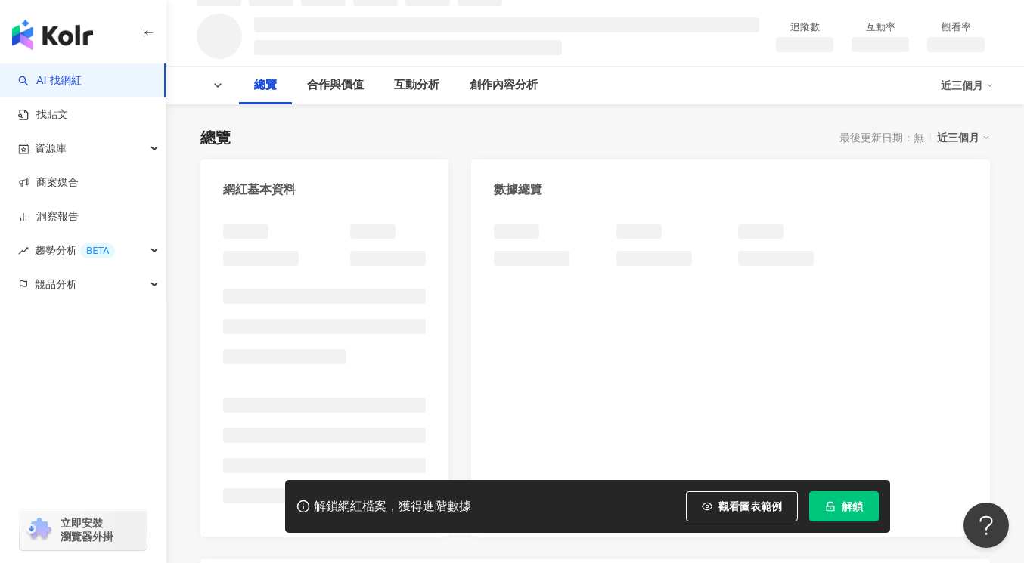
scroll to position [119, 0]
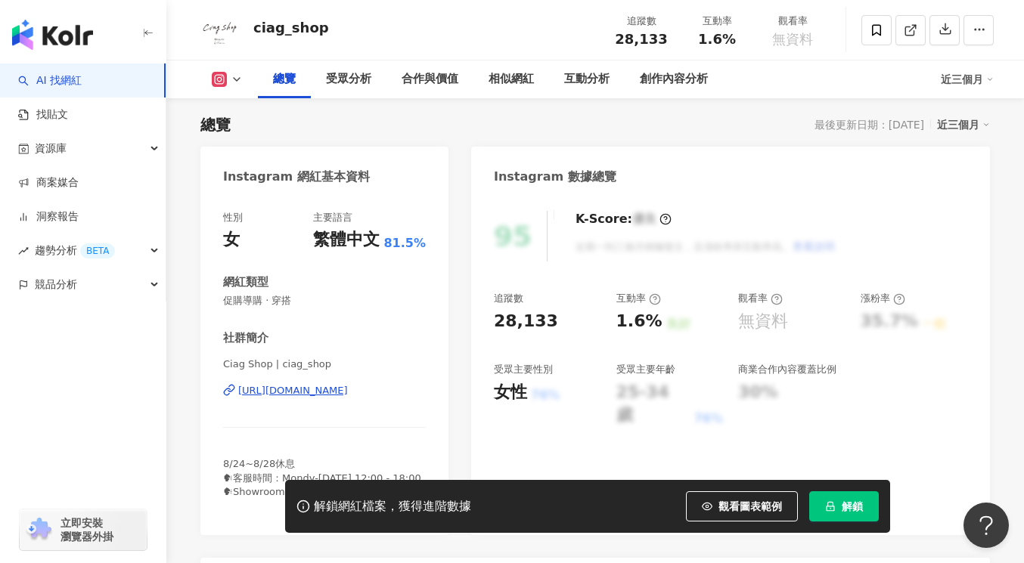
click at [335, 387] on div "https://www.instagram.com/ciag_shop/" at bounding box center [293, 391] width 110 height 14
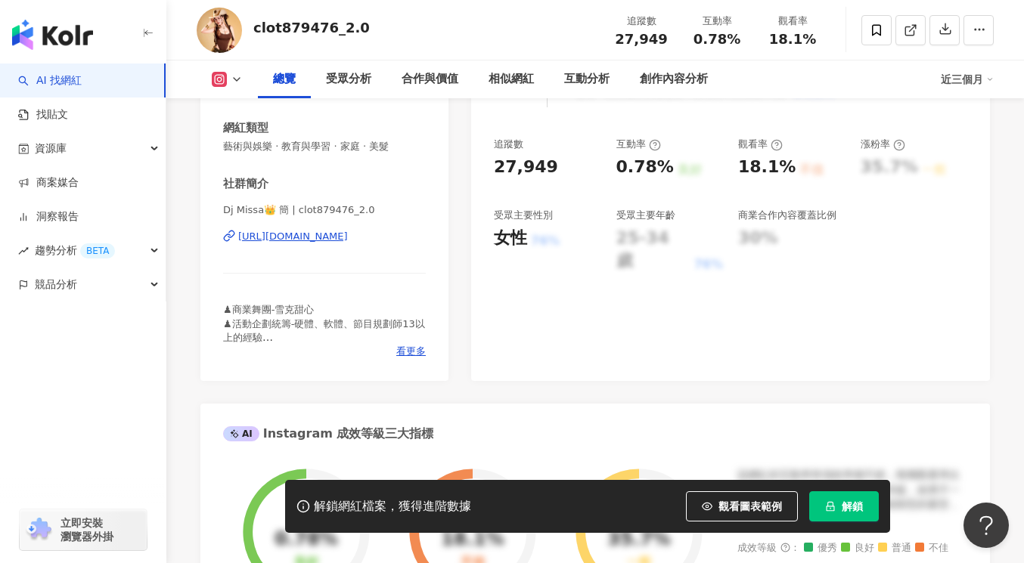
scroll to position [268, 0]
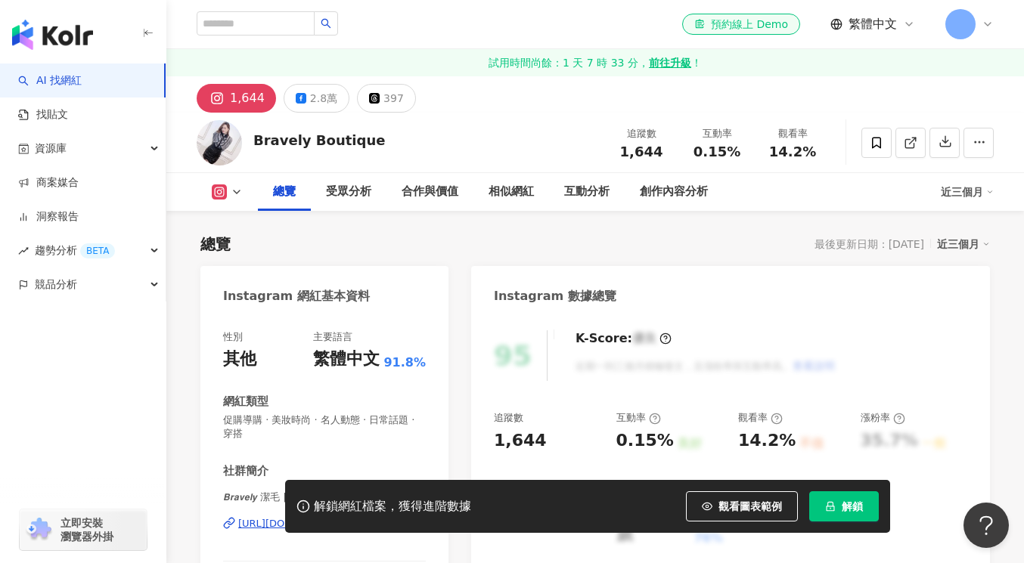
scroll to position [365, 0]
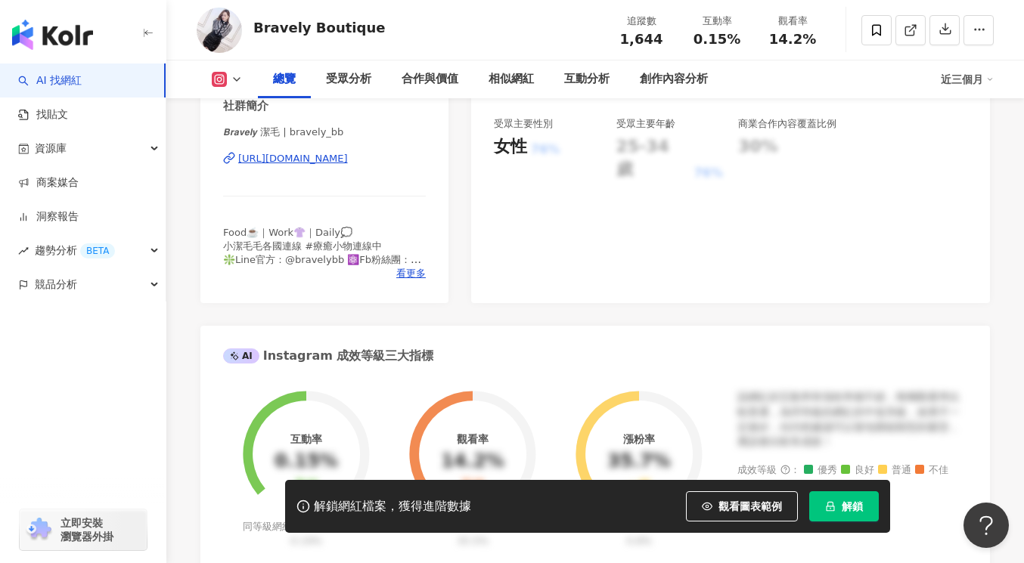
click at [317, 164] on div "https://www.instagram.com/bravely_bb/" at bounding box center [293, 159] width 110 height 14
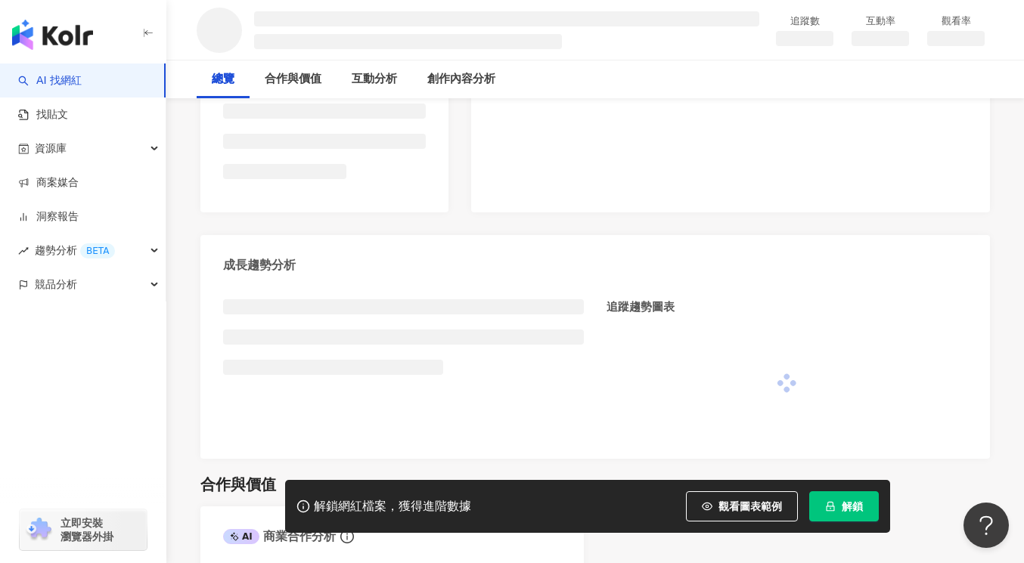
scroll to position [473, 0]
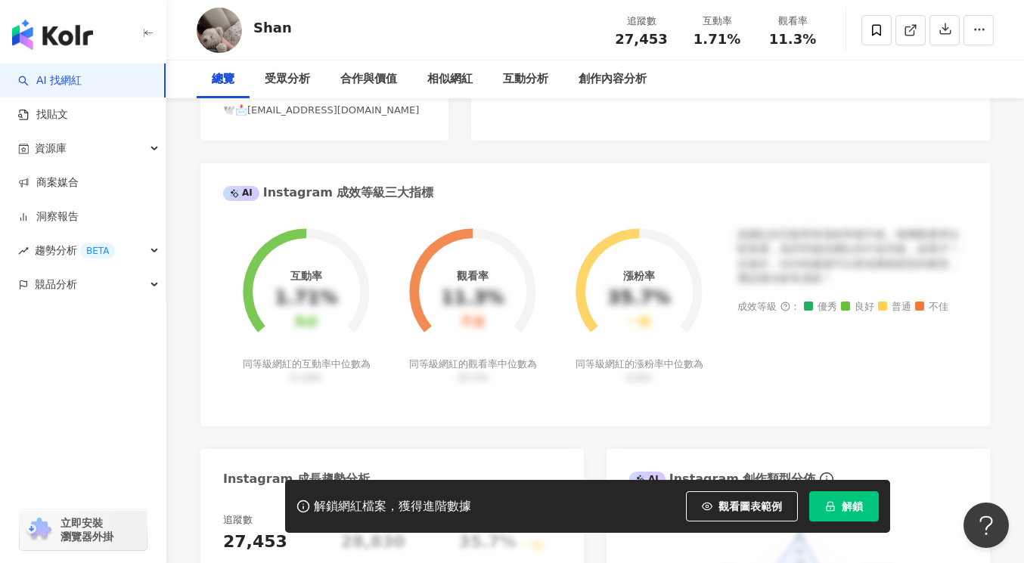
scroll to position [261, 0]
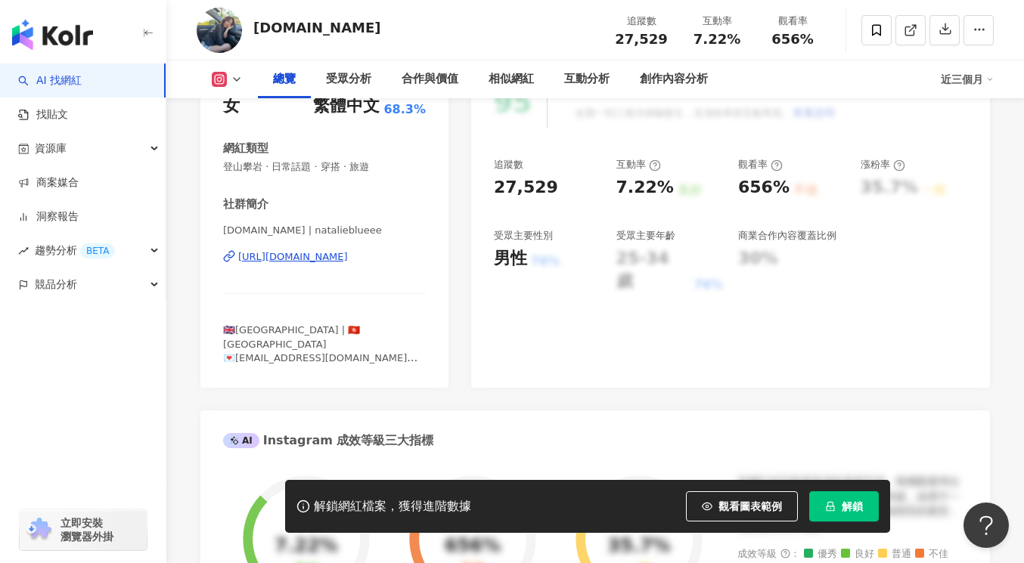
click at [280, 264] on div "[URL][DOMAIN_NAME]" at bounding box center [293, 257] width 110 height 14
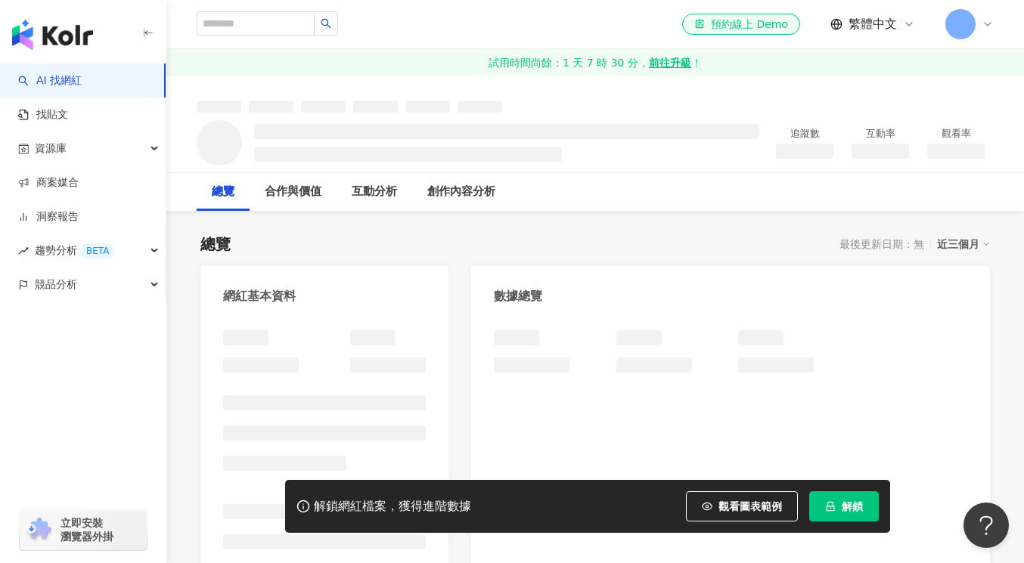
scroll to position [217, 0]
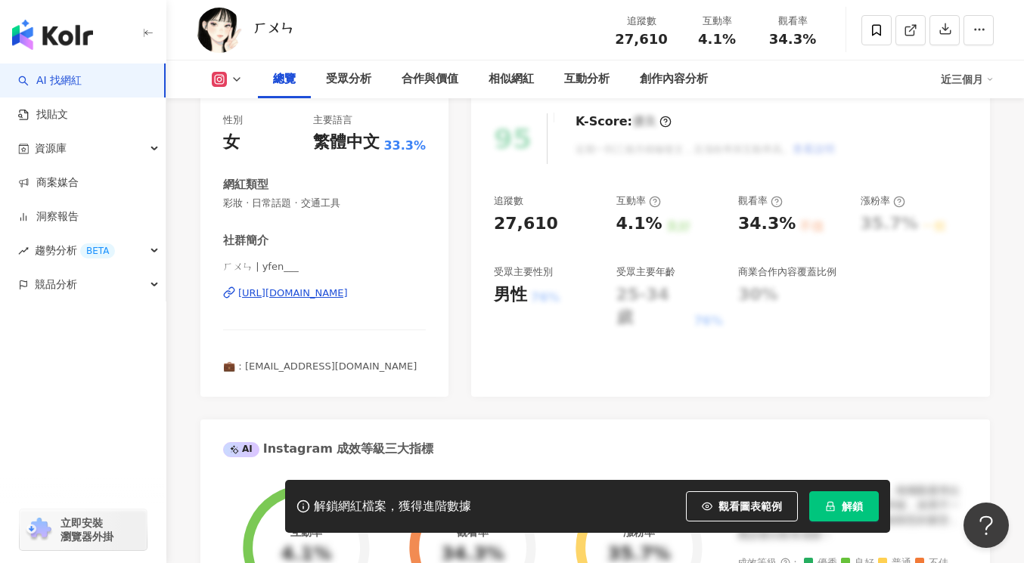
scroll to position [213, 0]
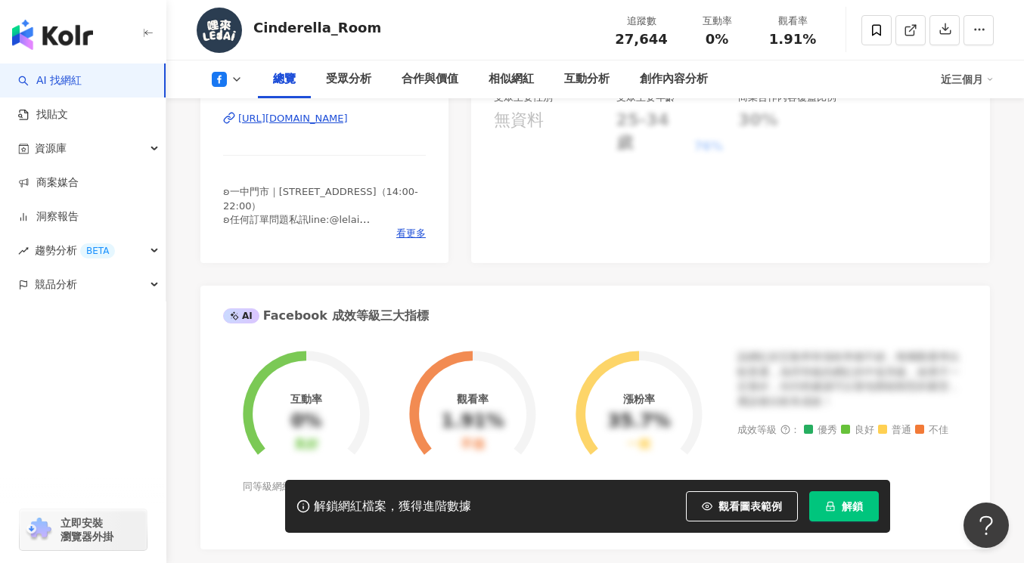
scroll to position [365, 0]
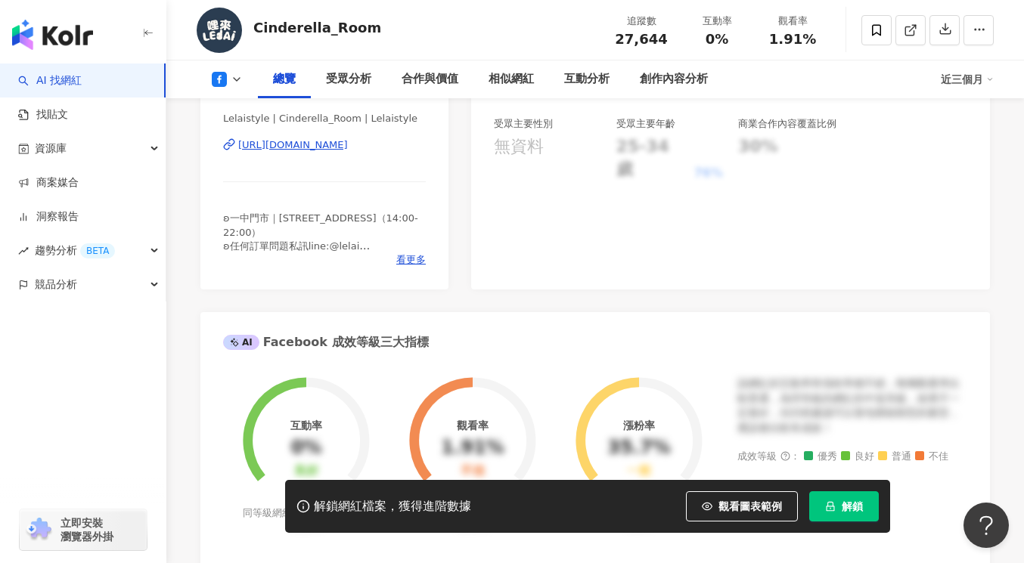
click at [319, 152] on div "https://www.facebook.com/527550930695035" at bounding box center [293, 145] width 110 height 14
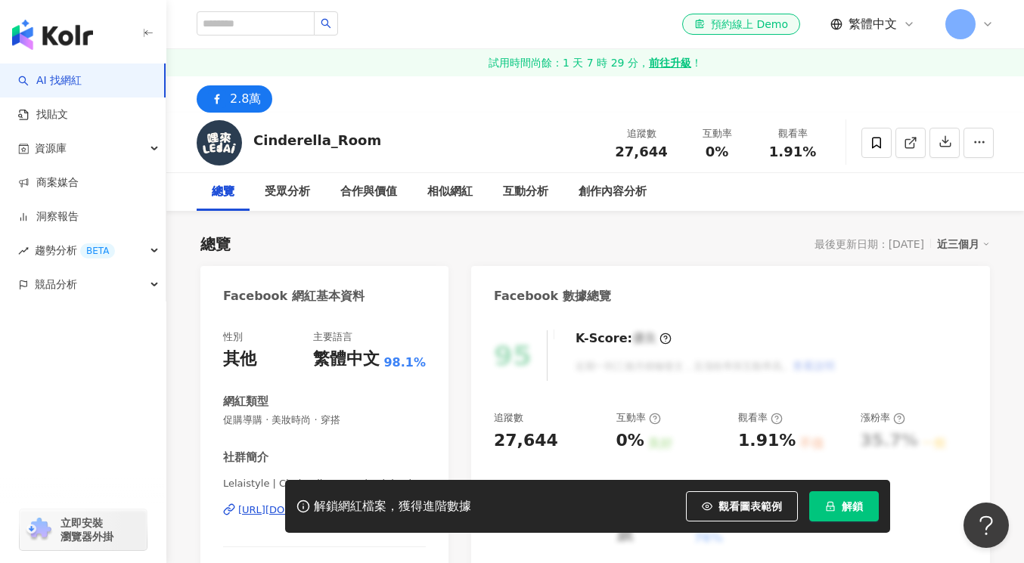
scroll to position [2, 0]
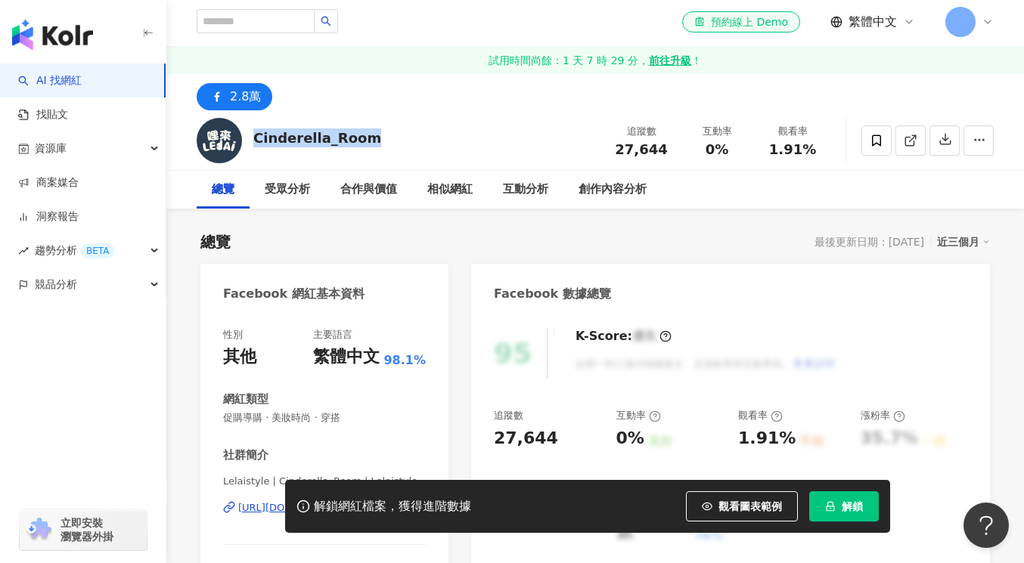
drag, startPoint x: 363, startPoint y: 144, endPoint x: 251, endPoint y: 141, distance: 112.0
click at [255, 141] on div "Cinderella_Room" at bounding box center [317, 138] width 128 height 19
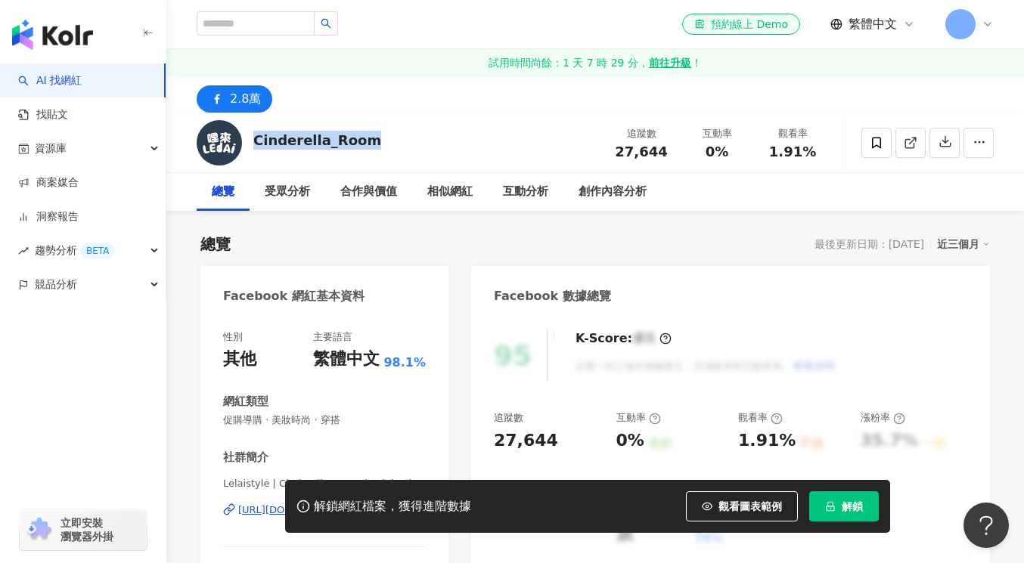
copy div "Cinderella_Room"
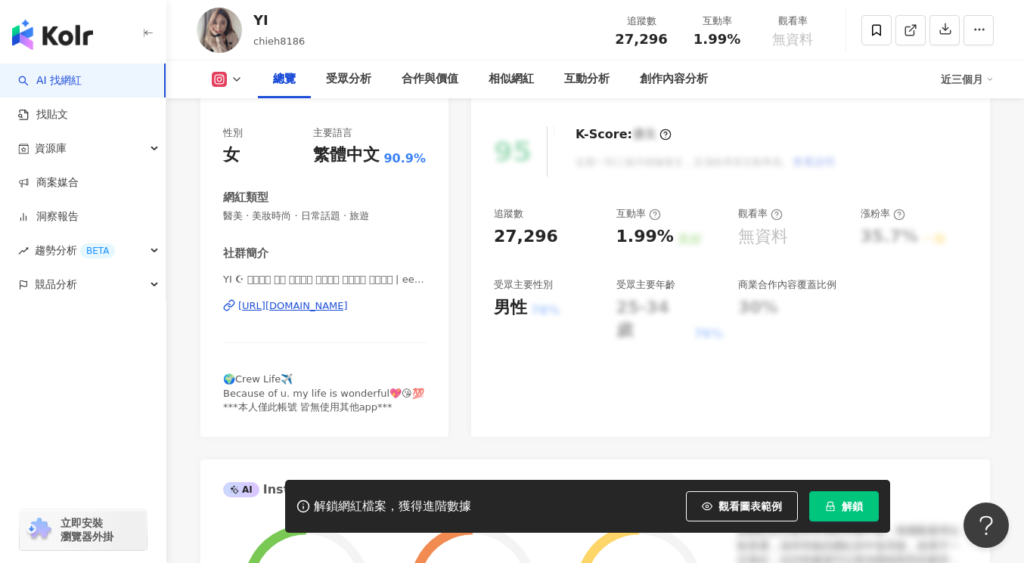
click at [313, 308] on div "[URL][DOMAIN_NAME]" at bounding box center [293, 306] width 110 height 14
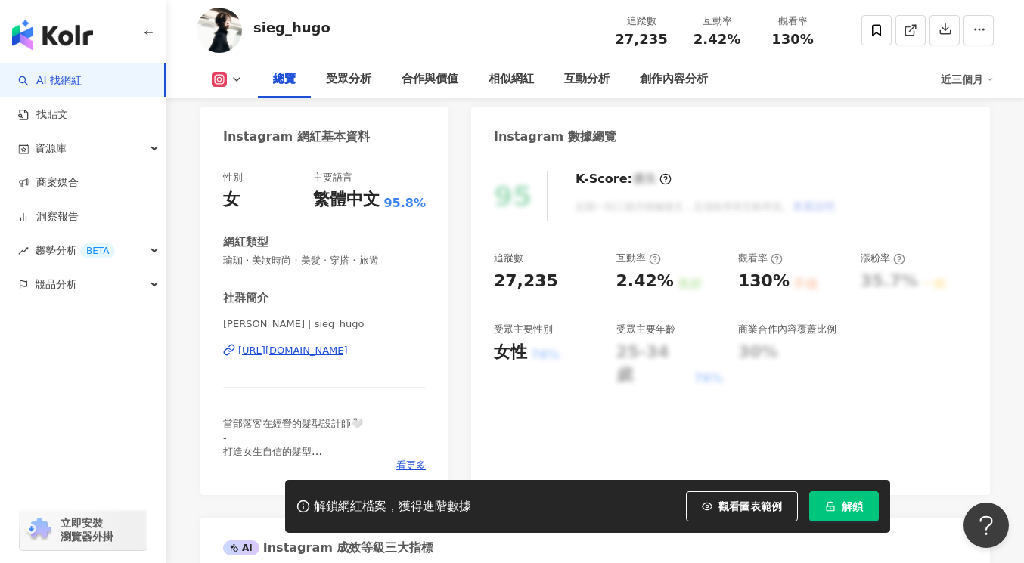
click at [316, 259] on div "性別 女 主要語言 繁體中文 95.8% 網紅類型 瑜珈 · 美妝時尚 · 美髮 · 穿搭 · 旅遊 社群簡介 [PERSON_NAME] | sieg_hu…" at bounding box center [324, 322] width 203 height 302
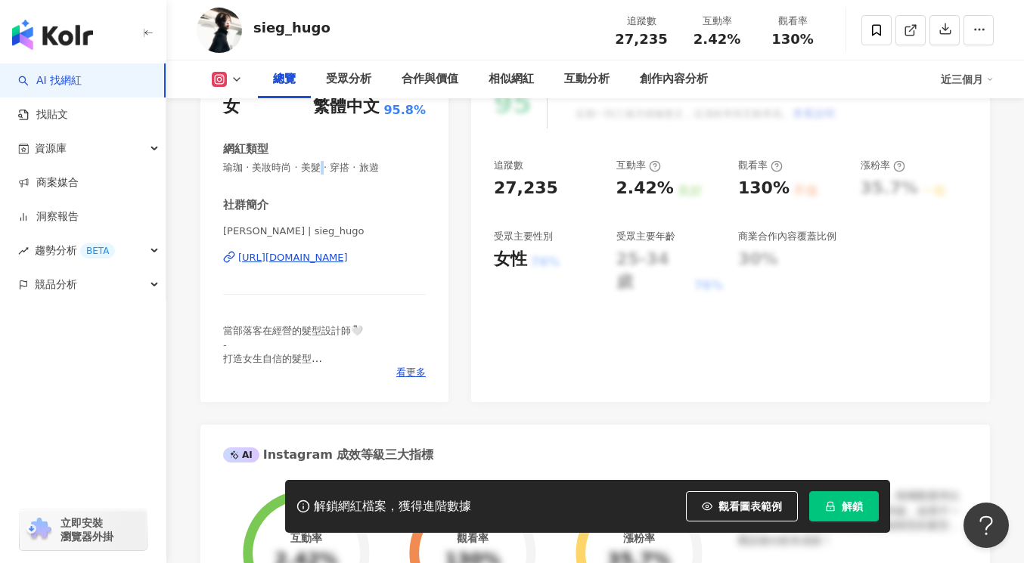
click at [312, 262] on div "[URL][DOMAIN_NAME]" at bounding box center [293, 258] width 110 height 14
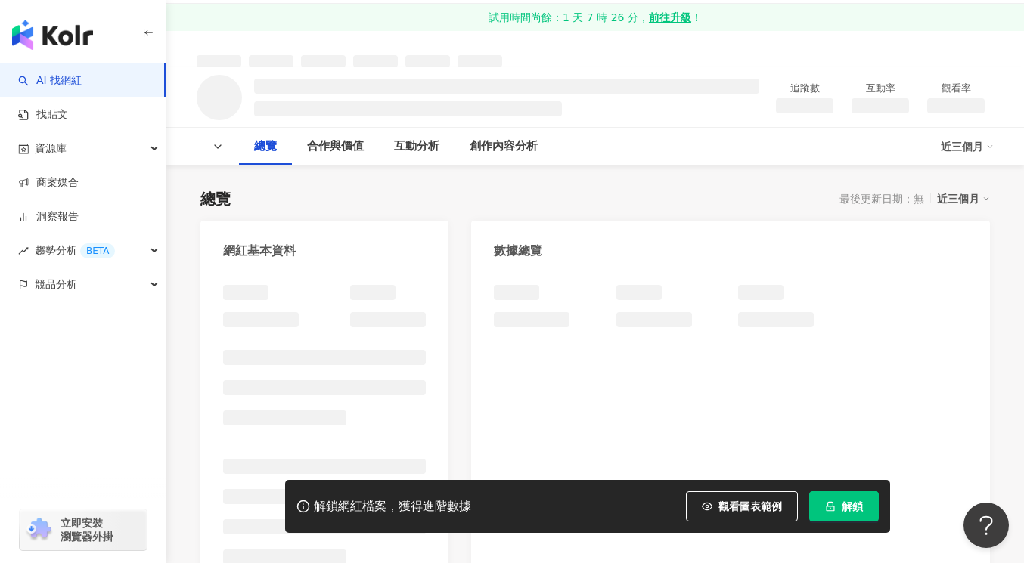
scroll to position [199, 0]
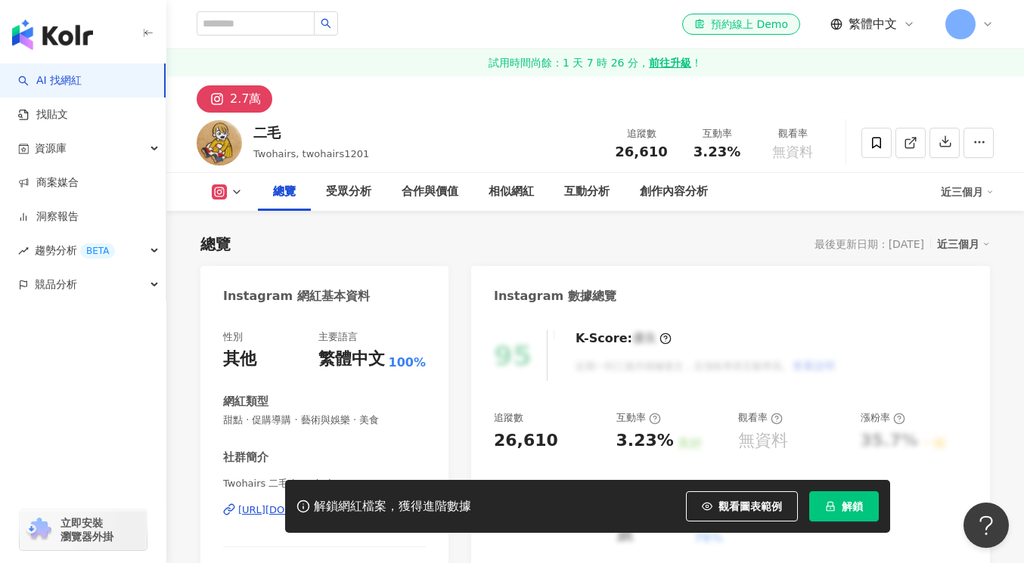
scroll to position [178, 0]
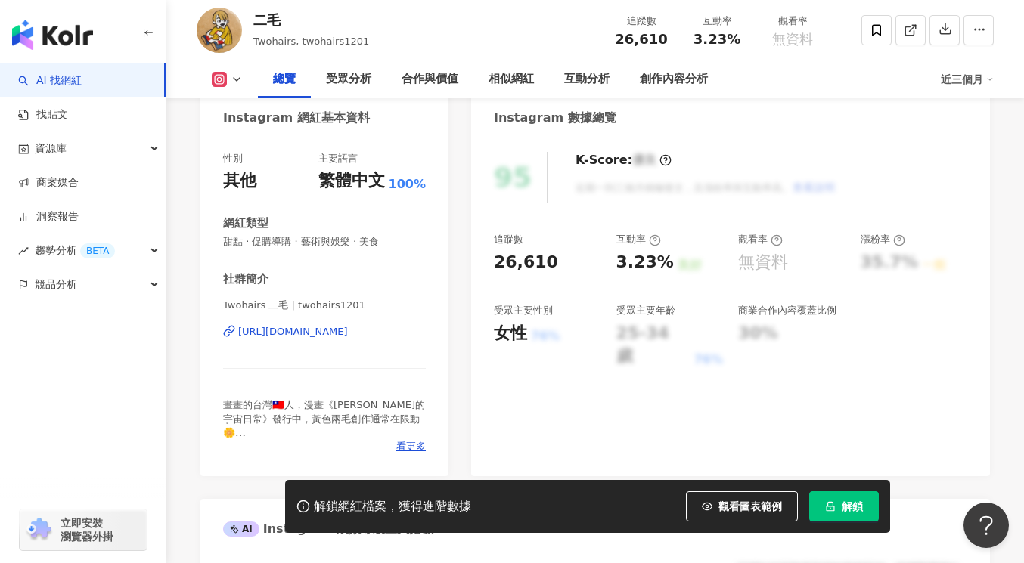
click at [311, 333] on div "https://www.instagram.com/twohairs1201/" at bounding box center [293, 332] width 110 height 14
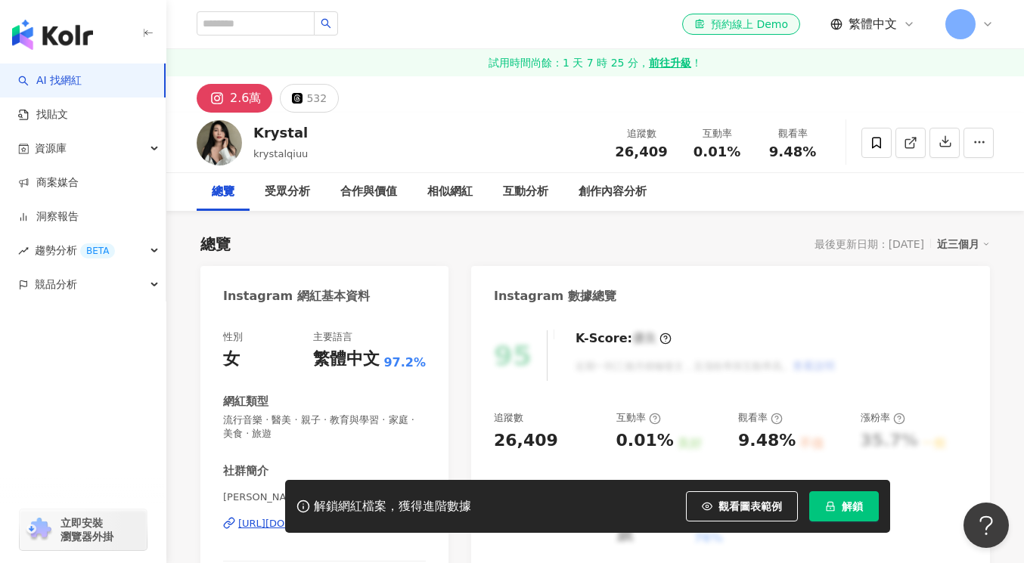
scroll to position [271, 0]
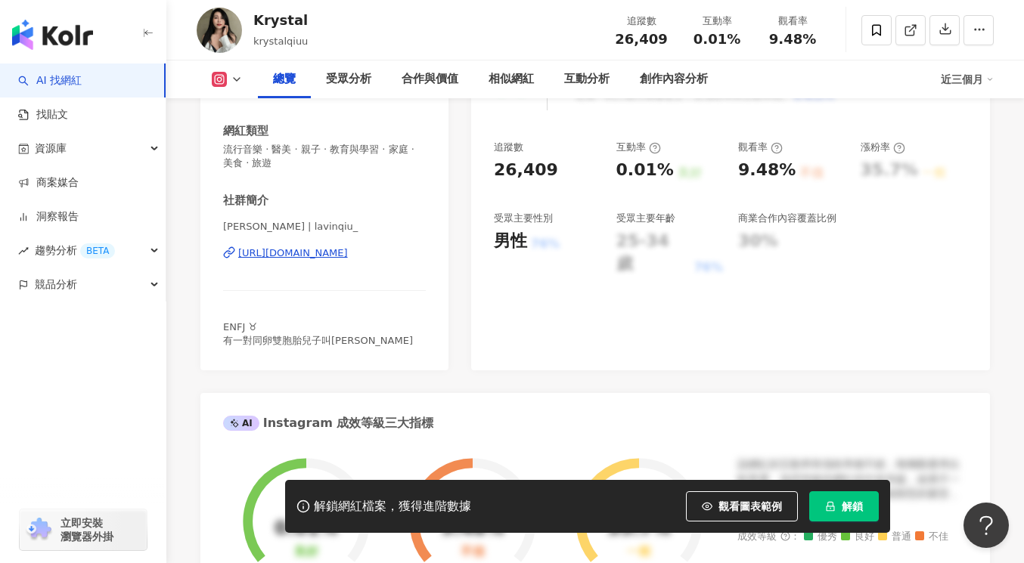
click at [333, 251] on div "https://www.instagram.com/lavinqiu_/" at bounding box center [293, 253] width 110 height 14
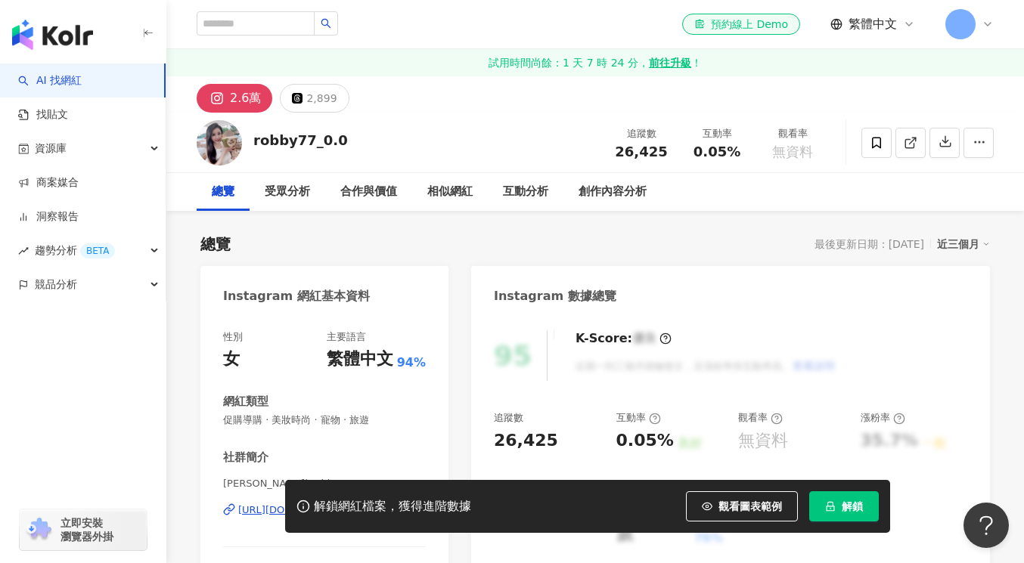
scroll to position [132, 0]
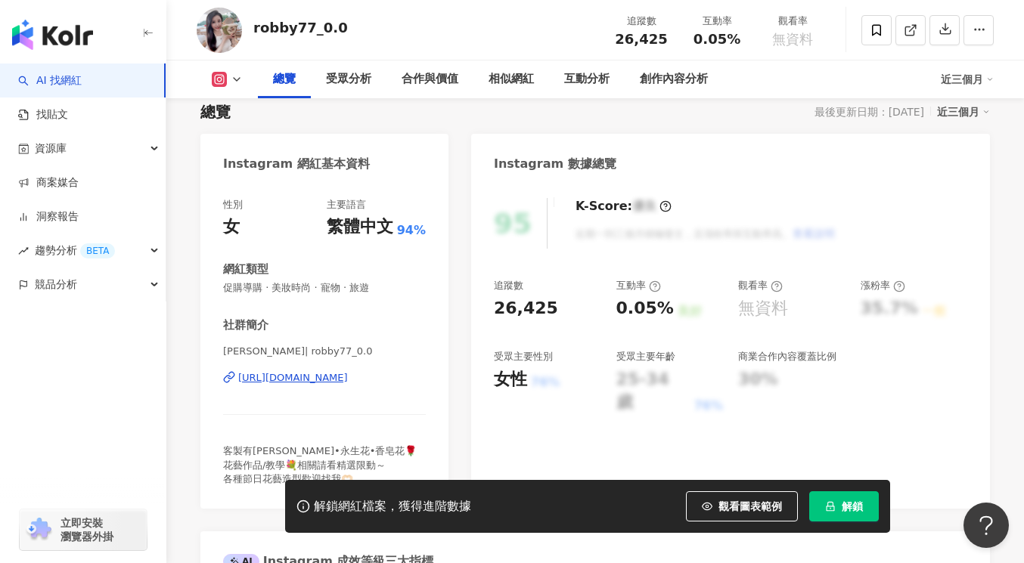
click at [348, 379] on div "https://www.instagram.com/robby77_0.0/" at bounding box center [293, 378] width 110 height 14
click at [330, 377] on div "https://www.instagram.com/robby77_0.0/" at bounding box center [293, 378] width 110 height 14
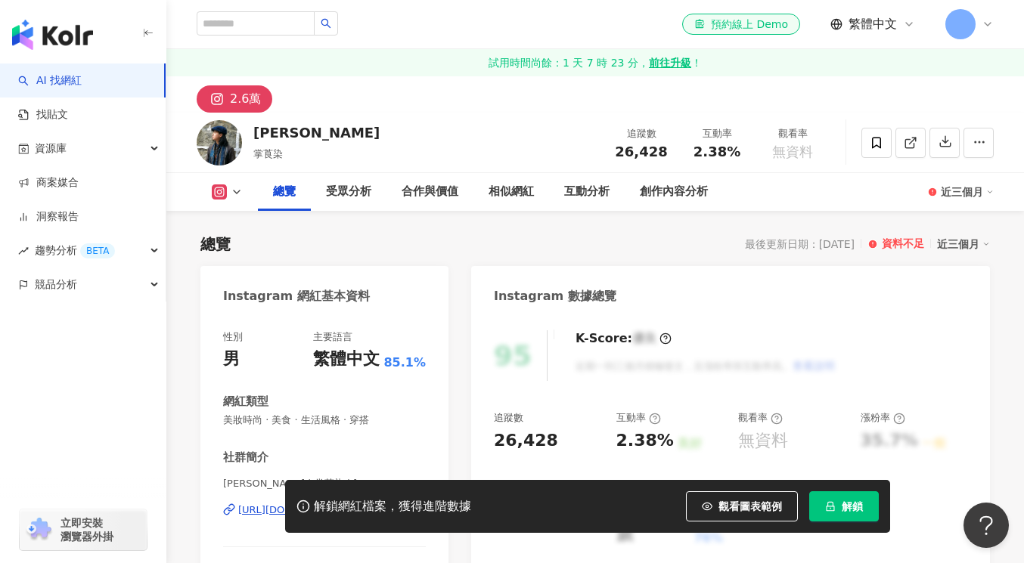
click at [315, 504] on div "[URL][DOMAIN_NAME][DOMAIN_NAME]" at bounding box center [331, 511] width 187 height 14
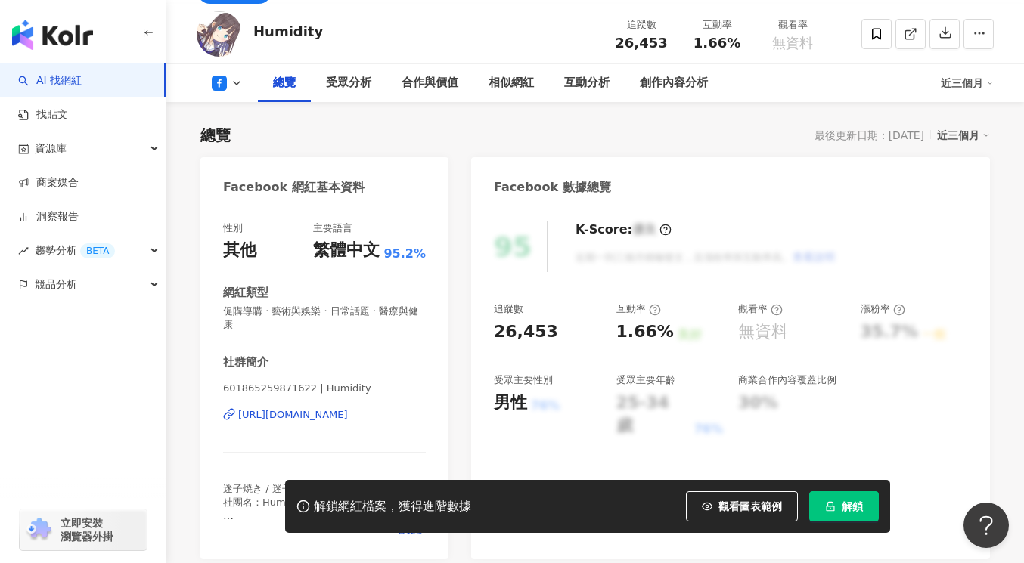
click at [312, 408] on div "https://www.facebook.com/601865259871622" at bounding box center [293, 415] width 110 height 14
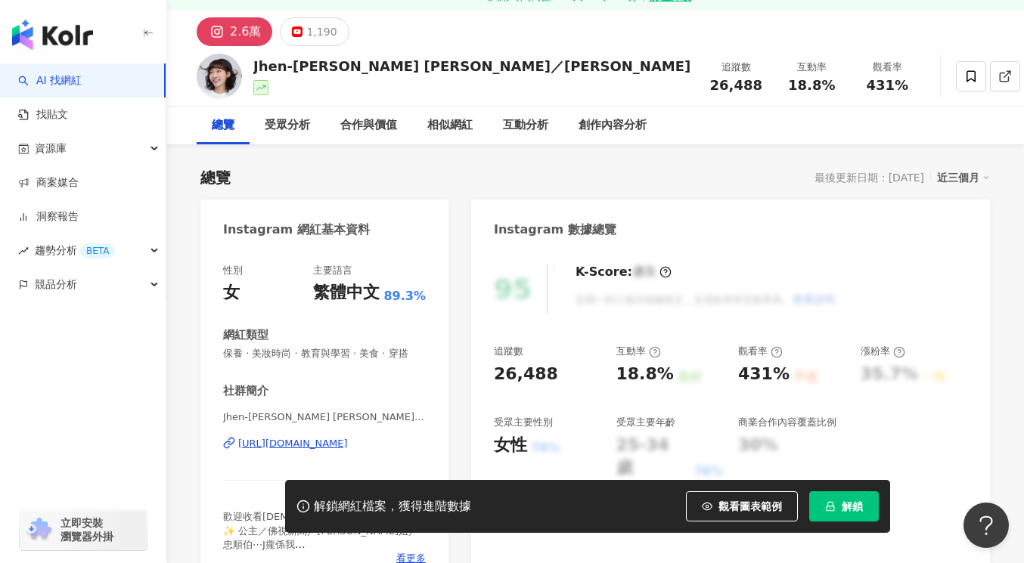
scroll to position [184, 0]
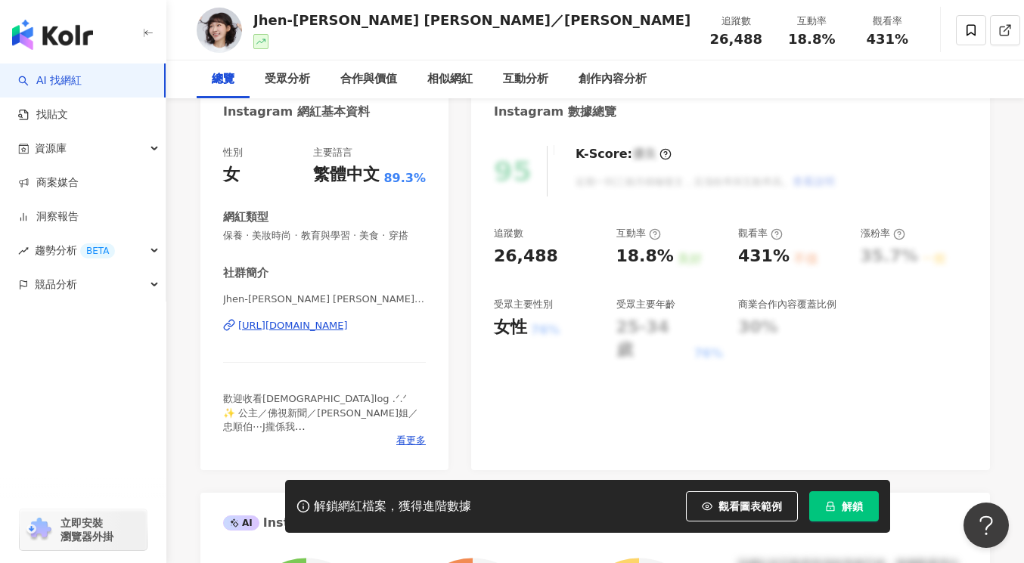
click at [342, 322] on div "https://www.instagram.com/jen_ifer_yu/" at bounding box center [293, 326] width 110 height 14
